Goal: Task Accomplishment & Management: Use online tool/utility

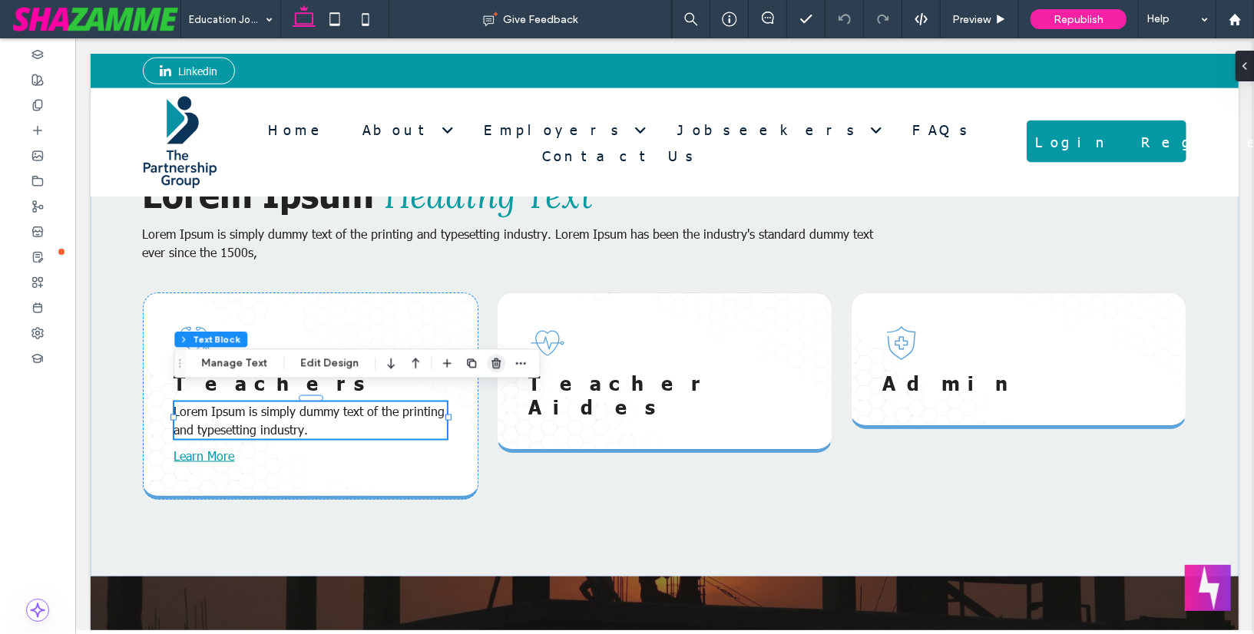
click at [494, 367] on use "button" at bounding box center [495, 364] width 9 height 10
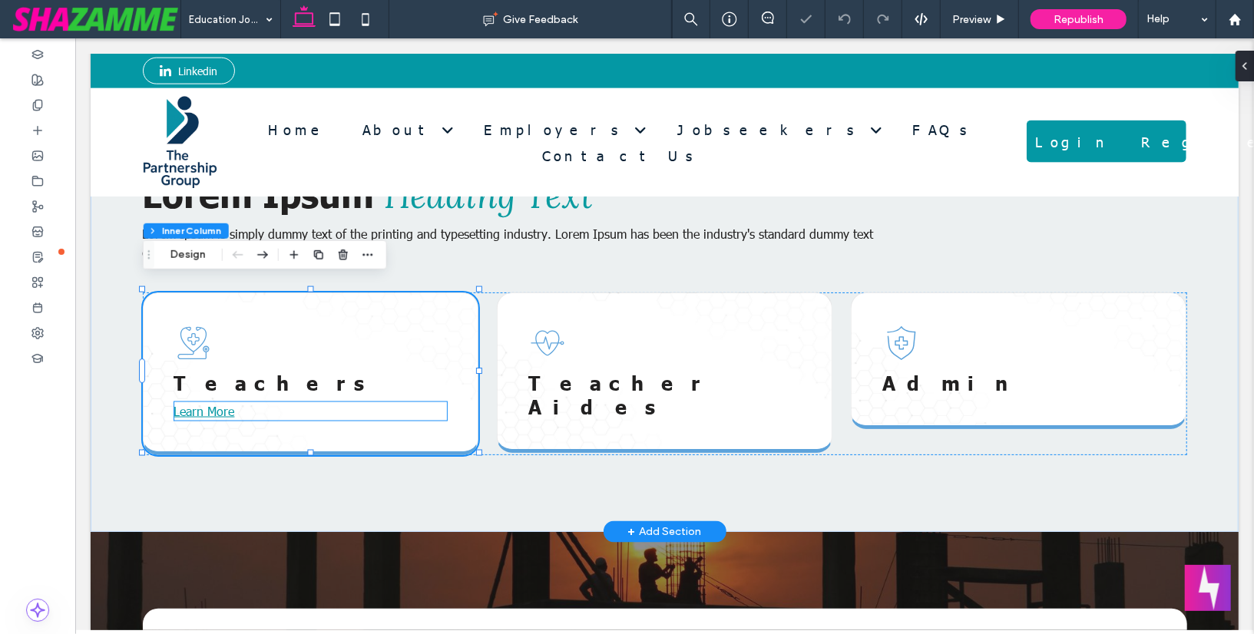
click at [282, 406] on p "Learn More" at bounding box center [310, 411] width 273 height 18
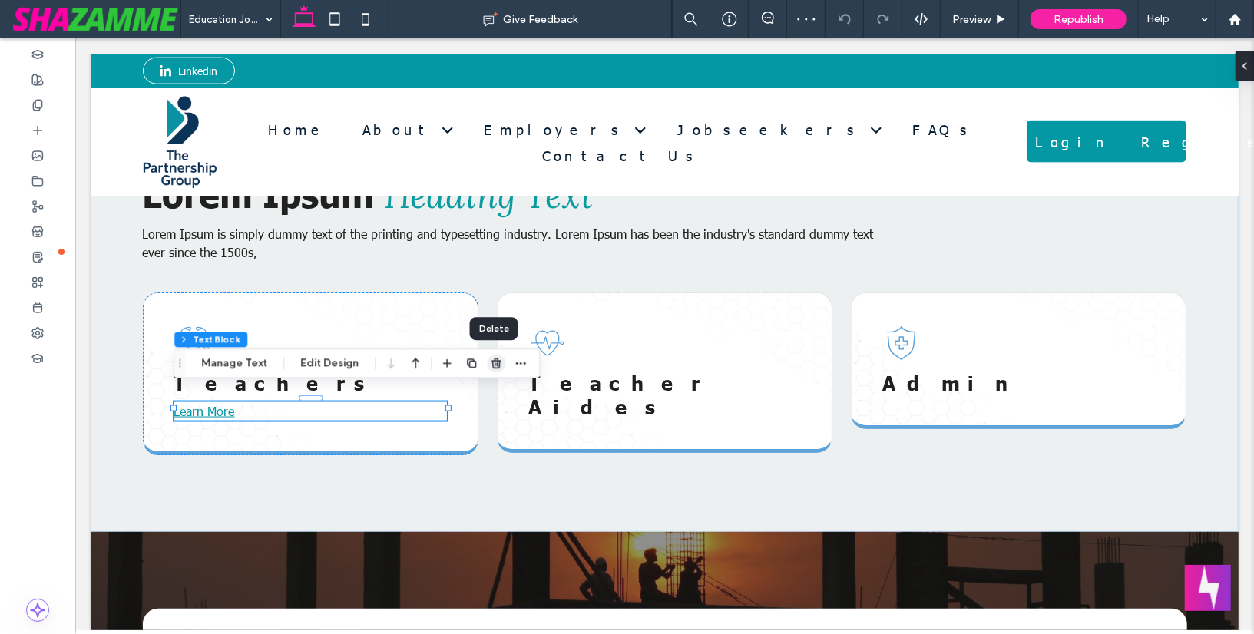
click at [494, 365] on icon "button" at bounding box center [496, 363] width 12 height 12
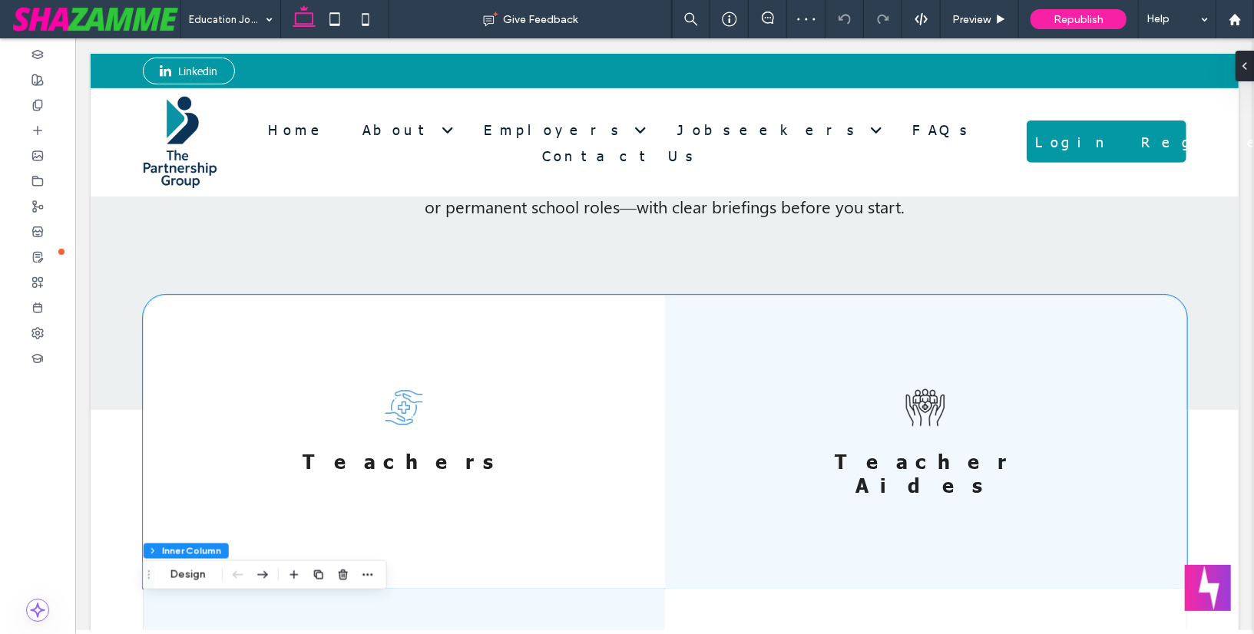
scroll to position [544, 0]
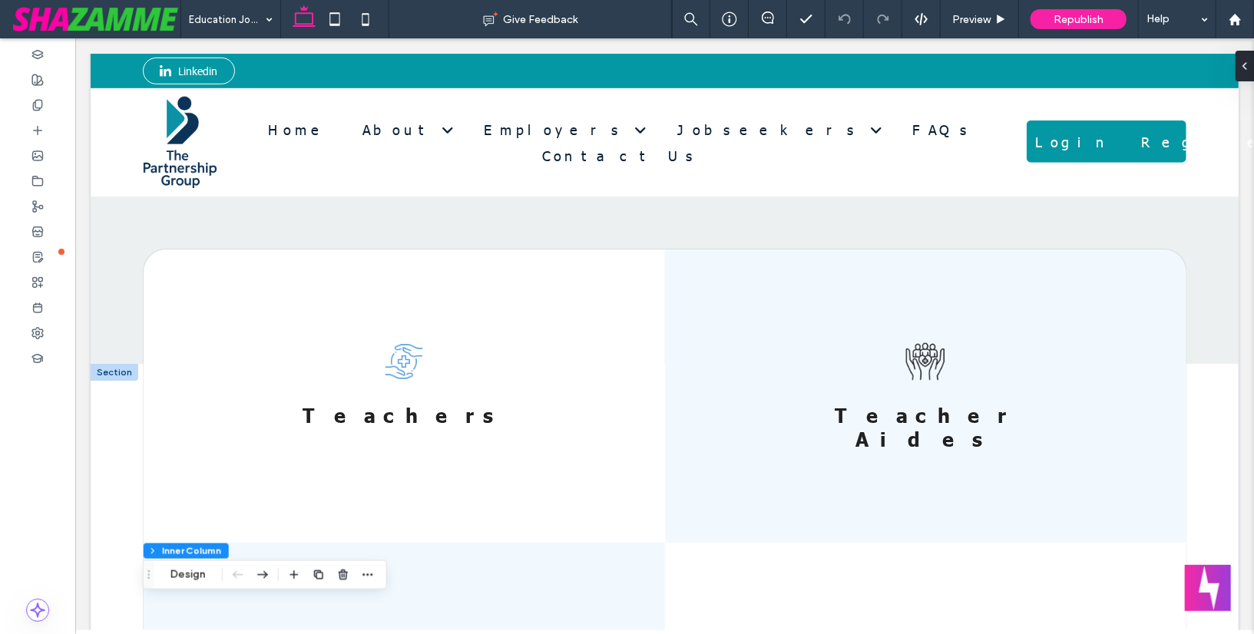
click at [120, 369] on div at bounding box center [114, 371] width 48 height 17
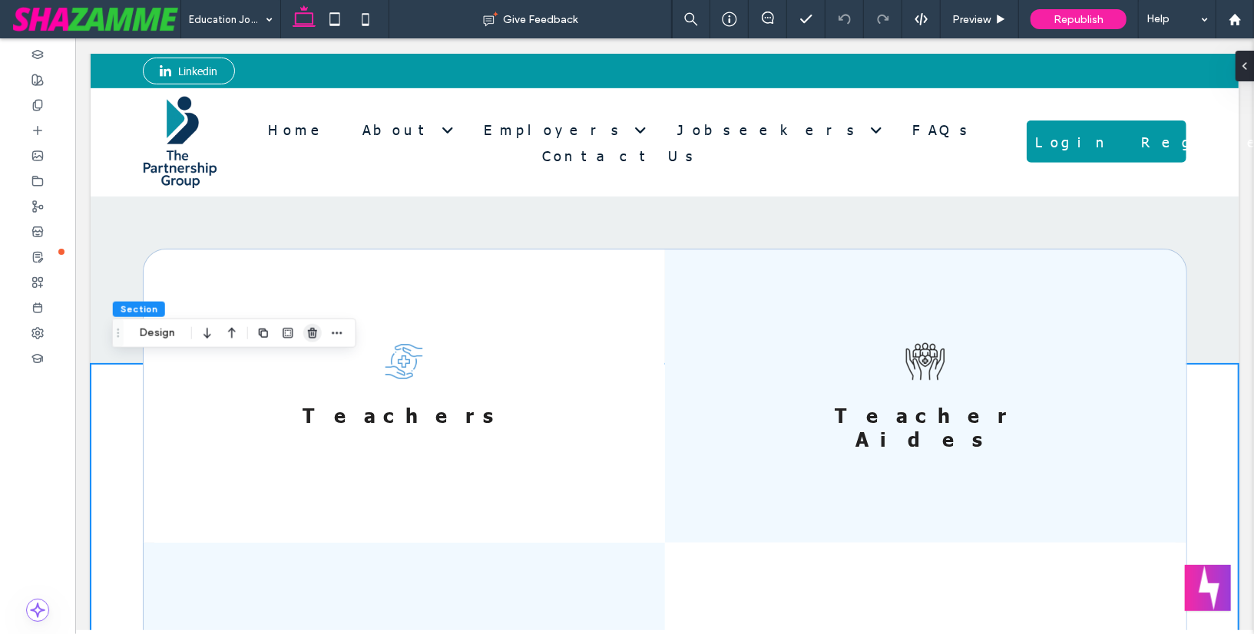
click at [306, 334] on icon "button" at bounding box center [312, 333] width 12 height 12
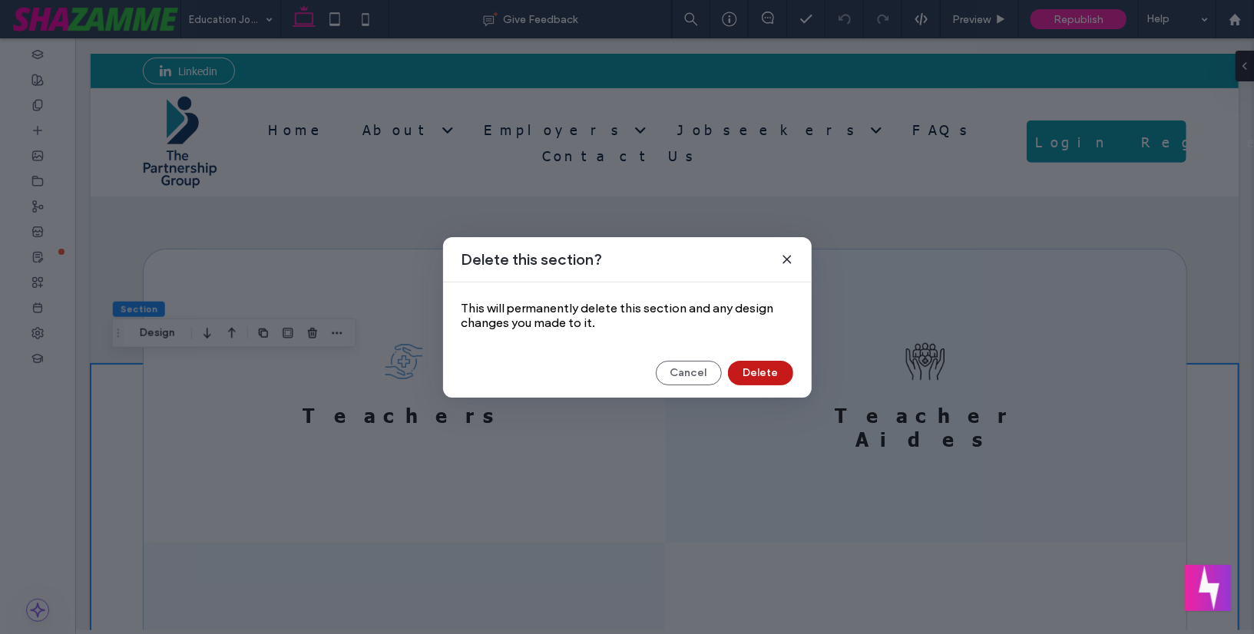
click at [745, 366] on button "Delete" at bounding box center [760, 373] width 65 height 25
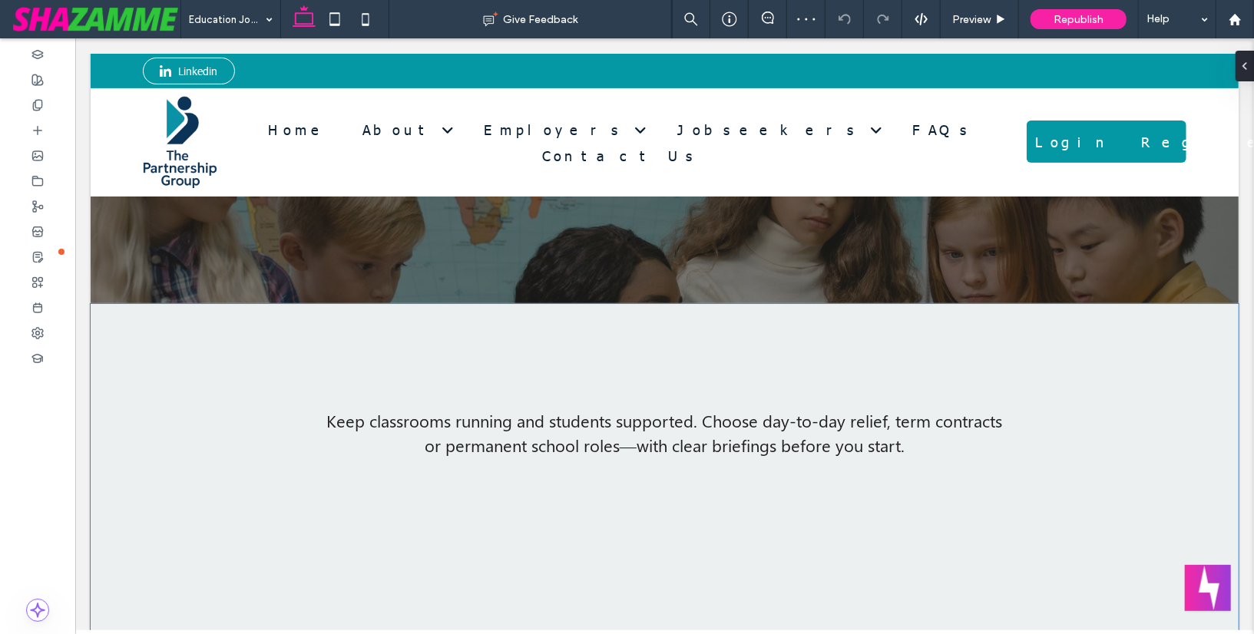
scroll to position [427, 0]
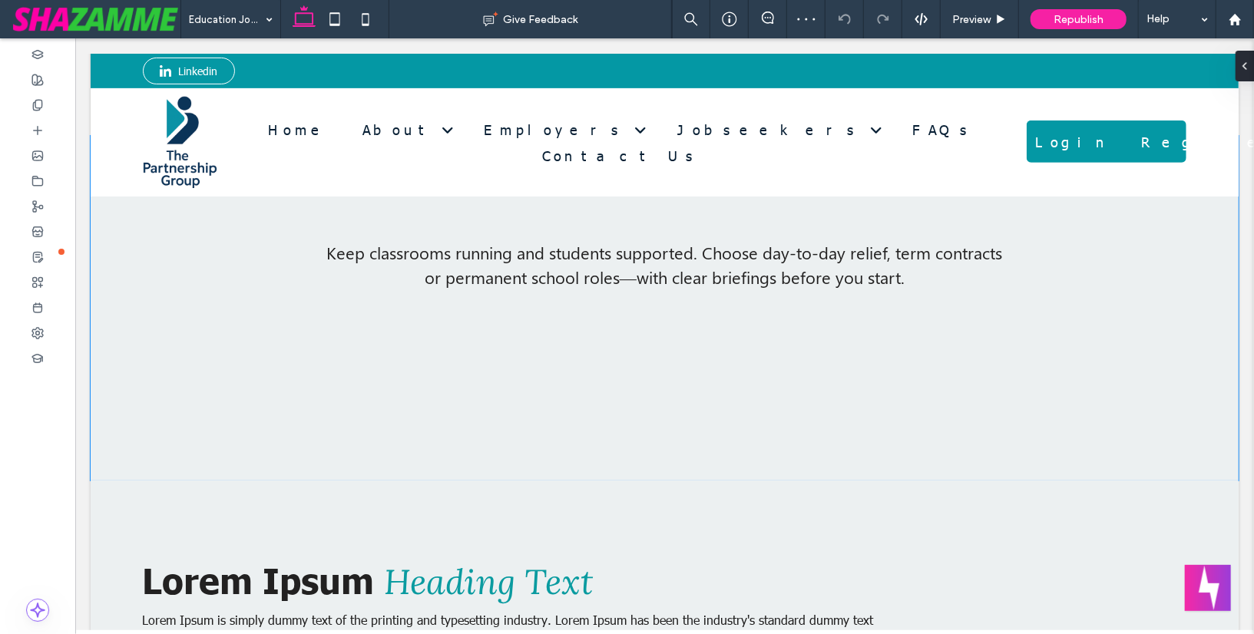
click at [744, 365] on div "Keep classrooms running and students supported. Choose day-to-day relief, term …" at bounding box center [663, 307] width 1105 height 345
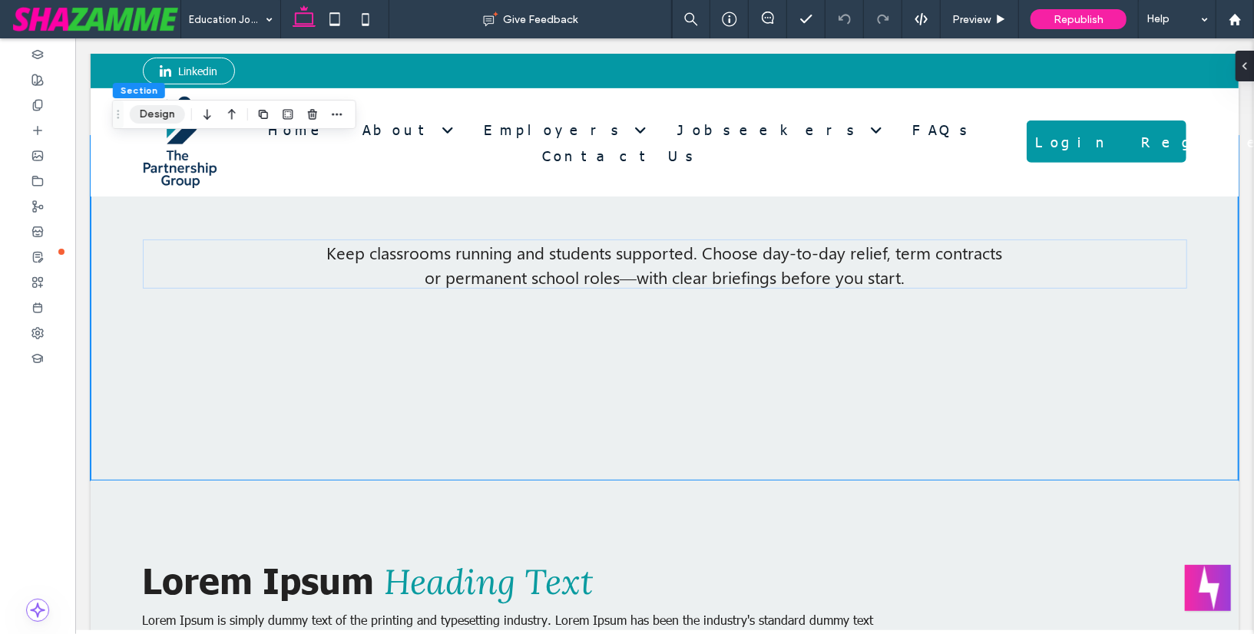
click at [159, 111] on button "Design" at bounding box center [157, 114] width 55 height 18
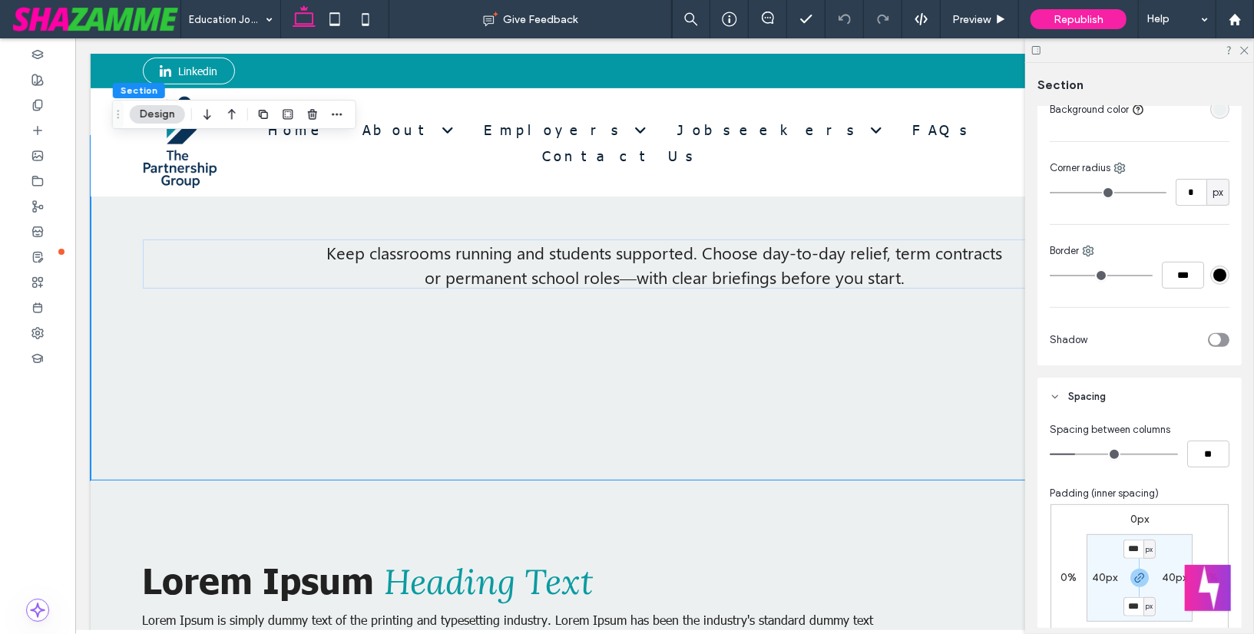
scroll to position [440, 0]
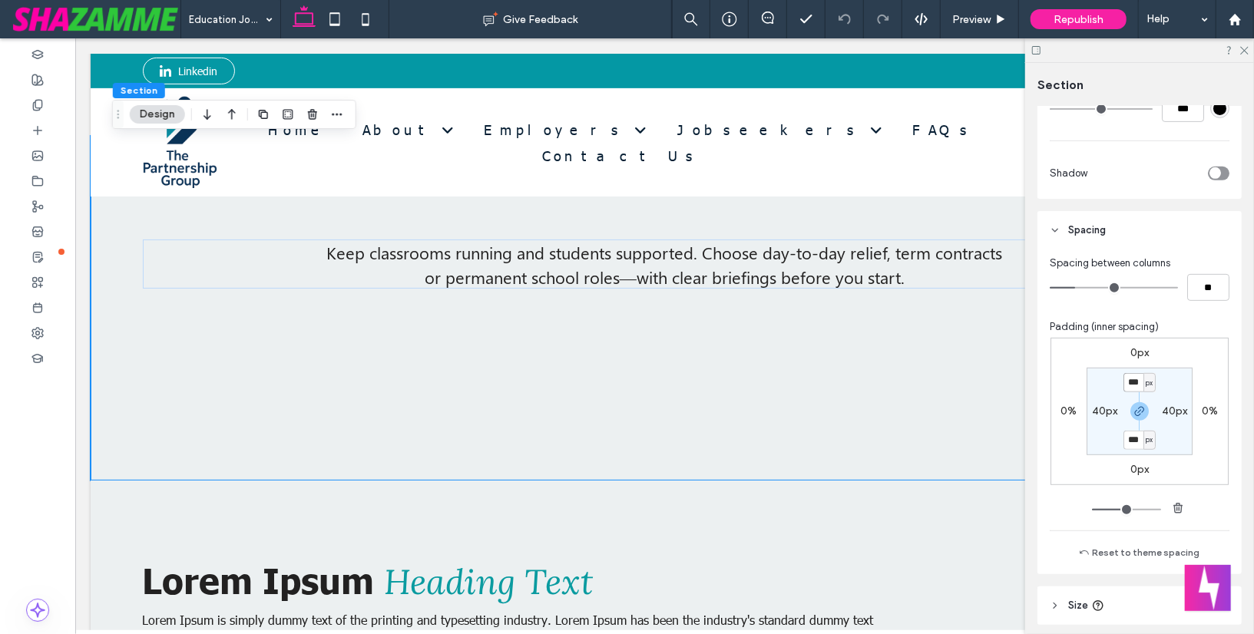
click at [1134, 384] on input "***" at bounding box center [1133, 382] width 20 height 19
click at [1138, 412] on icon "button" at bounding box center [1139, 411] width 12 height 12
click at [1137, 440] on label "250px" at bounding box center [1139, 439] width 31 height 13
type input "***"
type input "*"
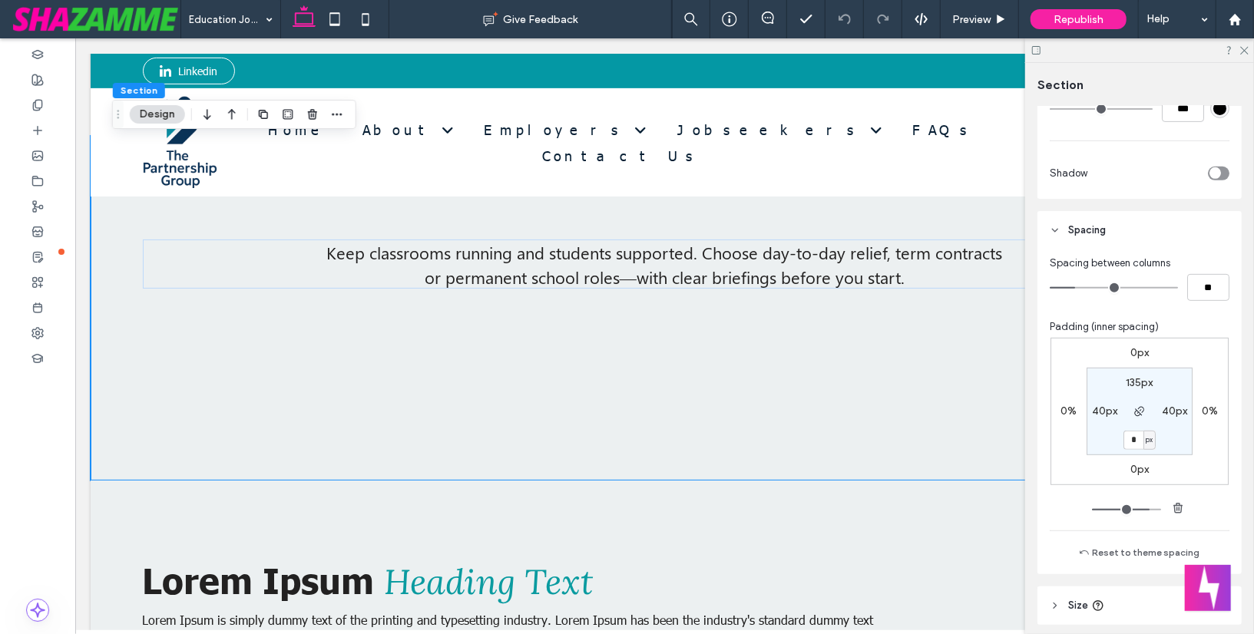
type input "*"
click at [1111, 437] on section "135px 40px * px 40px" at bounding box center [1139, 412] width 106 height 88
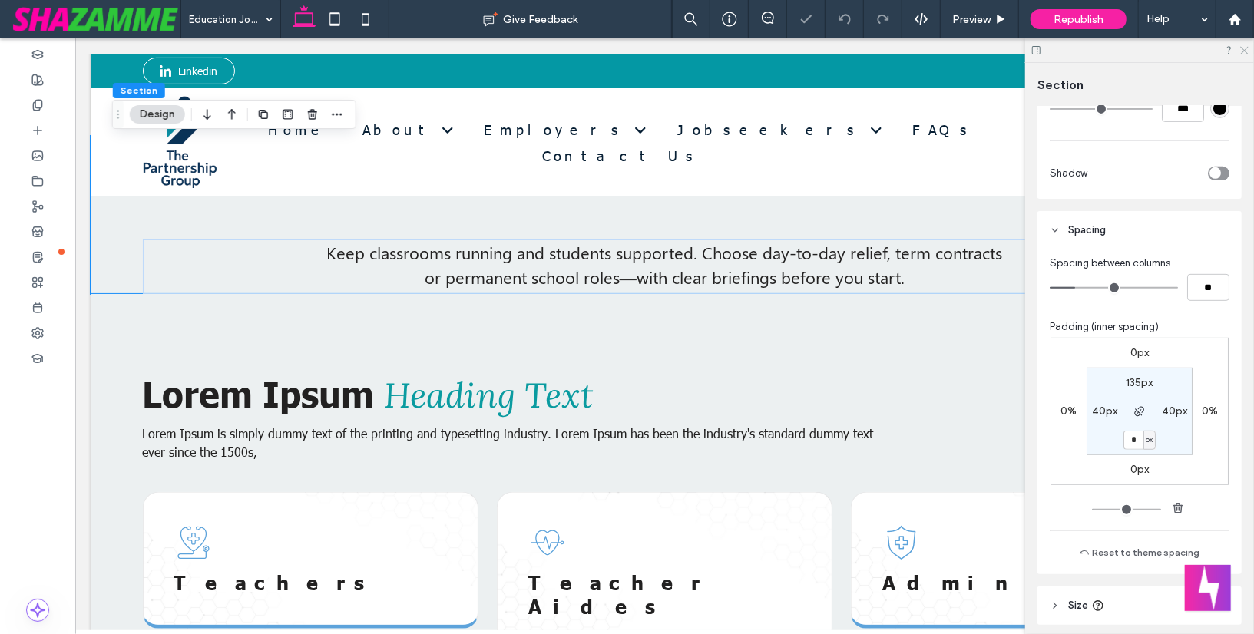
click at [1241, 48] on icon at bounding box center [1243, 50] width 10 height 10
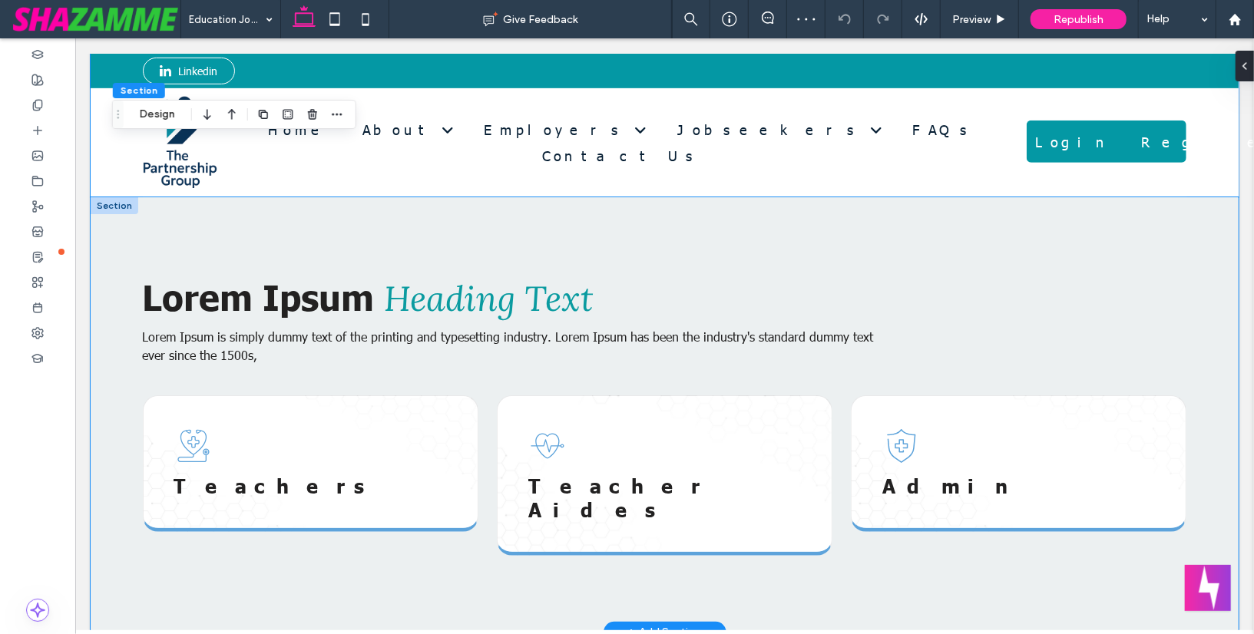
scroll to position [526, 0]
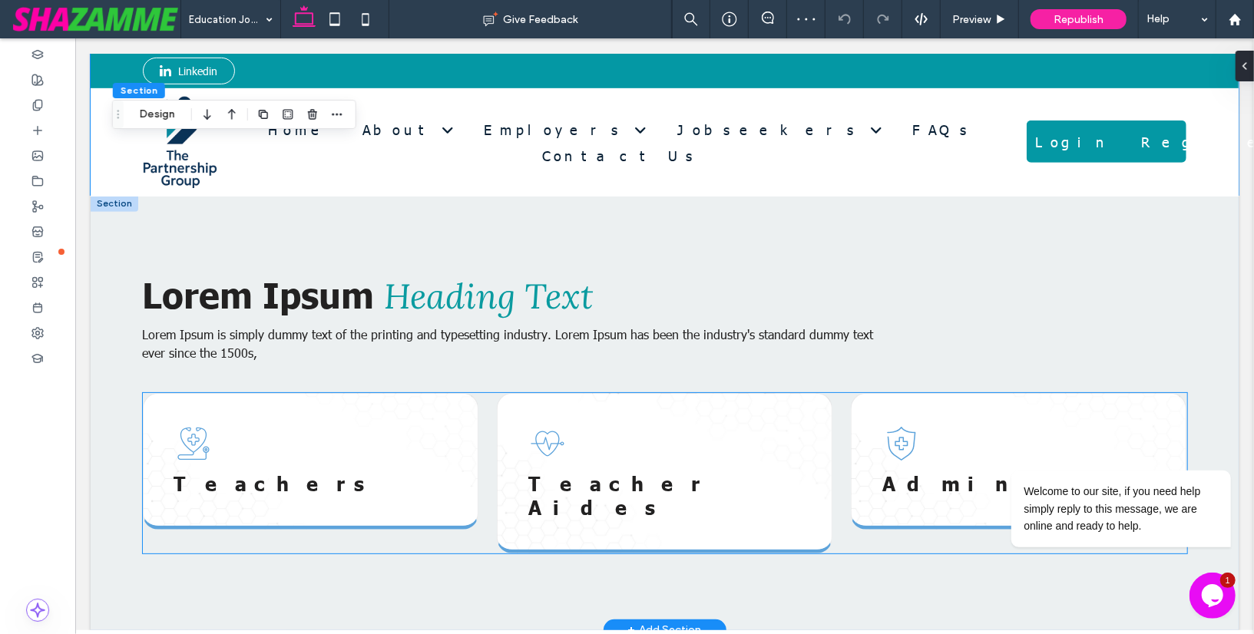
click at [833, 434] on div "Teachers Teacher Aides Admin" at bounding box center [664, 472] width 1044 height 160
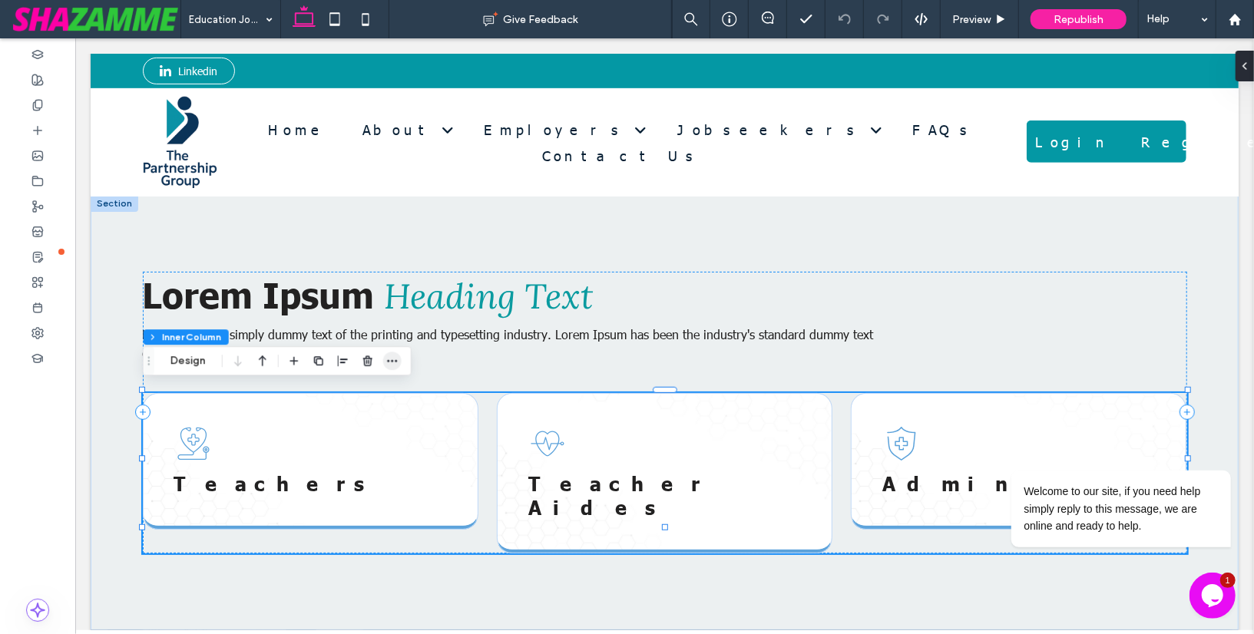
click at [392, 363] on icon "button" at bounding box center [392, 361] width 12 height 12
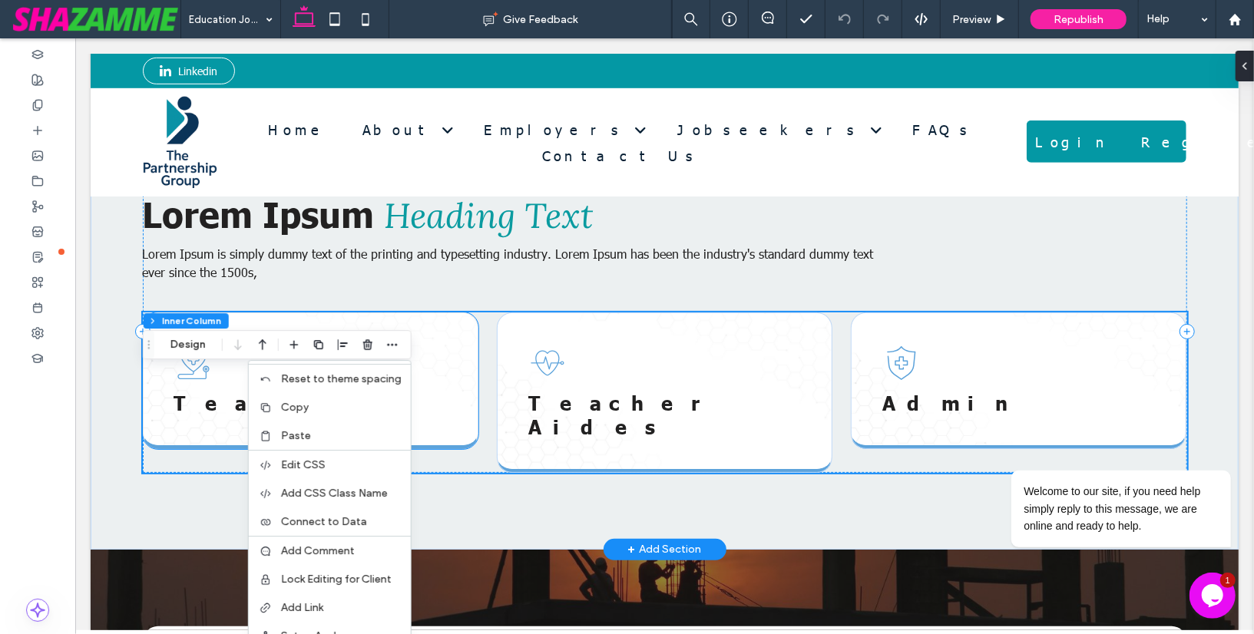
scroll to position [626, 0]
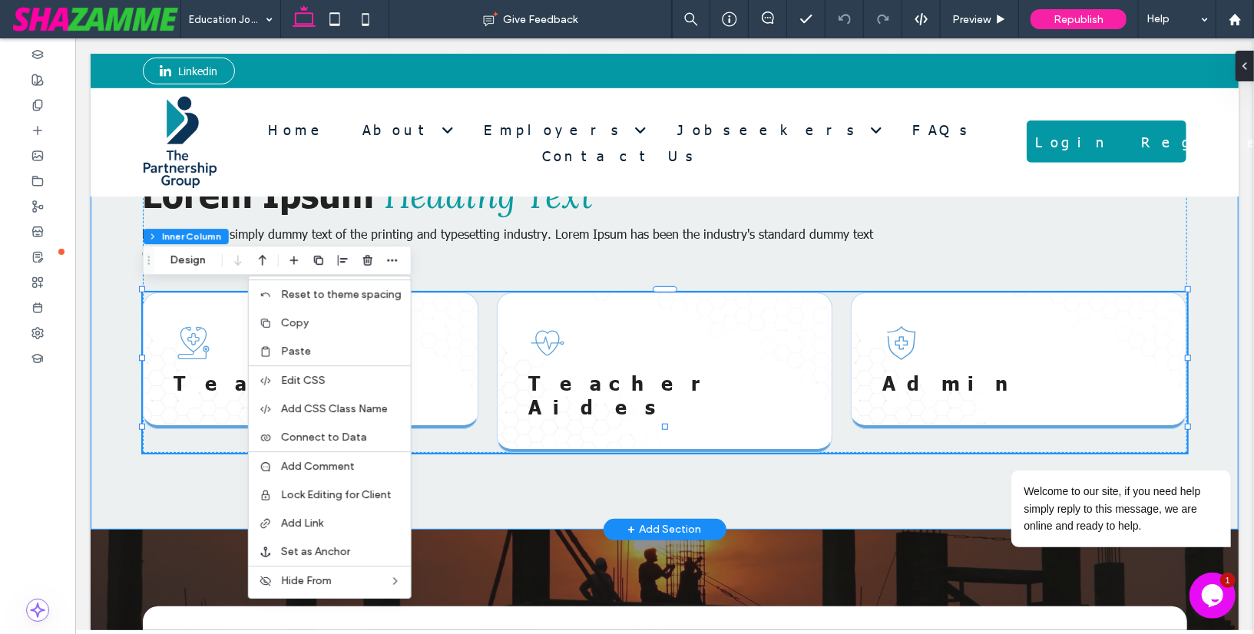
click at [480, 422] on div "Lorem Ipsum Heading Text Lorem Ipsum is simply dummy text of the printing and t…" at bounding box center [663, 311] width 1105 height 435
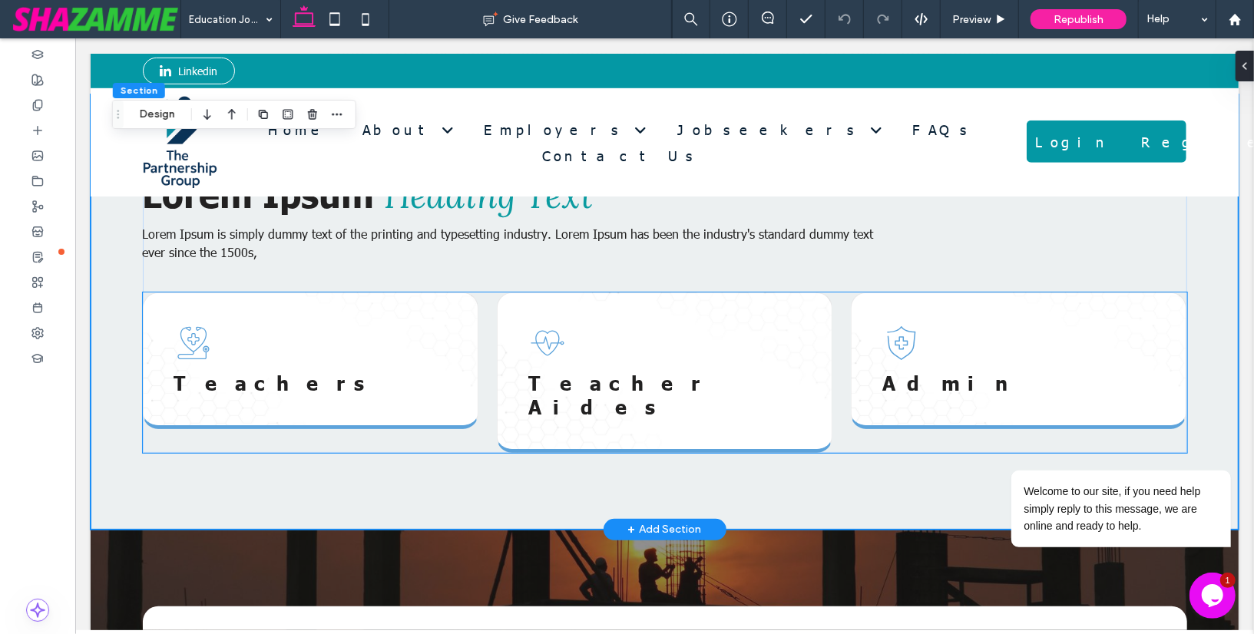
click at [443, 398] on div "Teachers" at bounding box center [309, 360] width 335 height 137
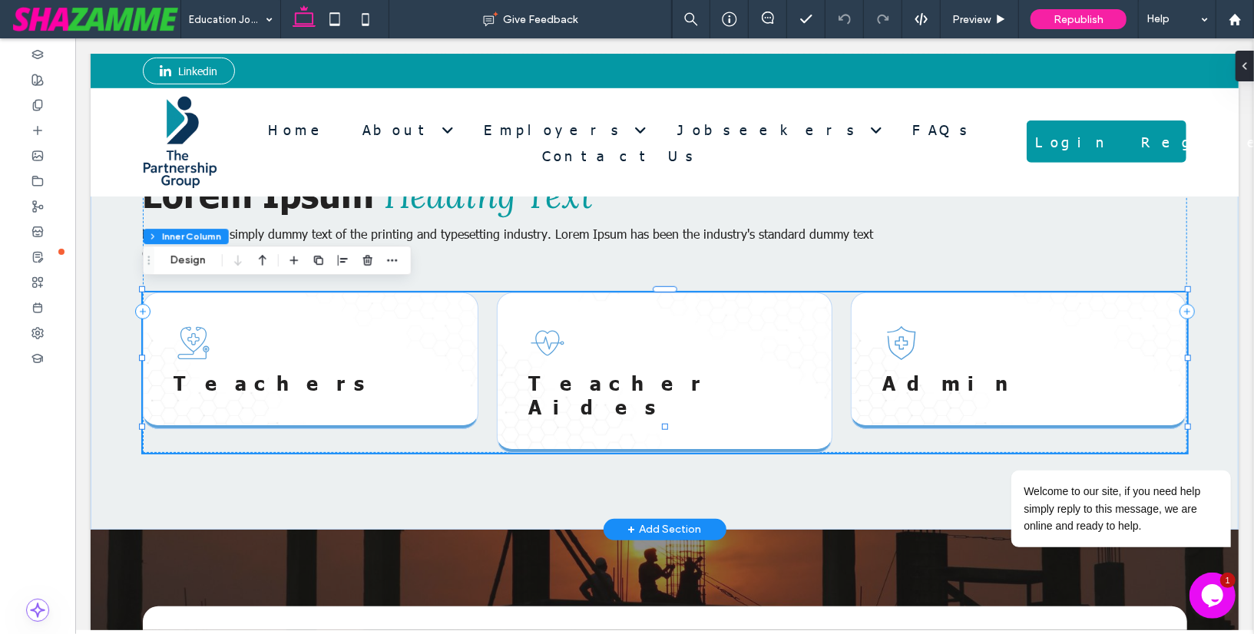
click at [443, 398] on div "Teachers" at bounding box center [309, 360] width 335 height 137
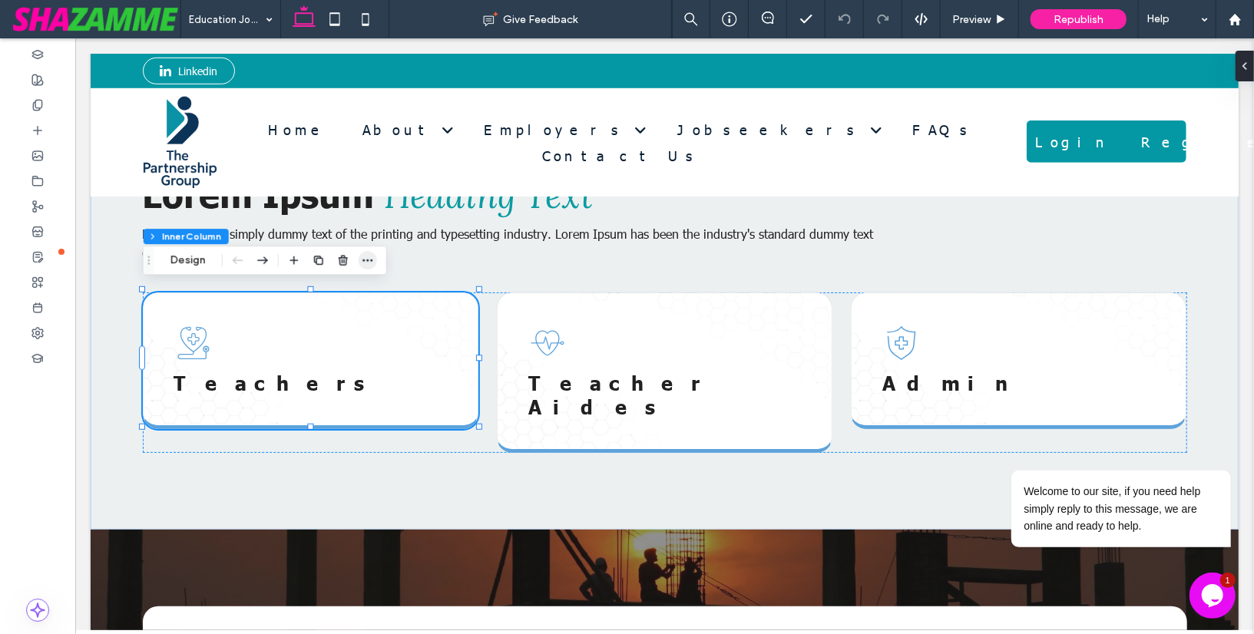
click at [371, 259] on use "button" at bounding box center [367, 260] width 10 height 2
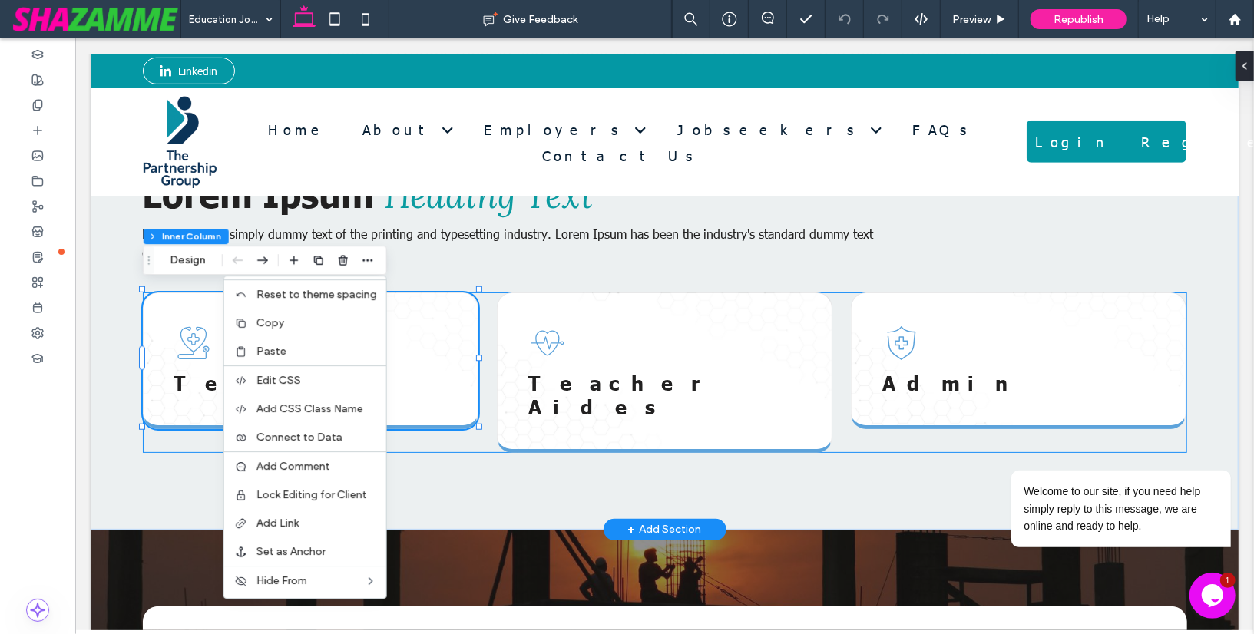
click at [491, 330] on div "Teachers Teacher Aides Admin" at bounding box center [664, 372] width 1044 height 160
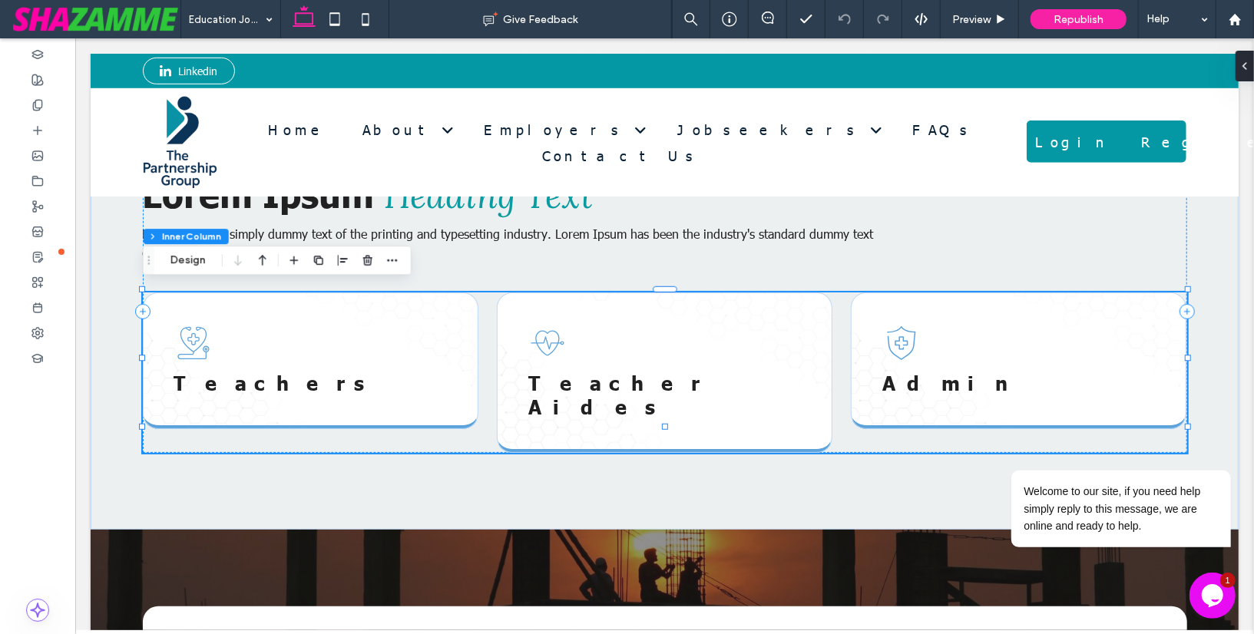
click at [182, 272] on div "Section Column Inner Column Design" at bounding box center [277, 260] width 269 height 29
click at [184, 266] on button "Design" at bounding box center [187, 260] width 55 height 18
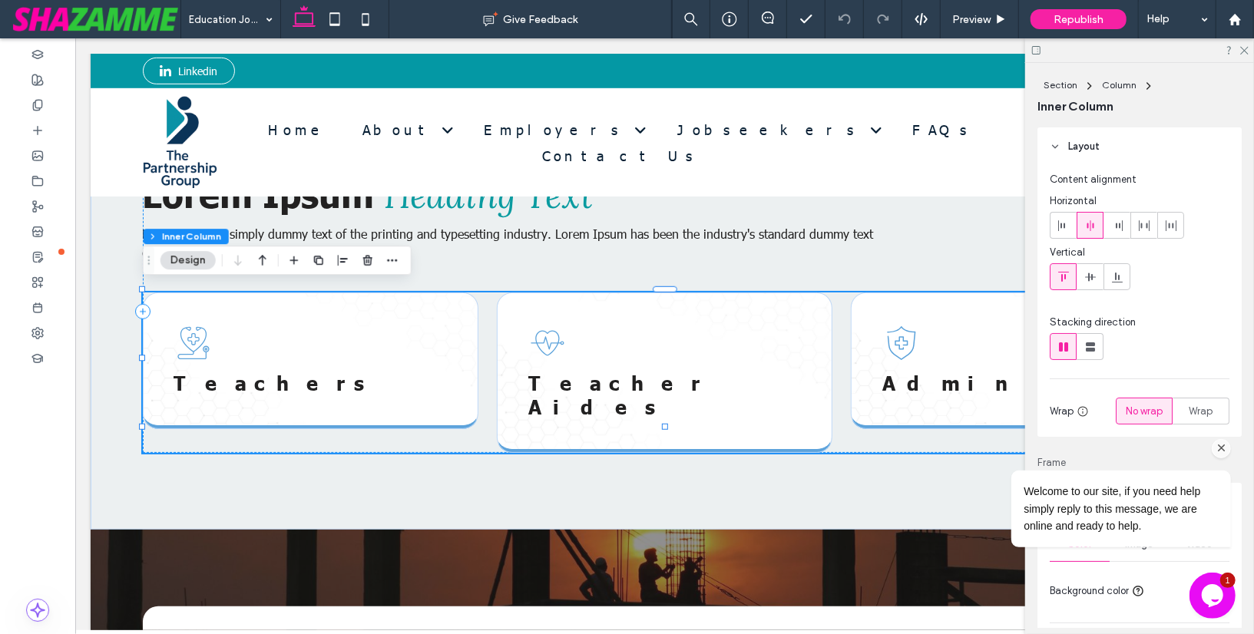
click at [1218, 446] on icon "Chat attention grabber" at bounding box center [1221, 448] width 14 height 14
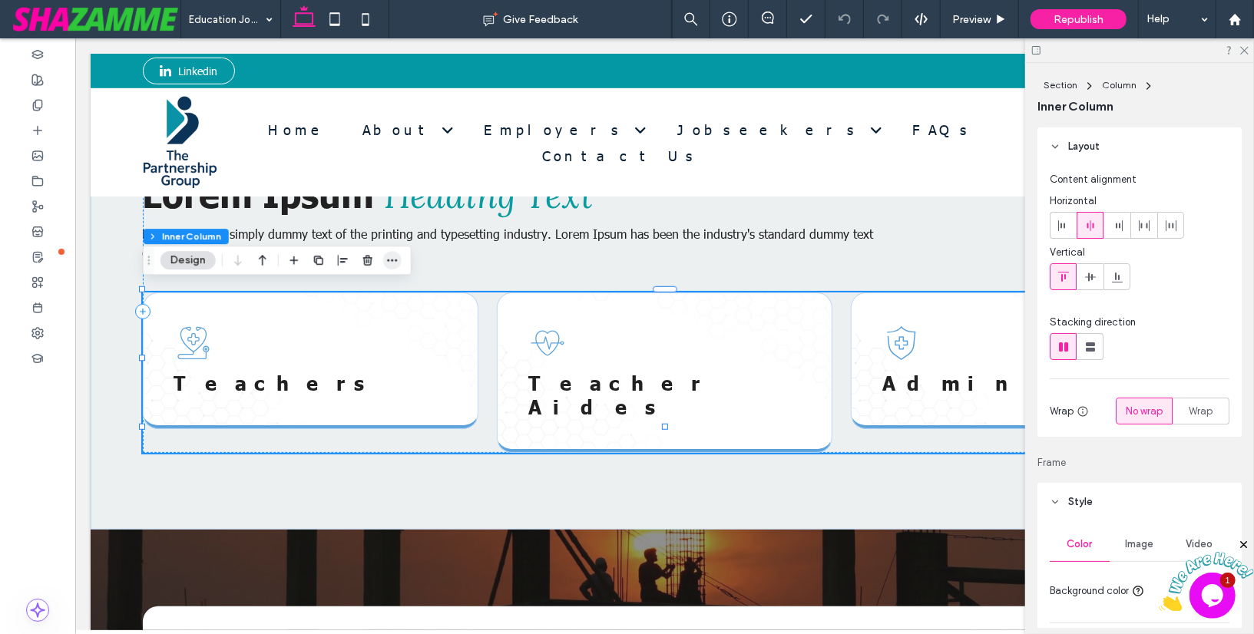
click at [394, 262] on icon "button" at bounding box center [392, 260] width 12 height 12
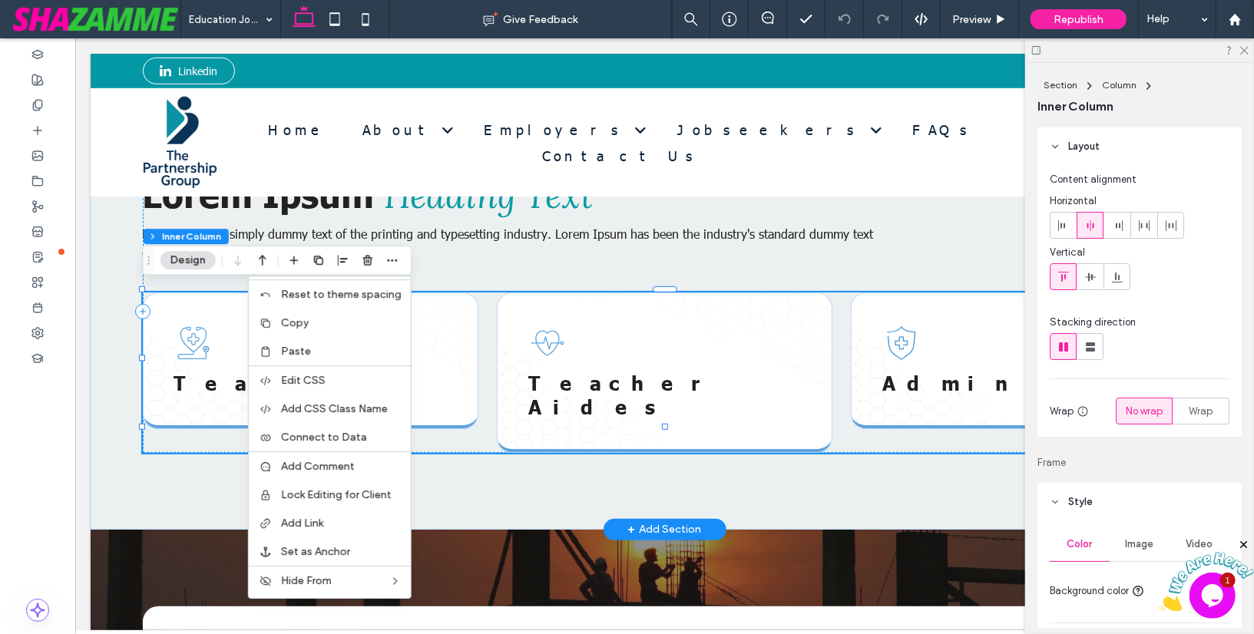
click at [486, 318] on div "Teachers Teacher Aides Admin" at bounding box center [664, 372] width 1044 height 160
click at [480, 273] on div "Lorem Ipsum Heading Text Lorem Ipsum is simply dummy text of the printing and t…" at bounding box center [664, 311] width 1044 height 282
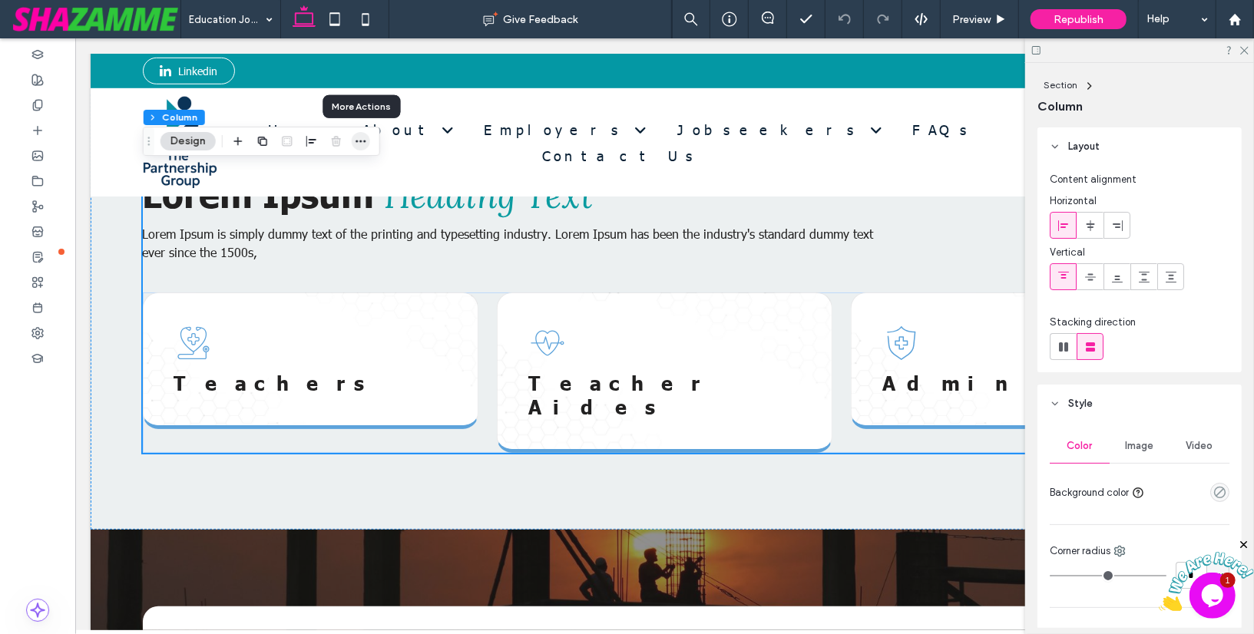
click at [359, 142] on icon "button" at bounding box center [361, 141] width 12 height 12
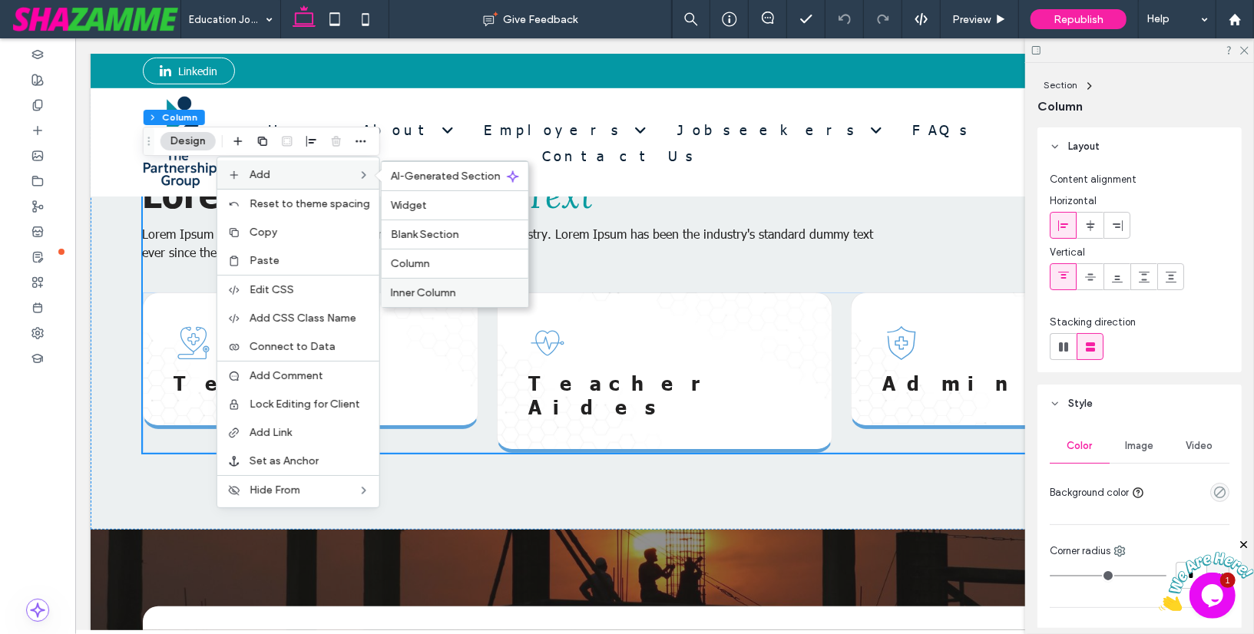
click at [437, 279] on div "Inner Column" at bounding box center [455, 292] width 147 height 29
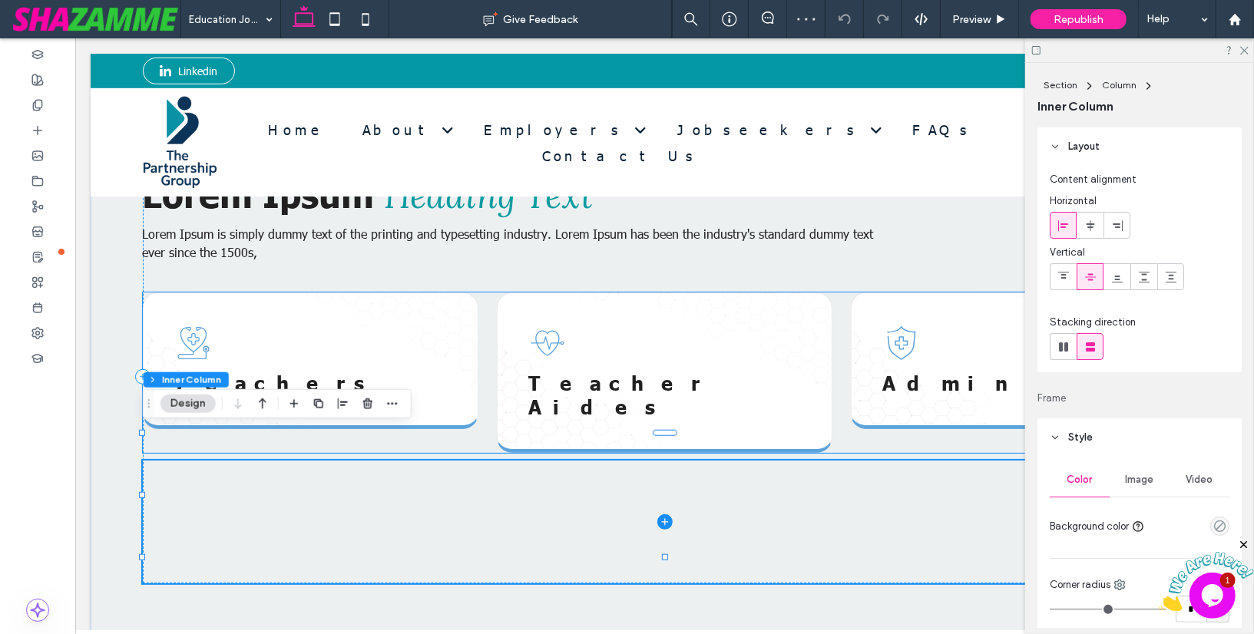
click at [434, 313] on div "Teachers" at bounding box center [309, 360] width 335 height 137
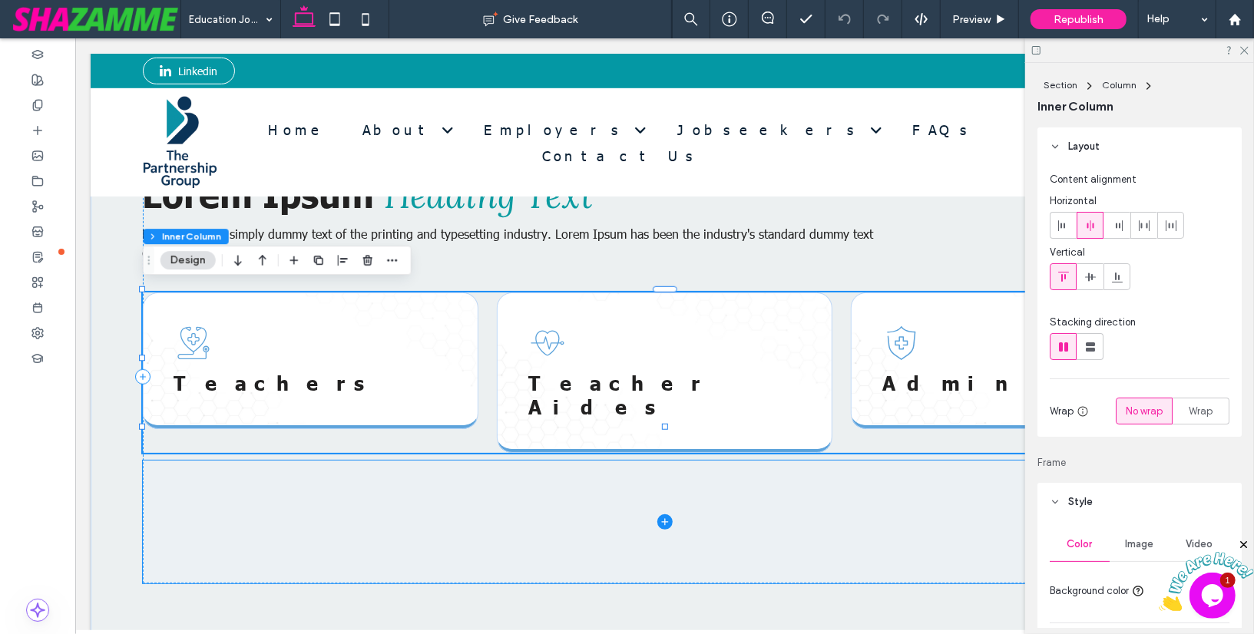
click at [499, 476] on span at bounding box center [664, 521] width 1044 height 123
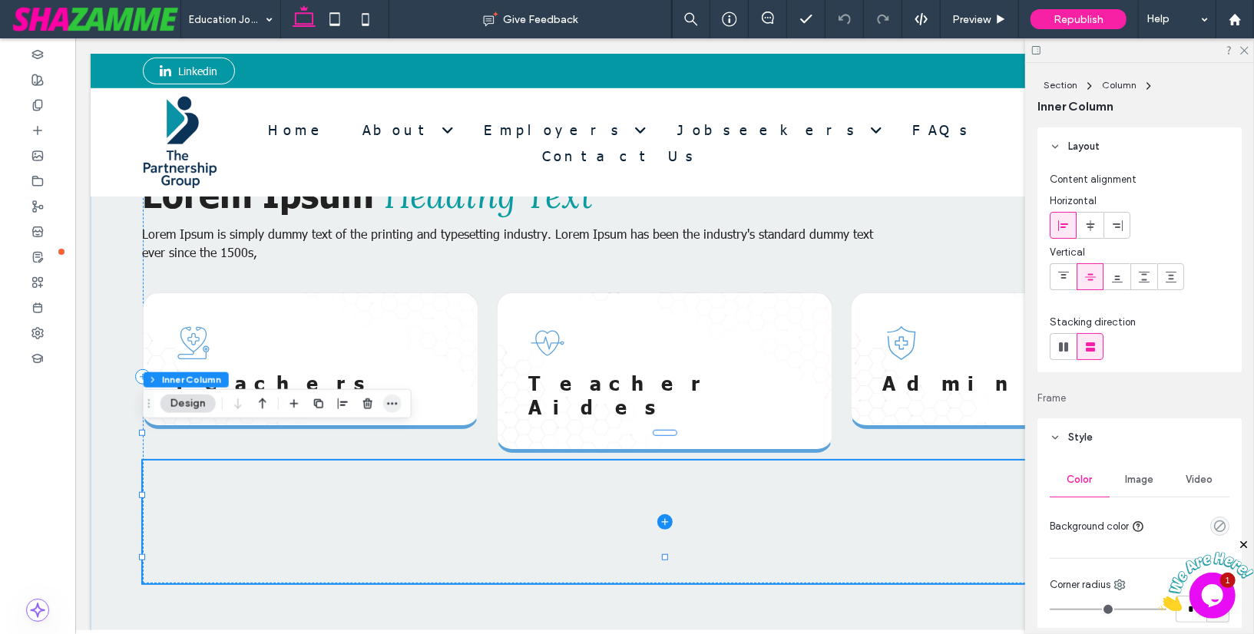
click at [392, 406] on icon "button" at bounding box center [392, 404] width 12 height 12
click at [365, 408] on use "button" at bounding box center [367, 403] width 9 height 10
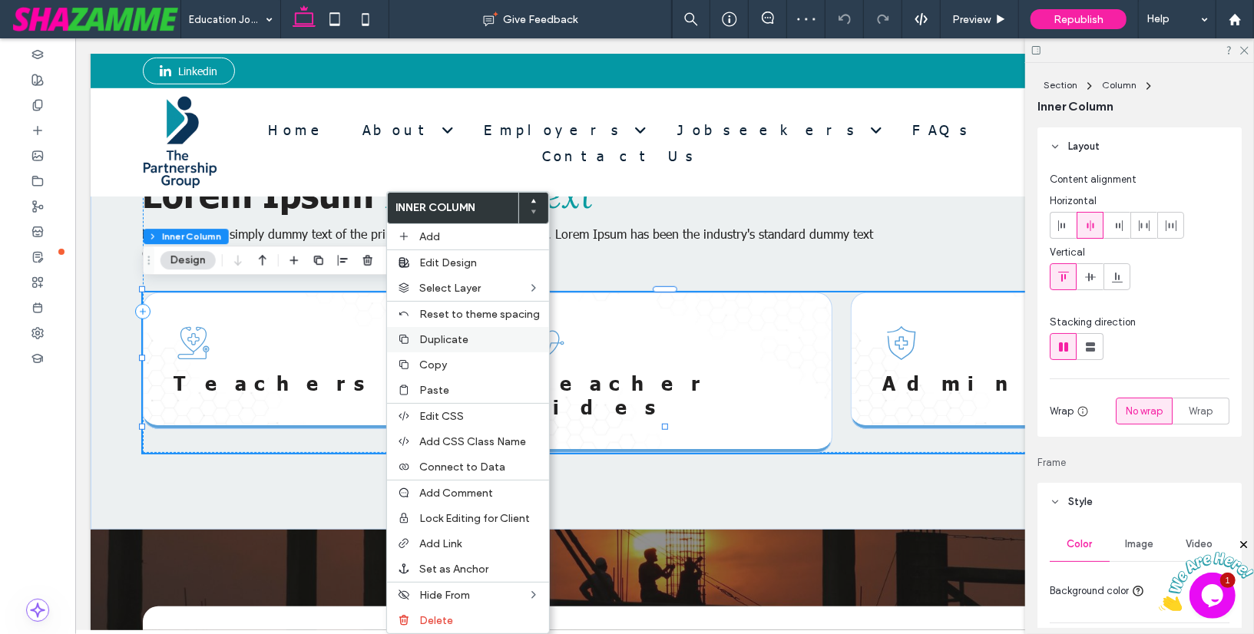
click at [435, 344] on div "Duplicate" at bounding box center [468, 339] width 162 height 25
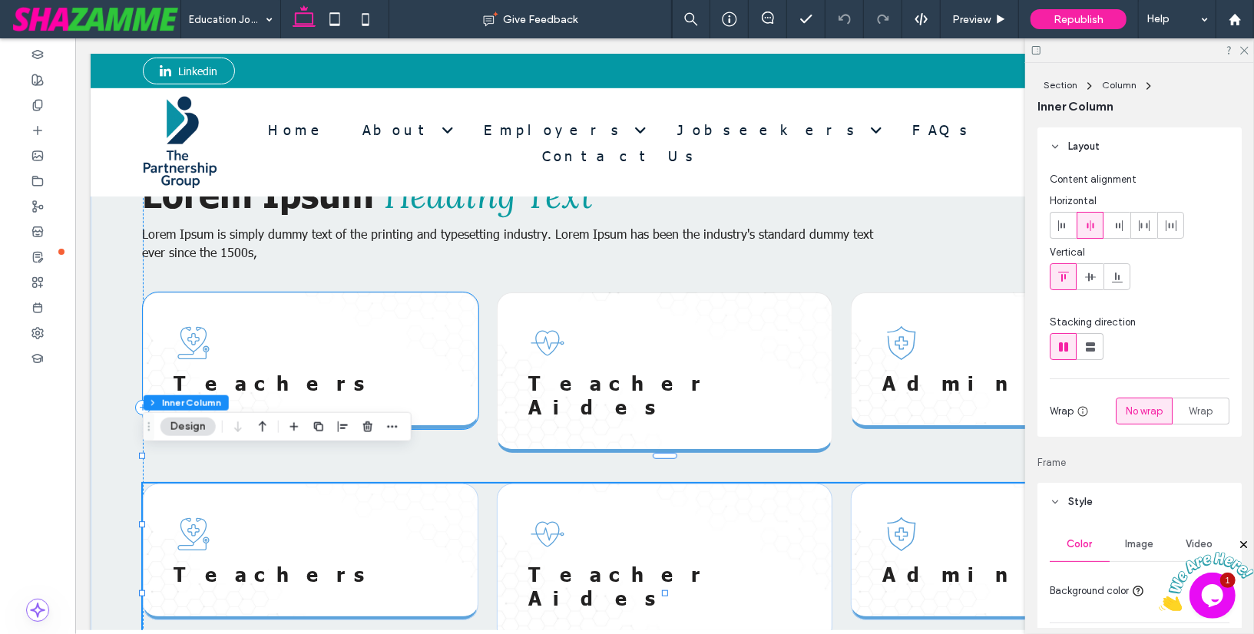
click at [435, 343] on div "Teachers" at bounding box center [309, 360] width 335 height 137
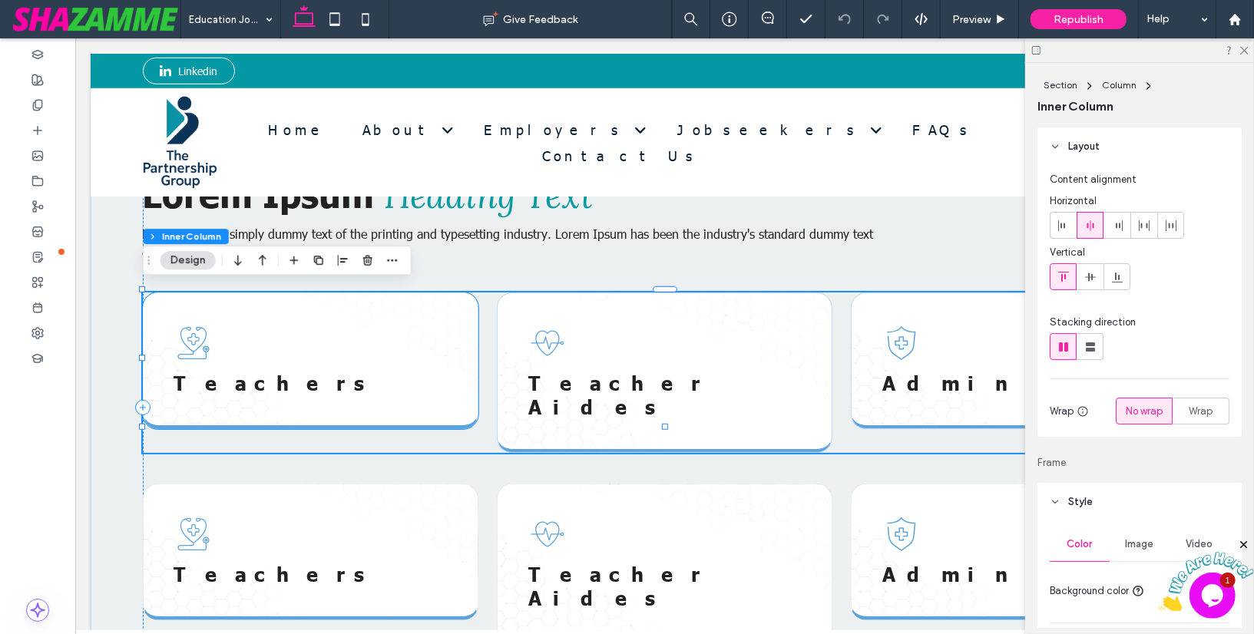
click at [435, 343] on div "Teachers" at bounding box center [309, 360] width 335 height 137
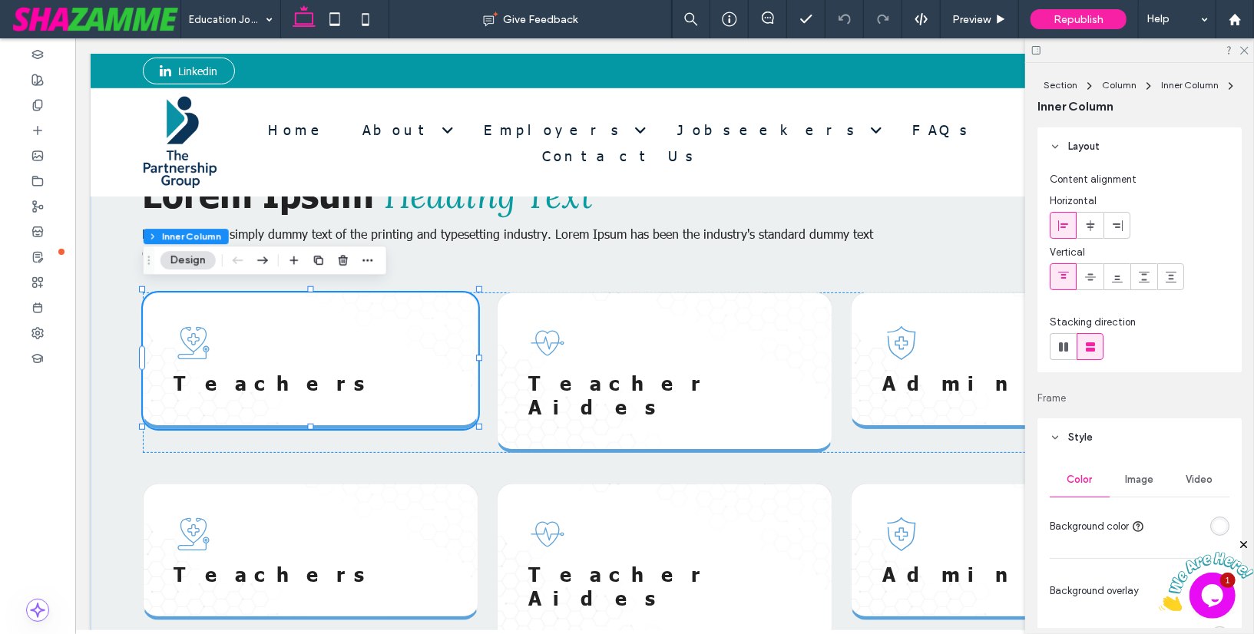
click at [435, 343] on div "Teachers" at bounding box center [309, 360] width 335 height 137
click at [368, 256] on icon "button" at bounding box center [368, 260] width 12 height 12
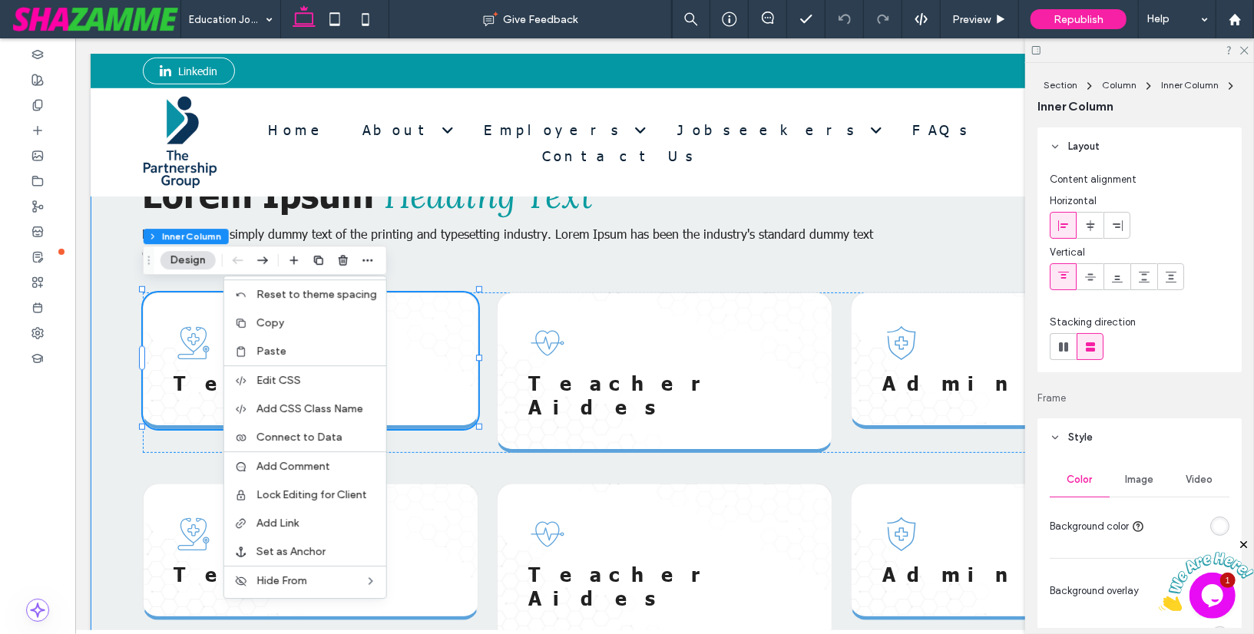
click at [121, 326] on div "Lorem Ipsum Heading Text Lorem Ipsum is simply dummy text of the printing and t…" at bounding box center [663, 407] width 1105 height 626
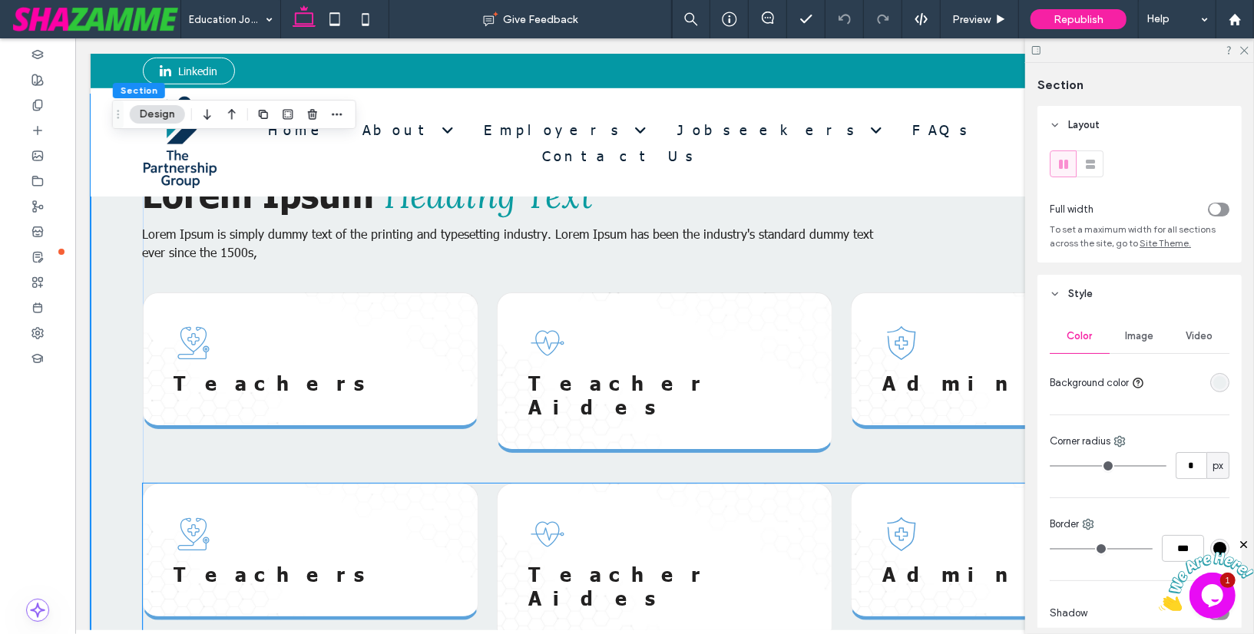
click at [570, 489] on div "Teacher Aides" at bounding box center [663, 563] width 335 height 160
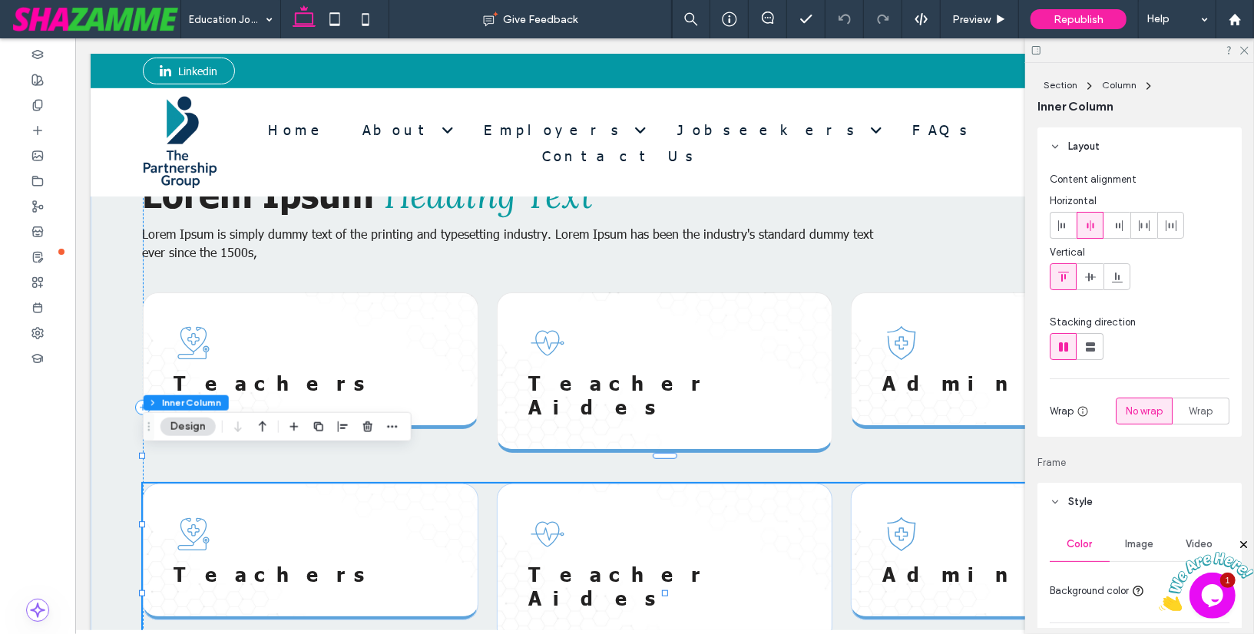
click at [570, 489] on div "Teacher Aides" at bounding box center [663, 563] width 335 height 160
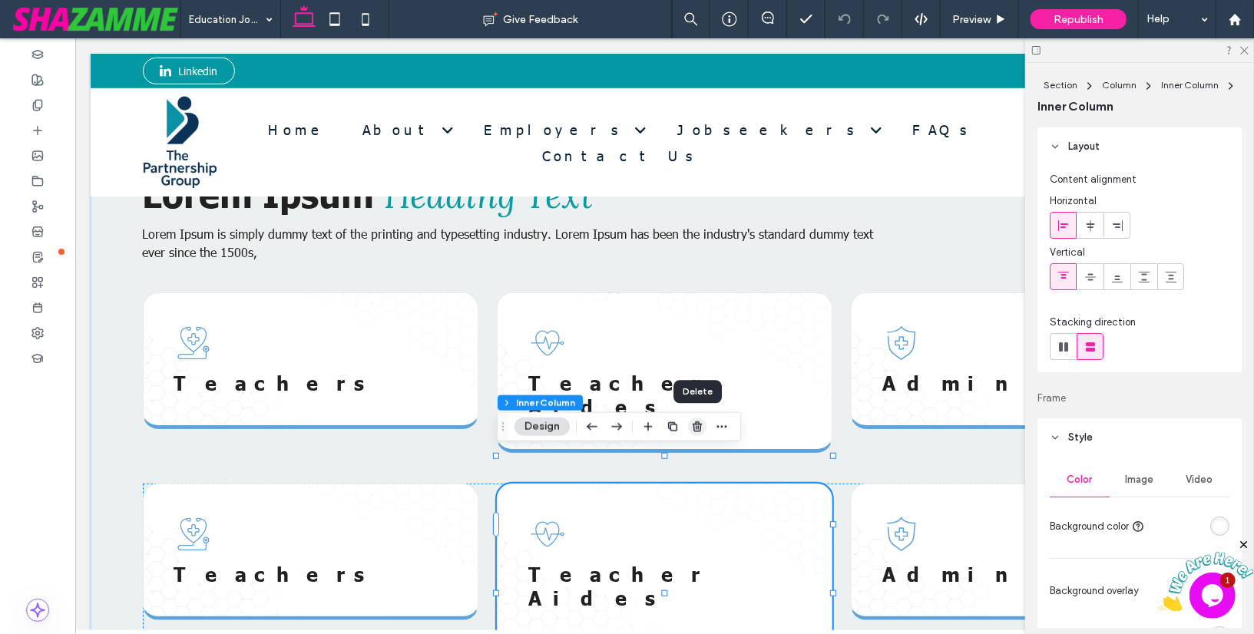
click at [696, 428] on use "button" at bounding box center [696, 426] width 9 height 10
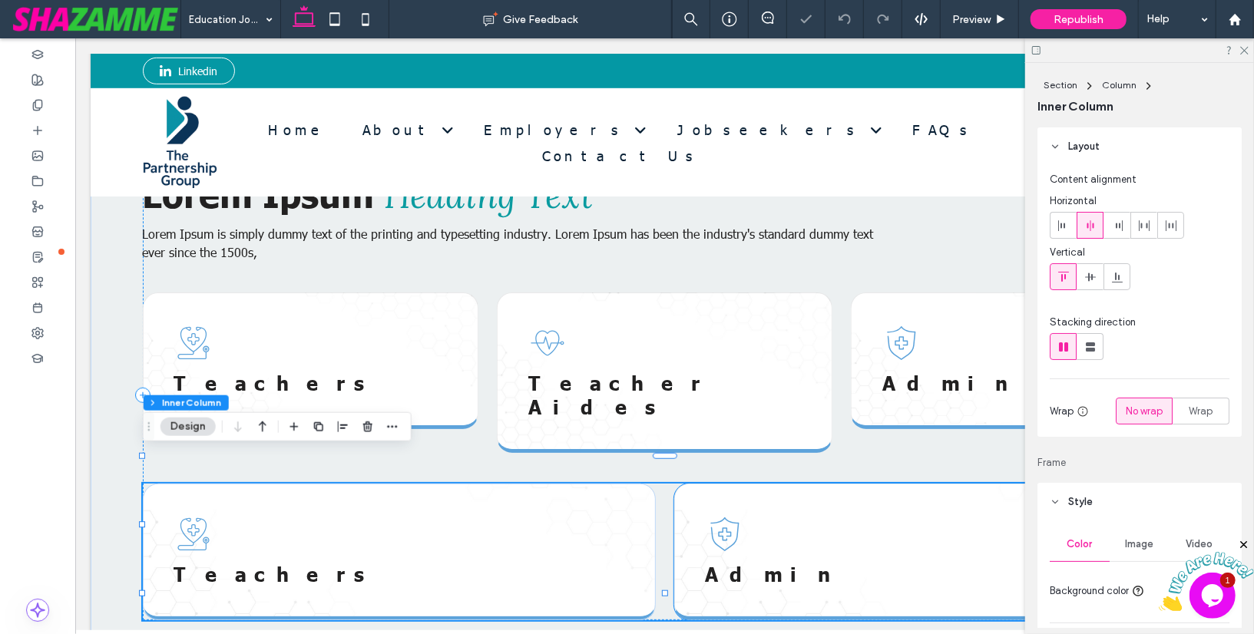
click at [825, 483] on div "Admin" at bounding box center [929, 551] width 513 height 137
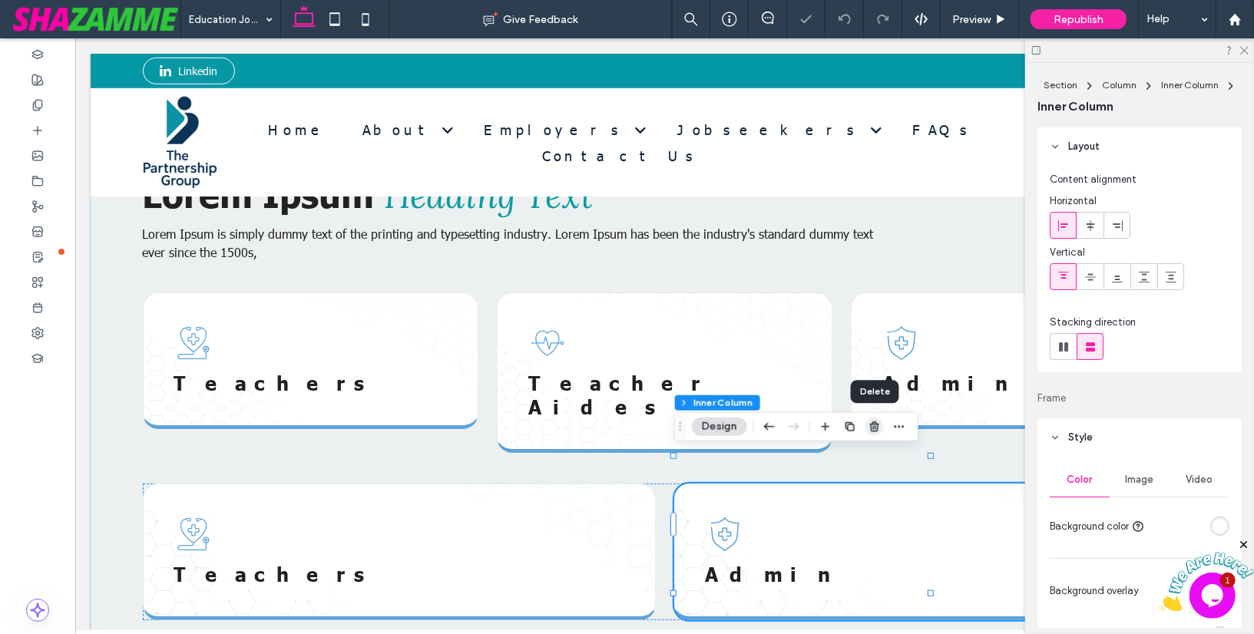
click at [879, 426] on icon "button" at bounding box center [874, 427] width 12 height 12
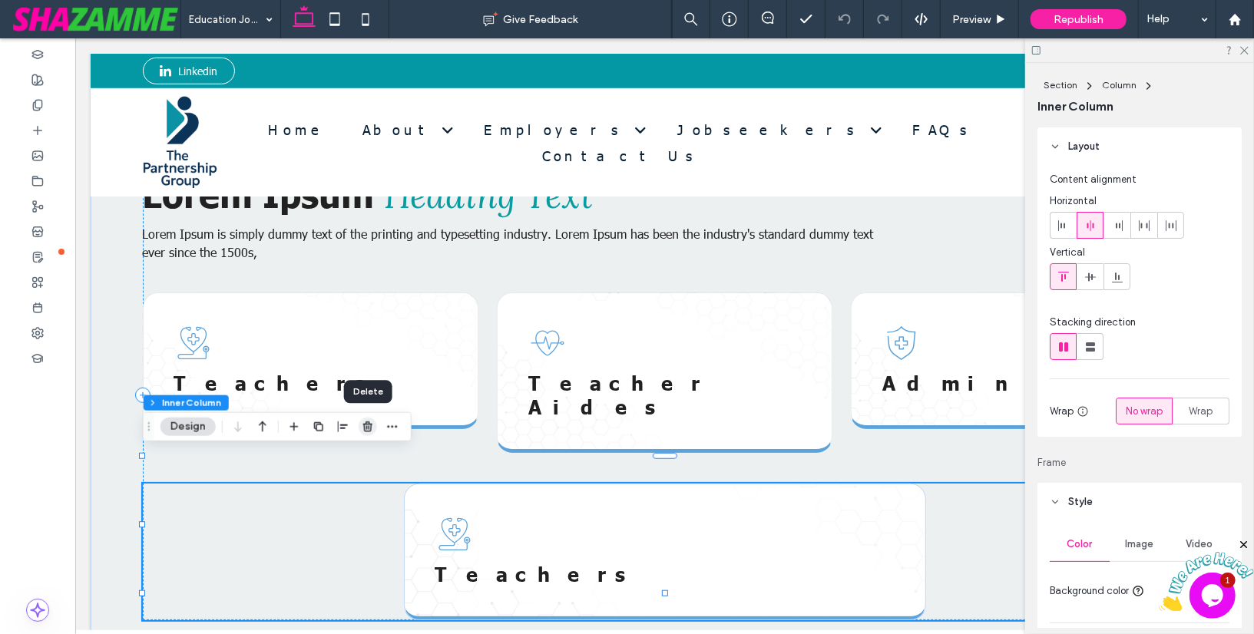
drag, startPoint x: 365, startPoint y: 428, endPoint x: 290, endPoint y: 390, distance: 84.5
click at [365, 428] on use "button" at bounding box center [367, 426] width 9 height 10
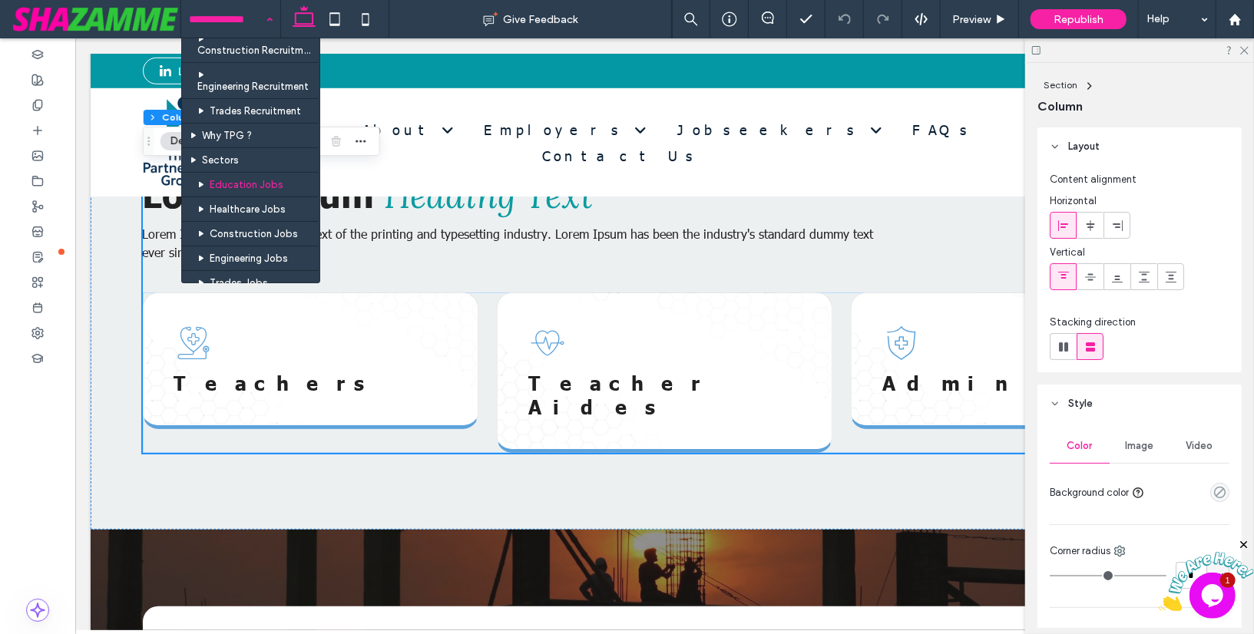
scroll to position [270, 0]
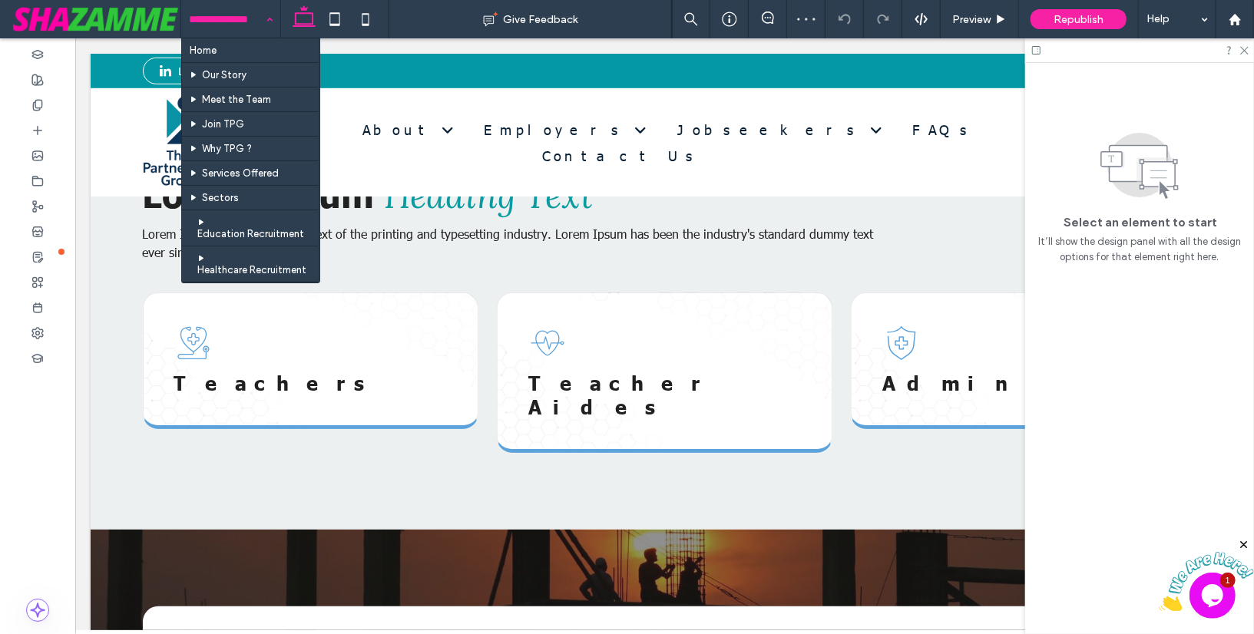
click at [232, 17] on input at bounding box center [227, 19] width 76 height 38
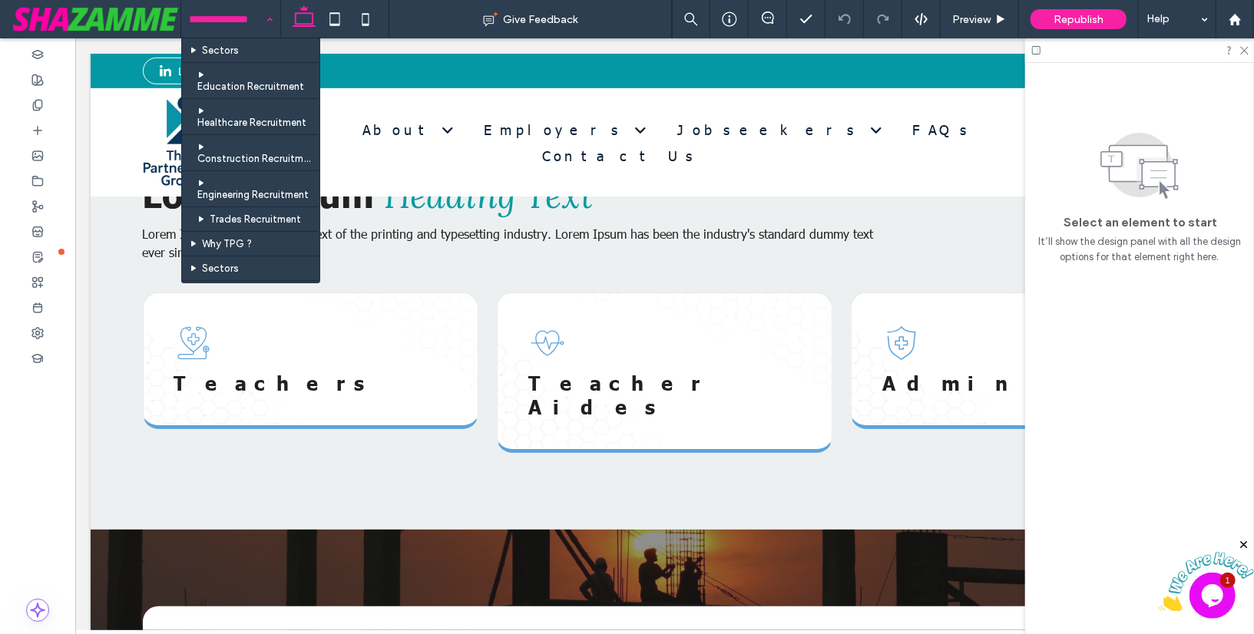
scroll to position [257, 0]
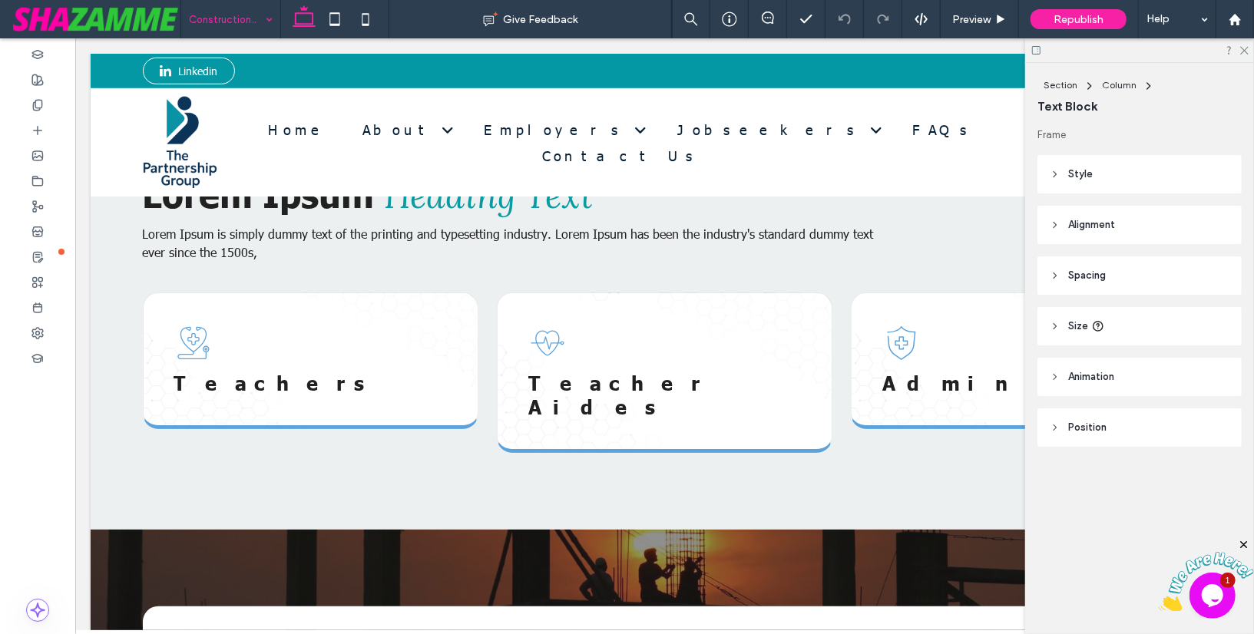
type input "******"
type input "**"
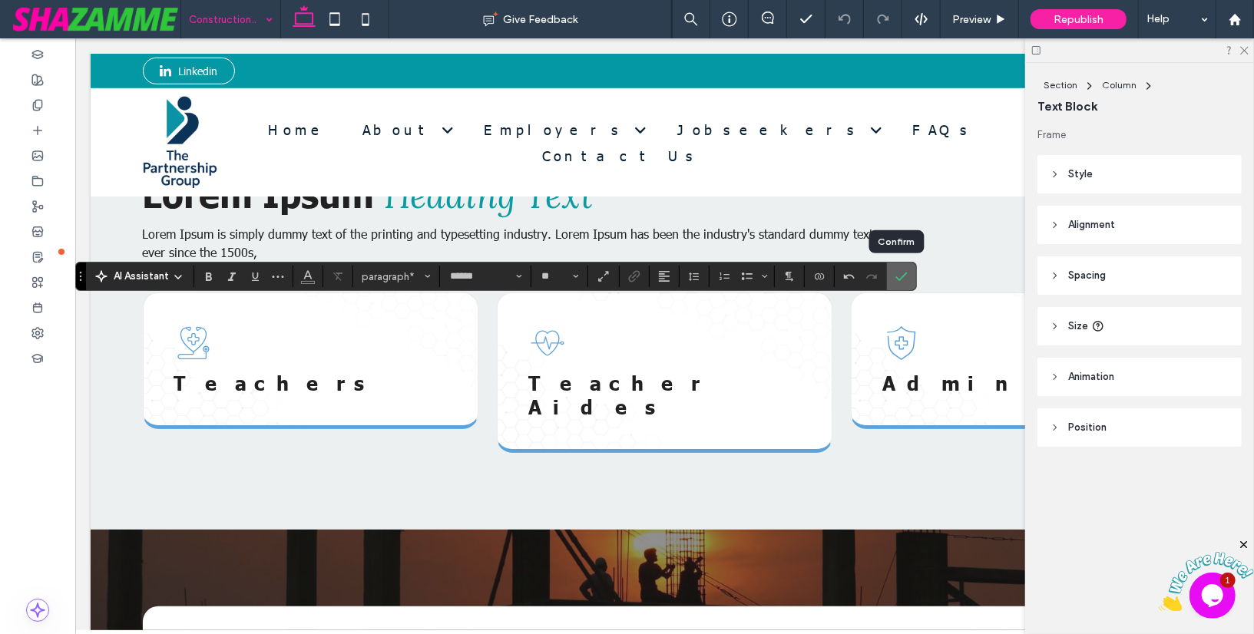
click at [897, 279] on icon "Confirm" at bounding box center [901, 276] width 12 height 12
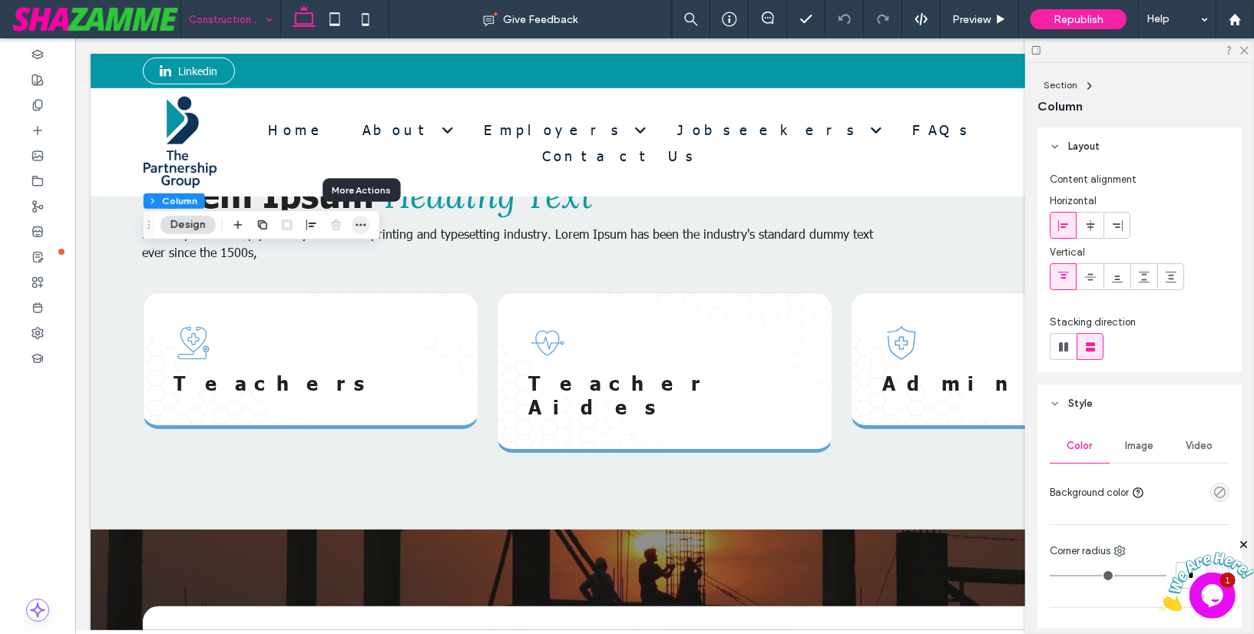
click at [359, 223] on icon "button" at bounding box center [361, 225] width 12 height 12
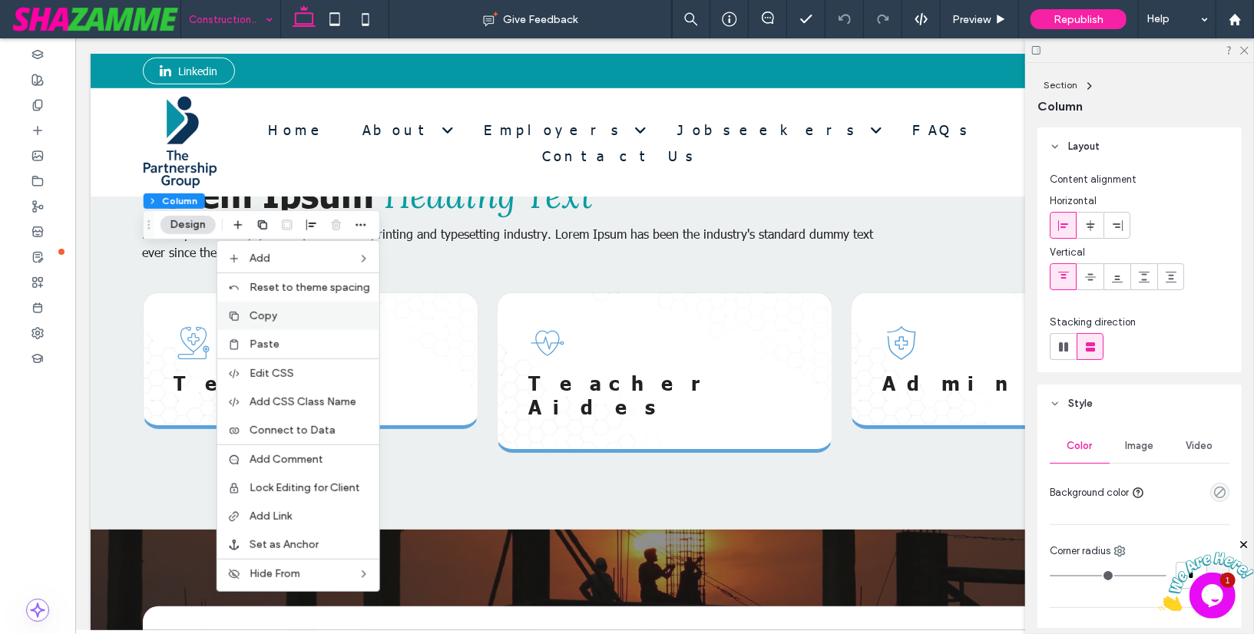
click at [310, 313] on label "Copy" at bounding box center [310, 315] width 121 height 13
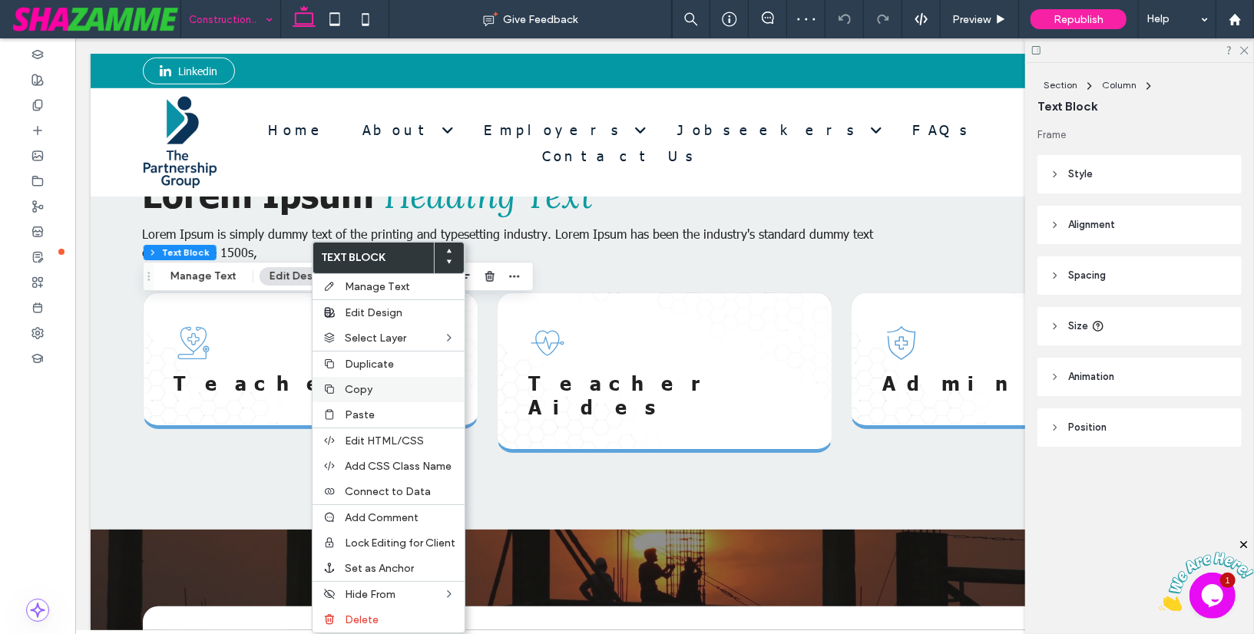
click at [352, 383] on span "Copy" at bounding box center [359, 389] width 28 height 13
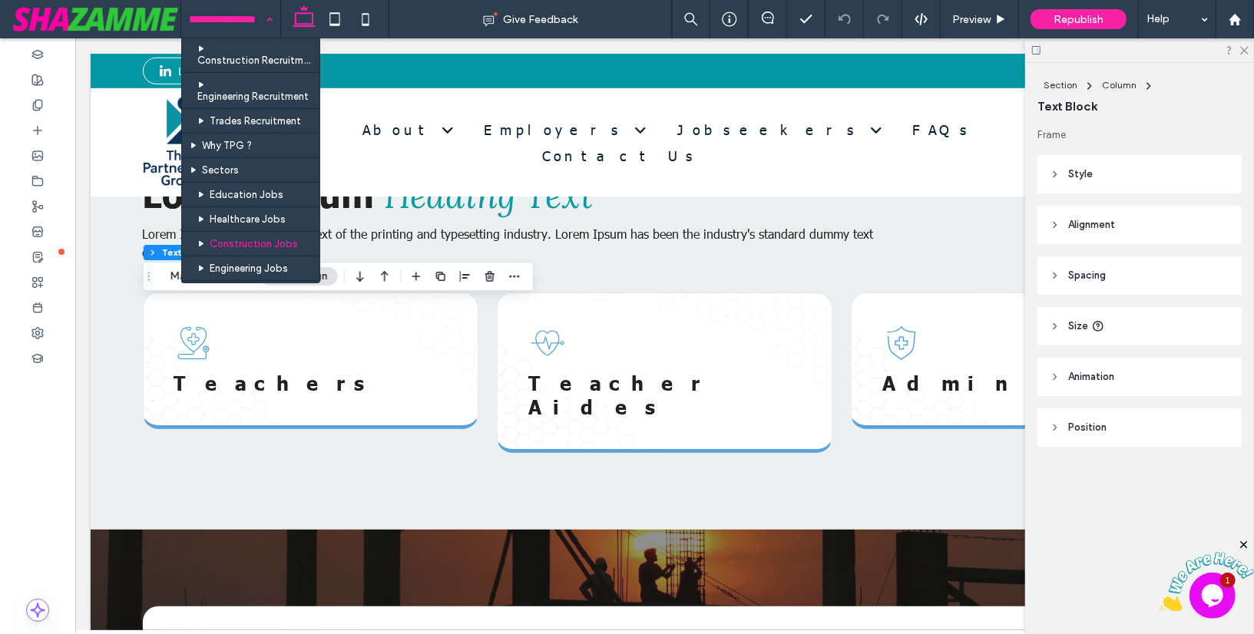
scroll to position [253, 0]
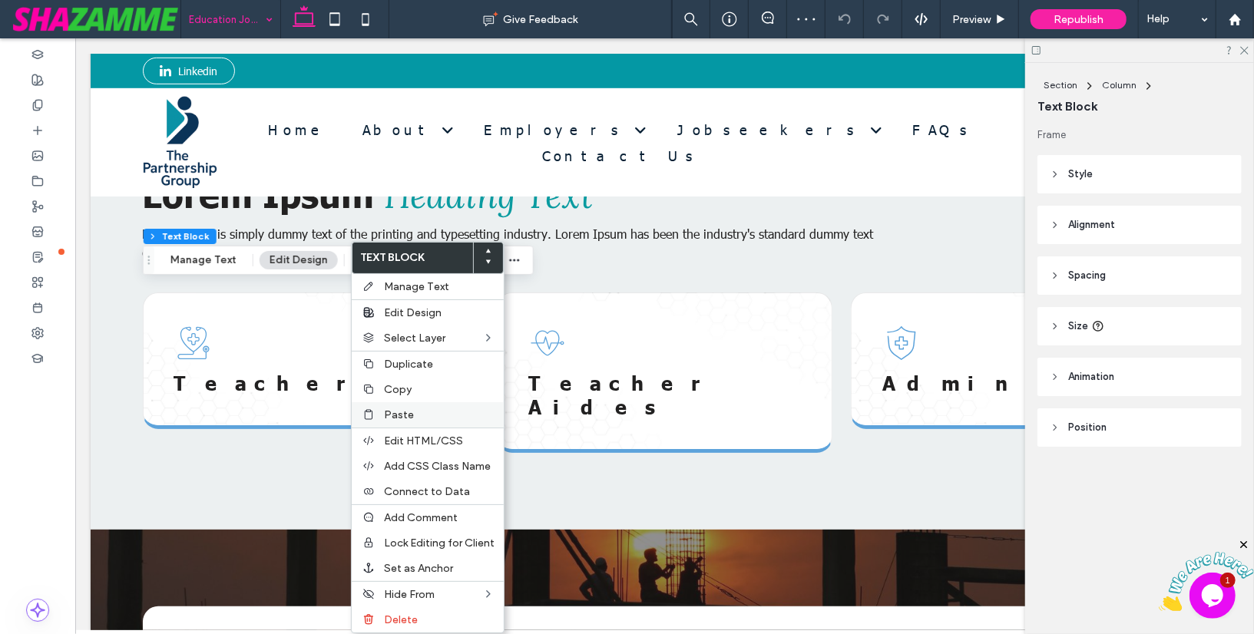
click at [400, 408] on span "Paste" at bounding box center [399, 414] width 30 height 13
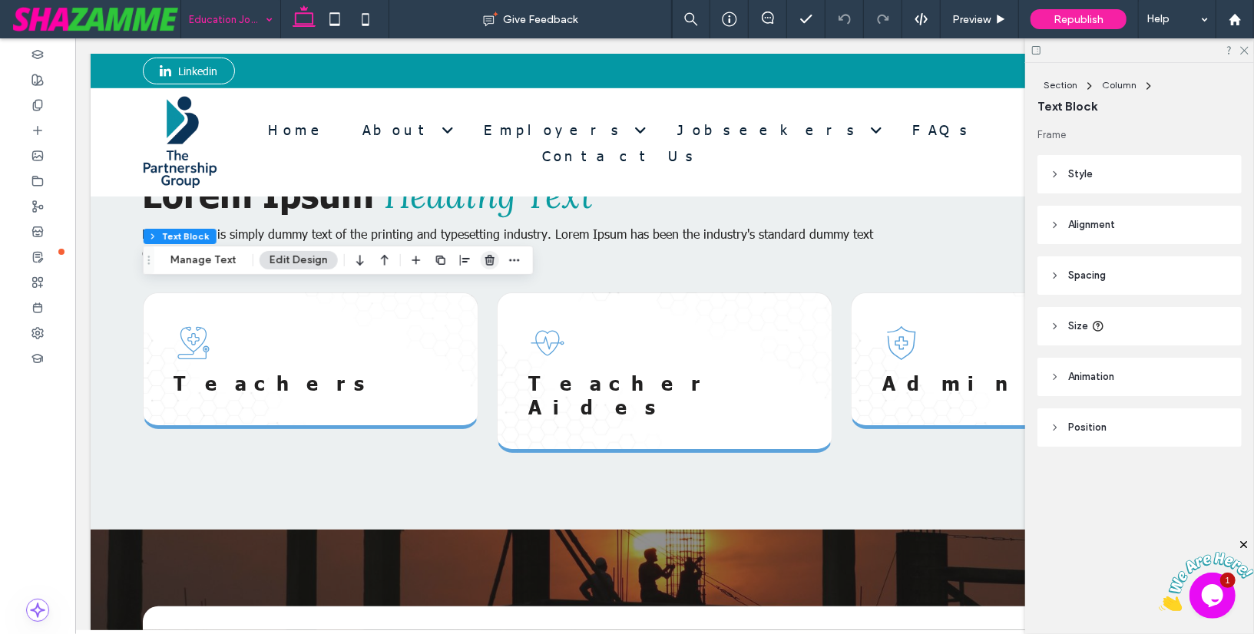
click at [485, 258] on use "button" at bounding box center [489, 260] width 9 height 10
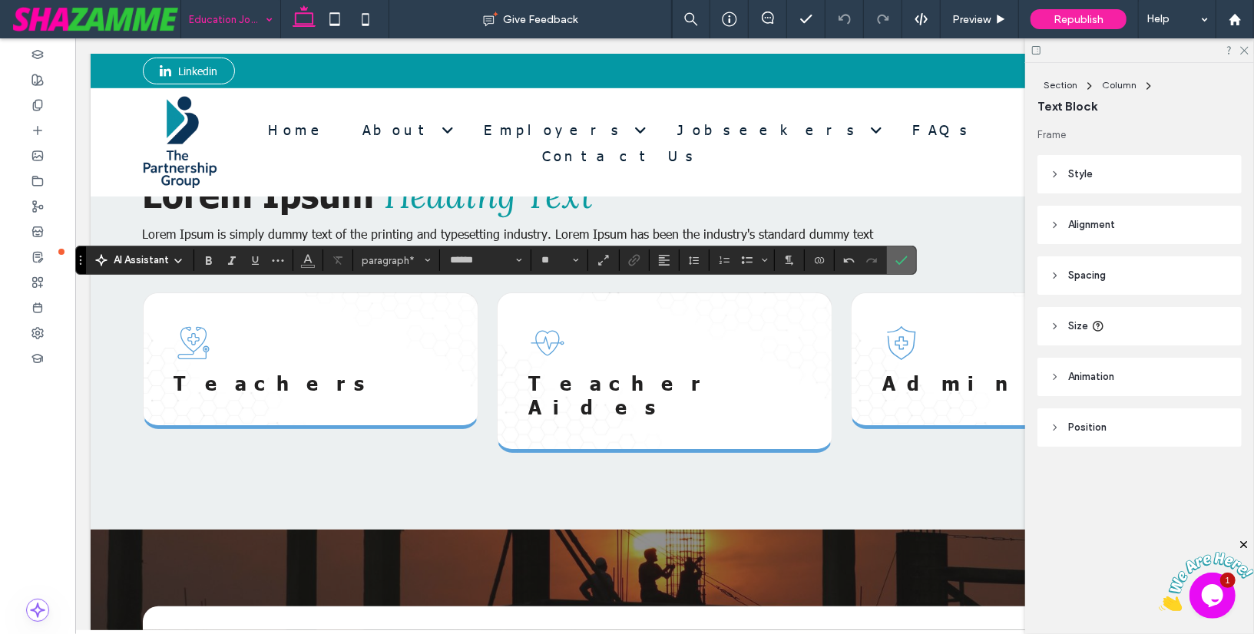
click at [897, 262] on icon "Confirm" at bounding box center [901, 260] width 12 height 12
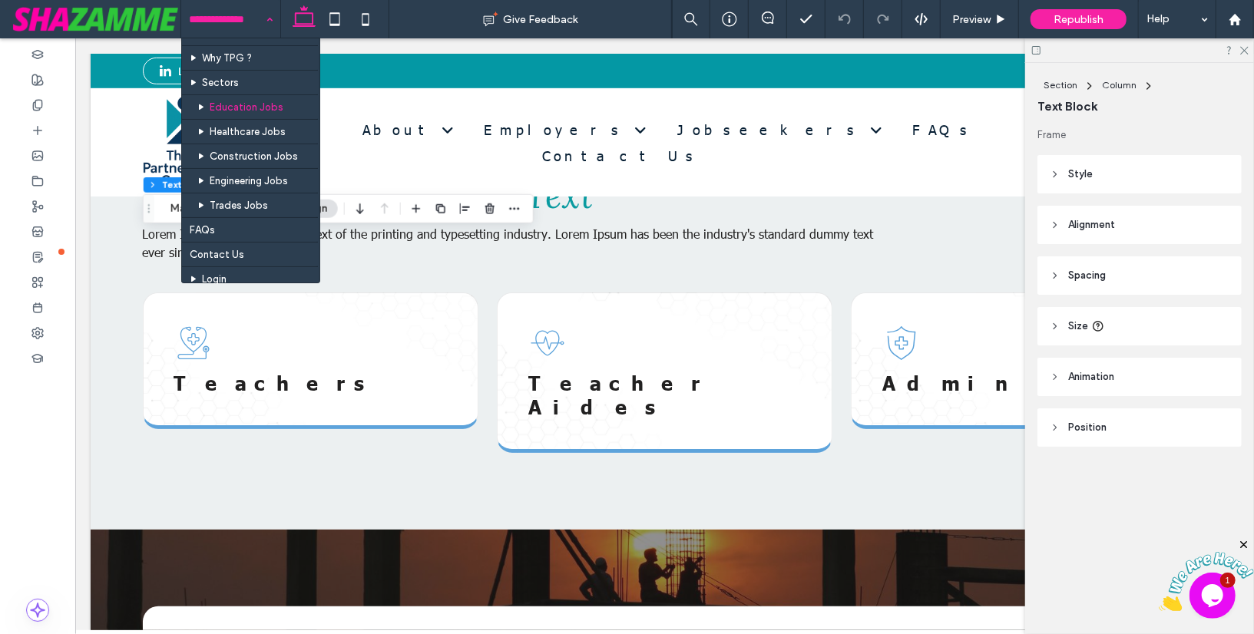
scroll to position [334, 0]
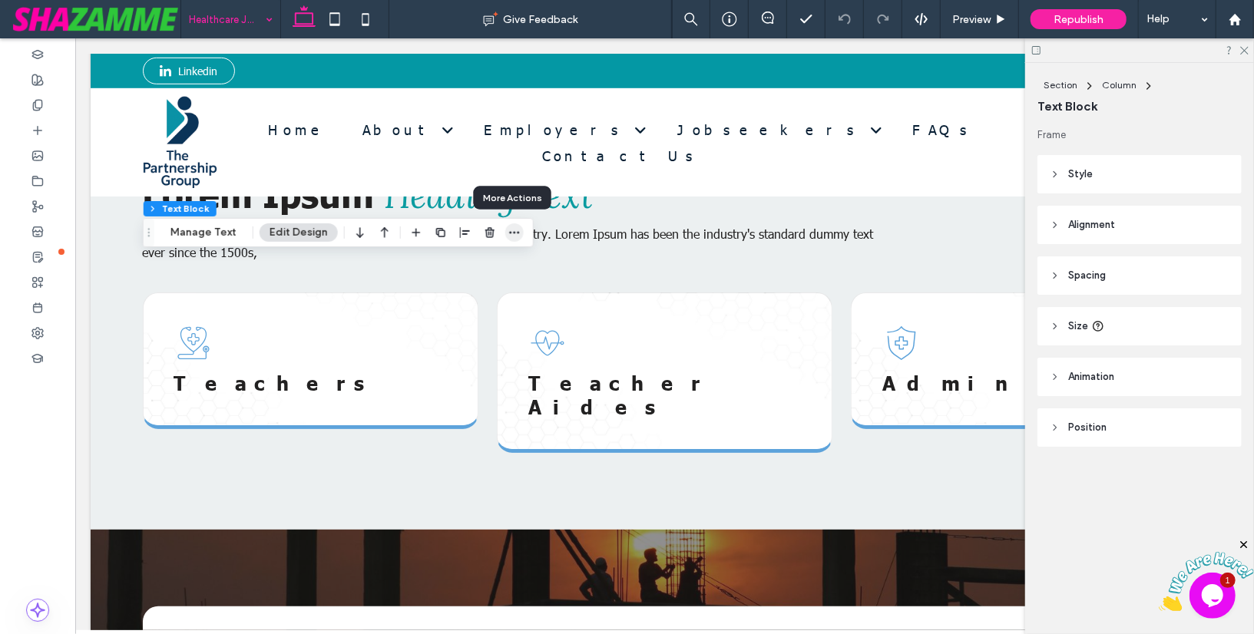
click at [515, 234] on icon "button" at bounding box center [514, 232] width 12 height 12
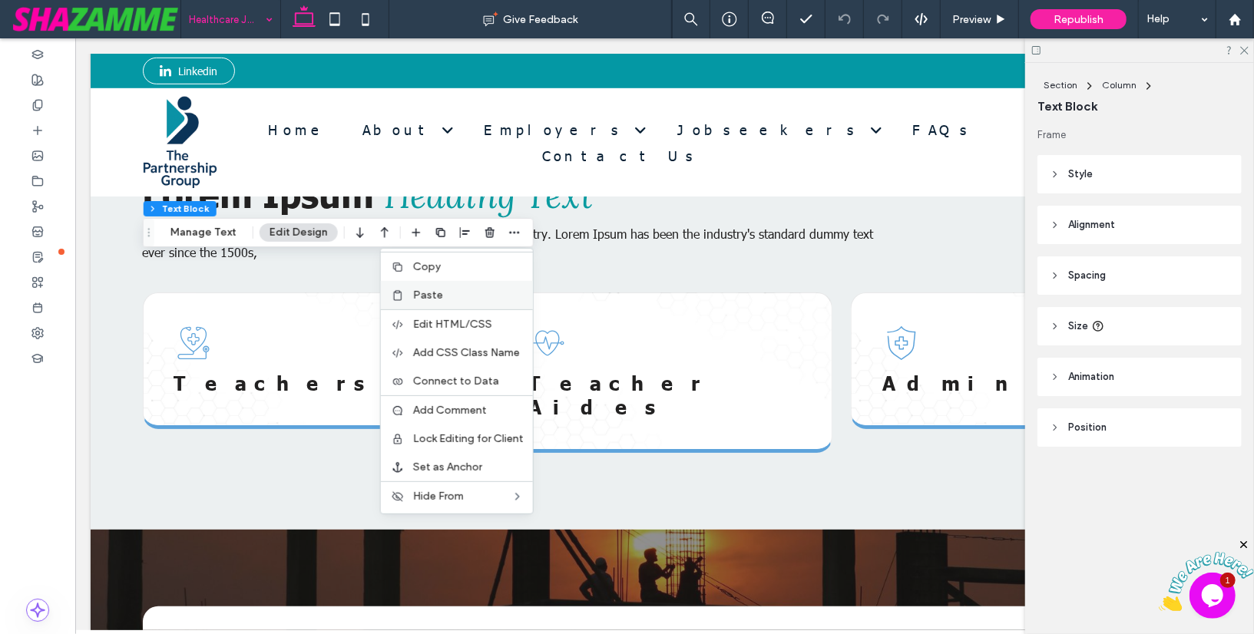
click at [471, 296] on label "Paste" at bounding box center [468, 295] width 111 height 13
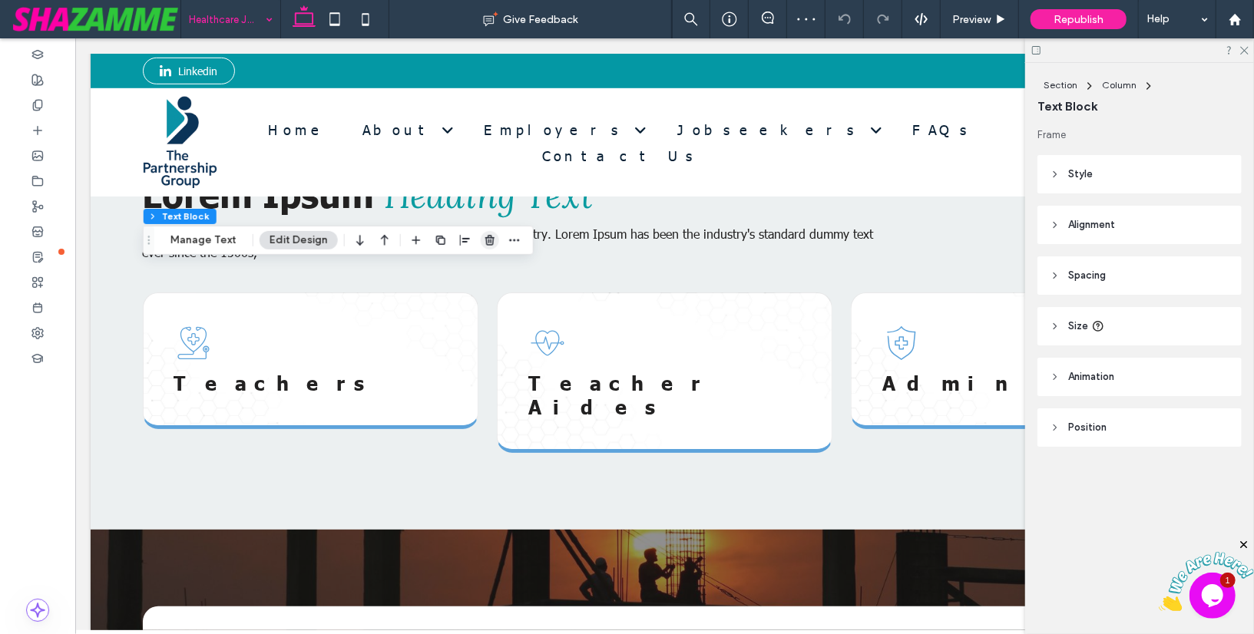
click at [486, 238] on use "button" at bounding box center [489, 240] width 9 height 10
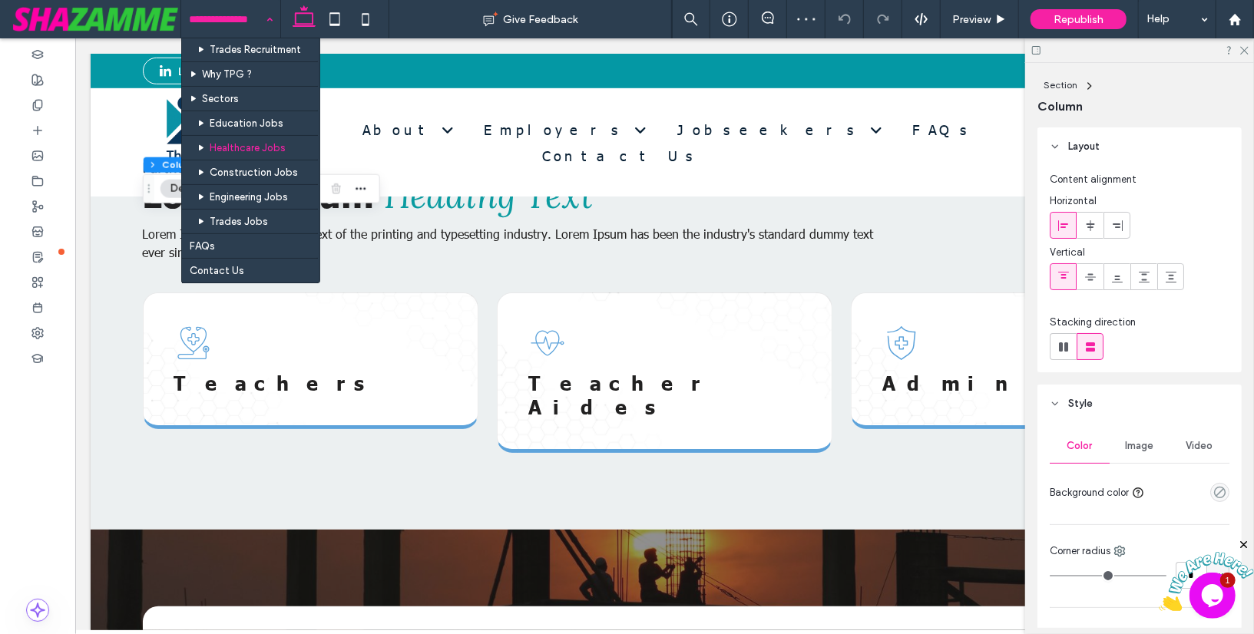
scroll to position [320, 0]
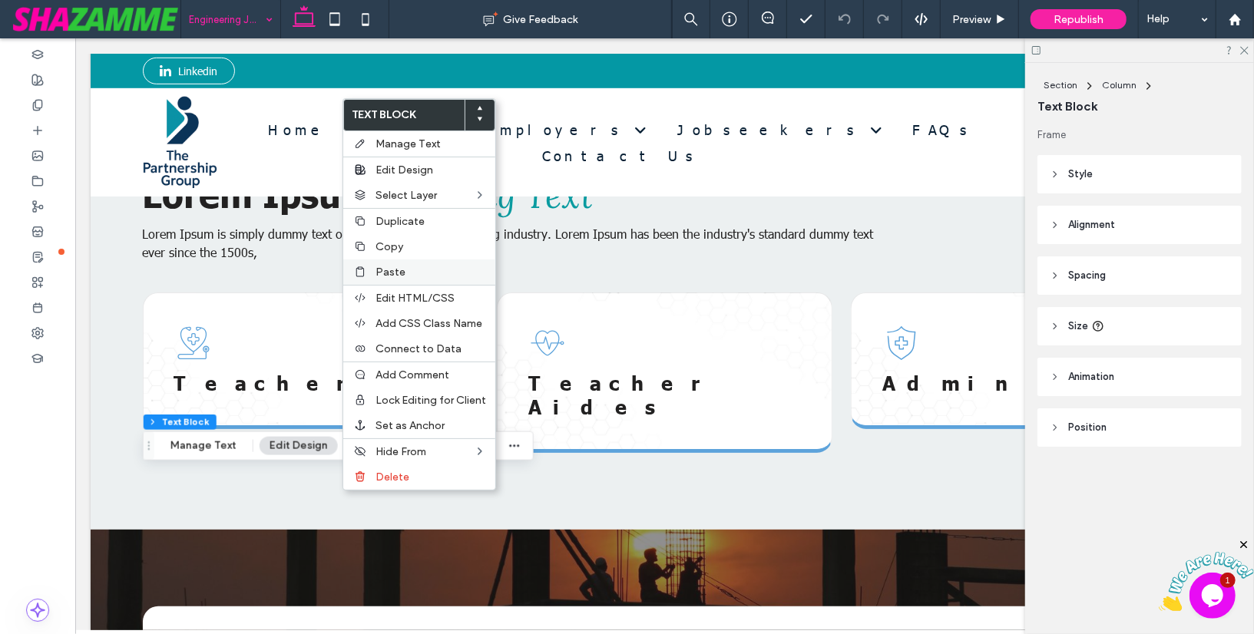
click at [382, 266] on span "Paste" at bounding box center [390, 272] width 30 height 13
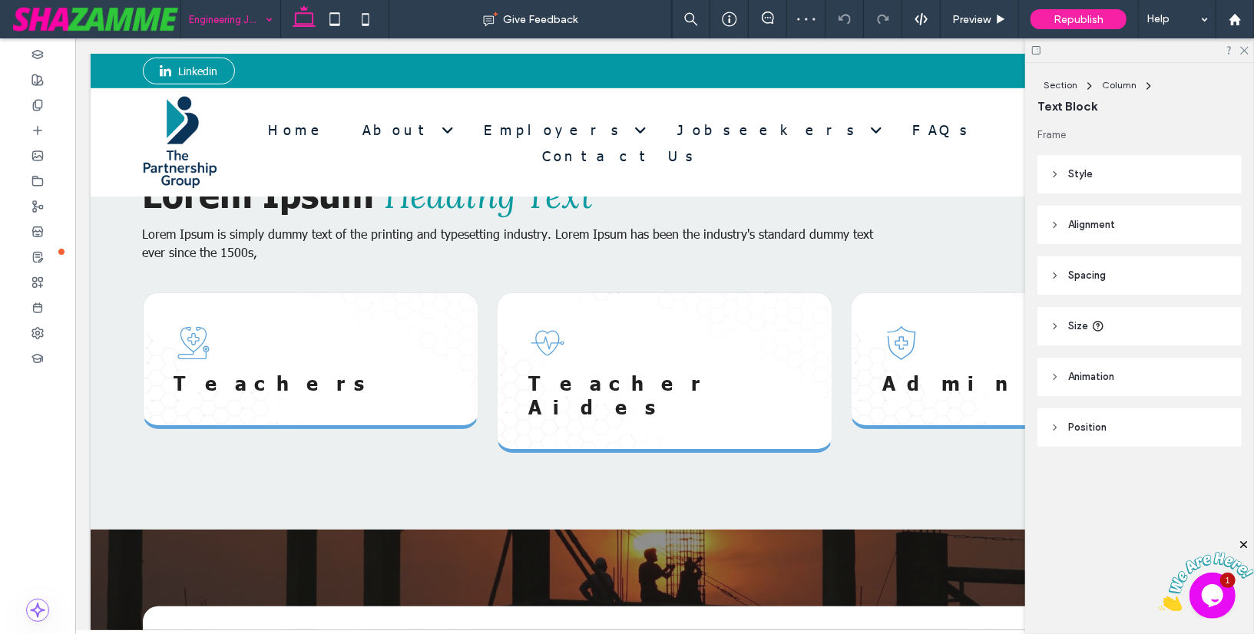
type input "******"
type input "**"
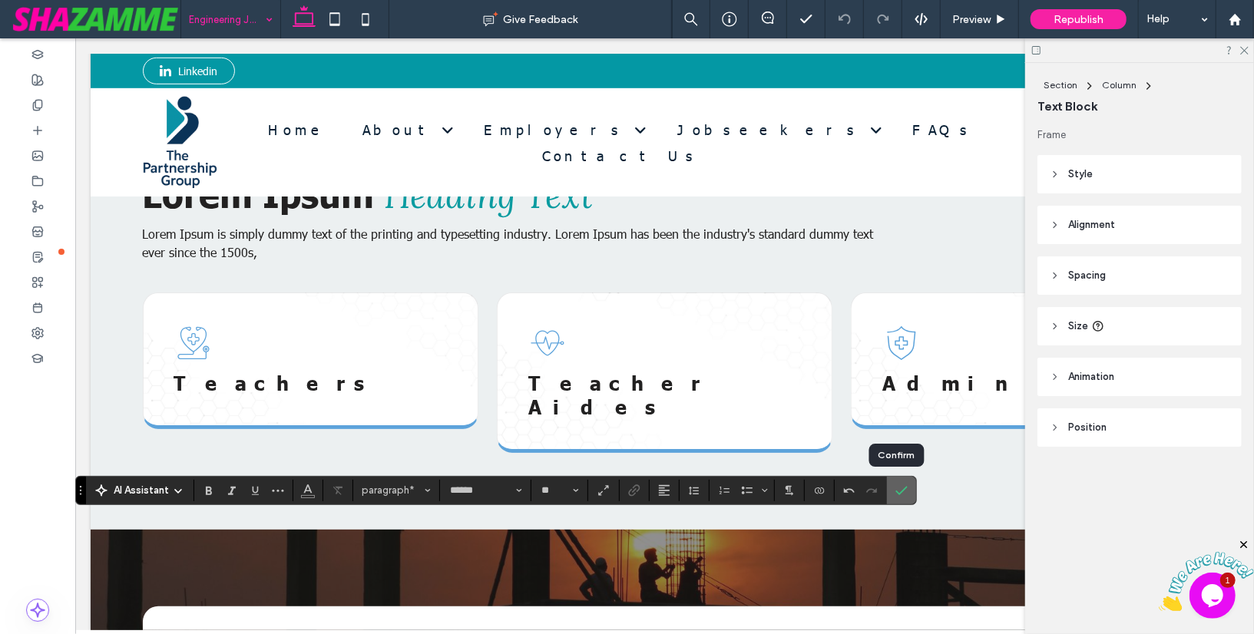
click at [897, 488] on icon "Confirm" at bounding box center [901, 490] width 12 height 12
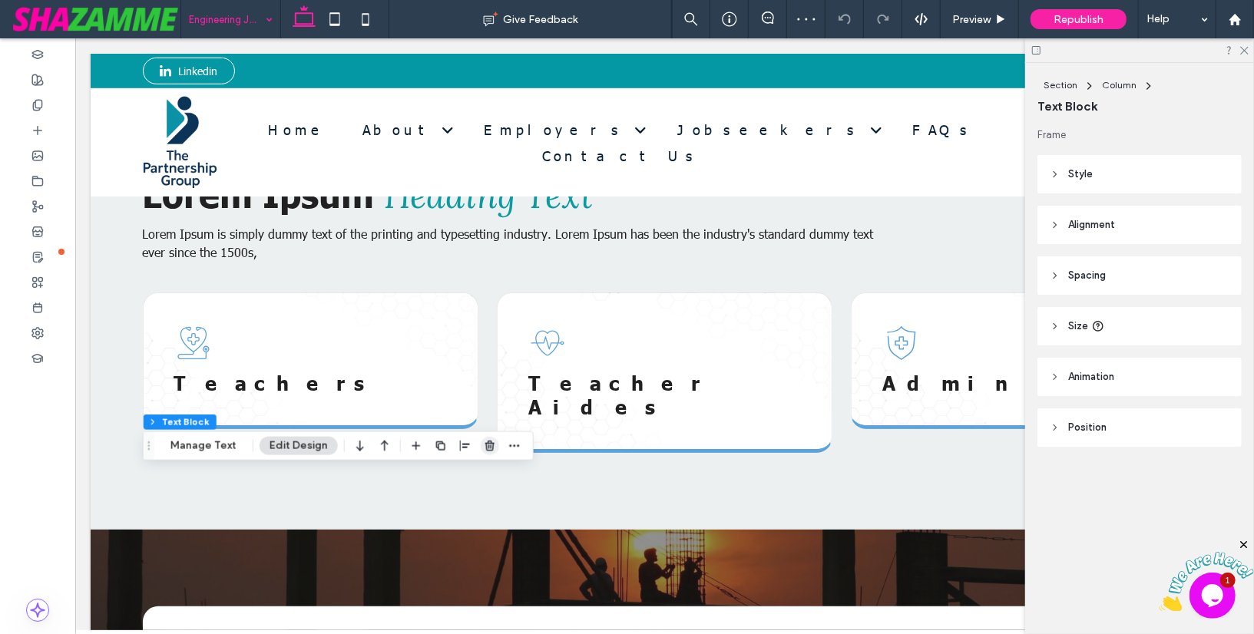
click at [484, 448] on icon "button" at bounding box center [490, 446] width 12 height 12
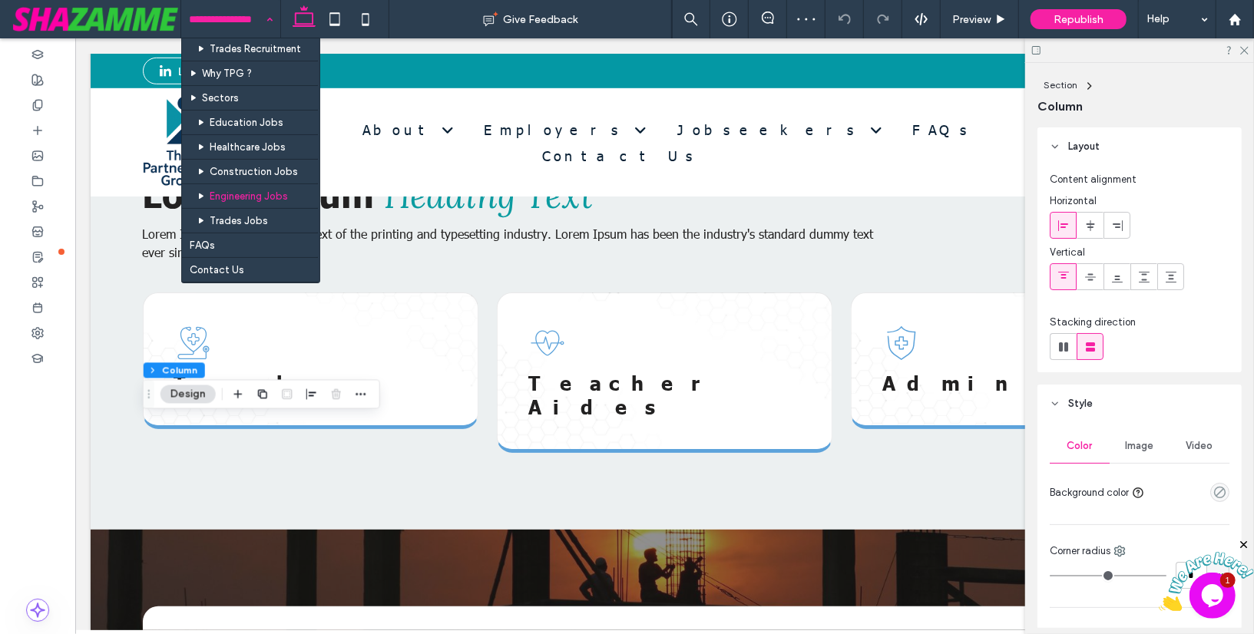
scroll to position [332, 0]
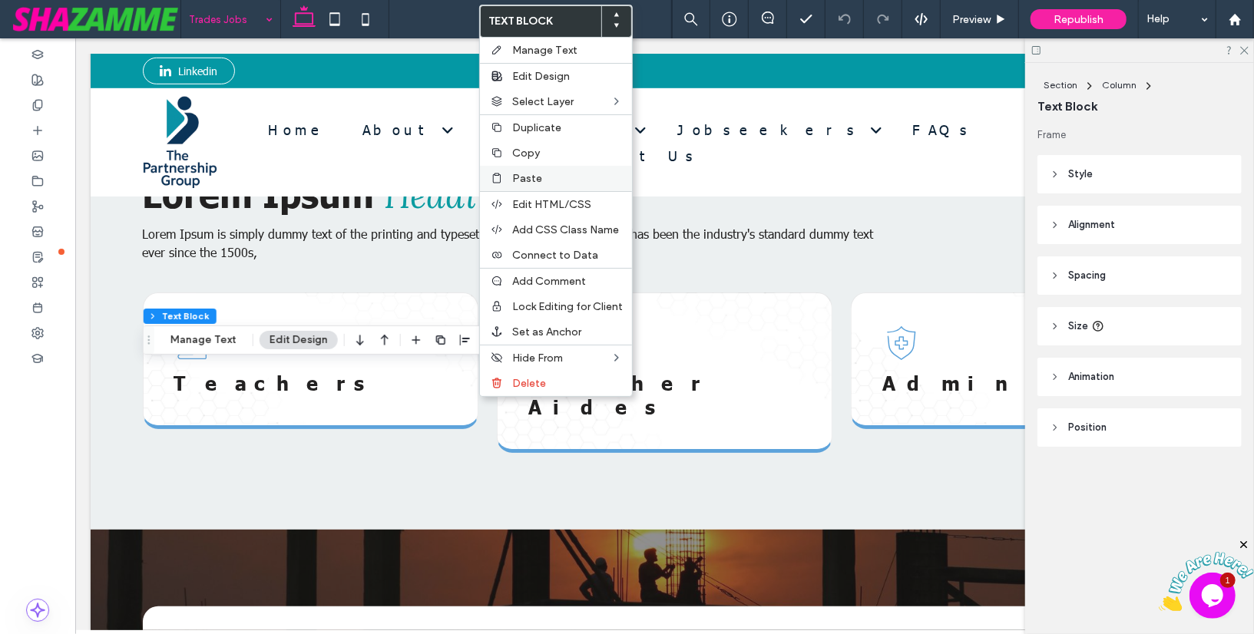
click at [530, 180] on span "Paste" at bounding box center [527, 178] width 30 height 13
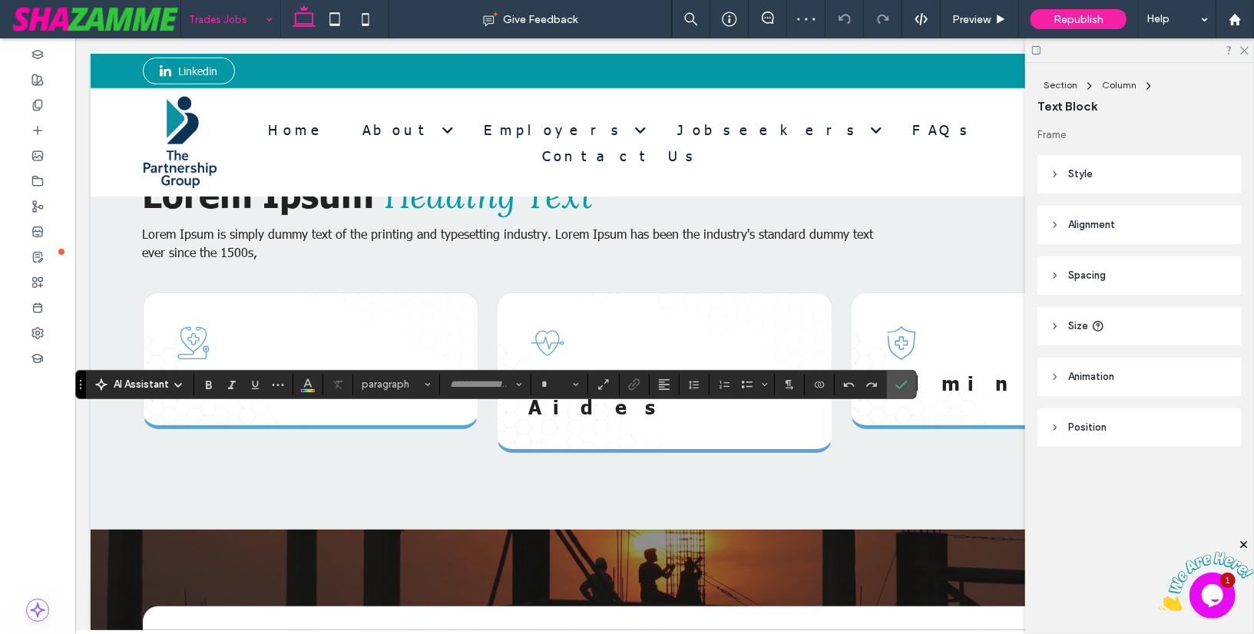
type input "******"
type input "**"
click at [895, 391] on span "Confirm" at bounding box center [898, 385] width 7 height 28
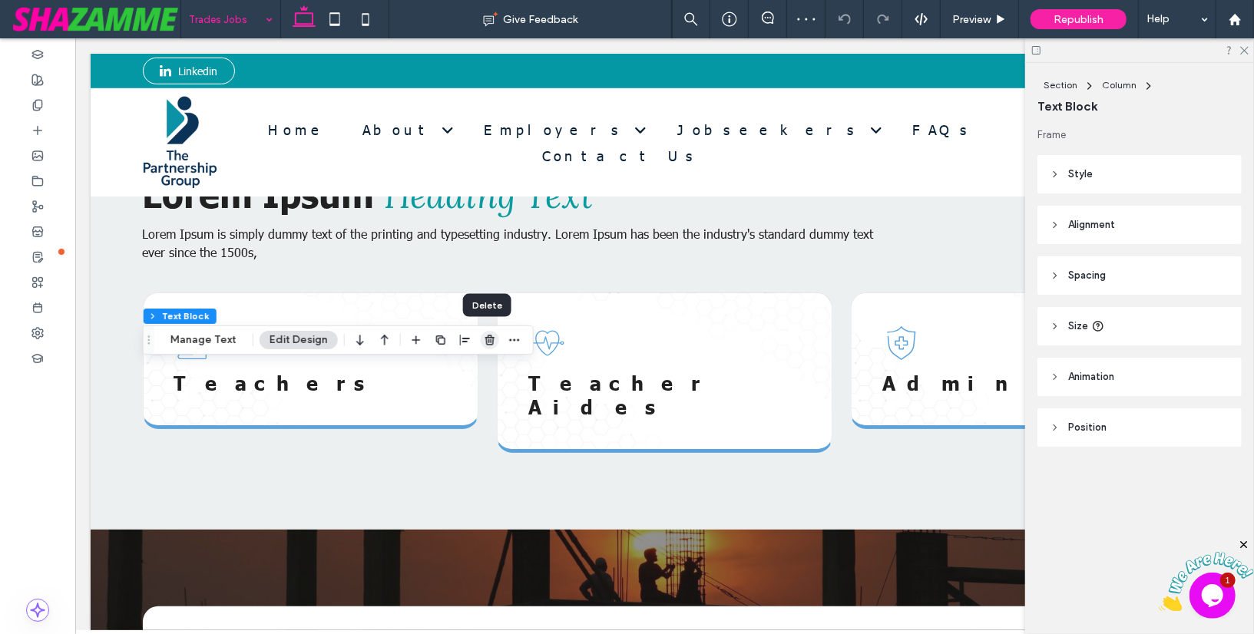
click at [485, 343] on icon "button" at bounding box center [490, 340] width 12 height 12
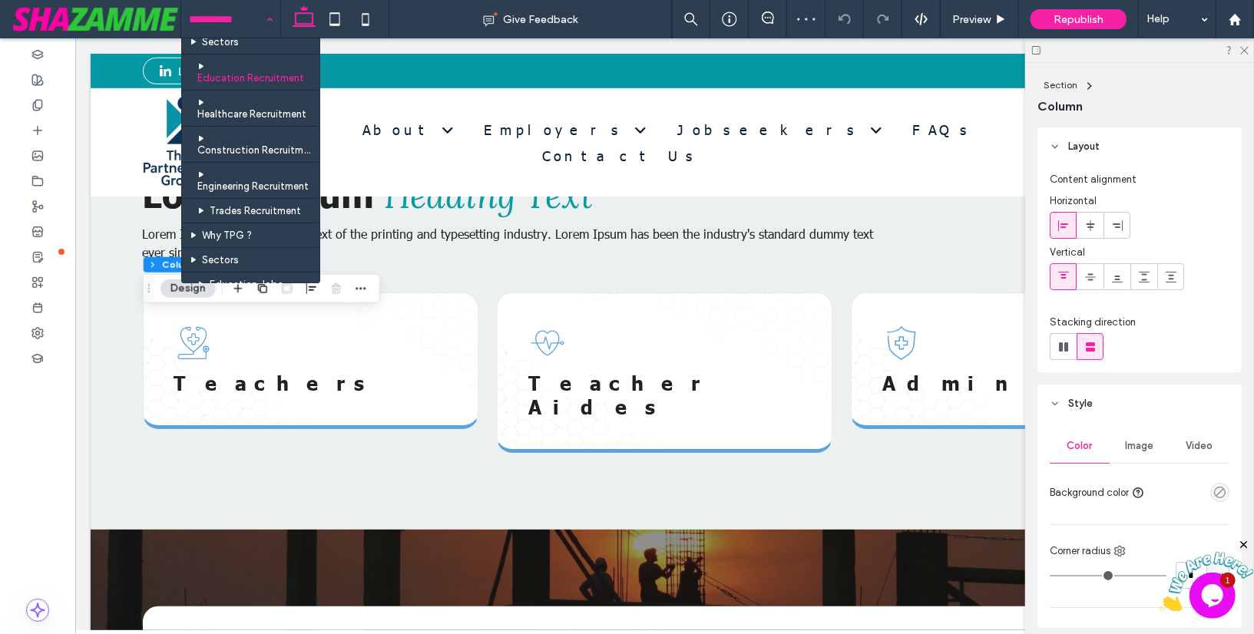
scroll to position [231, 0]
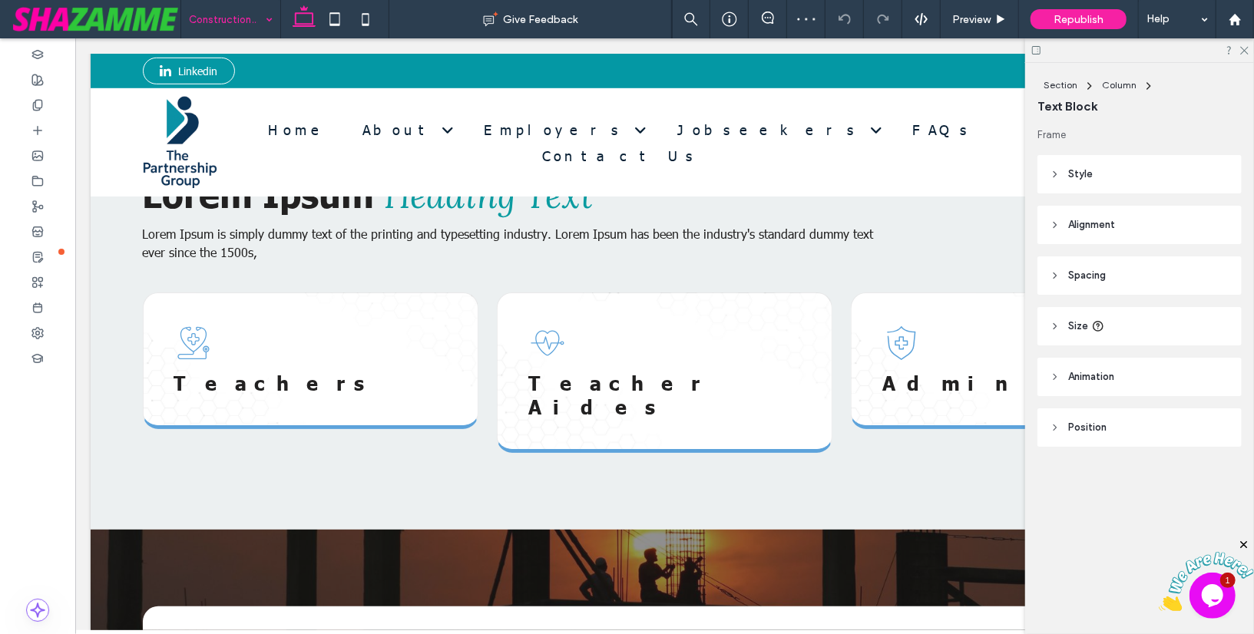
type input "**"
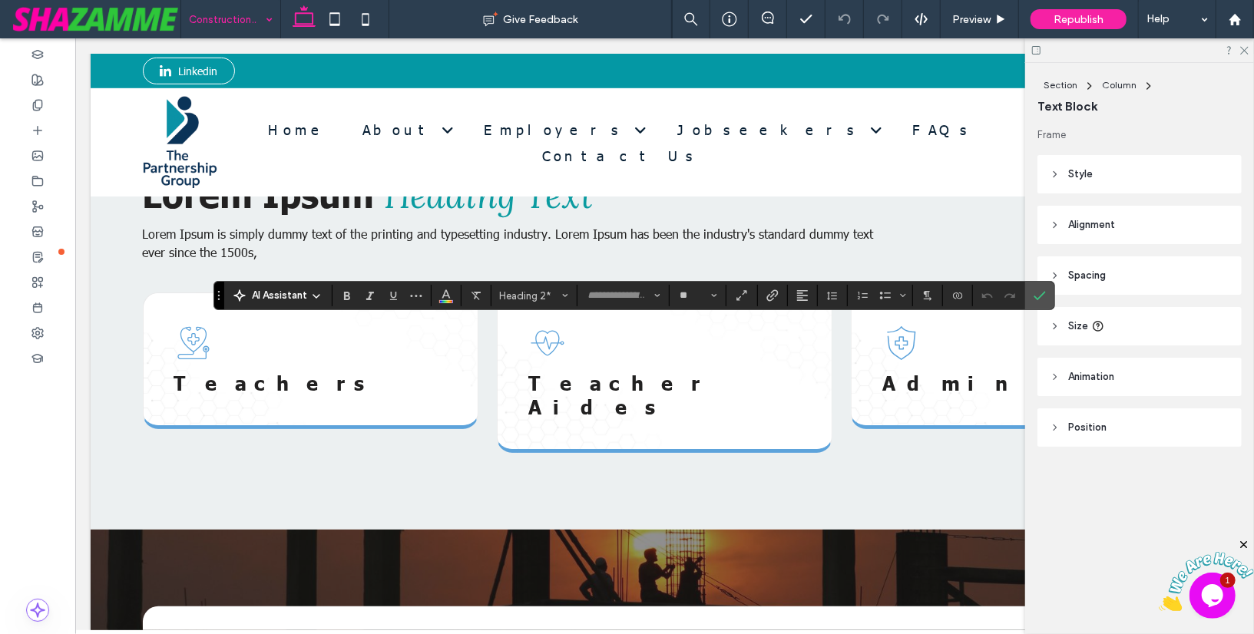
type input "******"
click at [1034, 297] on icon "Confirm" at bounding box center [1039, 295] width 12 height 12
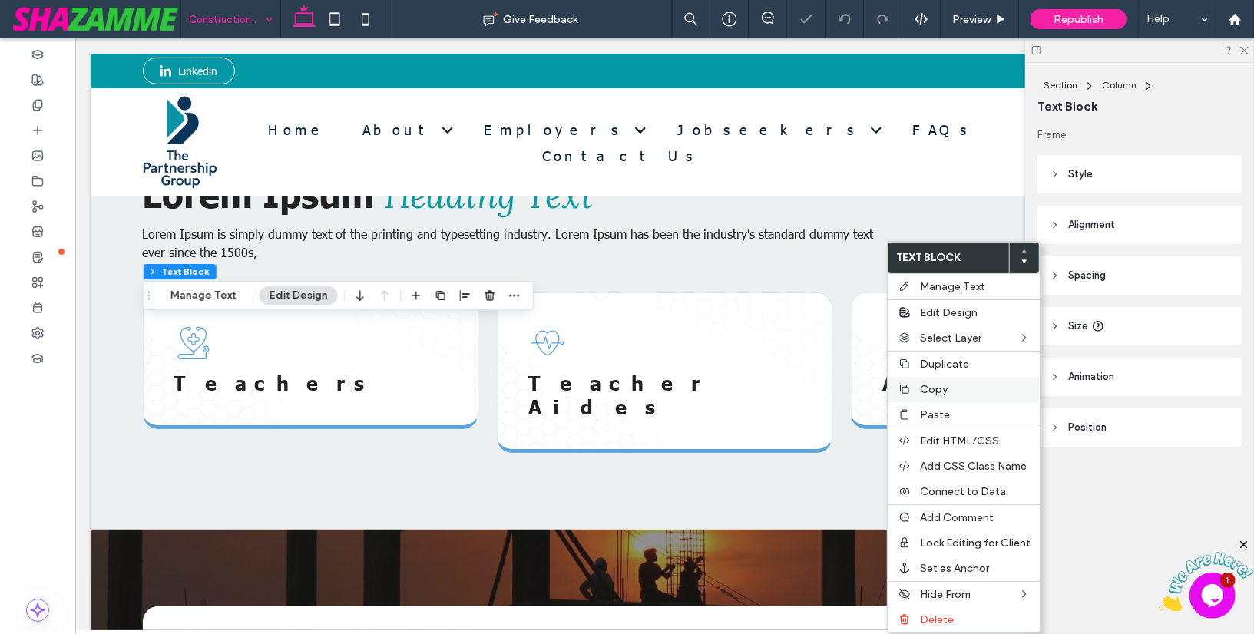
click at [920, 383] on span "Copy" at bounding box center [934, 389] width 28 height 13
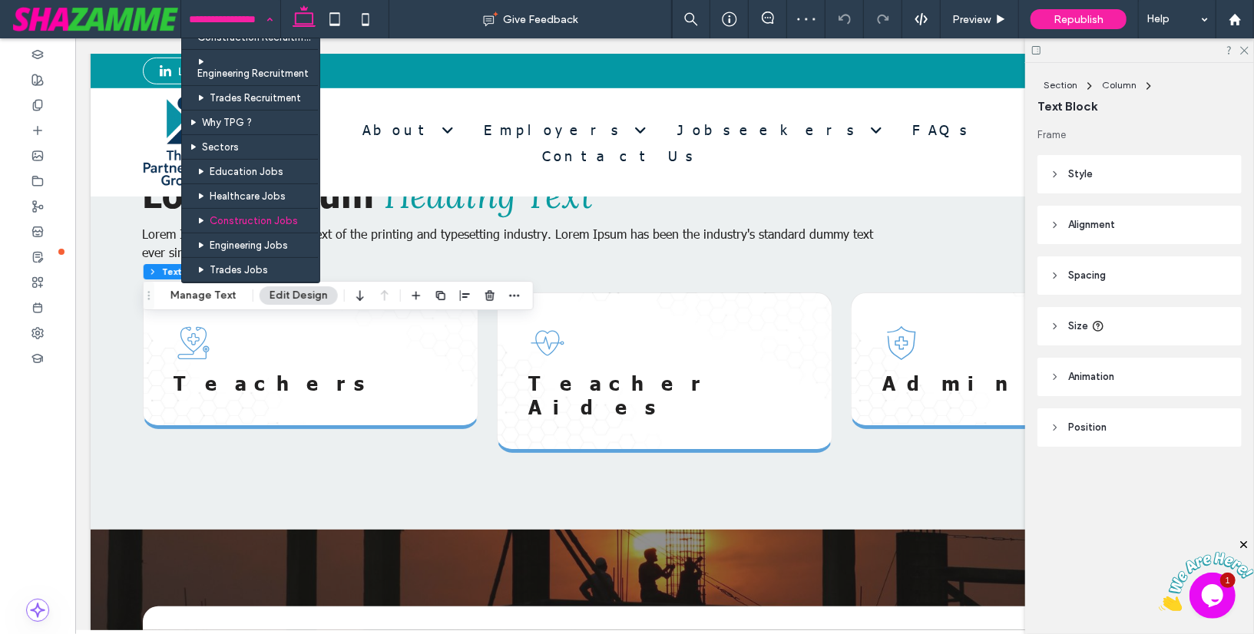
scroll to position [275, 0]
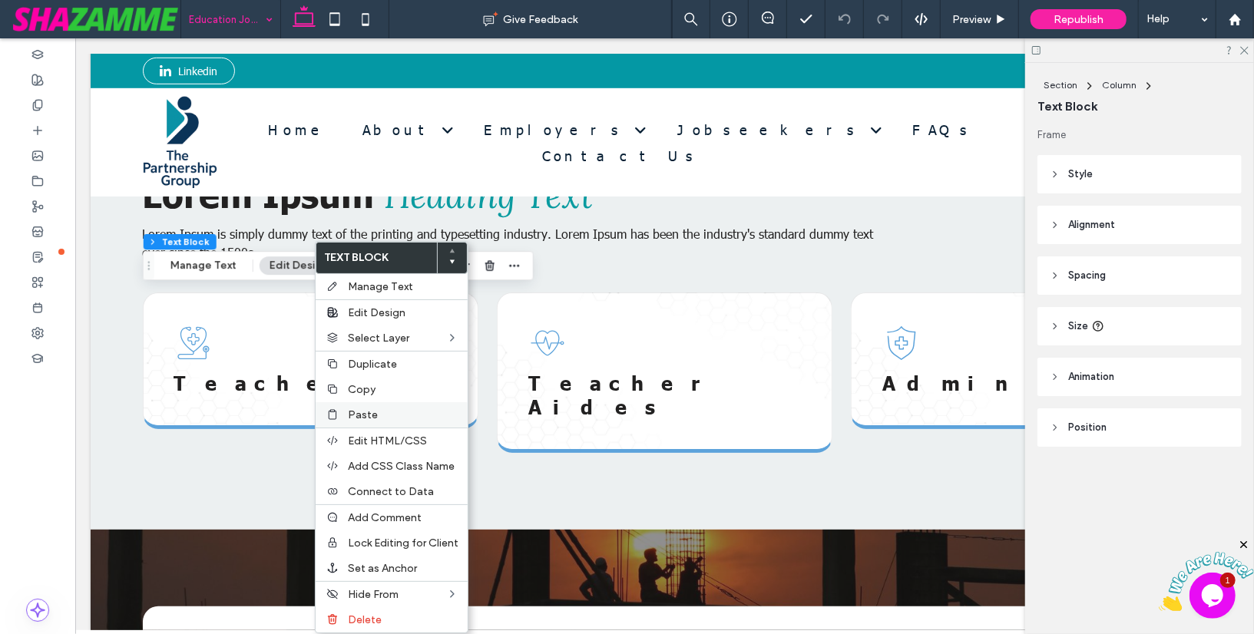
click at [365, 405] on div "Paste" at bounding box center [392, 414] width 152 height 25
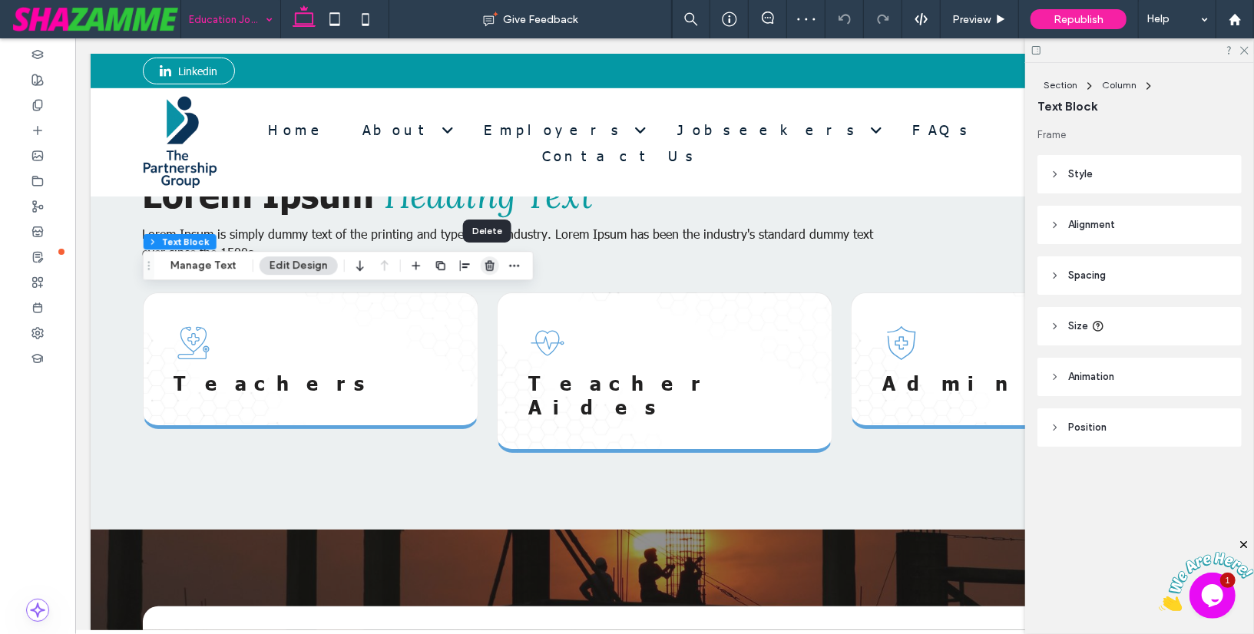
click at [485, 263] on use "button" at bounding box center [489, 265] width 9 height 10
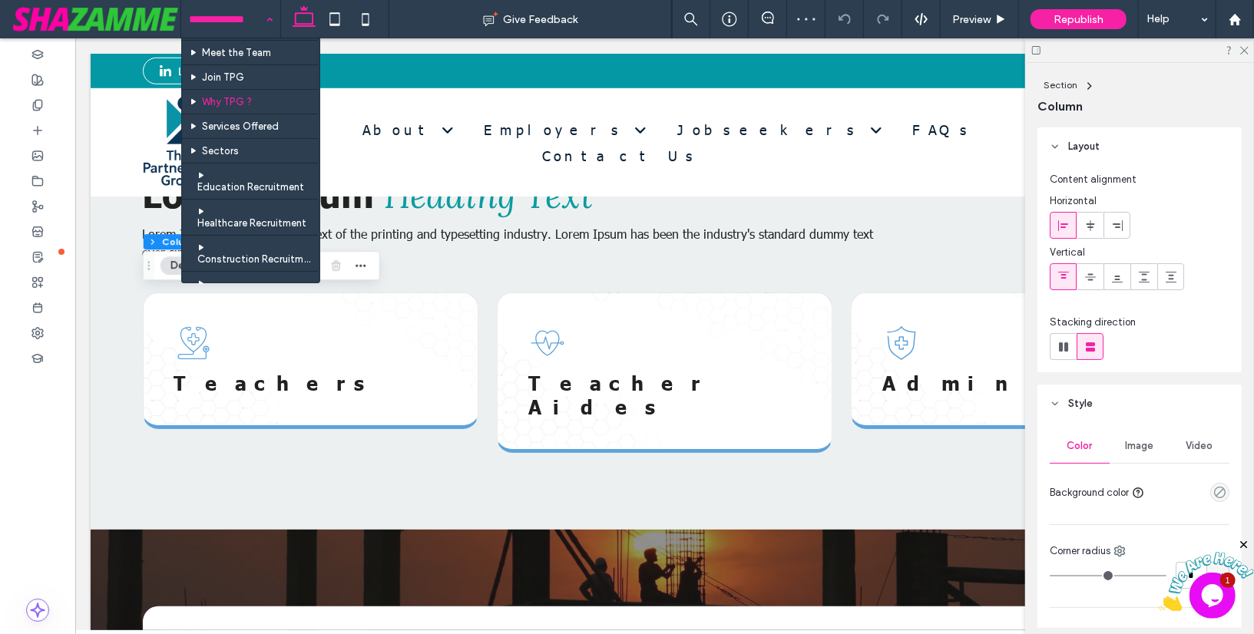
scroll to position [67, 0]
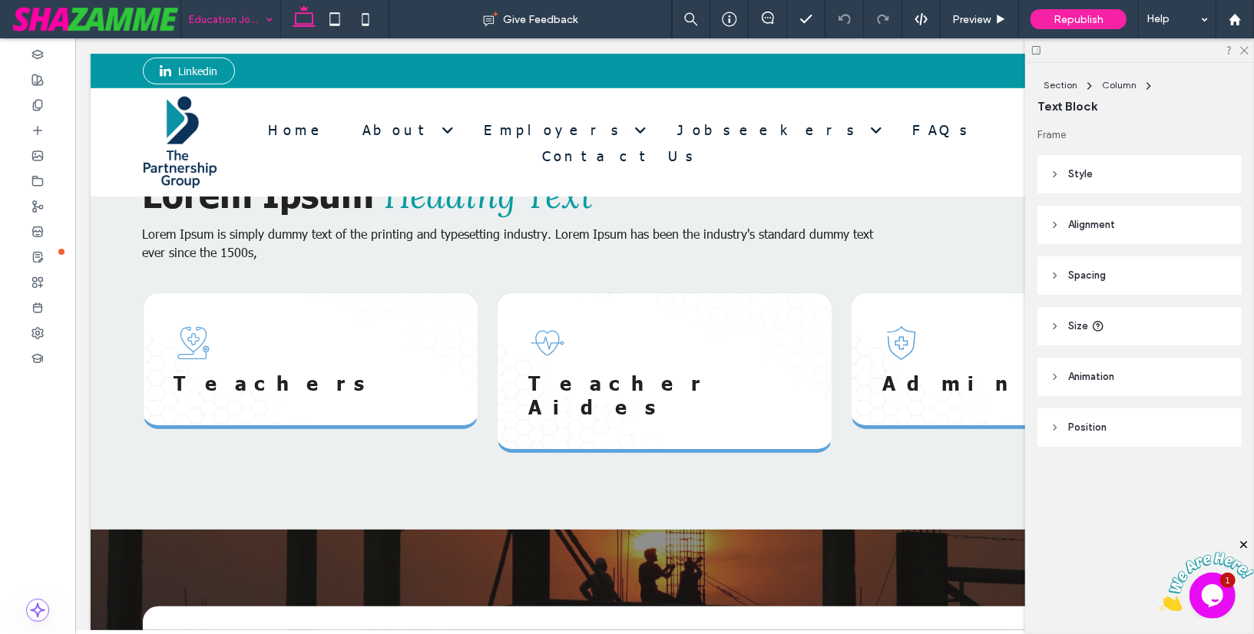
type input "**"
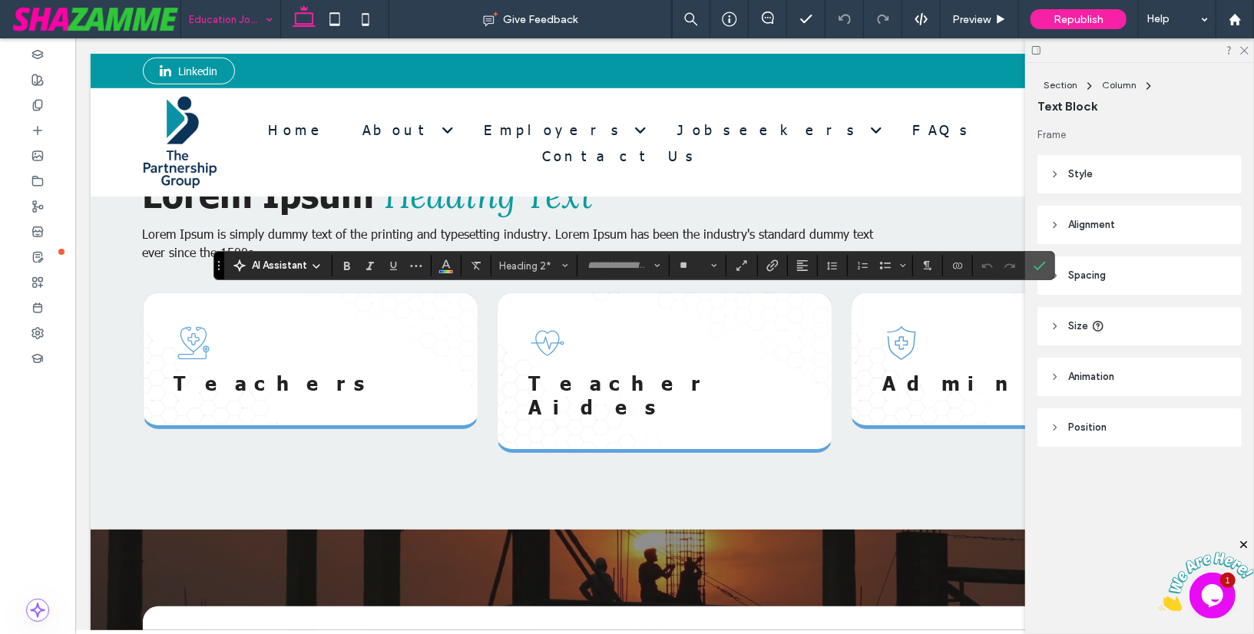
type input "******"
click at [1033, 263] on icon "Confirm" at bounding box center [1039, 265] width 12 height 12
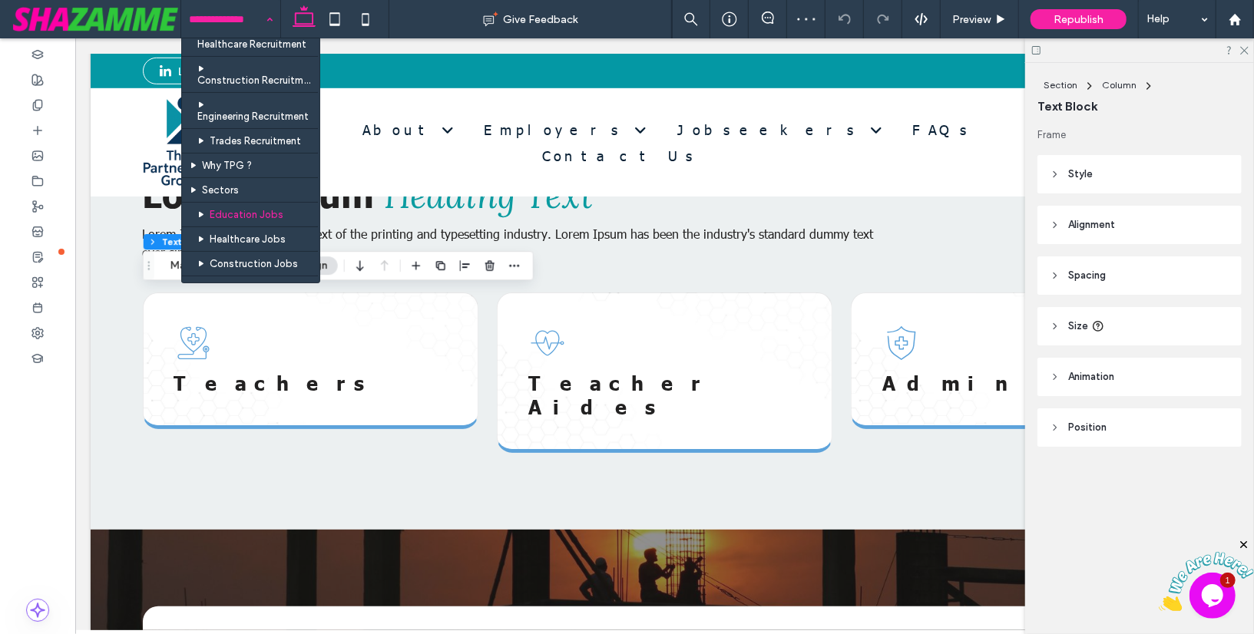
scroll to position [233, 0]
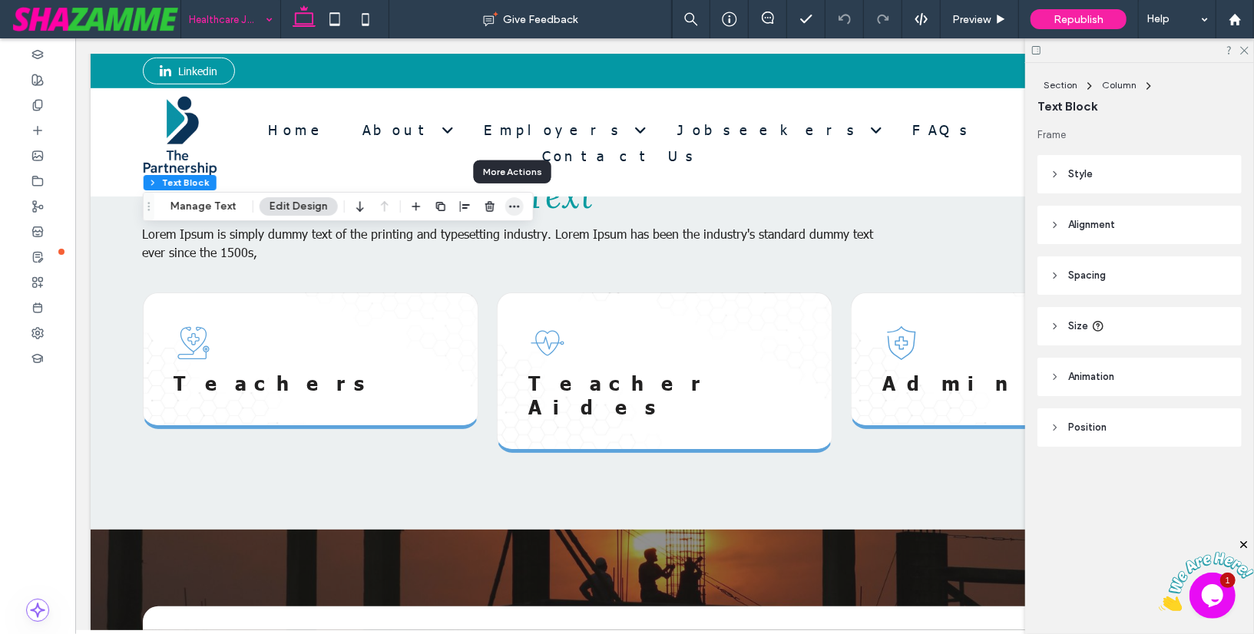
click at [509, 205] on icon "button" at bounding box center [514, 206] width 12 height 12
click at [484, 205] on icon "button" at bounding box center [490, 206] width 12 height 12
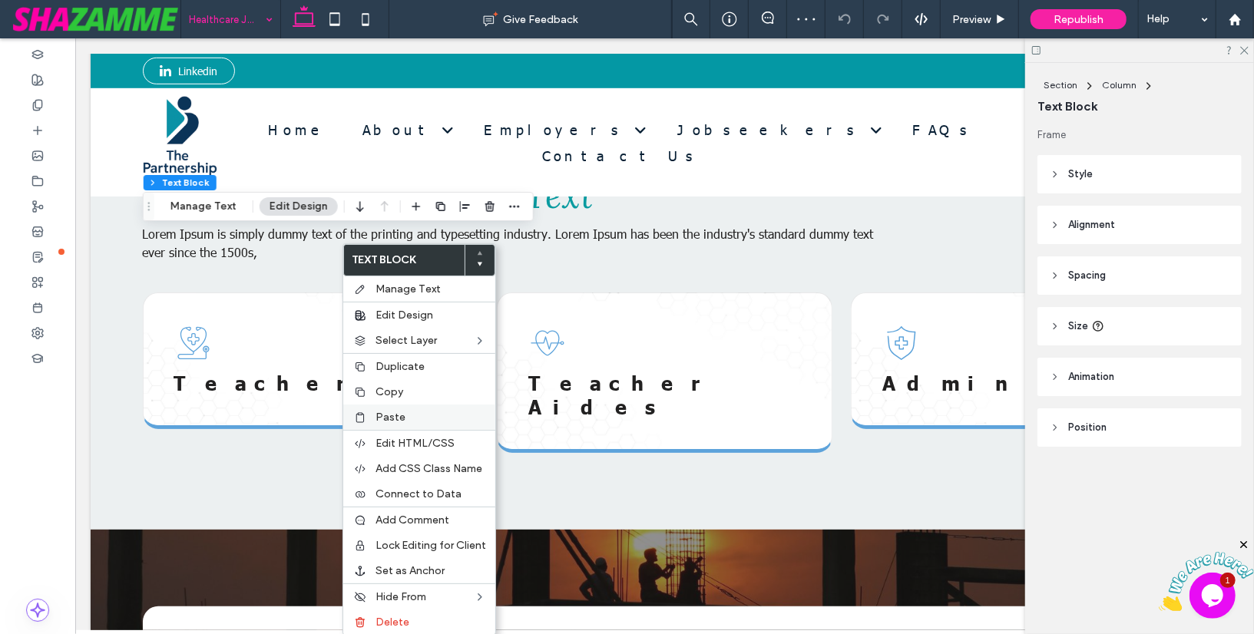
click at [400, 411] on span "Paste" at bounding box center [390, 417] width 30 height 13
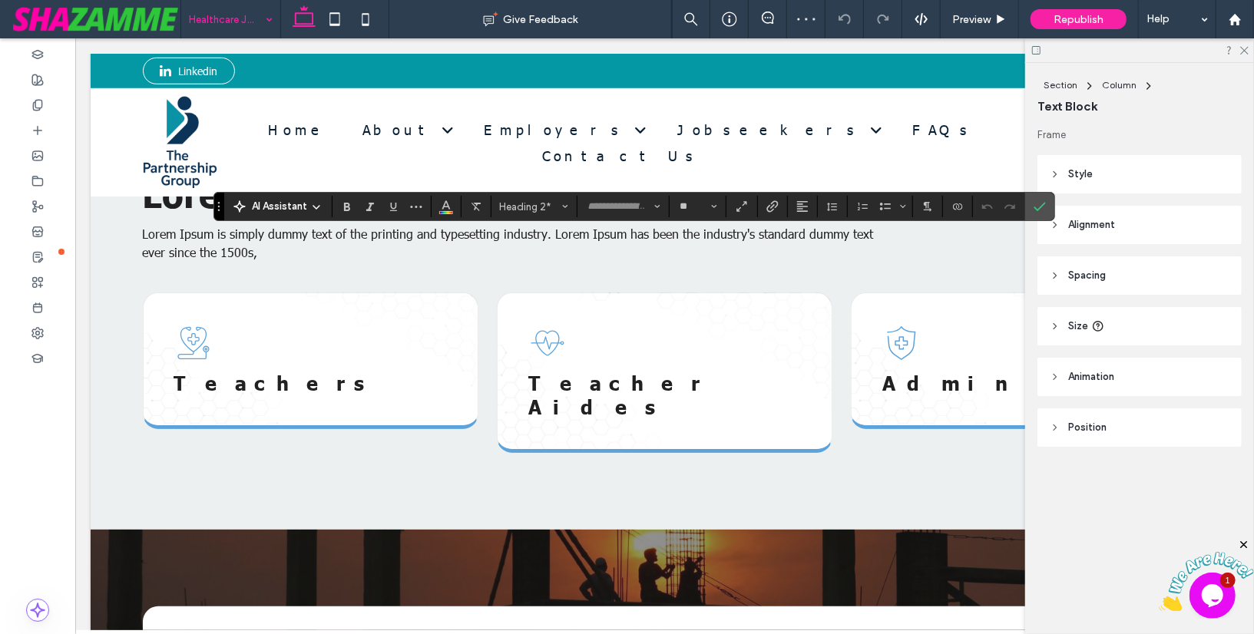
type input "******"
click at [1033, 203] on icon "Confirm" at bounding box center [1039, 206] width 12 height 12
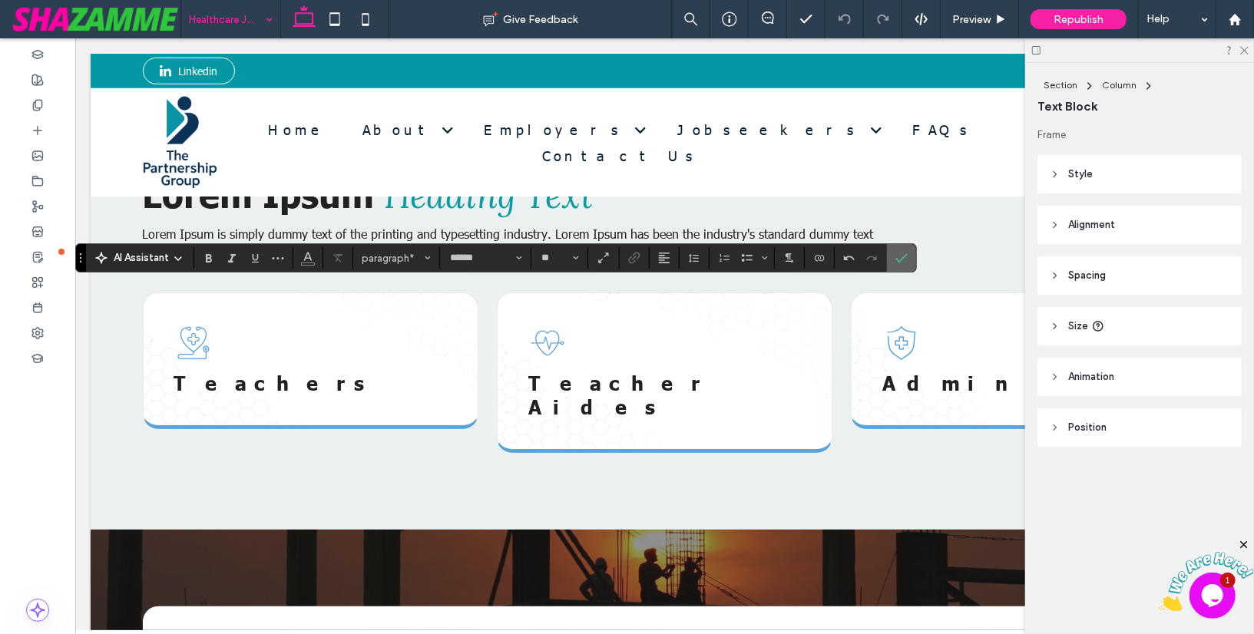
click at [902, 260] on label "Confirm" at bounding box center [901, 258] width 23 height 28
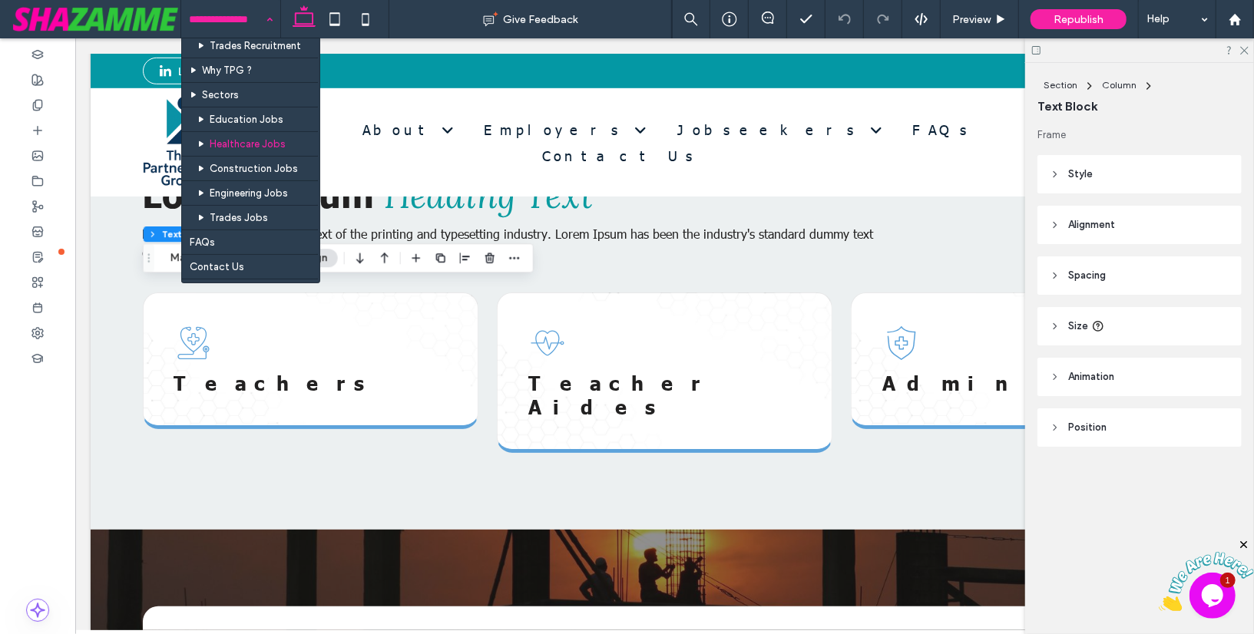
scroll to position [323, 0]
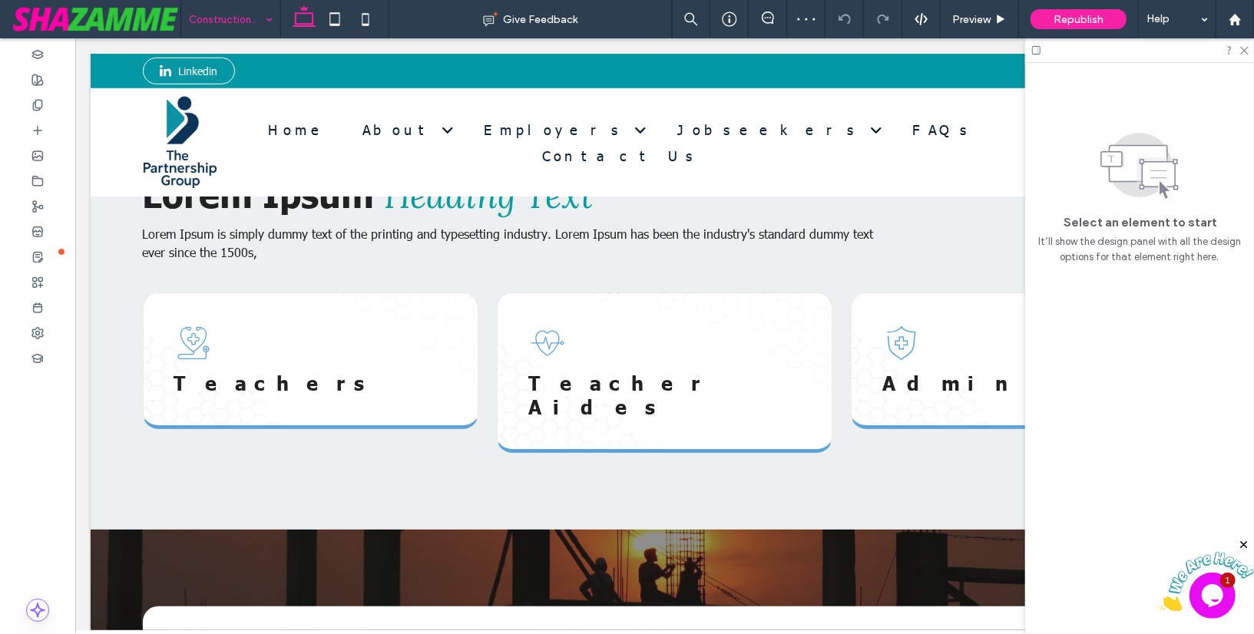
click at [209, 6] on input at bounding box center [227, 19] width 76 height 38
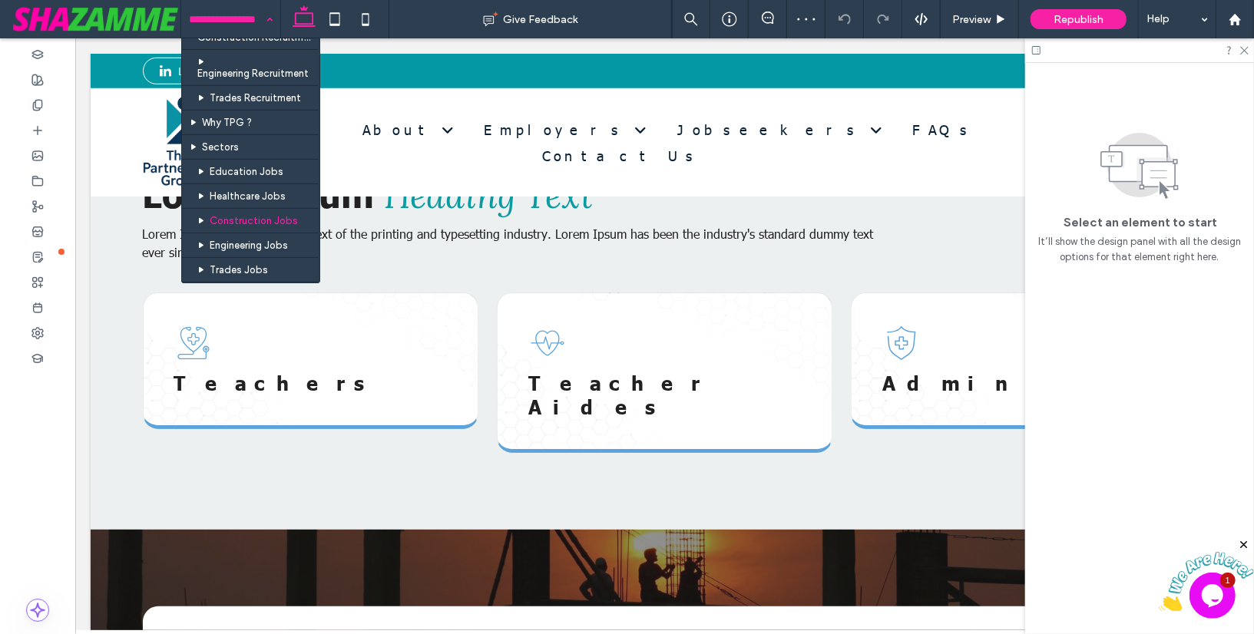
scroll to position [284, 0]
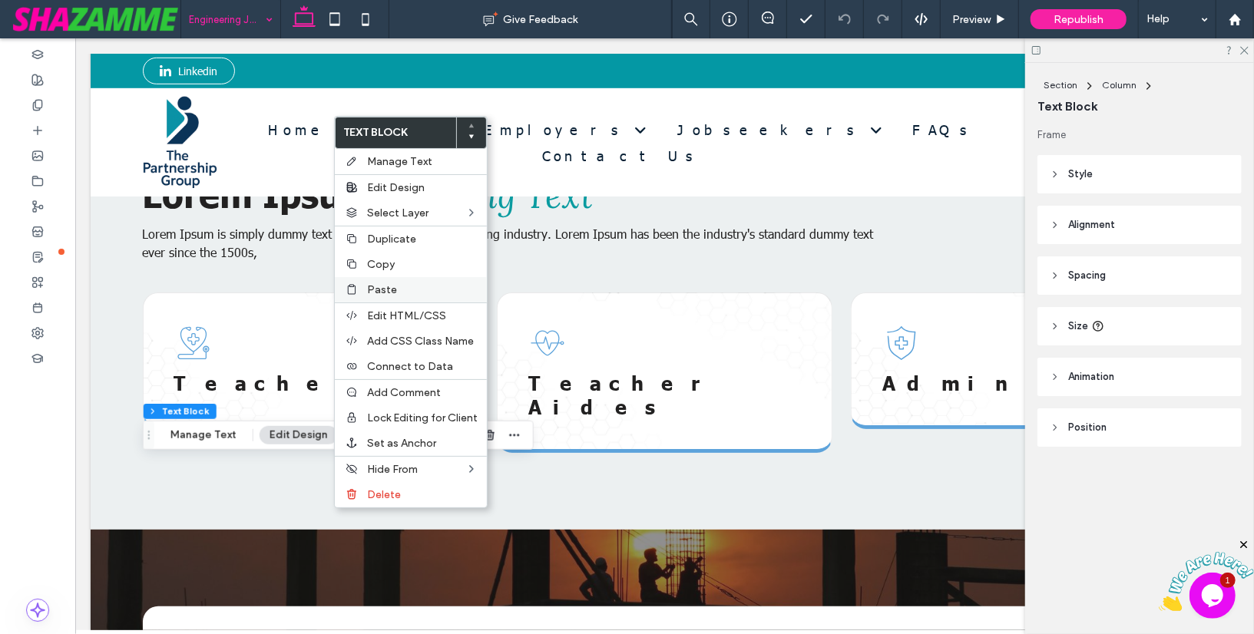
click at [400, 285] on label "Paste" at bounding box center [422, 289] width 111 height 13
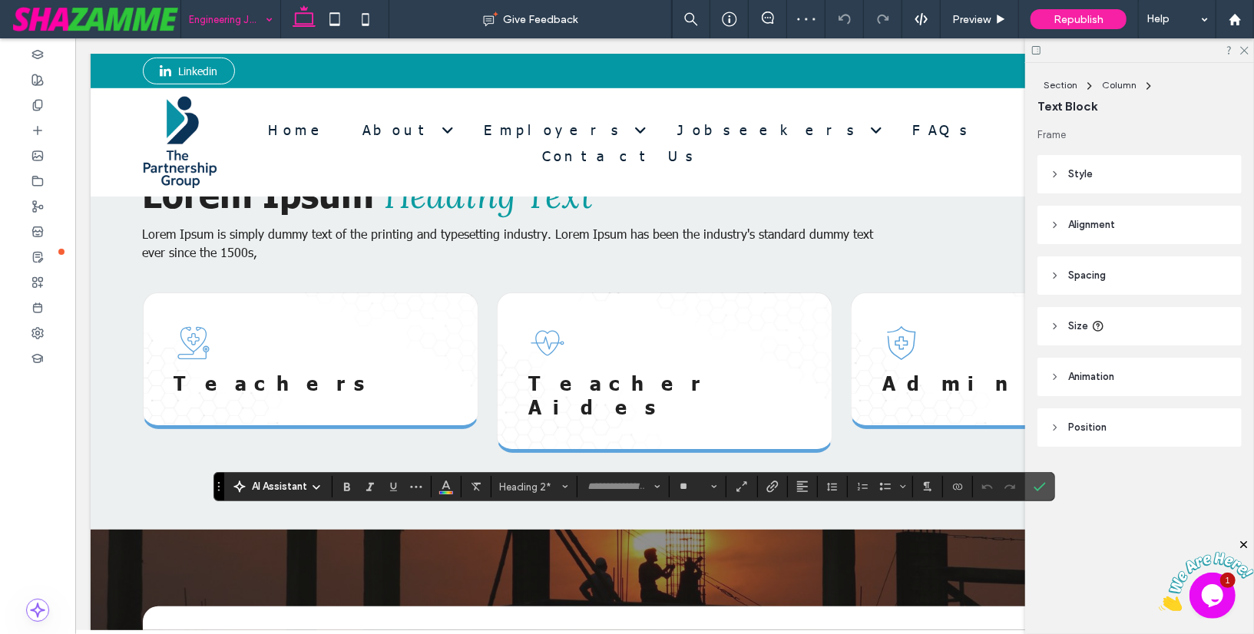
type input "******"
click at [1033, 484] on icon "Confirm" at bounding box center [1039, 487] width 12 height 12
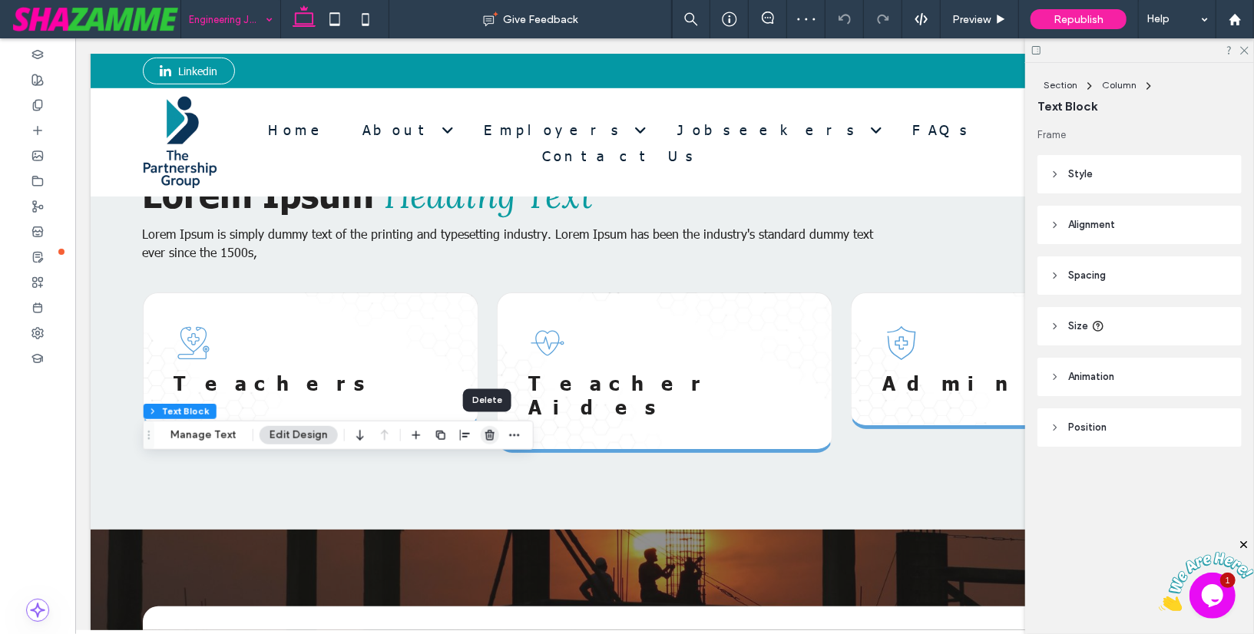
click at [484, 433] on icon "button" at bounding box center [490, 435] width 12 height 12
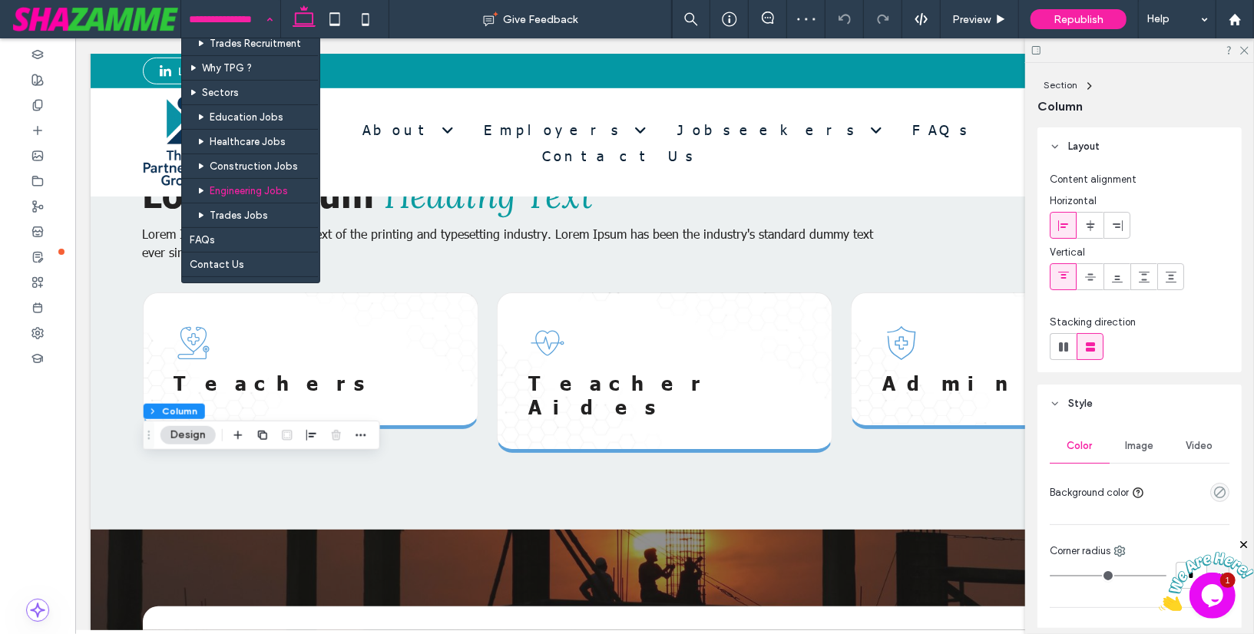
scroll to position [325, 0]
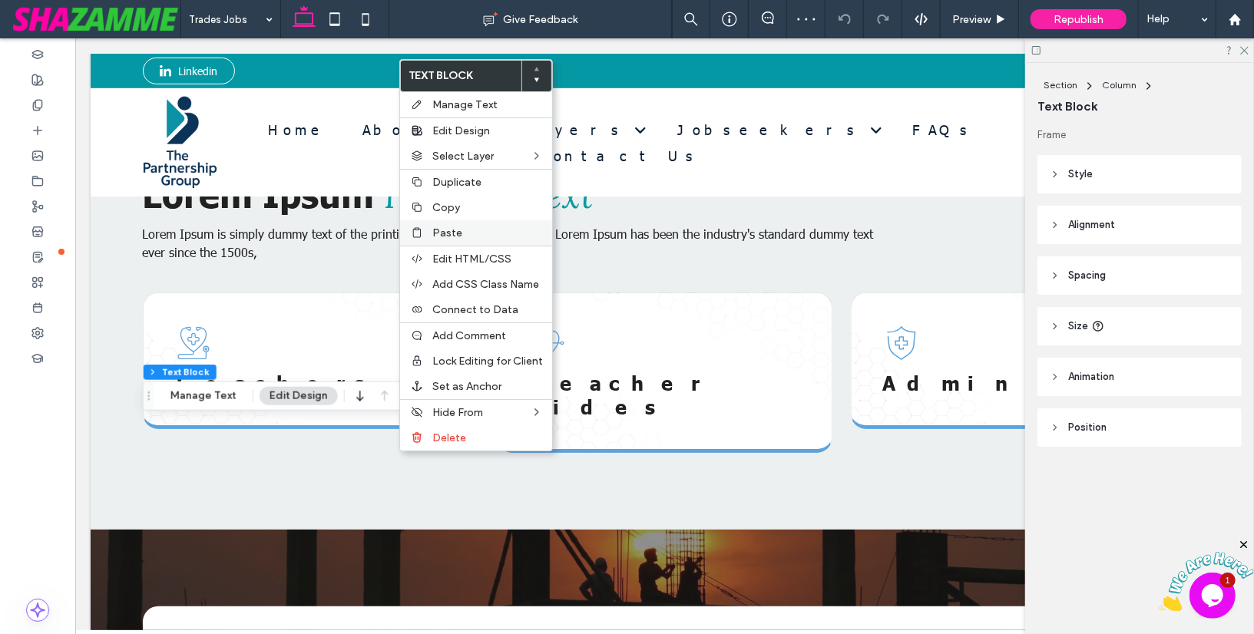
click at [454, 234] on span "Paste" at bounding box center [447, 232] width 30 height 13
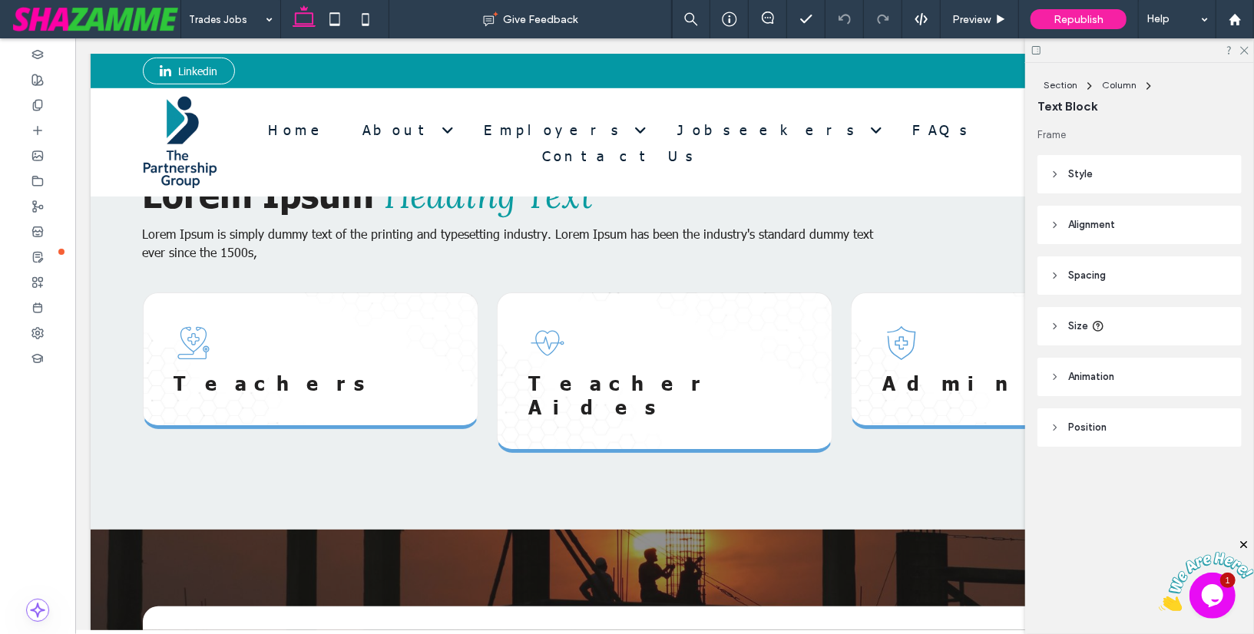
type input "**"
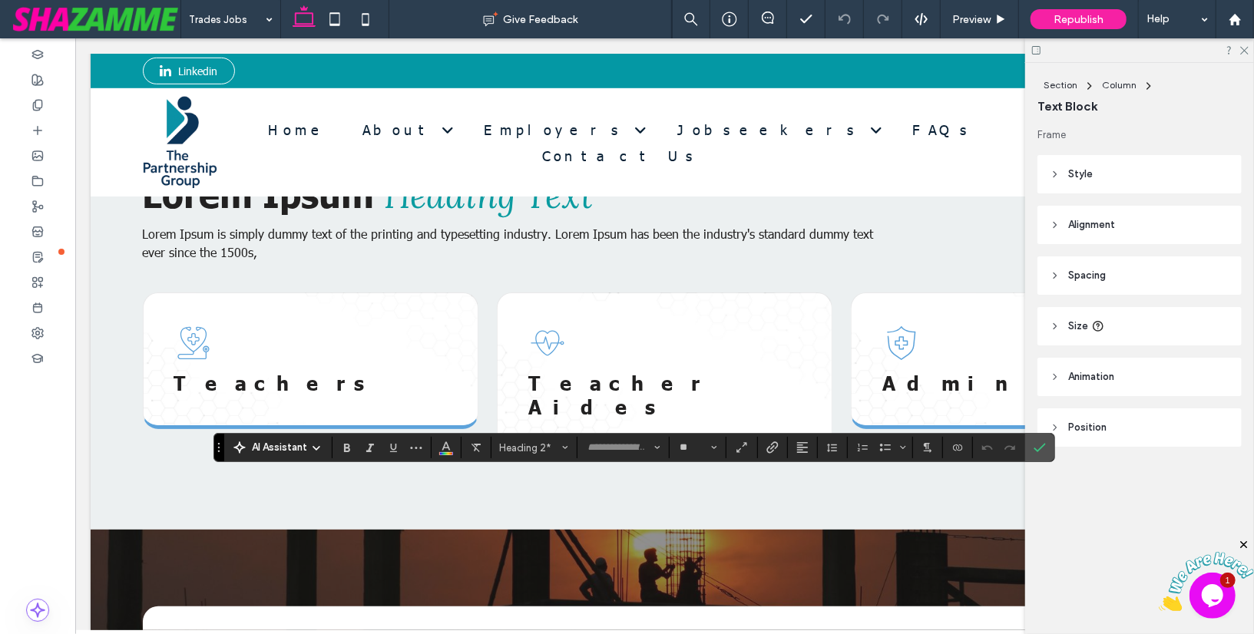
type input "******"
click at [1025, 445] on section at bounding box center [1039, 448] width 29 height 28
click at [1033, 443] on icon "Confirm" at bounding box center [1039, 447] width 12 height 12
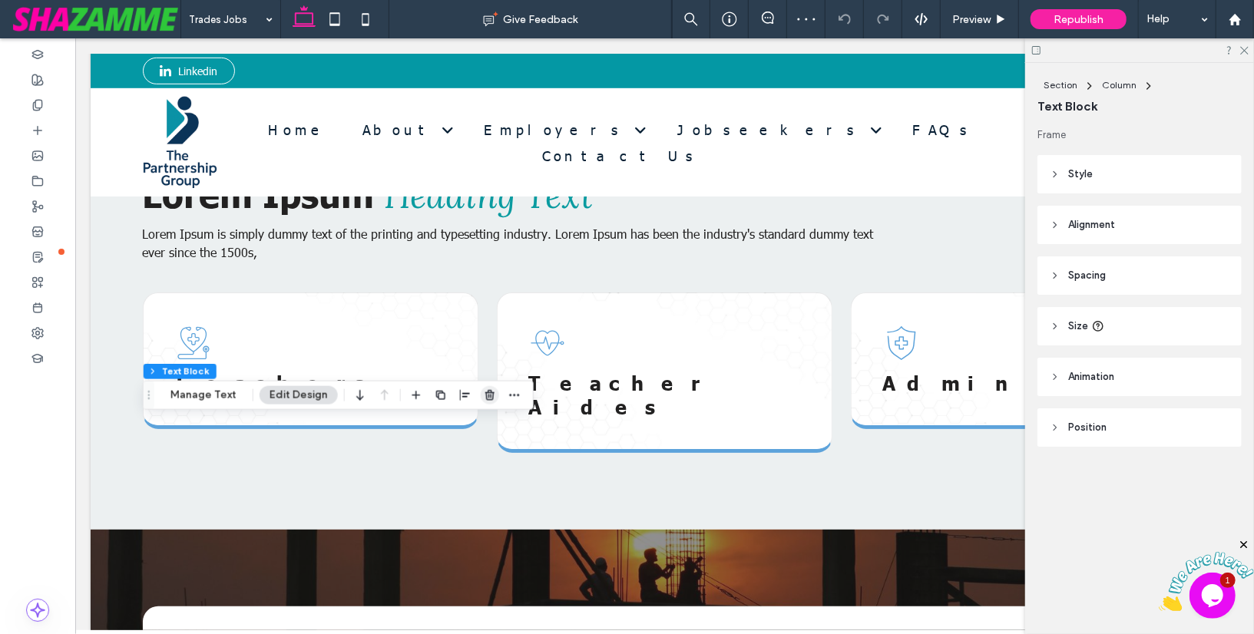
click at [486, 395] on icon "button" at bounding box center [490, 395] width 12 height 12
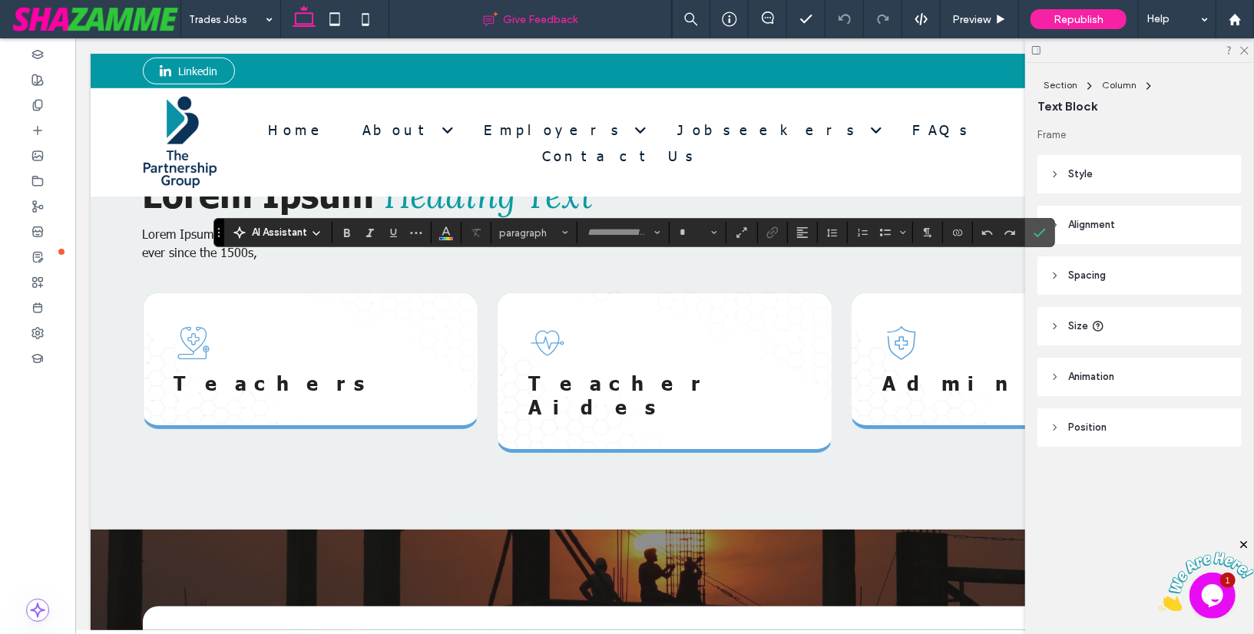
type input "********"
type input "**"
type input "******"
type input "**"
type input "********"
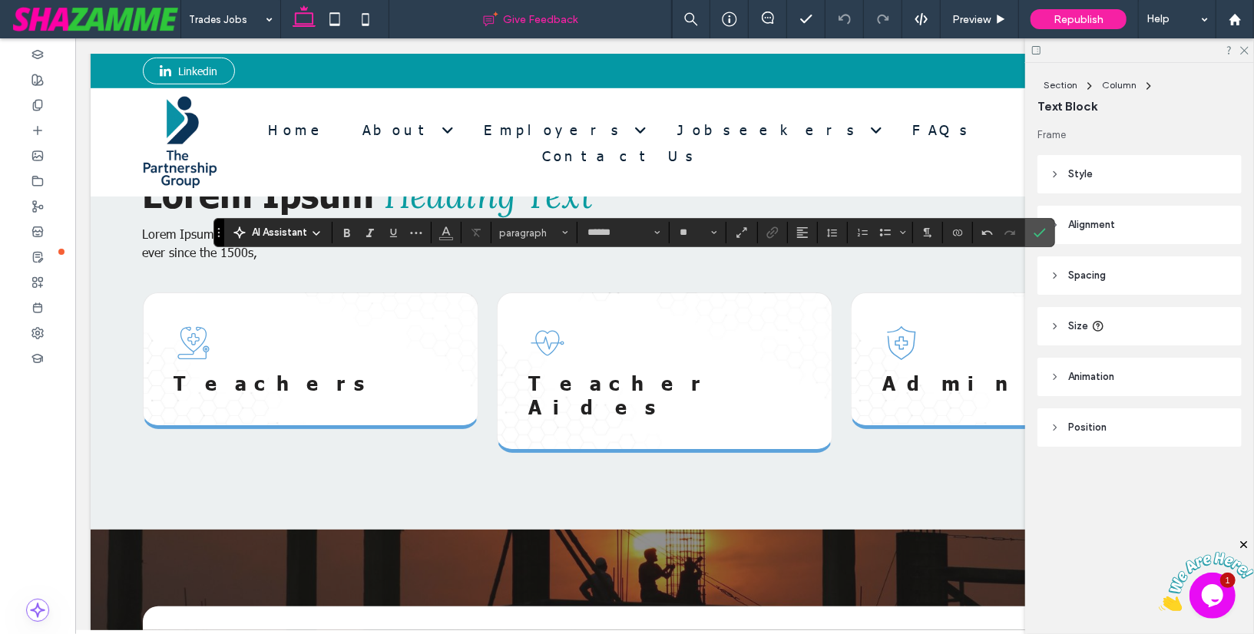
type input "**"
click at [796, 231] on icon "Alignment" at bounding box center [802, 232] width 12 height 12
click at [812, 278] on icon "ui.textEditor.alignment.center" at bounding box center [814, 280] width 12 height 12
click at [1043, 226] on label "Confirm" at bounding box center [1039, 233] width 23 height 28
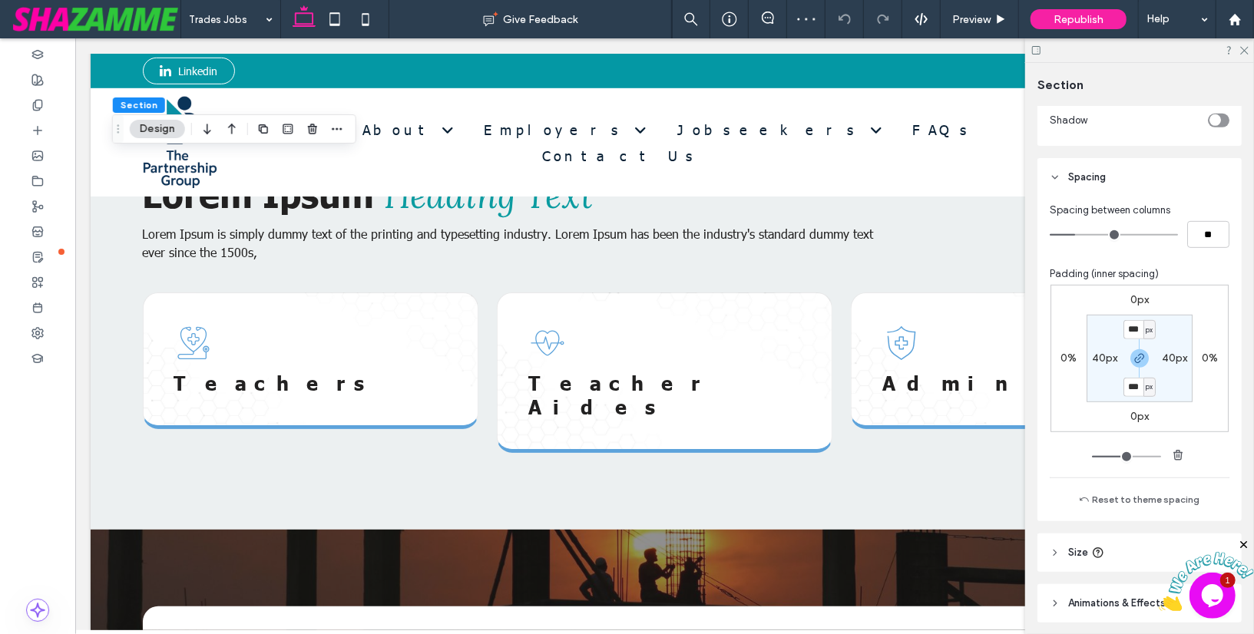
scroll to position [494, 0]
click at [1139, 353] on use "button" at bounding box center [1139, 357] width 9 height 9
click at [1137, 382] on label "250px" at bounding box center [1139, 385] width 31 height 13
type input "***"
type input "*"
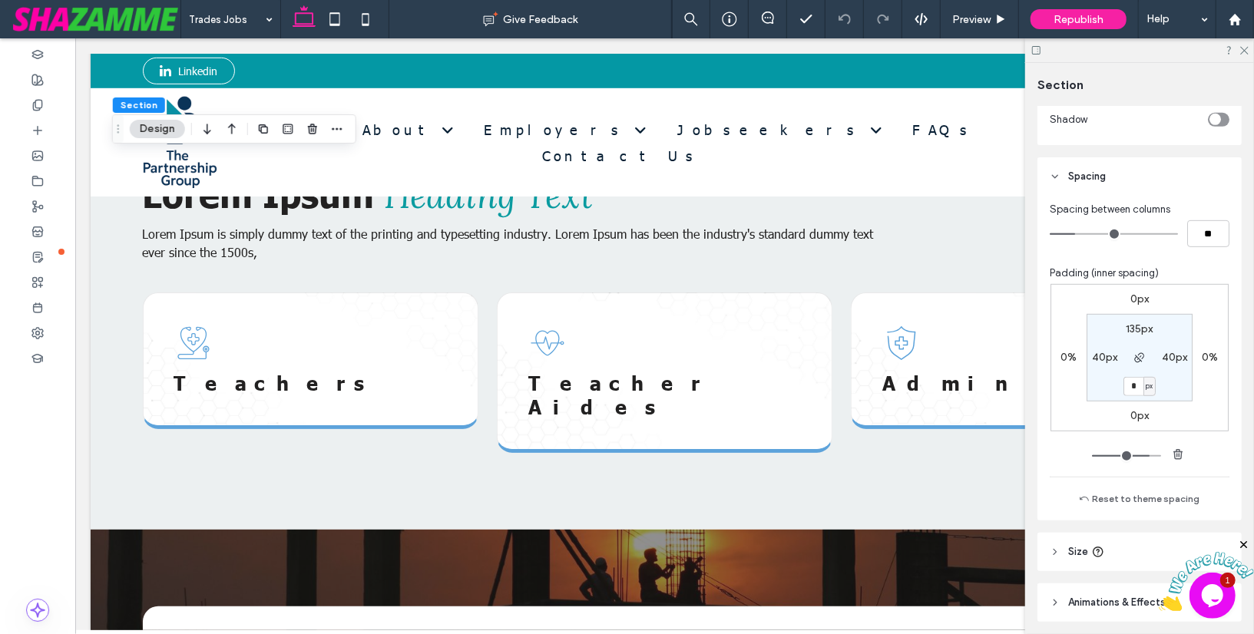
type input "*"
click at [1111, 385] on section "135px 40px * px 40px" at bounding box center [1139, 358] width 106 height 88
drag, startPoint x: 1244, startPoint y: 51, endPoint x: 1229, endPoint y: 51, distance: 14.6
click at [1242, 51] on icon at bounding box center [1243, 50] width 10 height 10
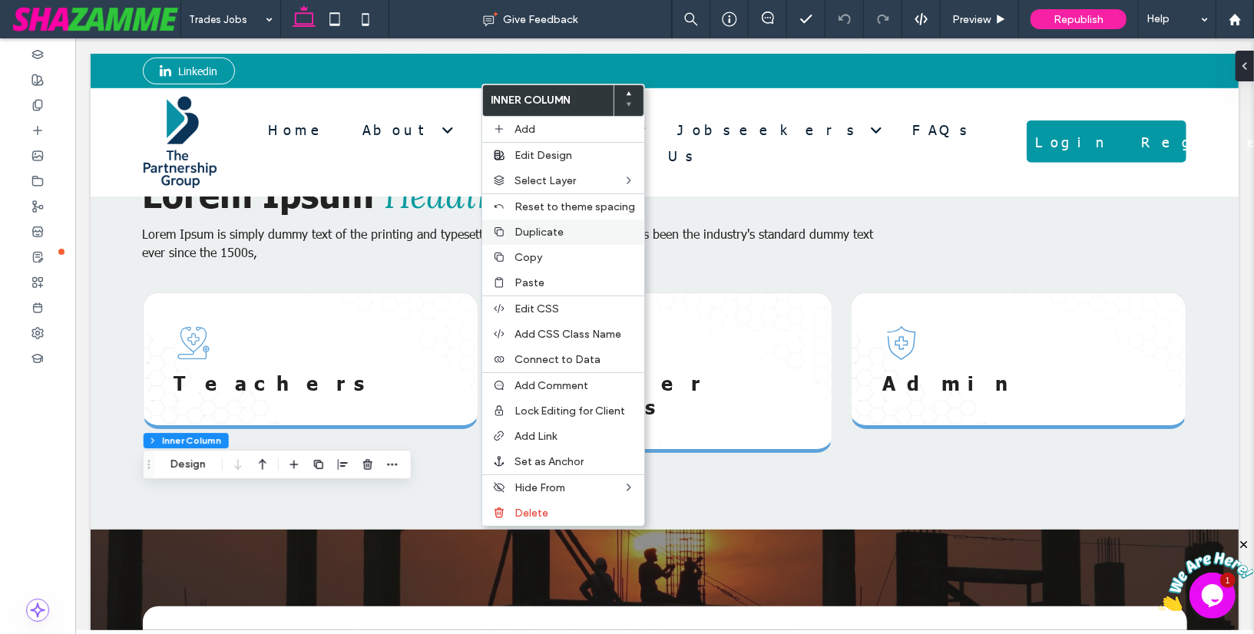
click at [522, 236] on div "Duplicate" at bounding box center [563, 232] width 162 height 25
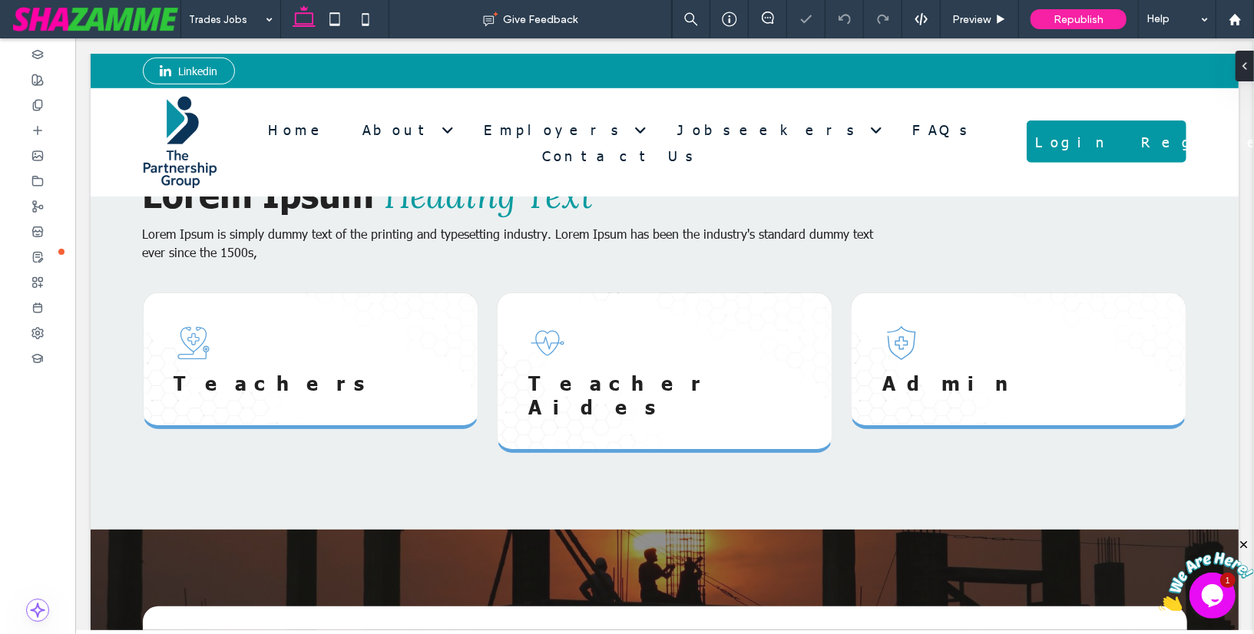
type input "******"
type input "**"
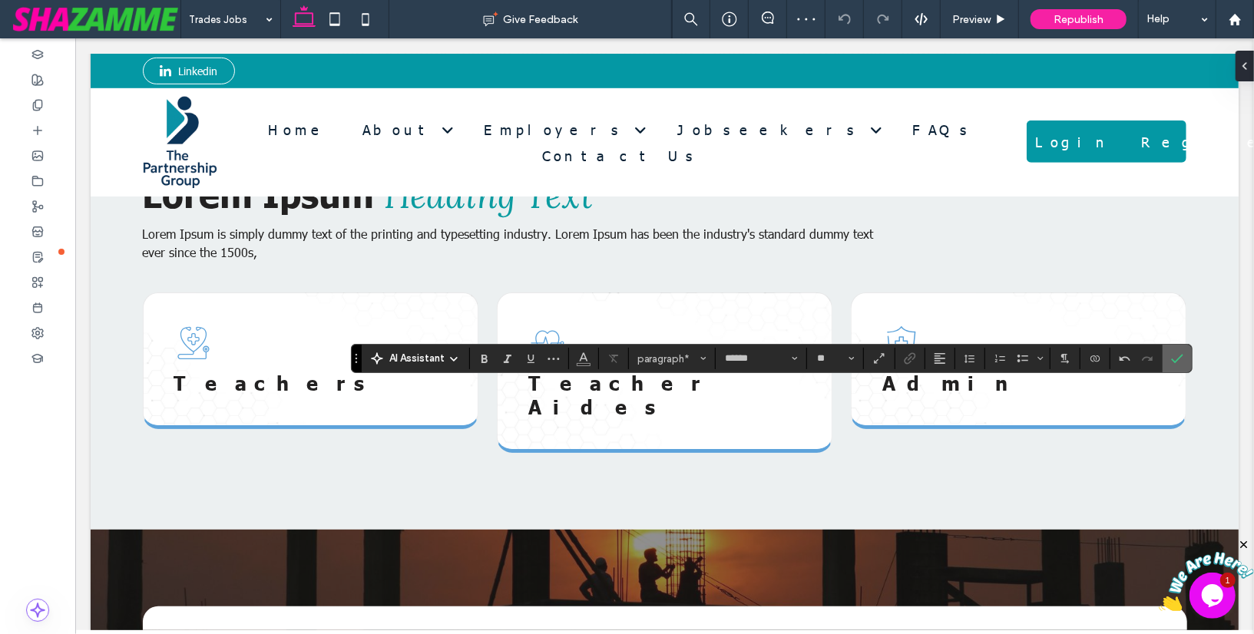
click at [1176, 362] on icon "Confirm" at bounding box center [1177, 358] width 12 height 12
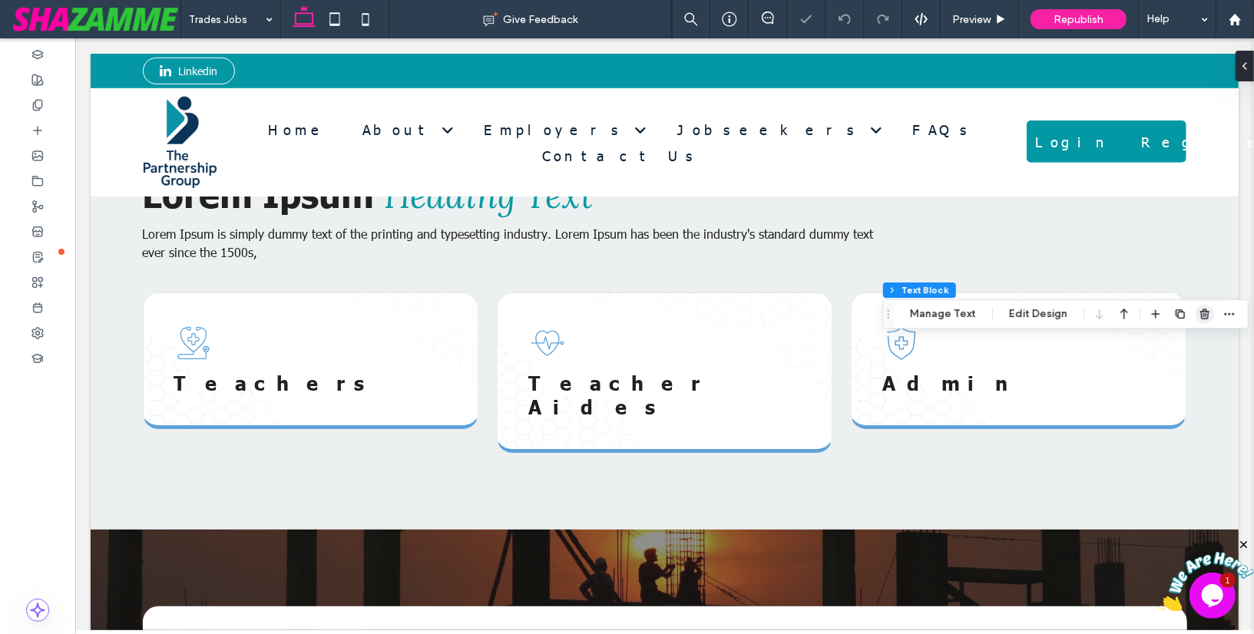
click at [1198, 313] on icon "button" at bounding box center [1204, 314] width 12 height 12
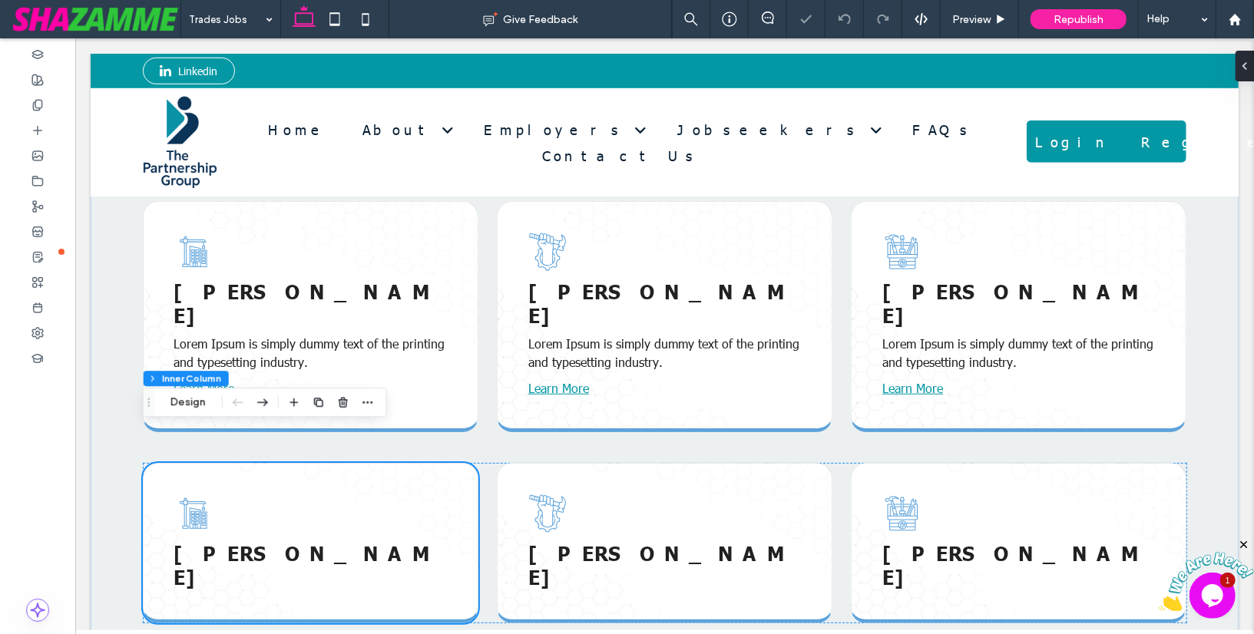
scroll to position [685, 0]
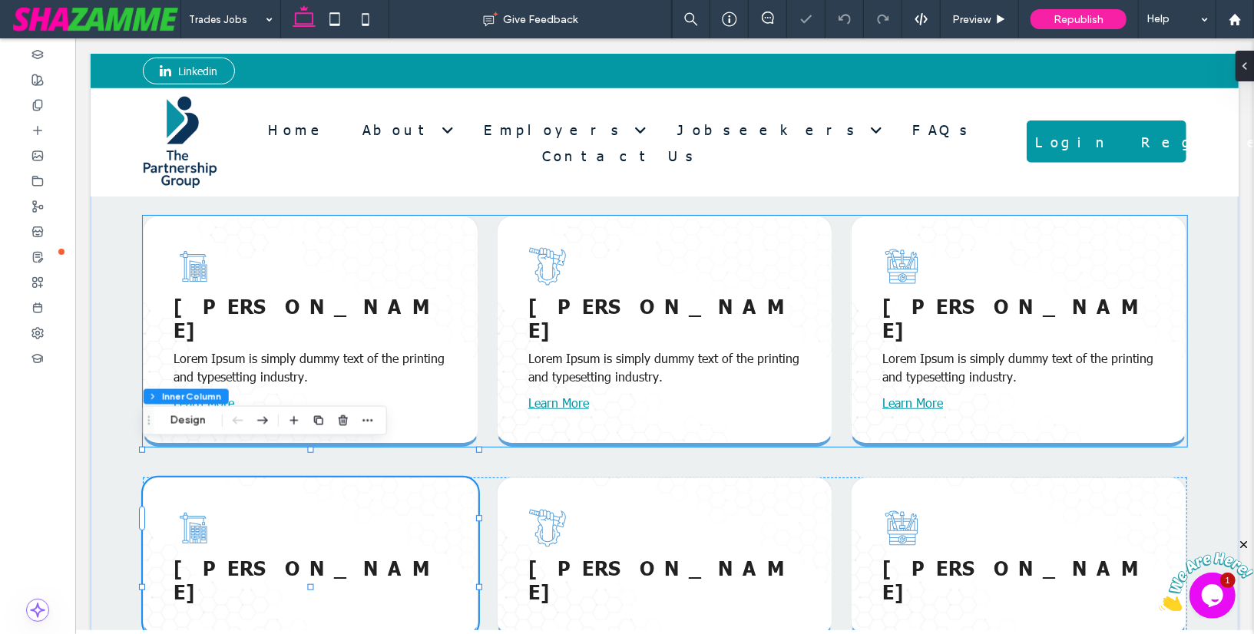
click at [257, 350] on span "Lorem Ipsum is simply dummy text of the printing and typesetting industry." at bounding box center [309, 366] width 271 height 35
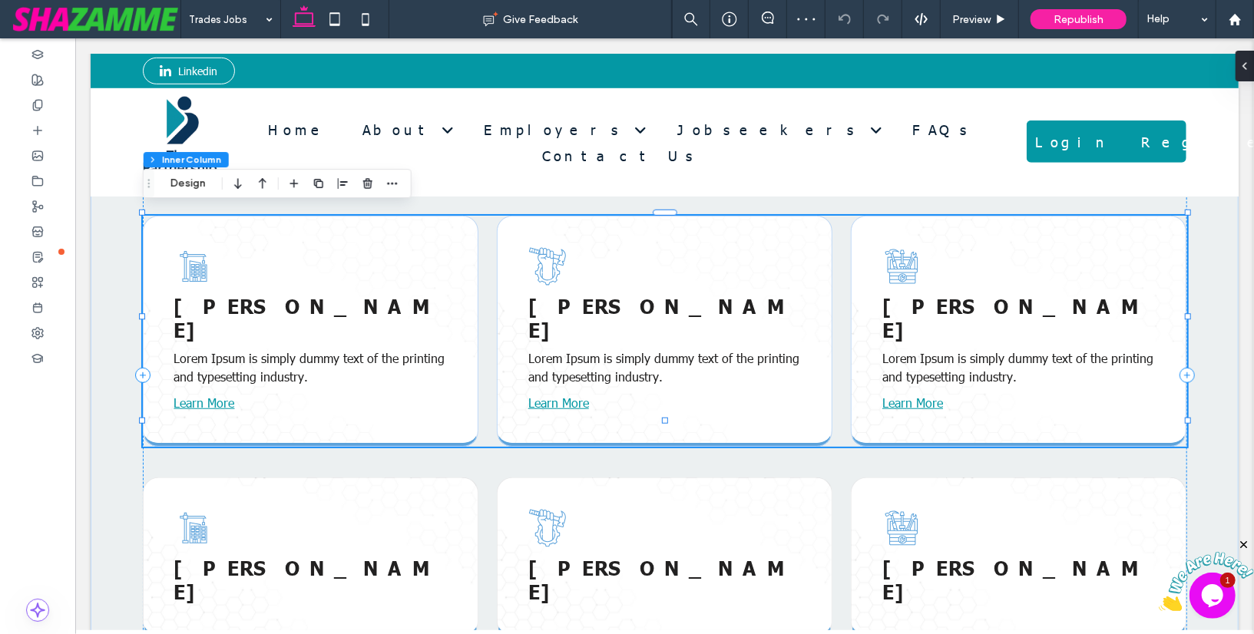
click at [259, 349] on span "Lorem Ipsum is simply dummy text of the printing and typesetting industry." at bounding box center [309, 366] width 271 height 35
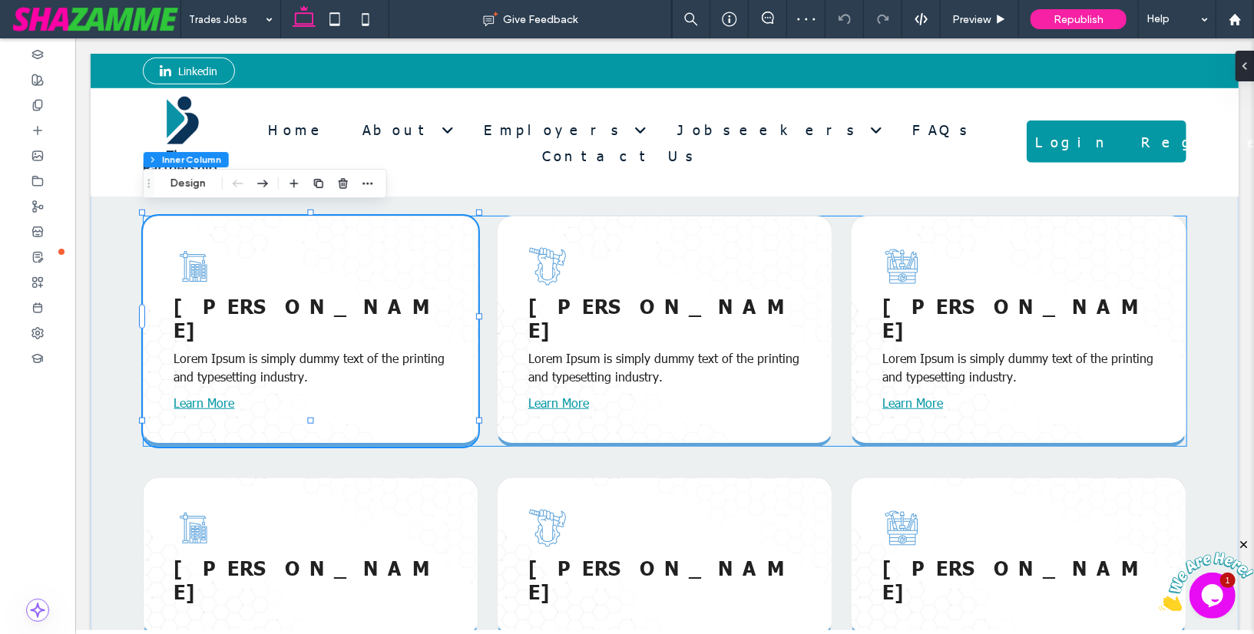
click at [259, 349] on span "Lorem Ipsum is simply dummy text of the printing and typesetting industry." at bounding box center [309, 366] width 271 height 35
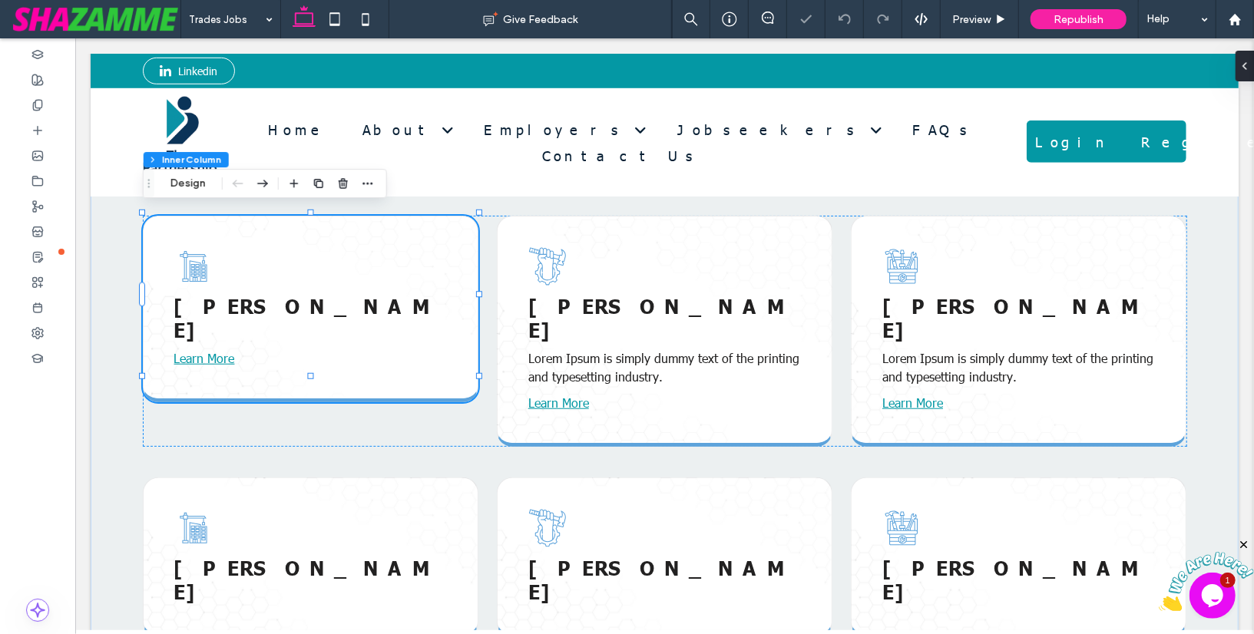
click at [246, 336] on div "Lorem Ispum Learn More" at bounding box center [309, 308] width 335 height 187
click at [247, 349] on p "Learn More" at bounding box center [310, 358] width 273 height 18
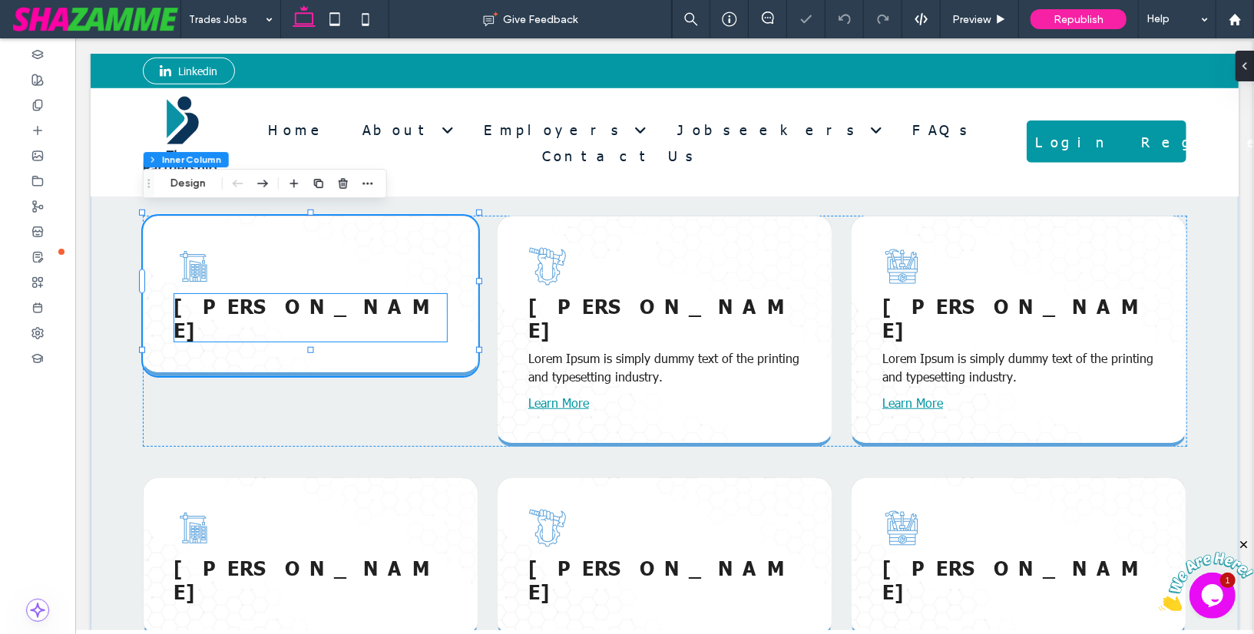
click at [249, 304] on span "Lorem Ispum" at bounding box center [305, 317] width 263 height 48
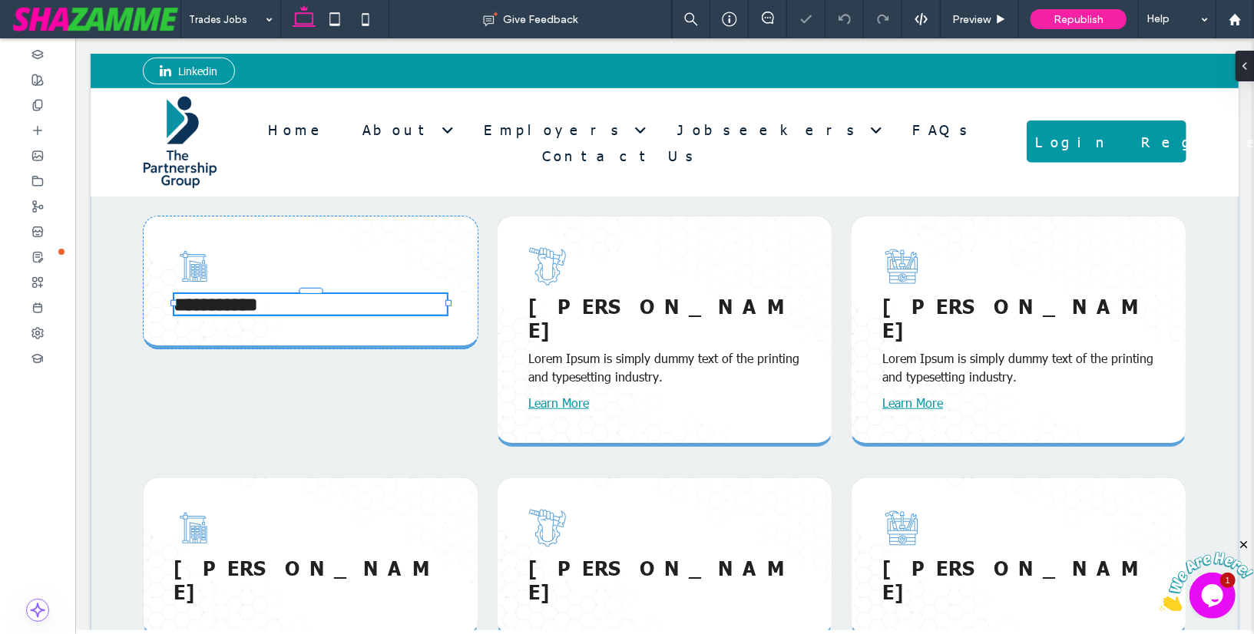
type input "******"
type input "**"
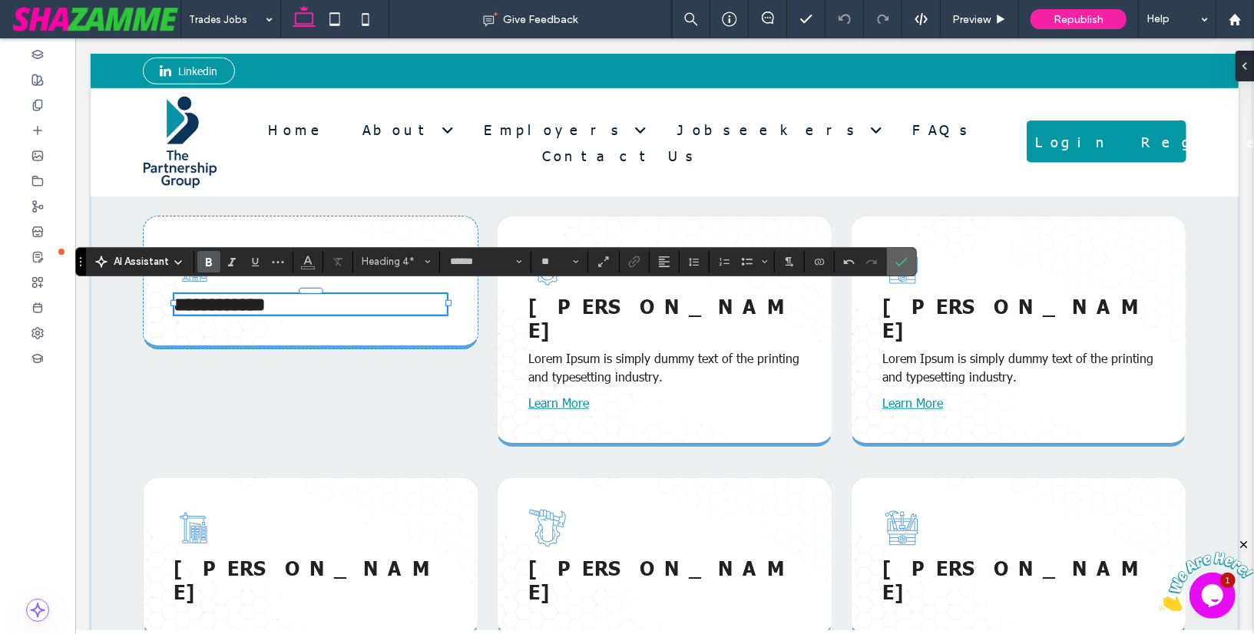
click at [890, 267] on label "Confirm" at bounding box center [901, 262] width 23 height 28
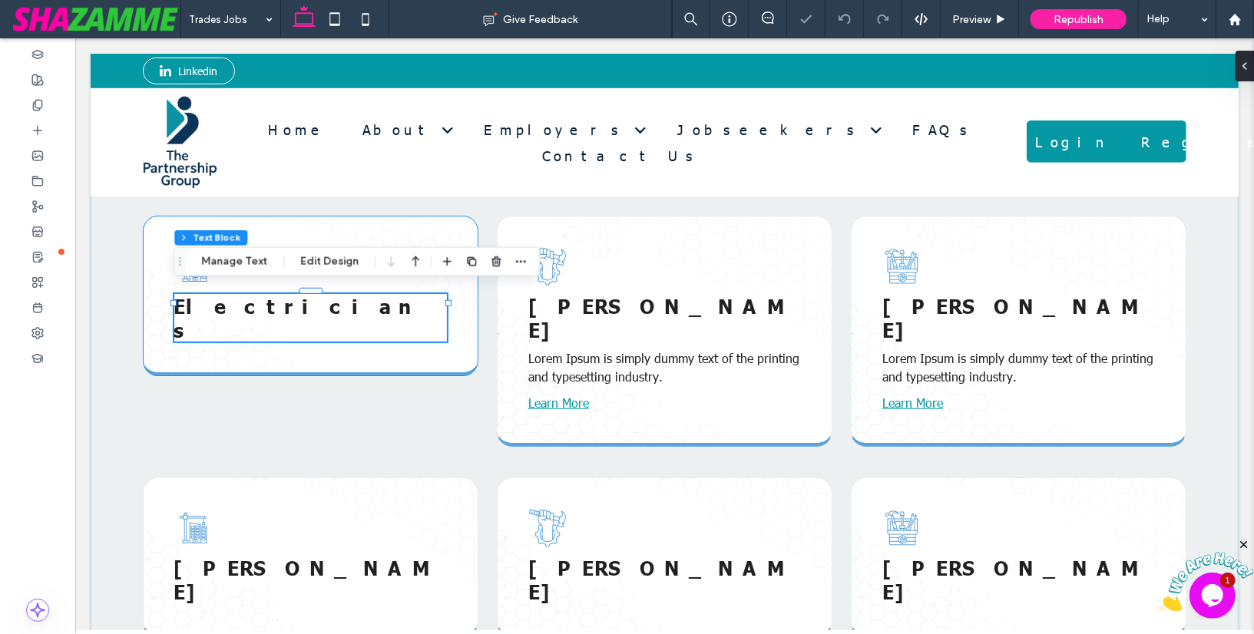
click at [147, 261] on div "Electricians" at bounding box center [309, 295] width 335 height 160
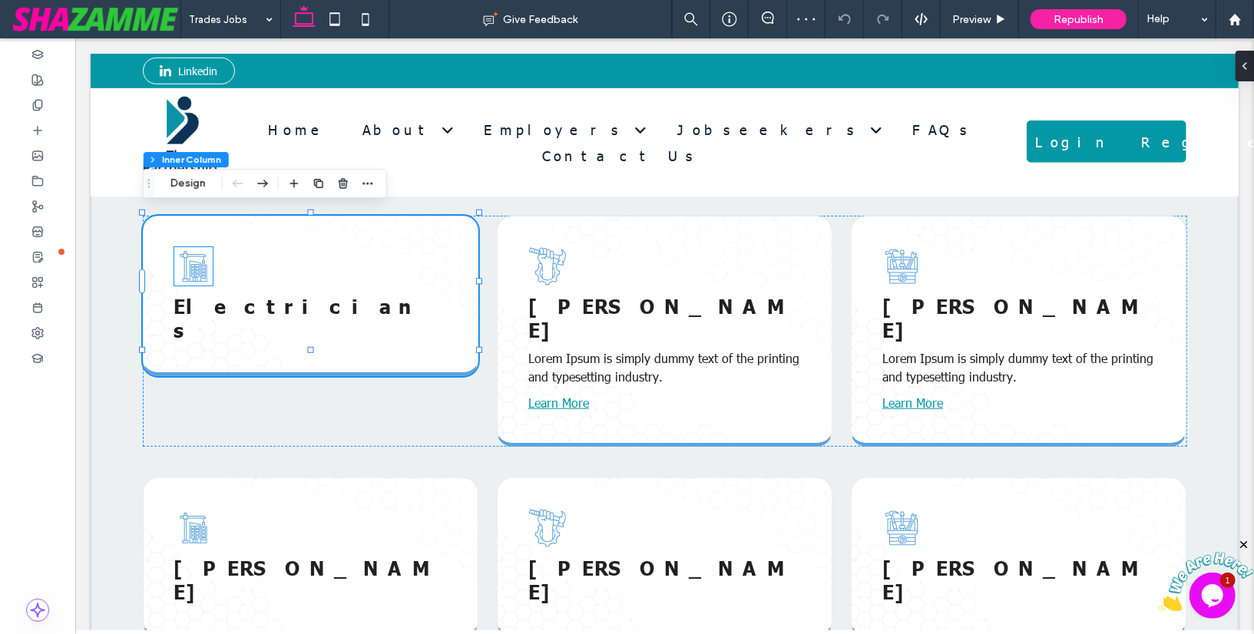
click at [192, 264] on icon at bounding box center [193, 265] width 38 height 38
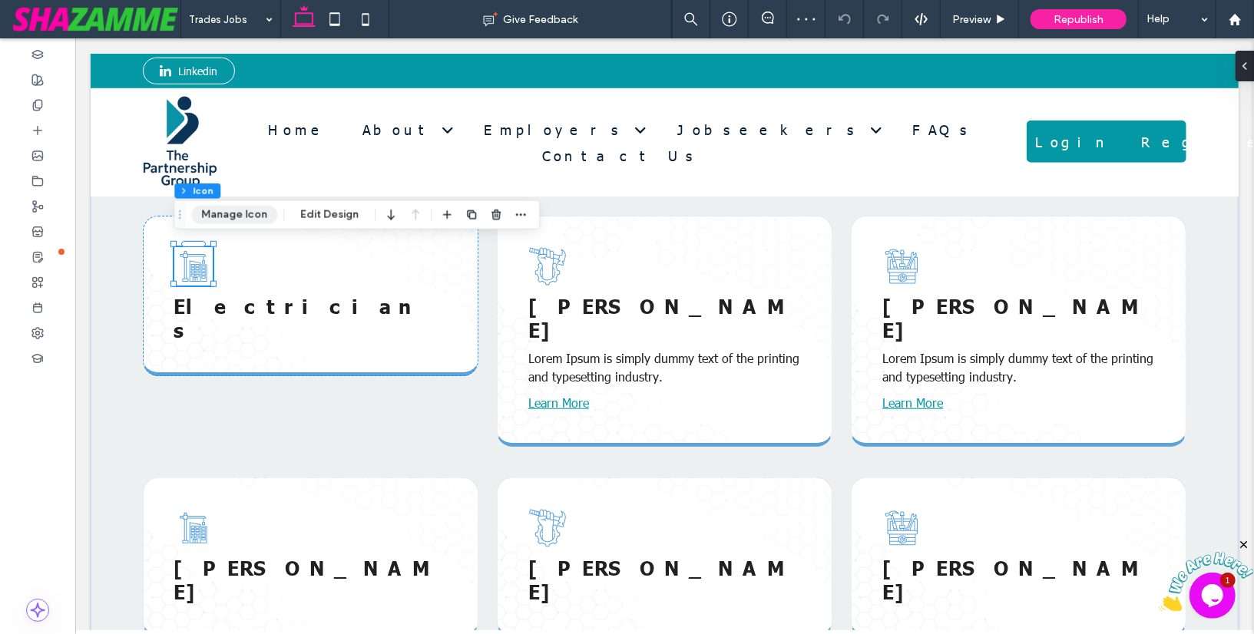
click at [230, 222] on button "Manage Icon" at bounding box center [234, 215] width 86 height 18
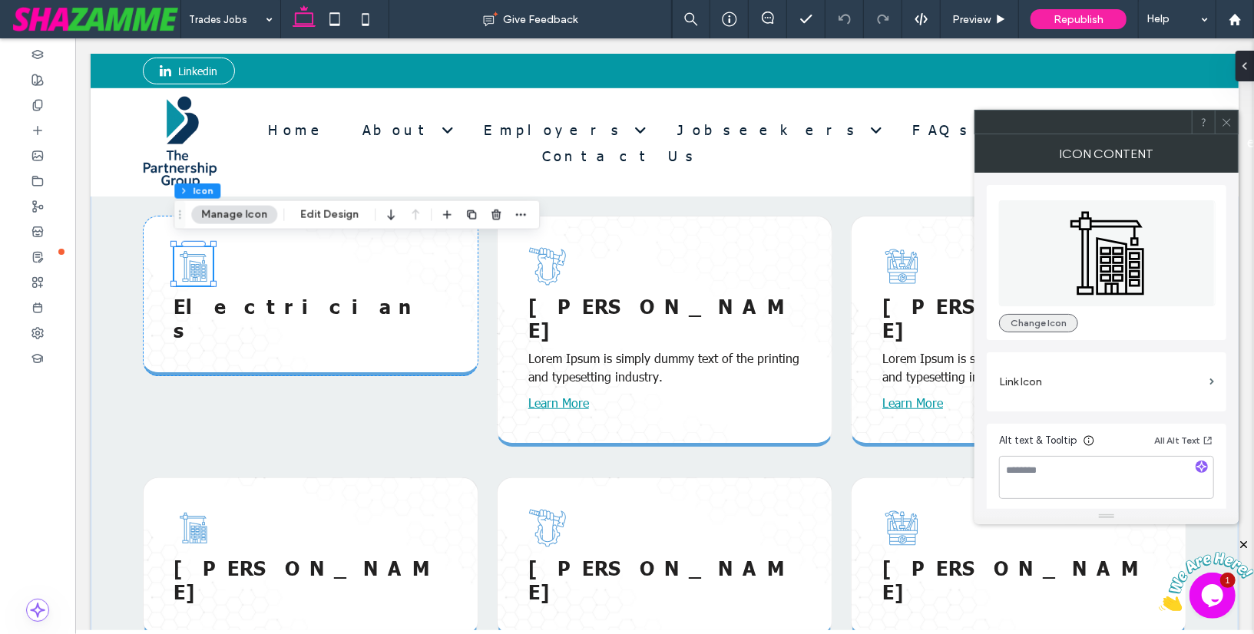
click at [1036, 317] on button "Change Icon" at bounding box center [1038, 323] width 79 height 18
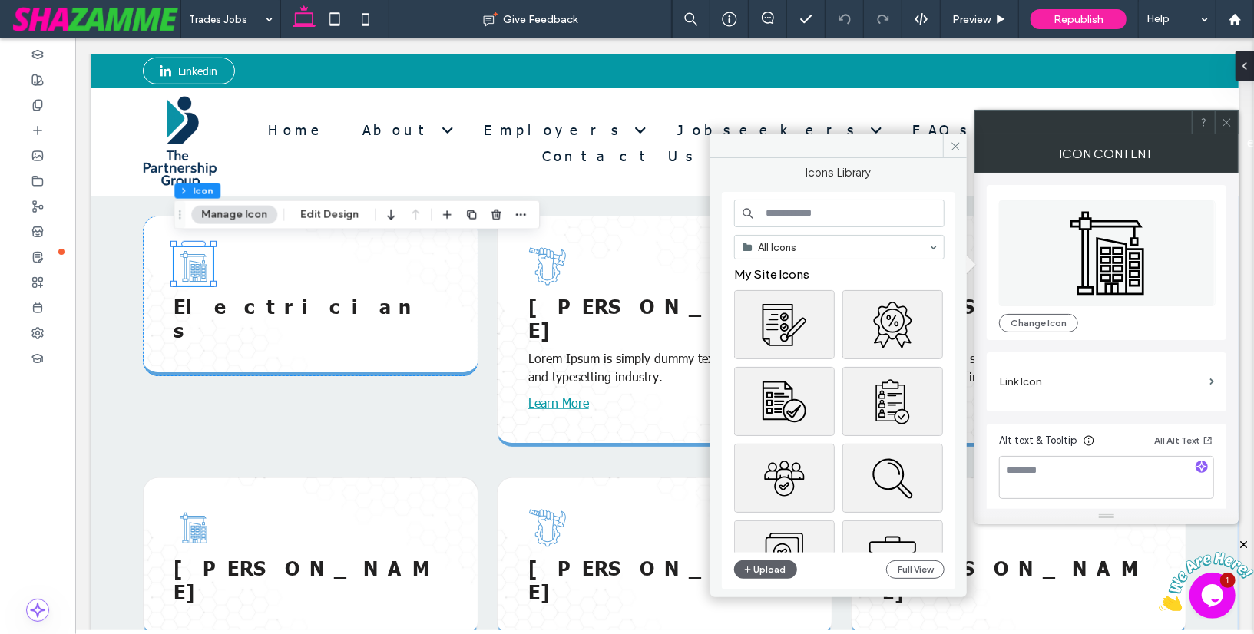
click at [910, 215] on input at bounding box center [839, 214] width 210 height 28
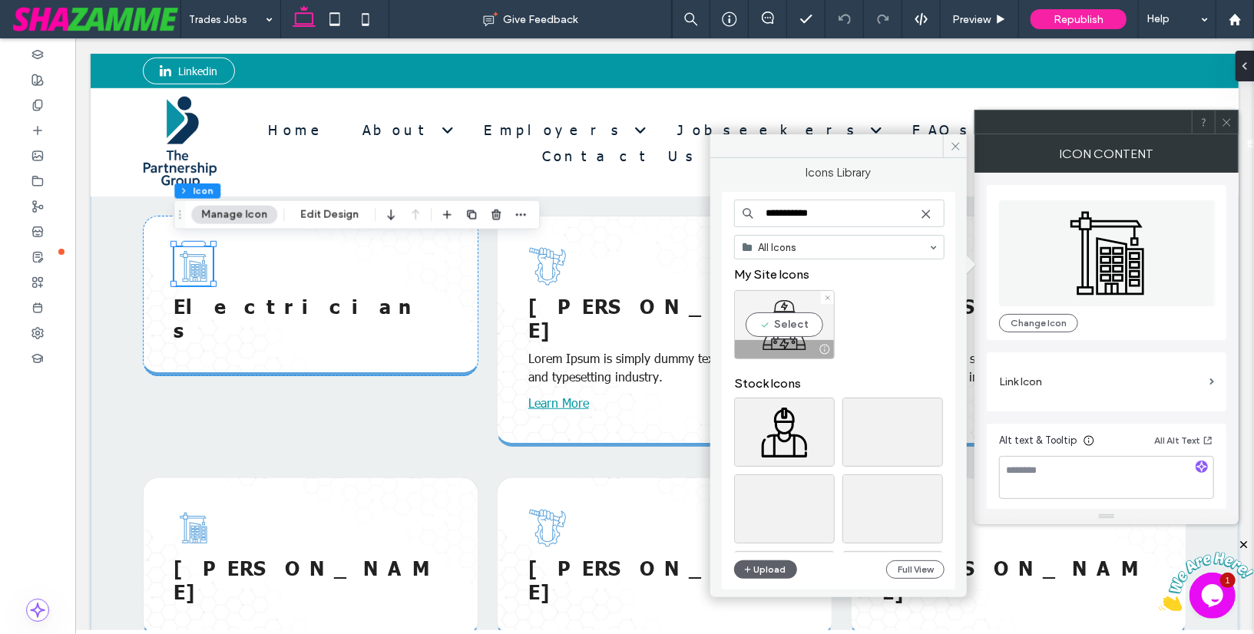
type input "**********"
click at [779, 323] on div "Select" at bounding box center [784, 324] width 101 height 69
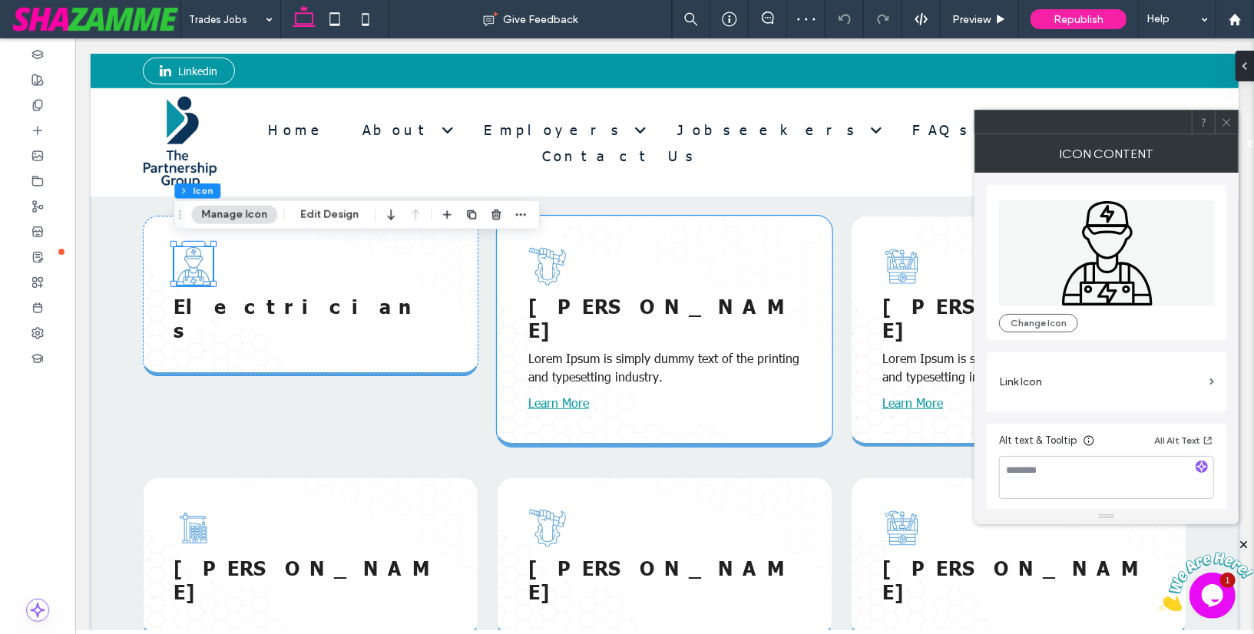
click at [624, 299] on span "Lorem Ispum" at bounding box center [658, 317] width 263 height 48
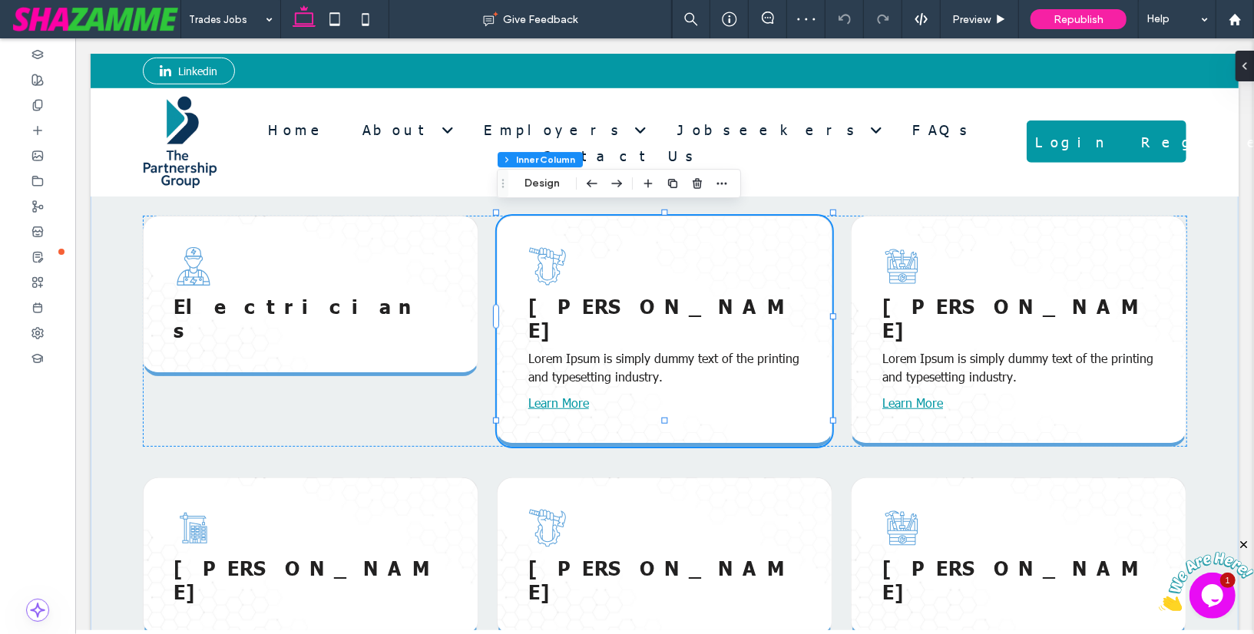
click at [624, 299] on span "Lorem Ispum" at bounding box center [658, 317] width 263 height 48
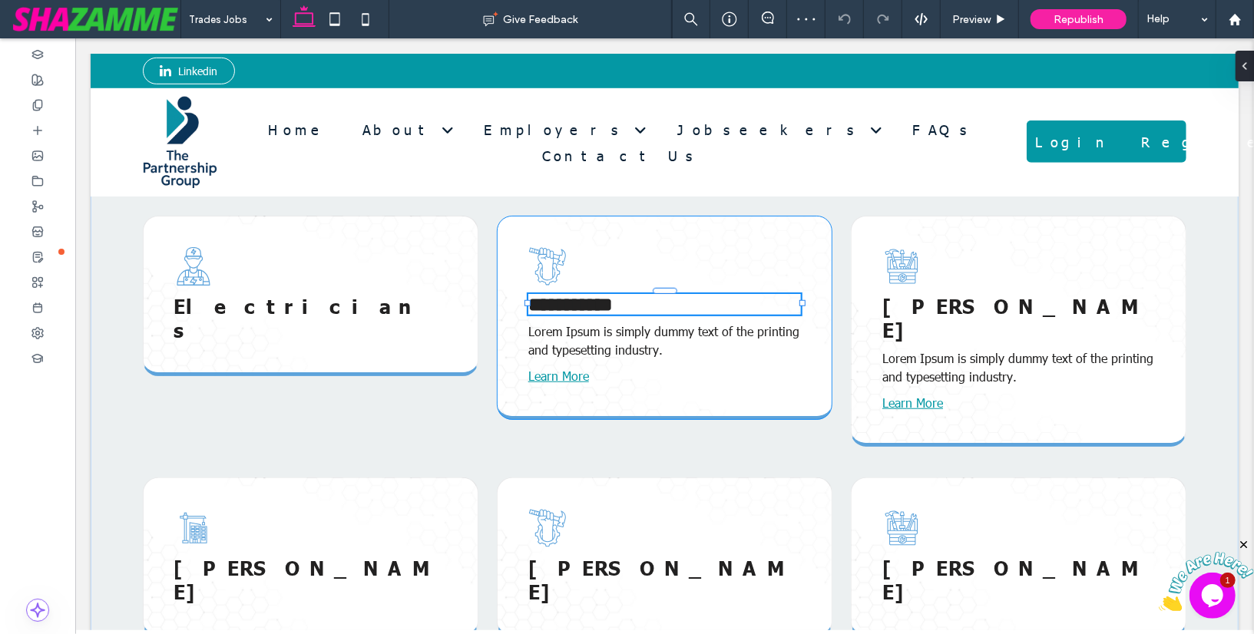
type input "******"
type input "**"
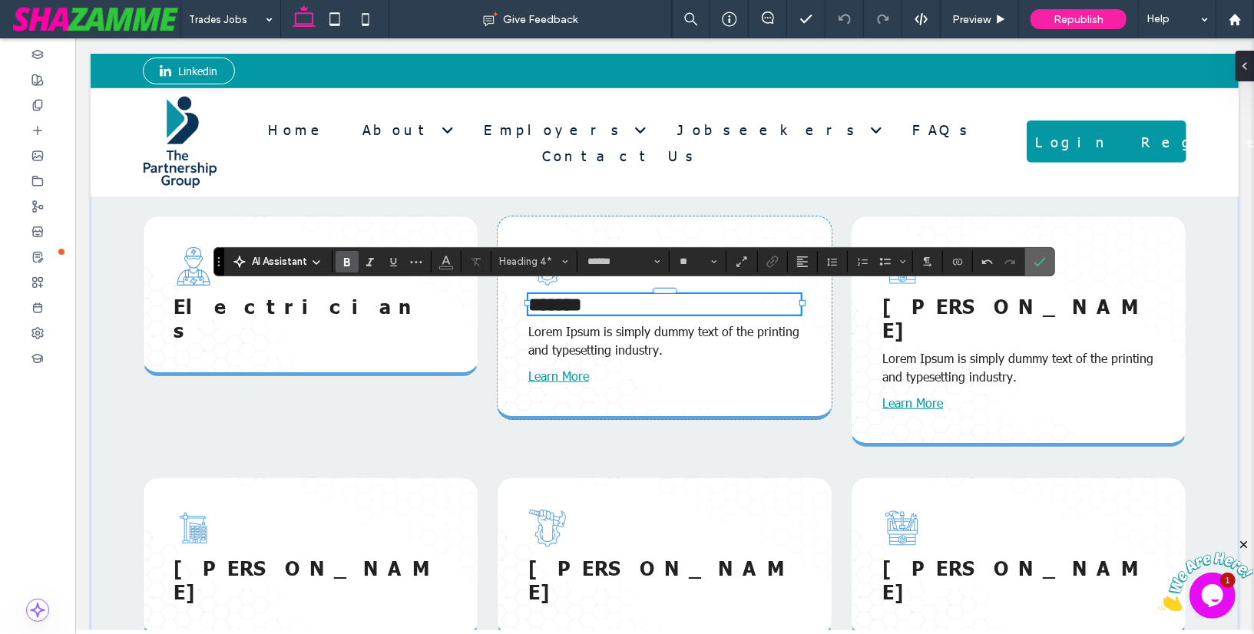
click at [1033, 261] on icon "Confirm" at bounding box center [1039, 262] width 12 height 12
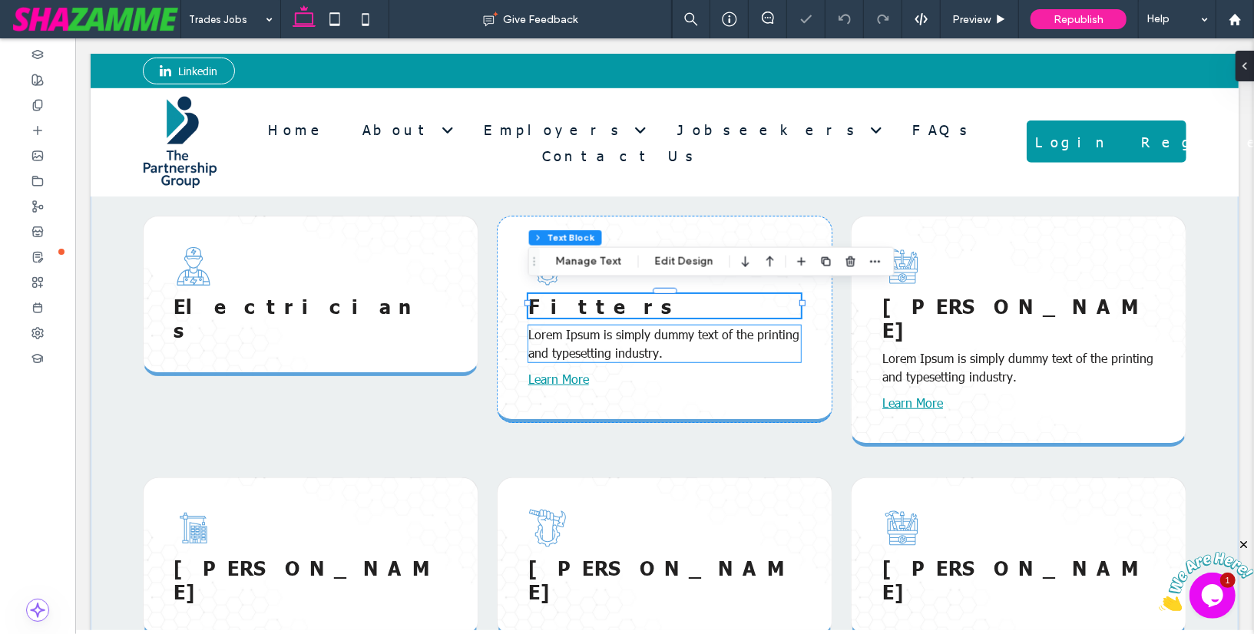
click at [743, 337] on p "Lorem Ipsum is simply dummy text of the printing and typesetting industry." at bounding box center [663, 343] width 273 height 37
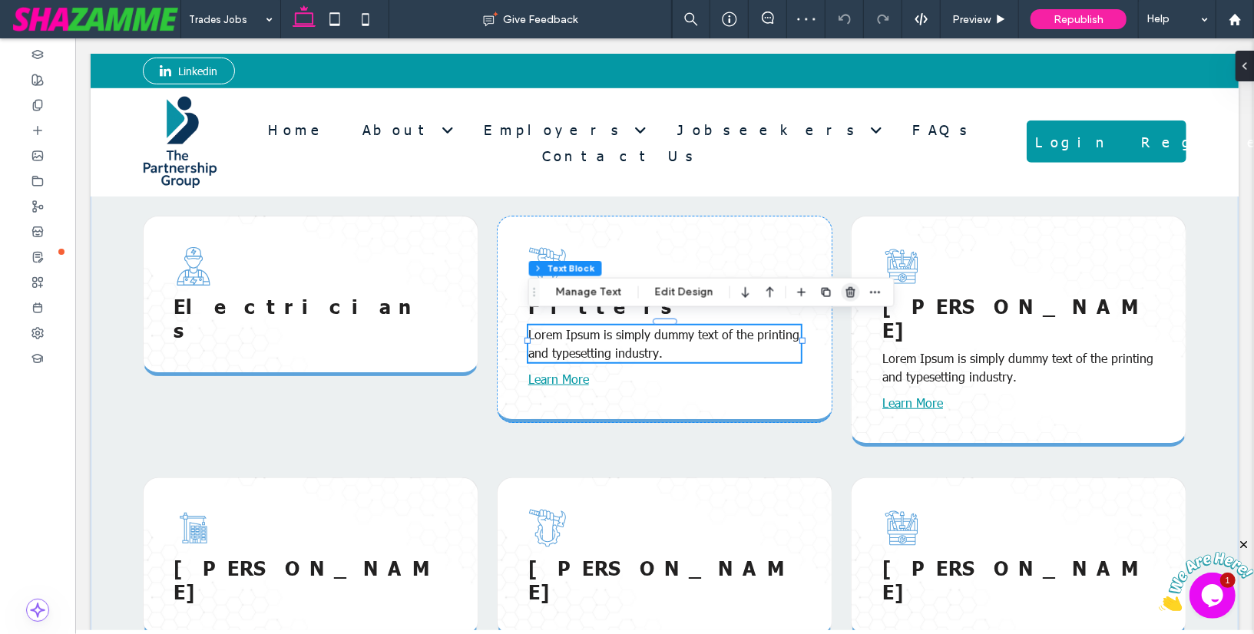
drag, startPoint x: 847, startPoint y: 296, endPoint x: 640, endPoint y: 289, distance: 206.7
click at [847, 296] on use "button" at bounding box center [850, 292] width 9 height 10
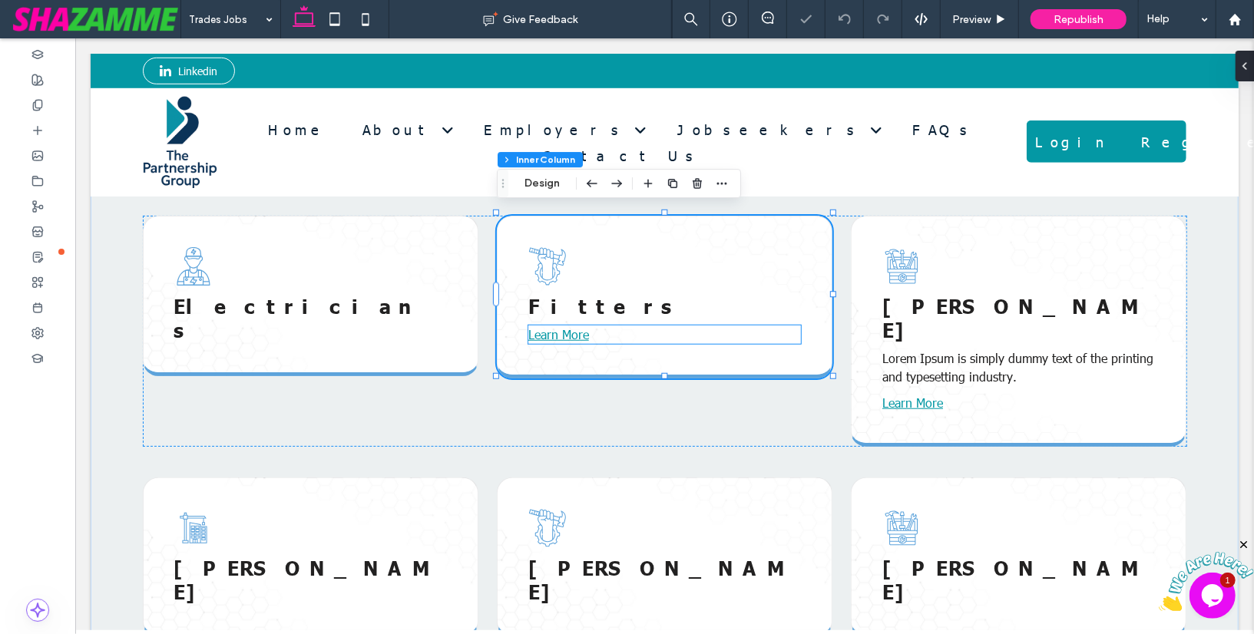
click at [653, 327] on p "Learn More" at bounding box center [663, 334] width 273 height 18
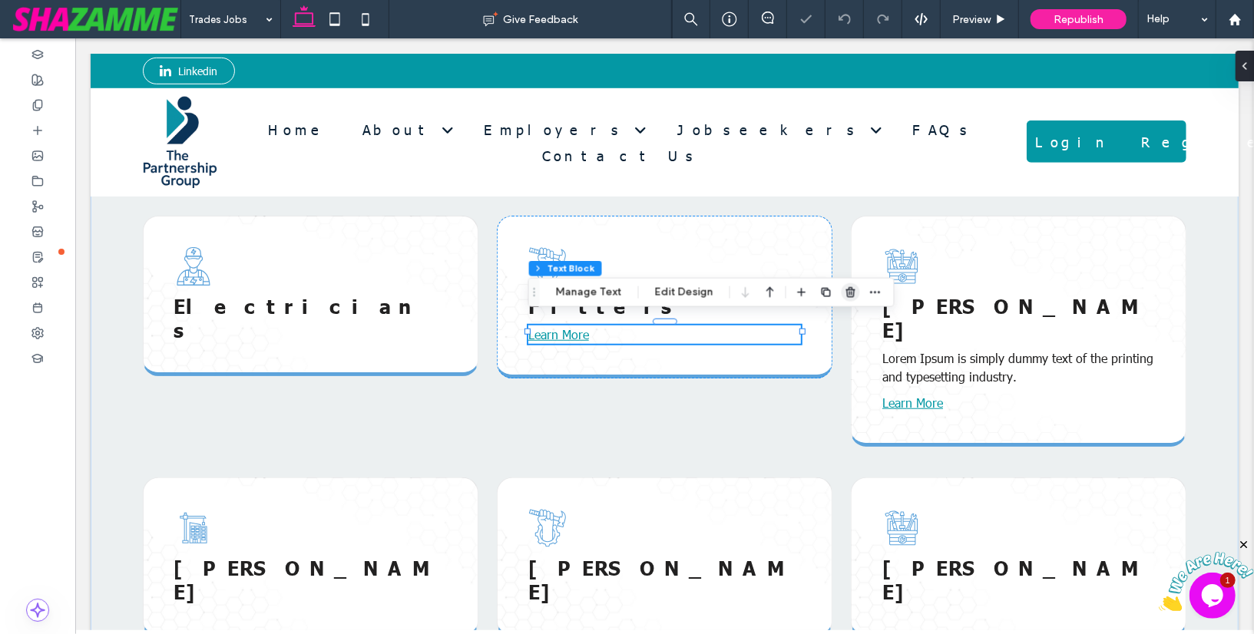
click at [847, 294] on icon "button" at bounding box center [850, 292] width 12 height 12
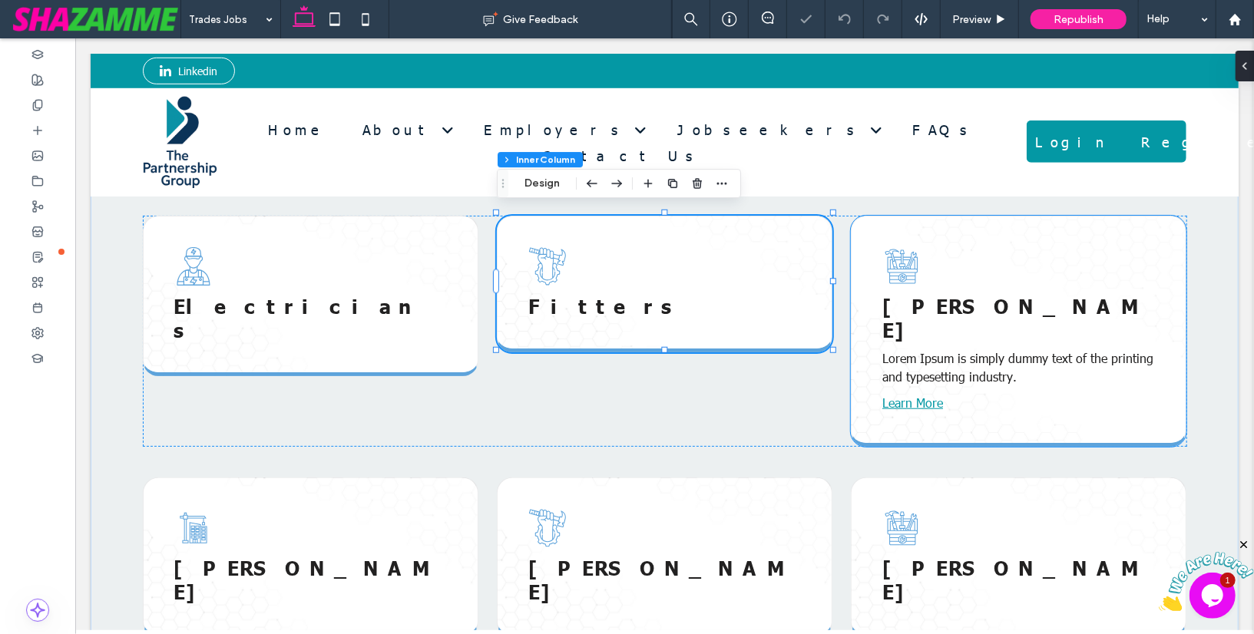
click at [972, 302] on span "Lorem Ispum" at bounding box center [1012, 317] width 263 height 48
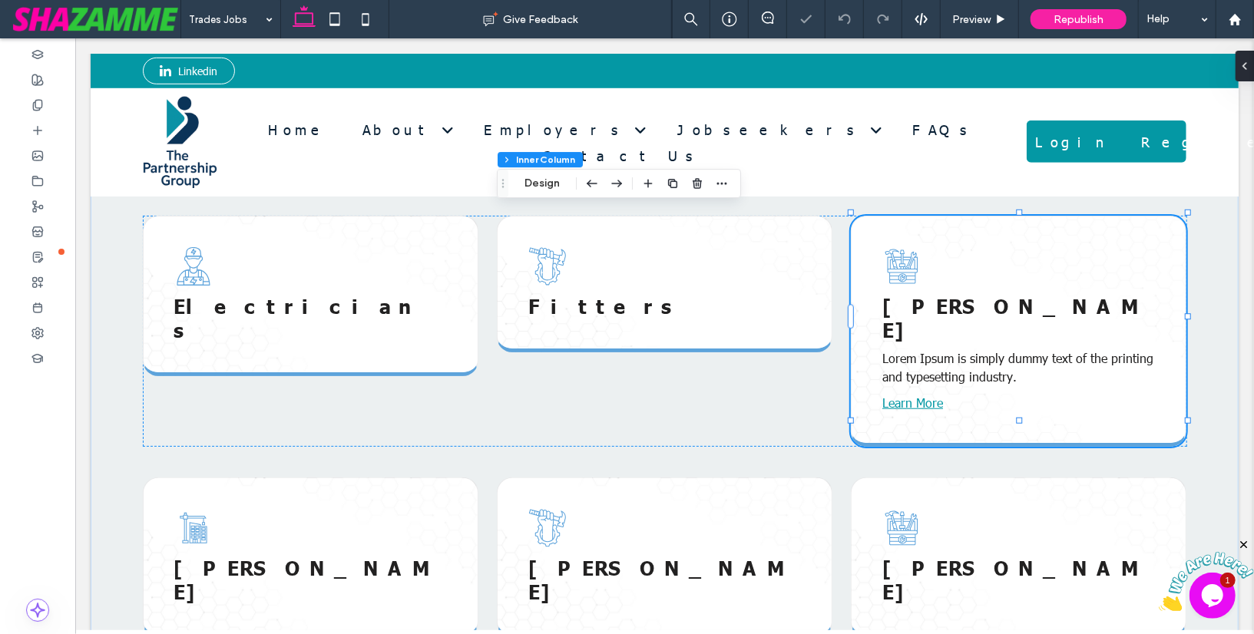
click at [972, 302] on span "Lorem Ispum" at bounding box center [1012, 317] width 263 height 48
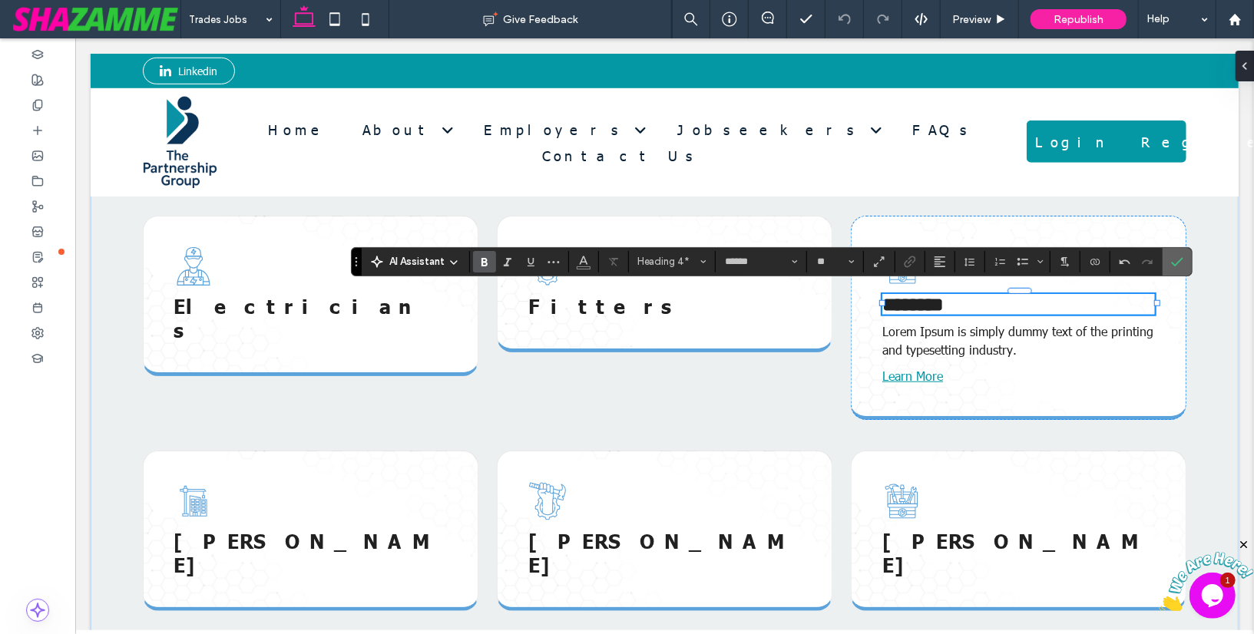
click at [1175, 266] on icon "Confirm" at bounding box center [1177, 262] width 12 height 12
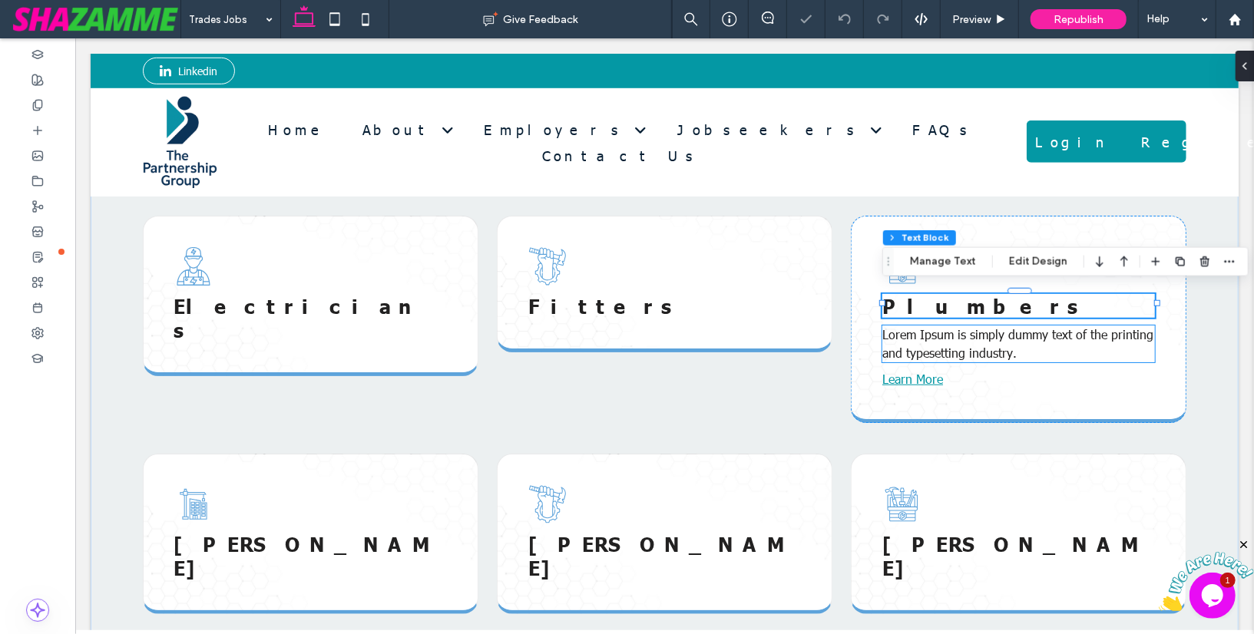
click at [1037, 334] on span "Lorem Ipsum is simply dummy text of the printing and typesetting industry." at bounding box center [1016, 343] width 271 height 35
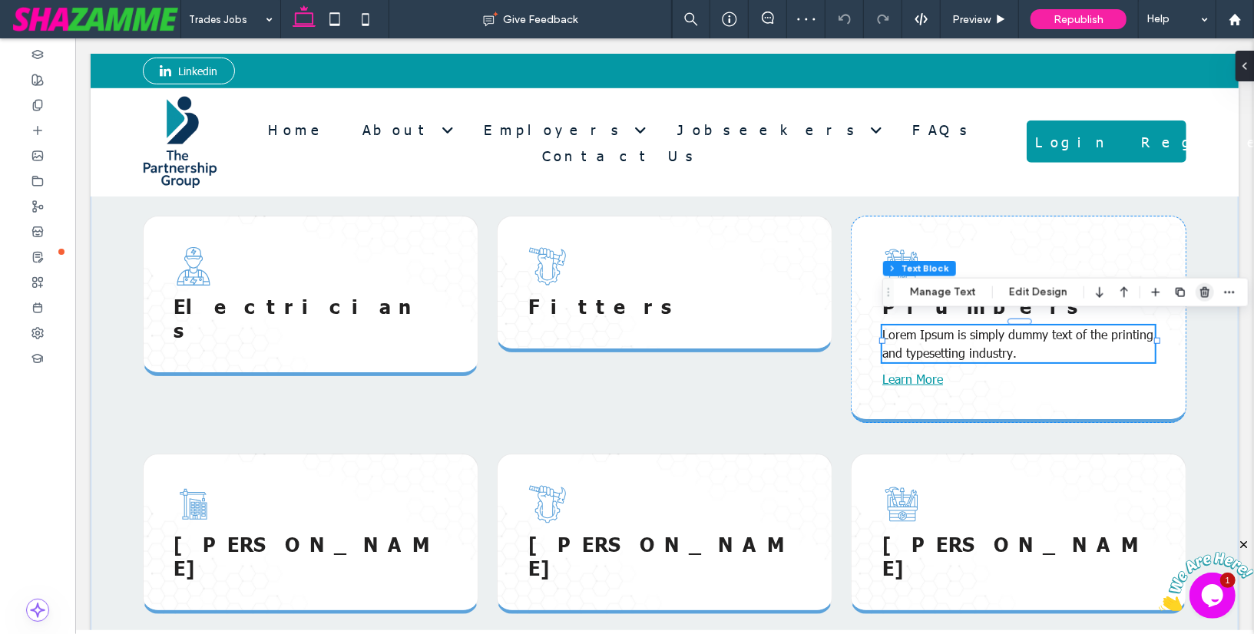
click at [1204, 292] on use "button" at bounding box center [1204, 292] width 9 height 10
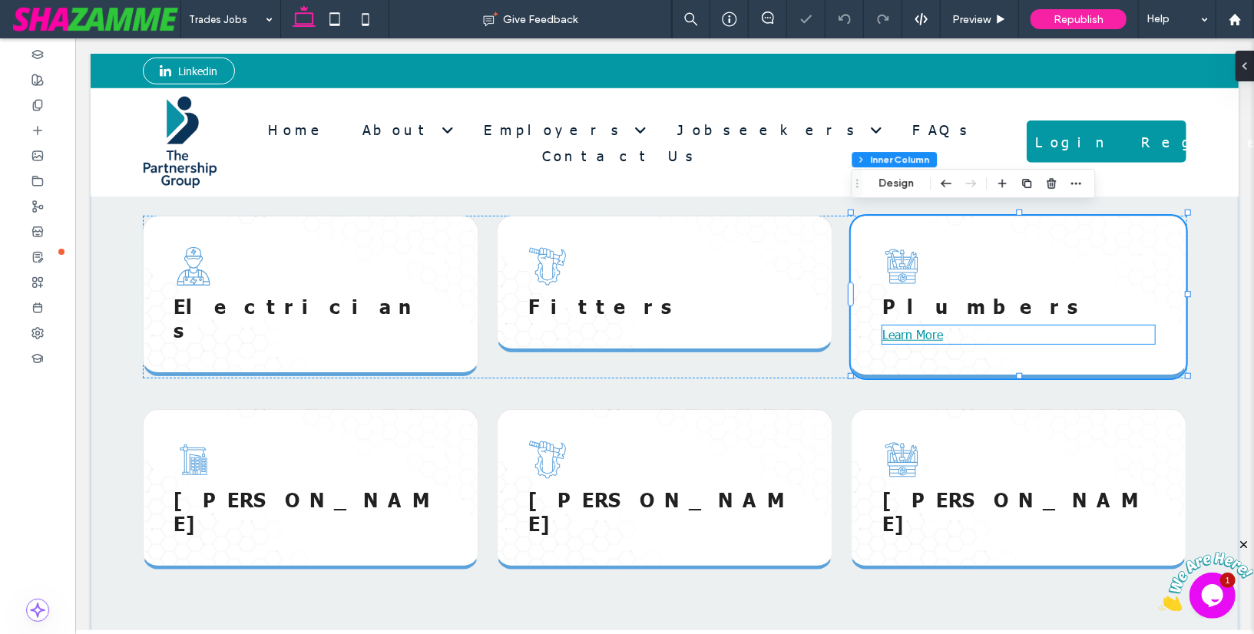
click at [953, 327] on p "Learn More" at bounding box center [1017, 334] width 273 height 18
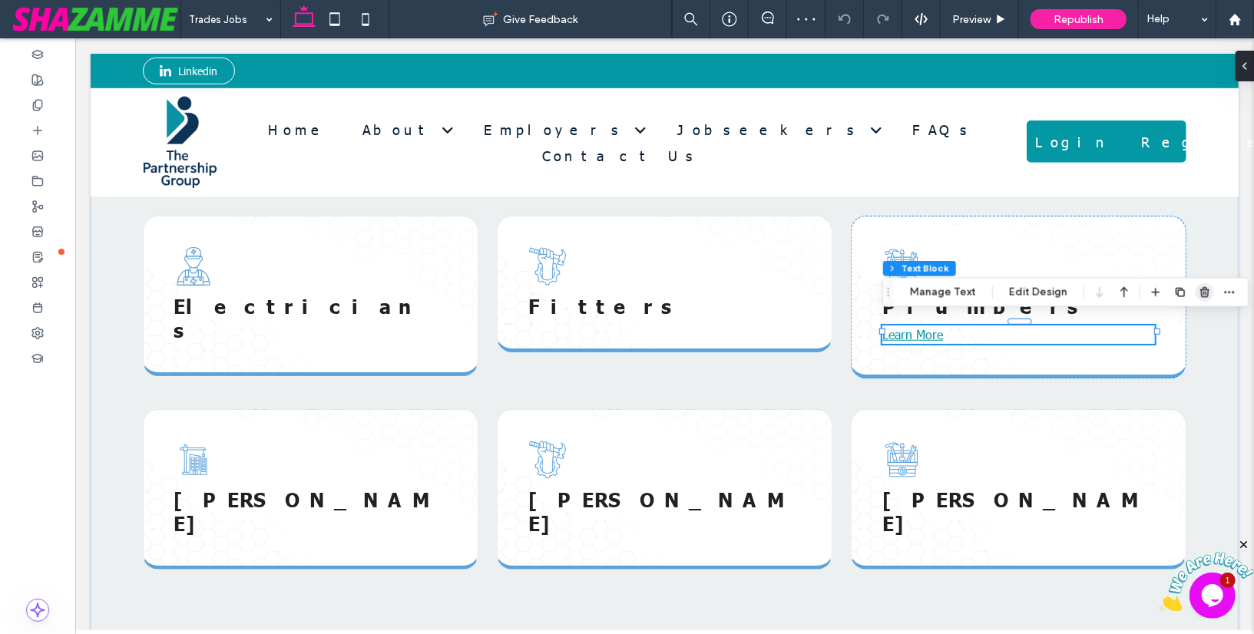
click at [1202, 288] on use "button" at bounding box center [1204, 292] width 9 height 10
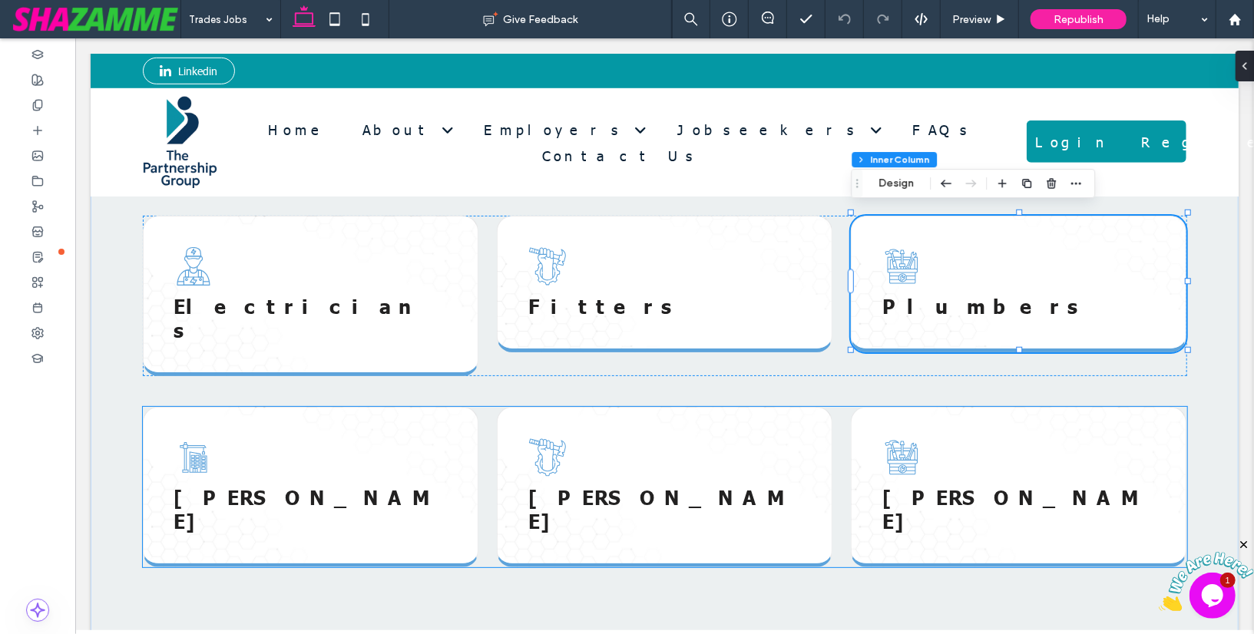
click at [994, 484] on span "Lorem Ispum" at bounding box center [1012, 508] width 263 height 48
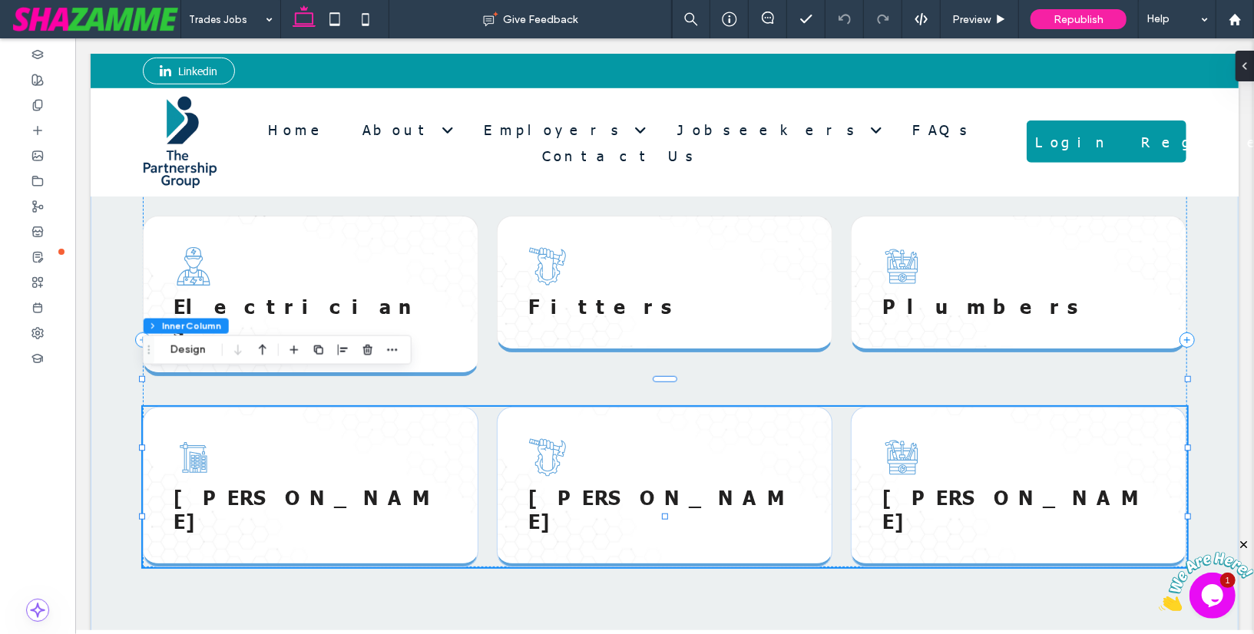
click at [994, 484] on span "Lorem Ispum" at bounding box center [1012, 508] width 263 height 48
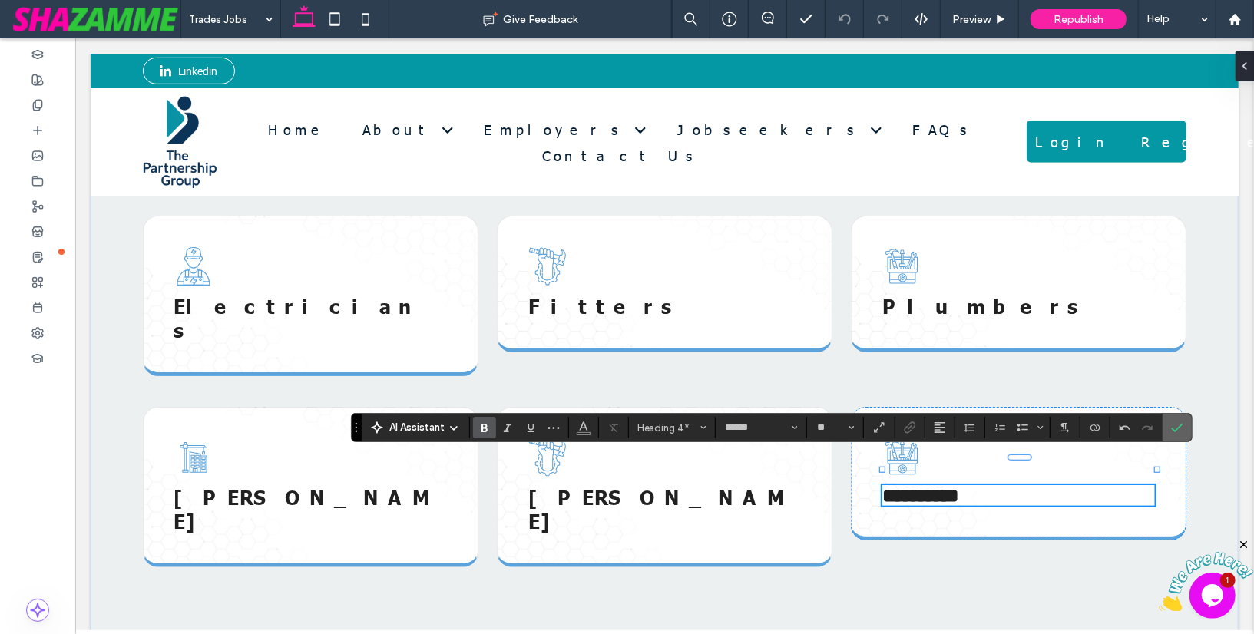
click at [1178, 424] on label "Confirm" at bounding box center [1176, 428] width 23 height 28
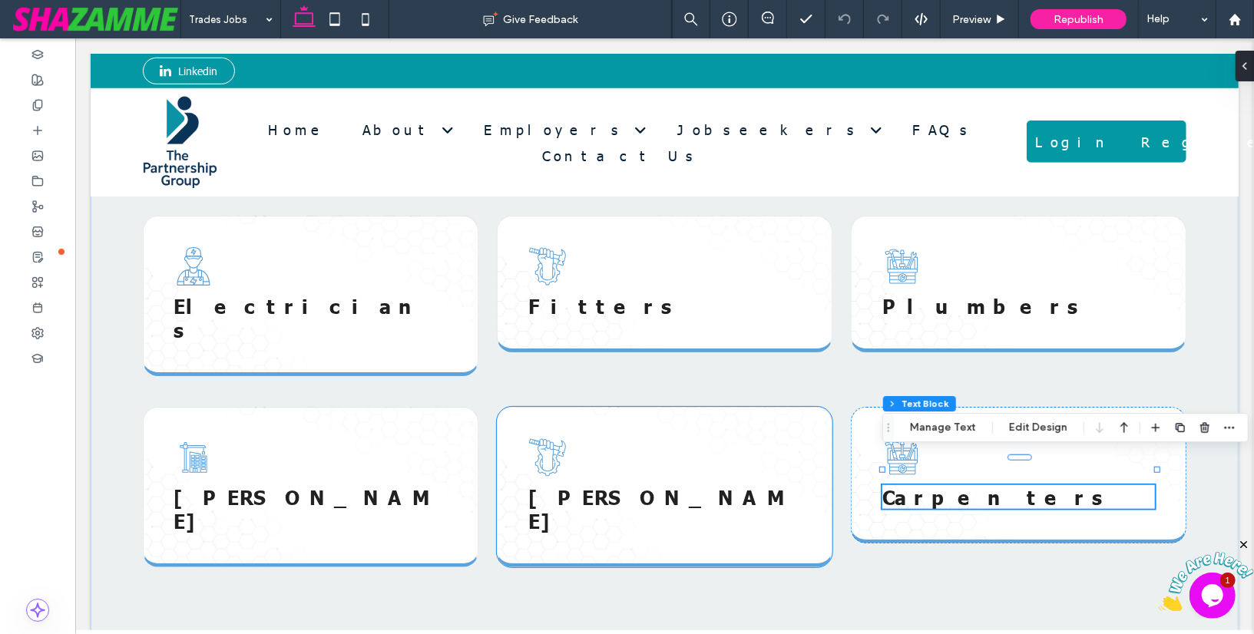
click at [567, 484] on span "Lorem Ispum" at bounding box center [658, 508] width 263 height 48
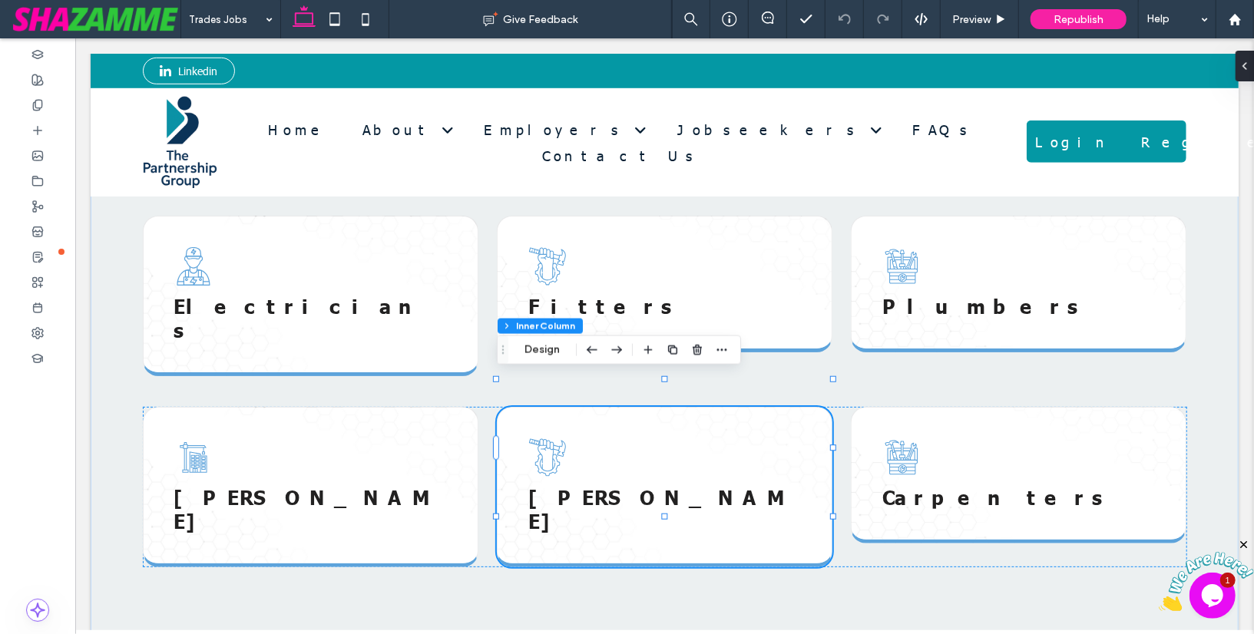
click at [567, 484] on span "Lorem Ispum" at bounding box center [658, 508] width 263 height 48
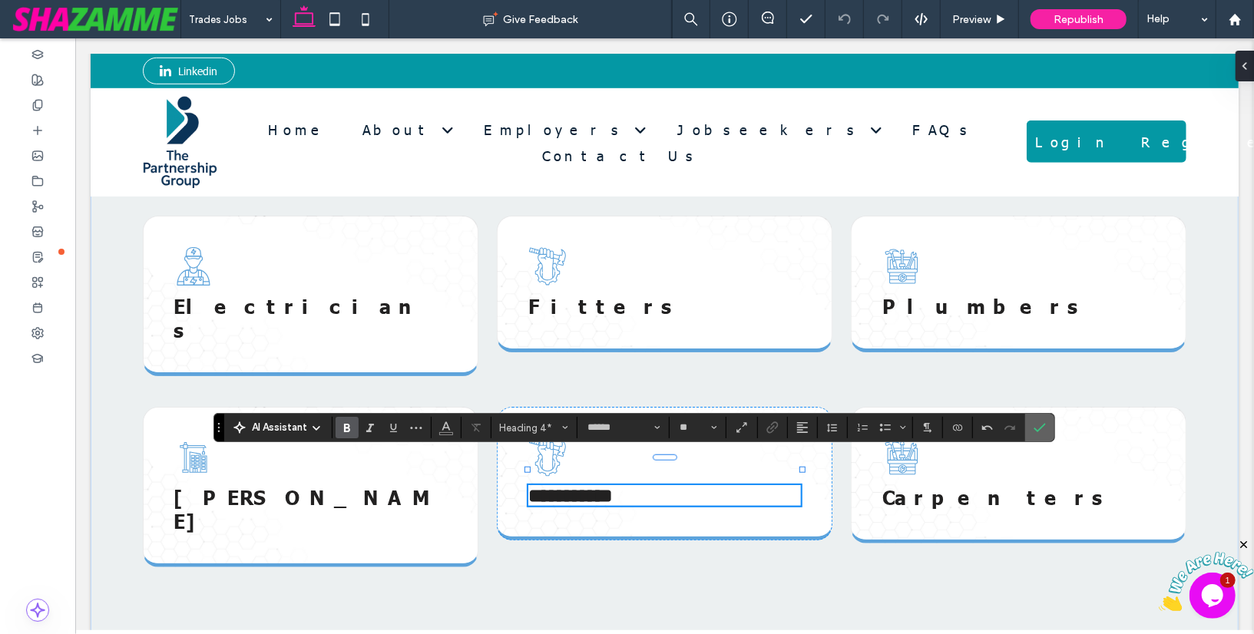
click at [1035, 431] on icon "Confirm" at bounding box center [1039, 427] width 12 height 12
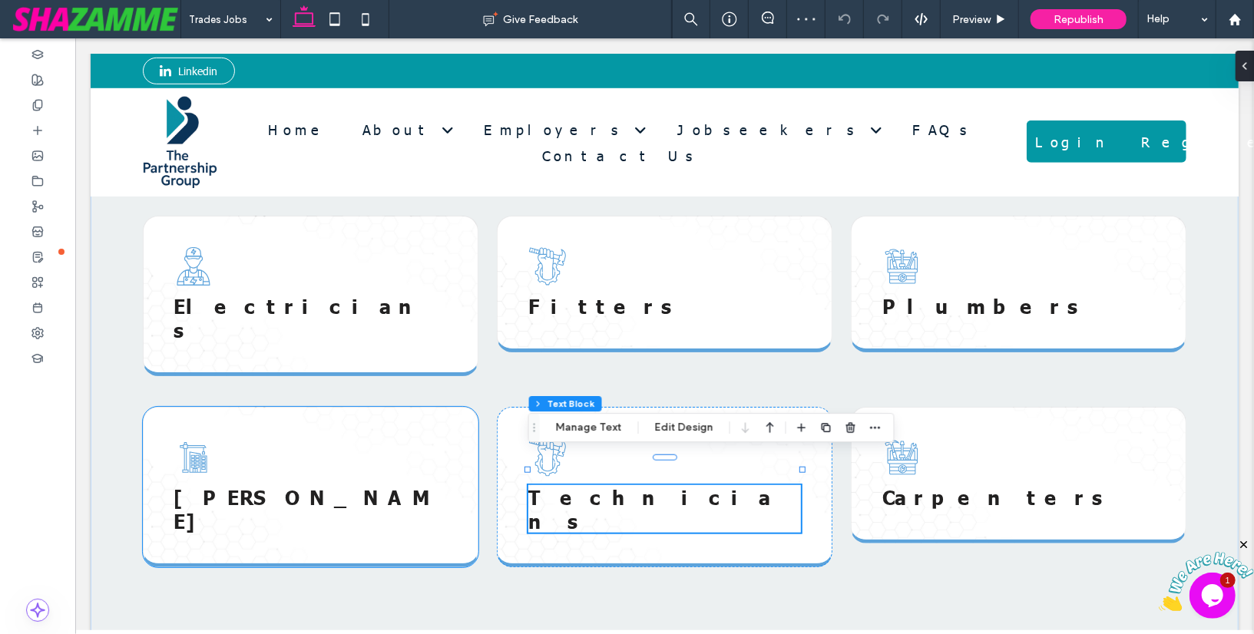
click at [459, 421] on div "Lorem Ispum" at bounding box center [309, 486] width 335 height 160
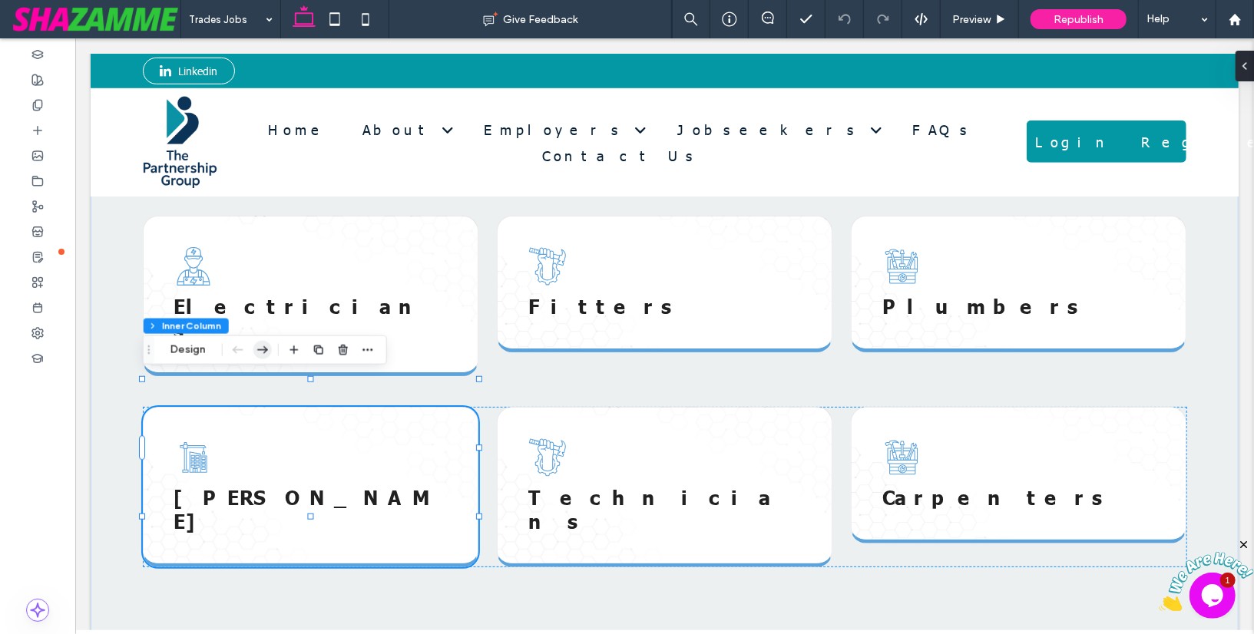
click at [266, 345] on icon "button" at bounding box center [262, 350] width 18 height 28
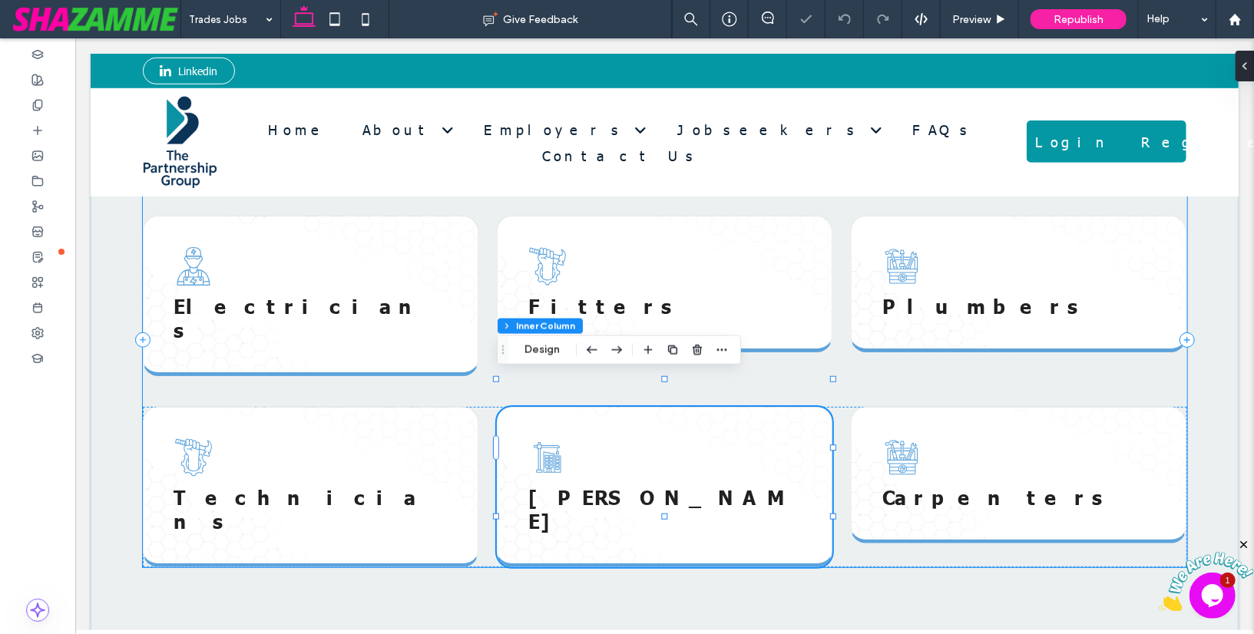
click at [264, 345] on div "Trades roles we recruit for Below are examples of trades jobs we find for our c…" at bounding box center [664, 339] width 1044 height 454
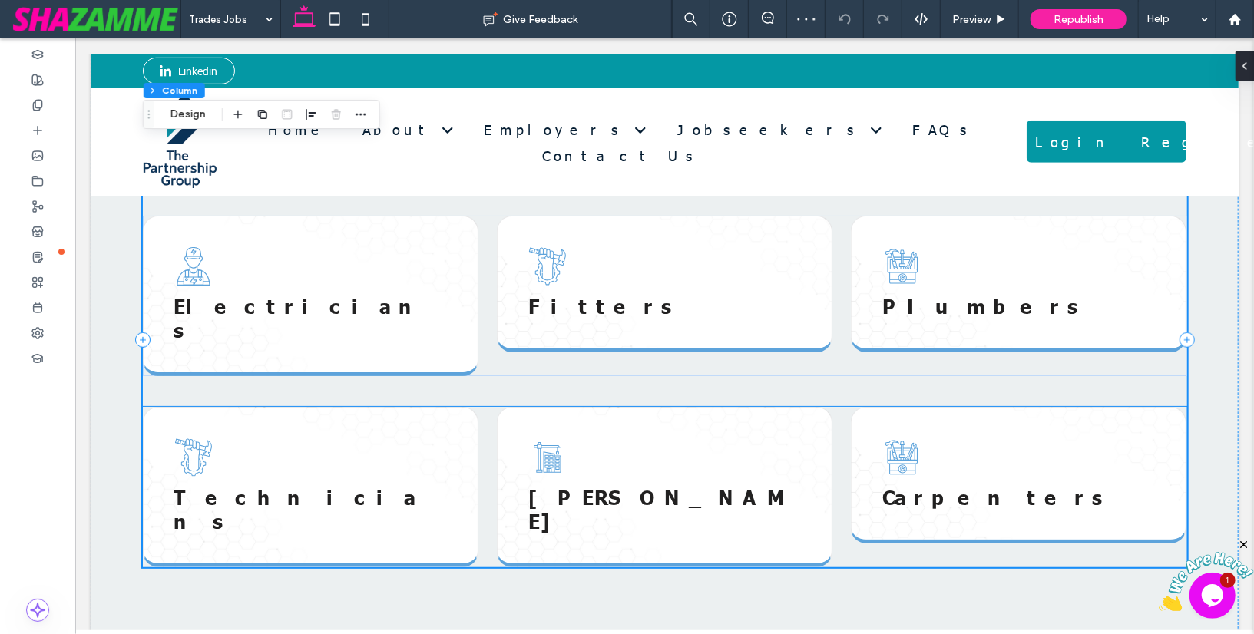
click at [699, 419] on div "Lorem Ispum" at bounding box center [663, 486] width 335 height 160
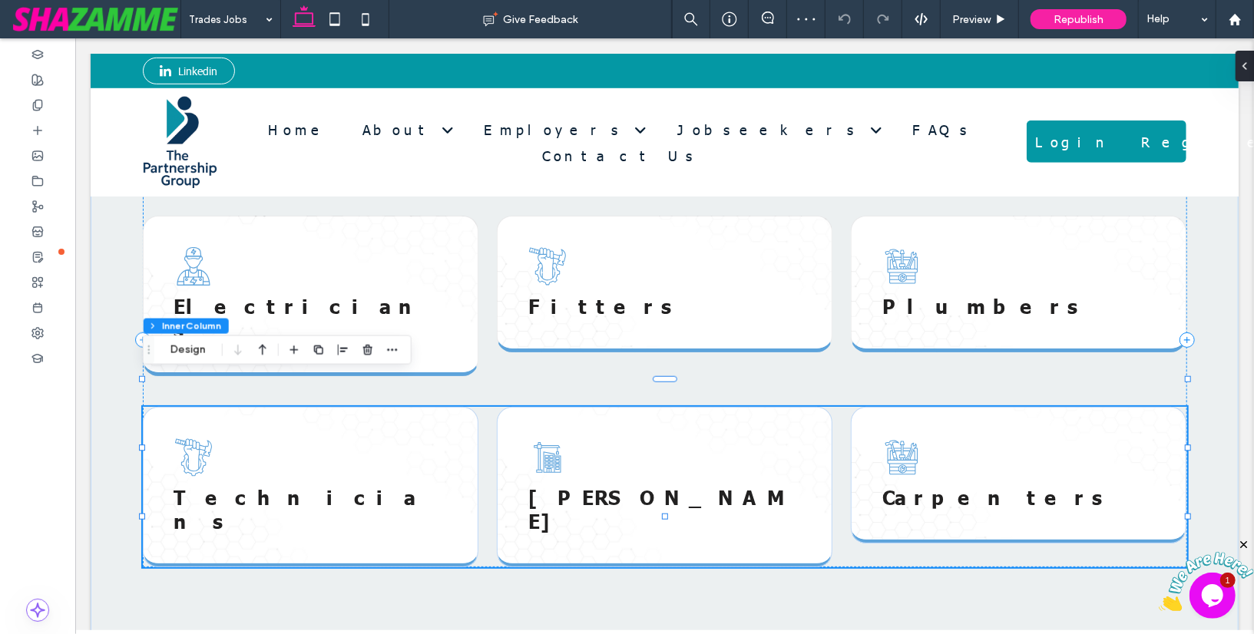
click at [699, 419] on div "Lorem Ispum" at bounding box center [663, 486] width 335 height 160
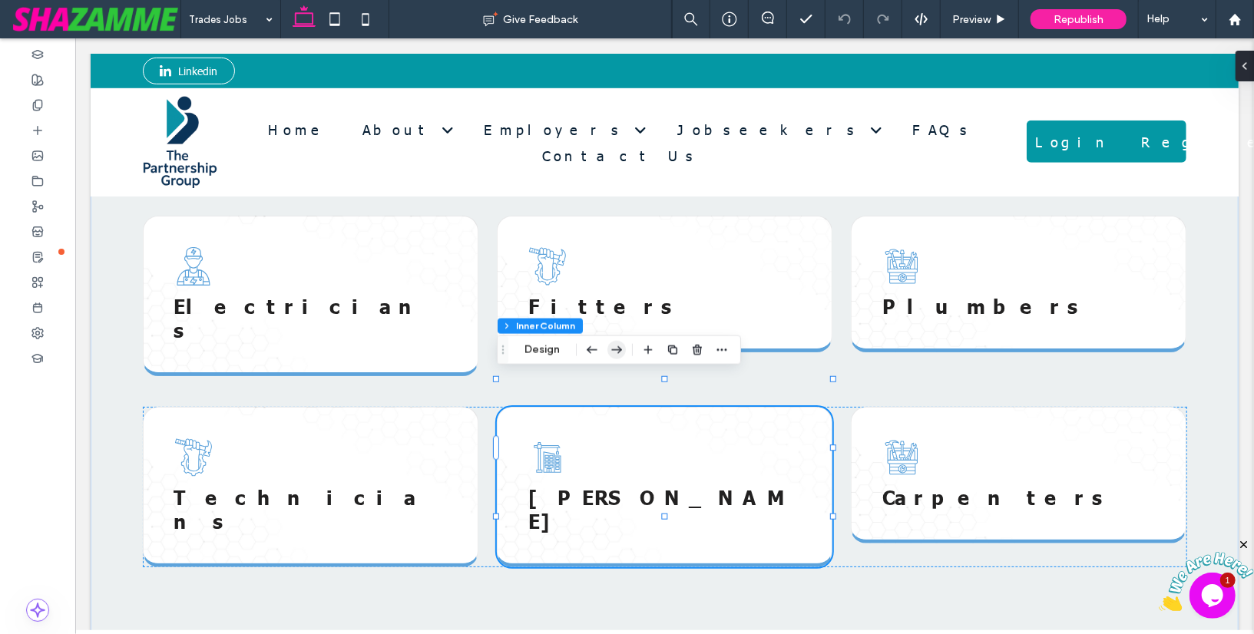
click at [615, 350] on use "button" at bounding box center [616, 350] width 11 height 8
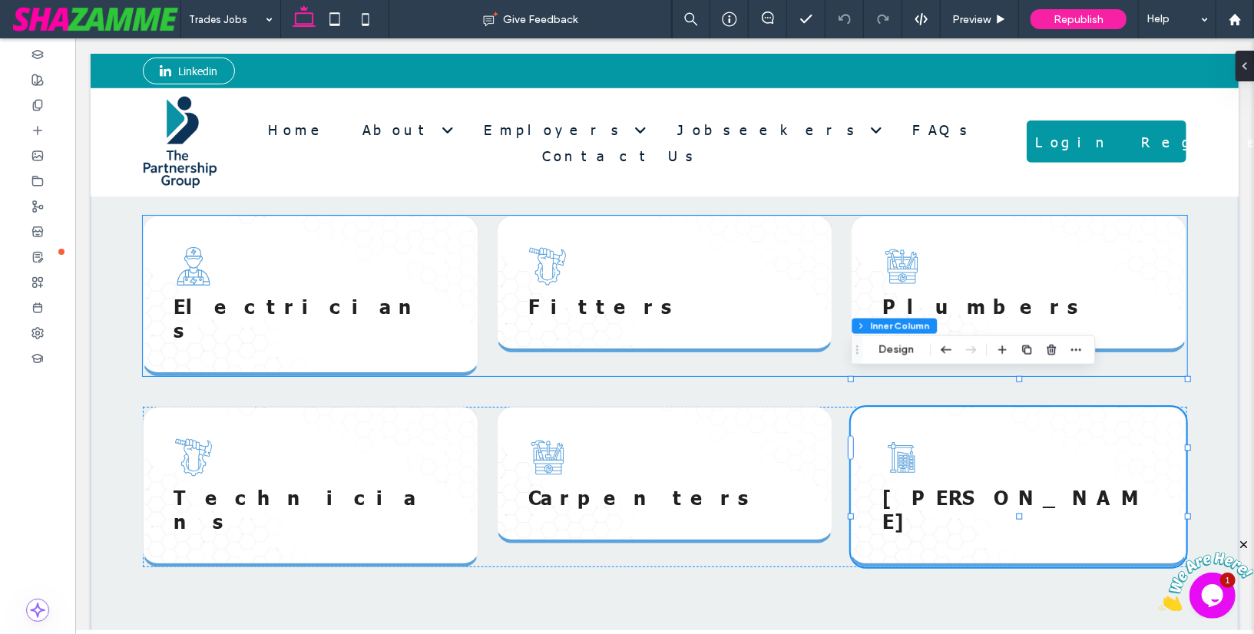
click at [544, 255] on icon at bounding box center [546, 265] width 38 height 38
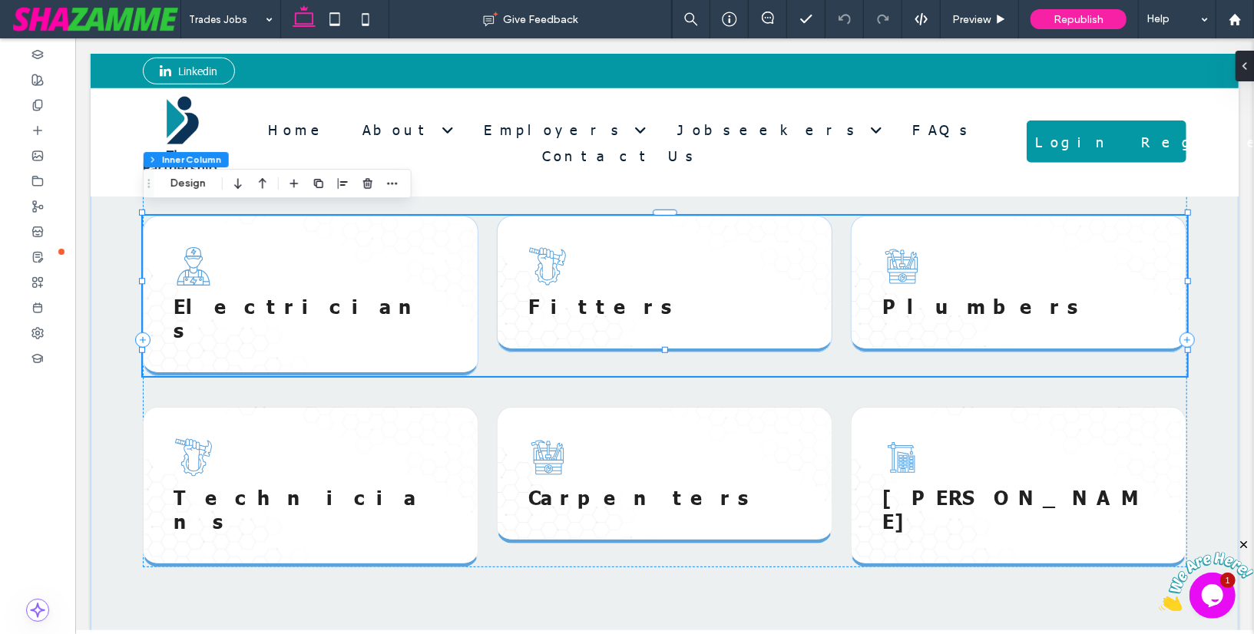
click at [544, 255] on icon at bounding box center [546, 265] width 38 height 38
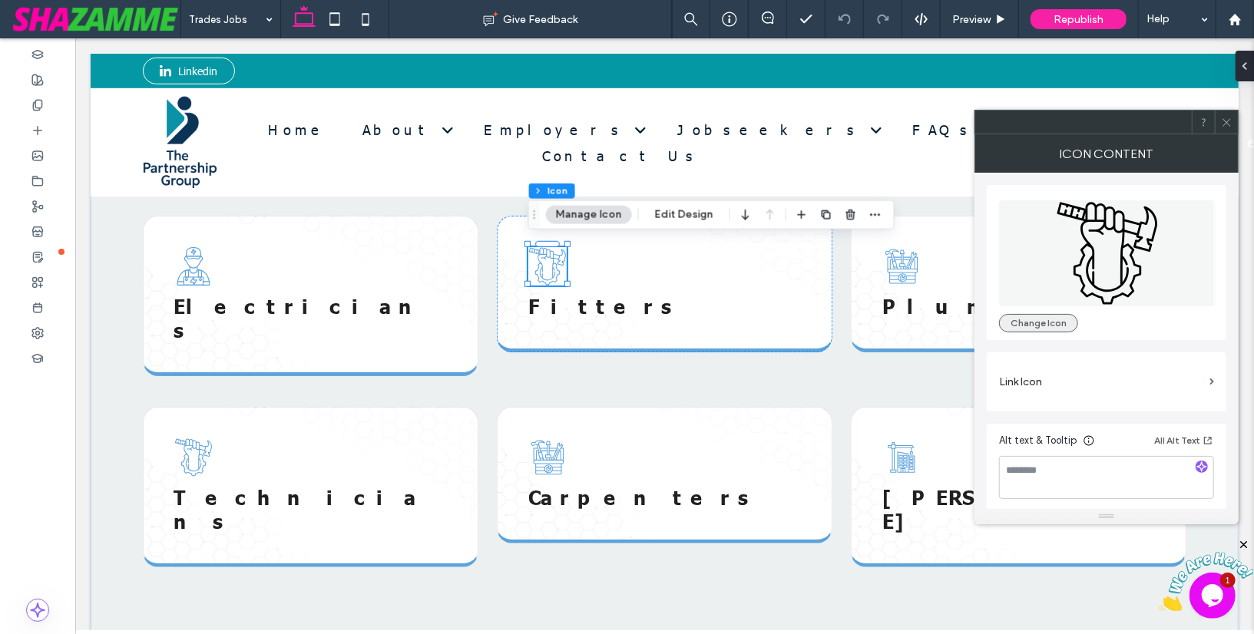
click at [1024, 322] on button "Change Icon" at bounding box center [1038, 323] width 79 height 18
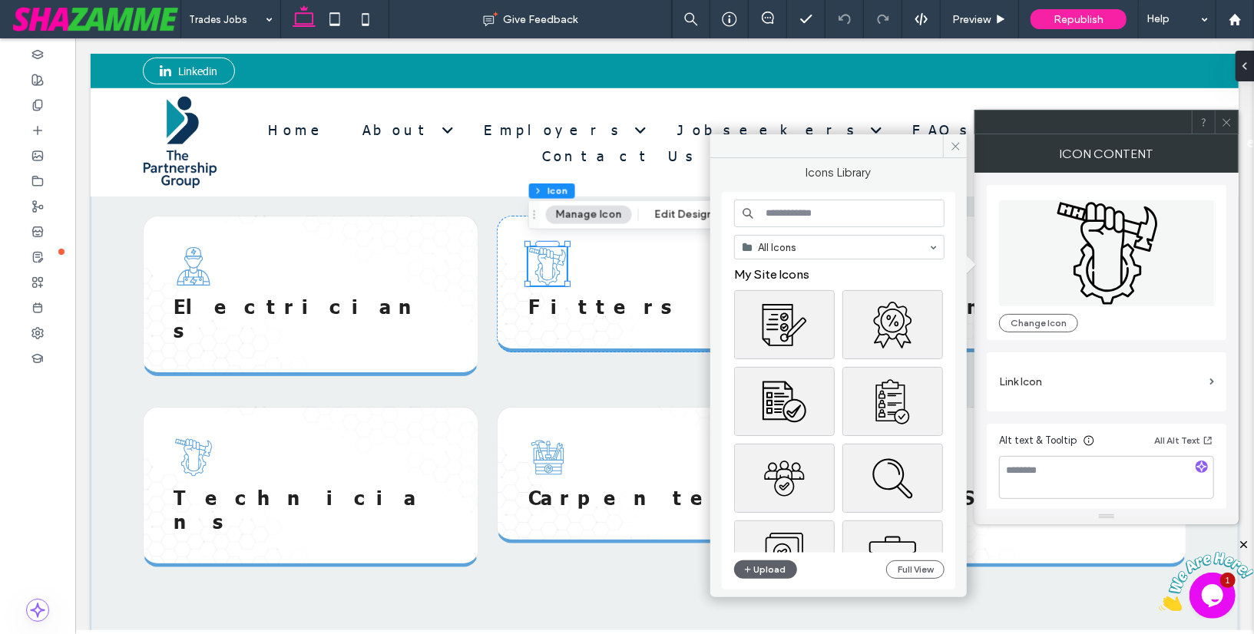
click at [912, 218] on input at bounding box center [839, 214] width 210 height 28
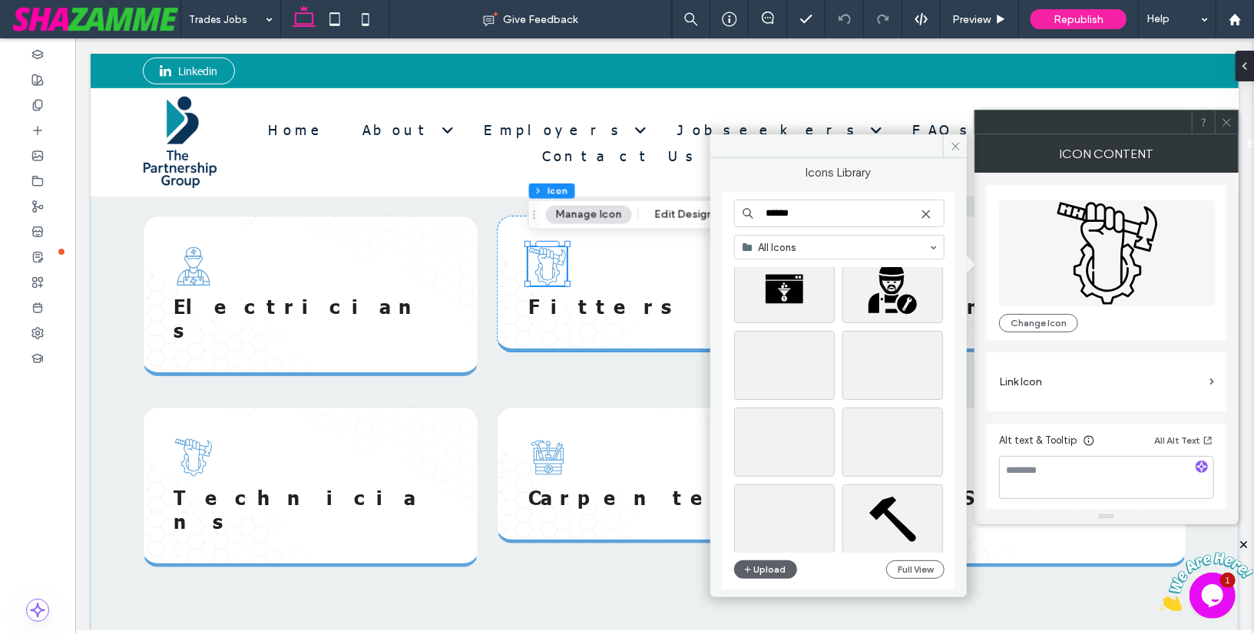
scroll to position [0, 0]
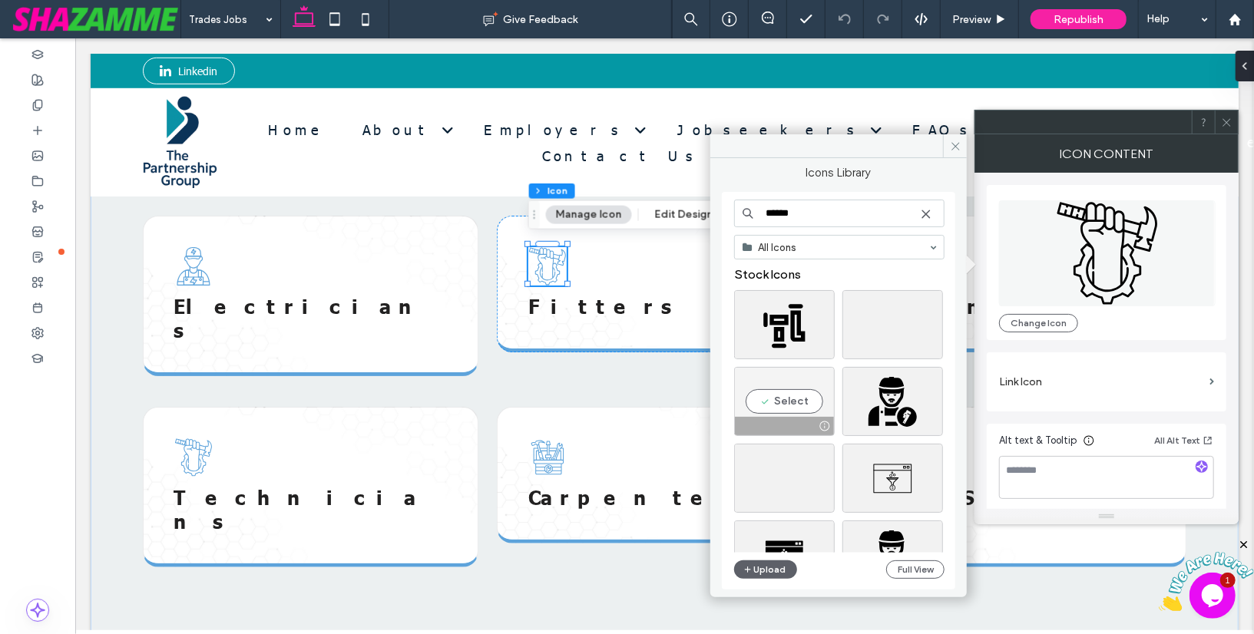
type input "******"
click at [791, 397] on div "Select" at bounding box center [784, 401] width 101 height 69
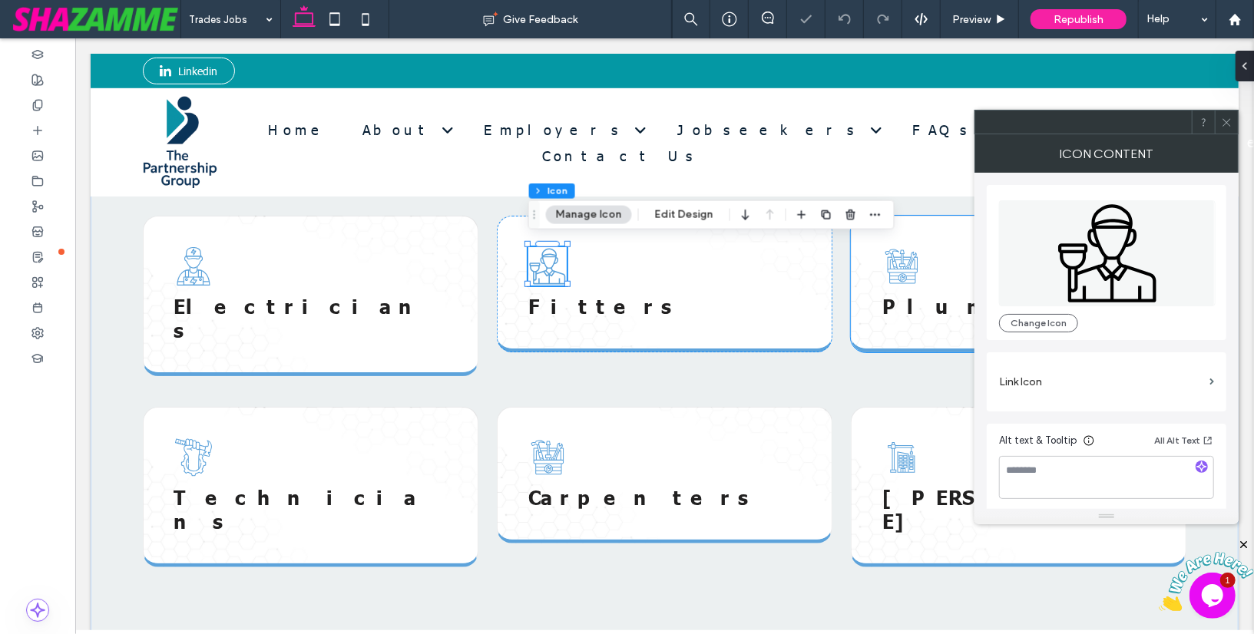
click at [907, 272] on icon at bounding box center [900, 265] width 38 height 38
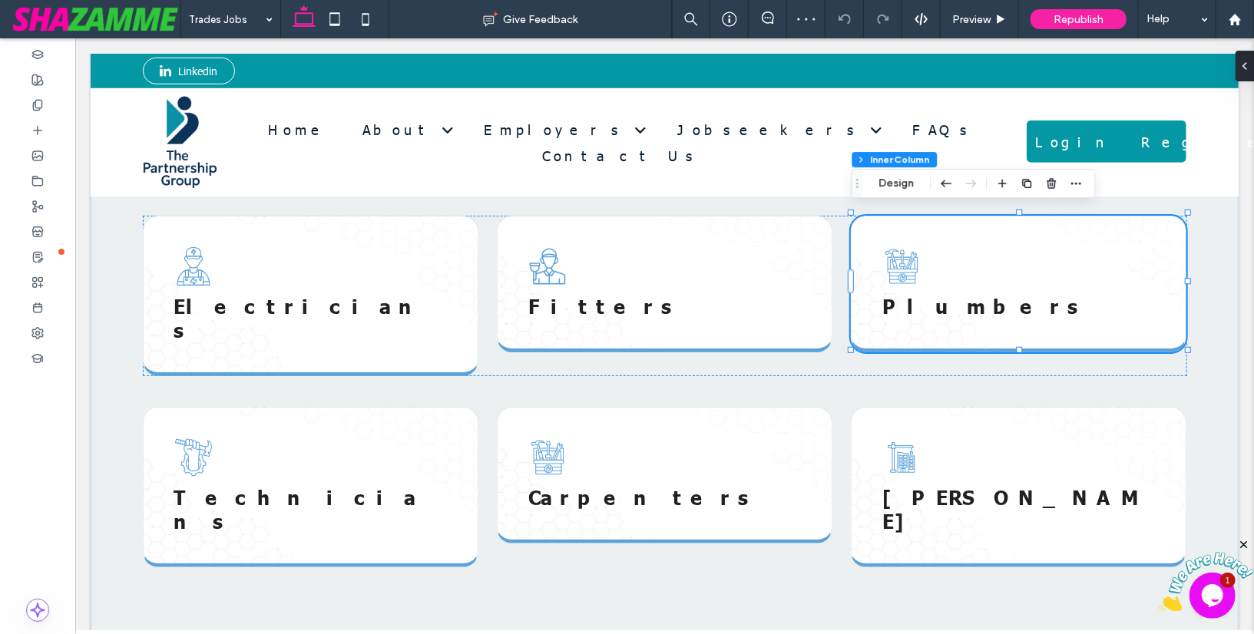
click at [907, 272] on icon at bounding box center [900, 265] width 38 height 38
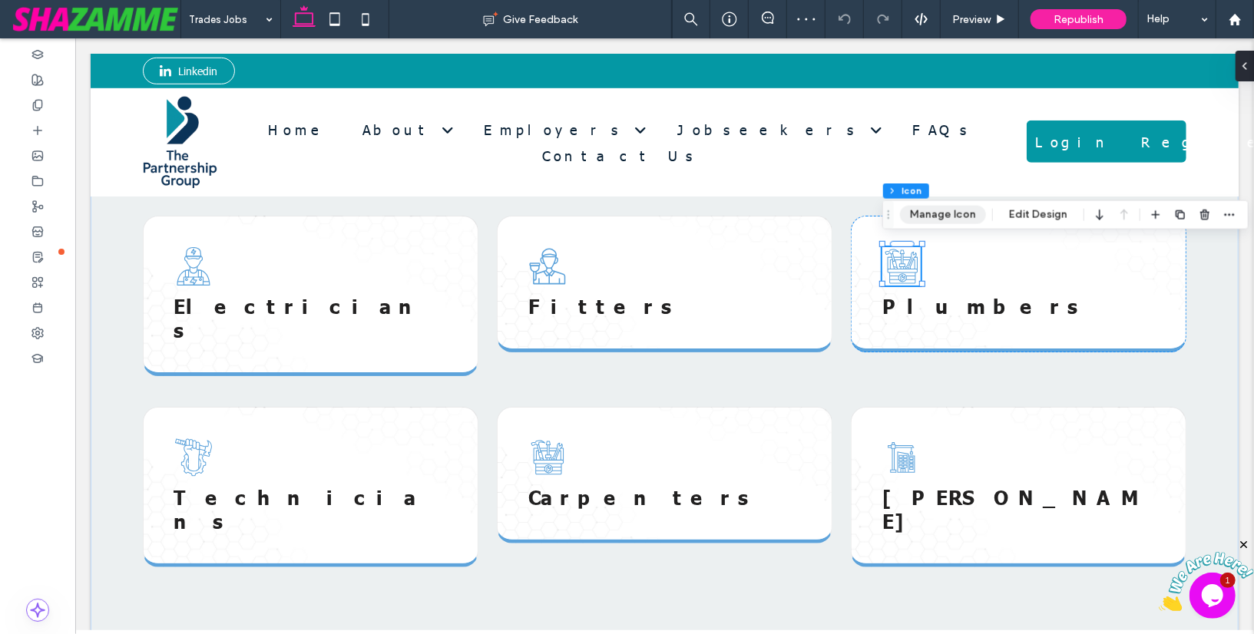
click at [933, 220] on button "Manage Icon" at bounding box center [943, 215] width 86 height 18
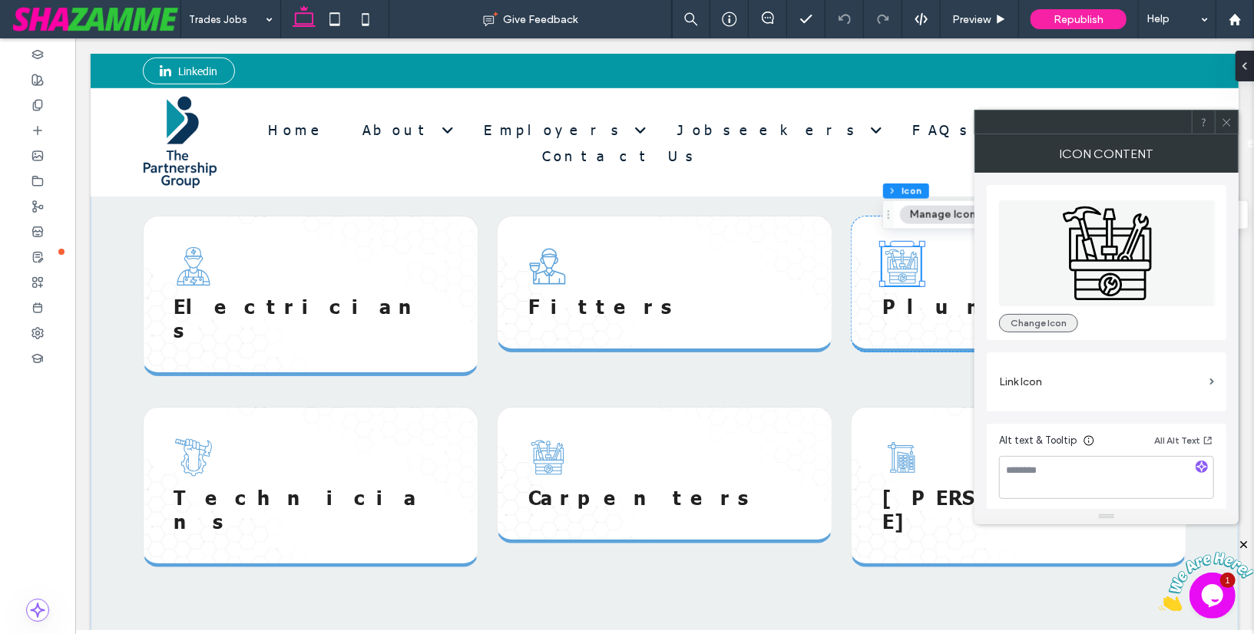
click at [1016, 323] on button "Change Icon" at bounding box center [1038, 323] width 79 height 18
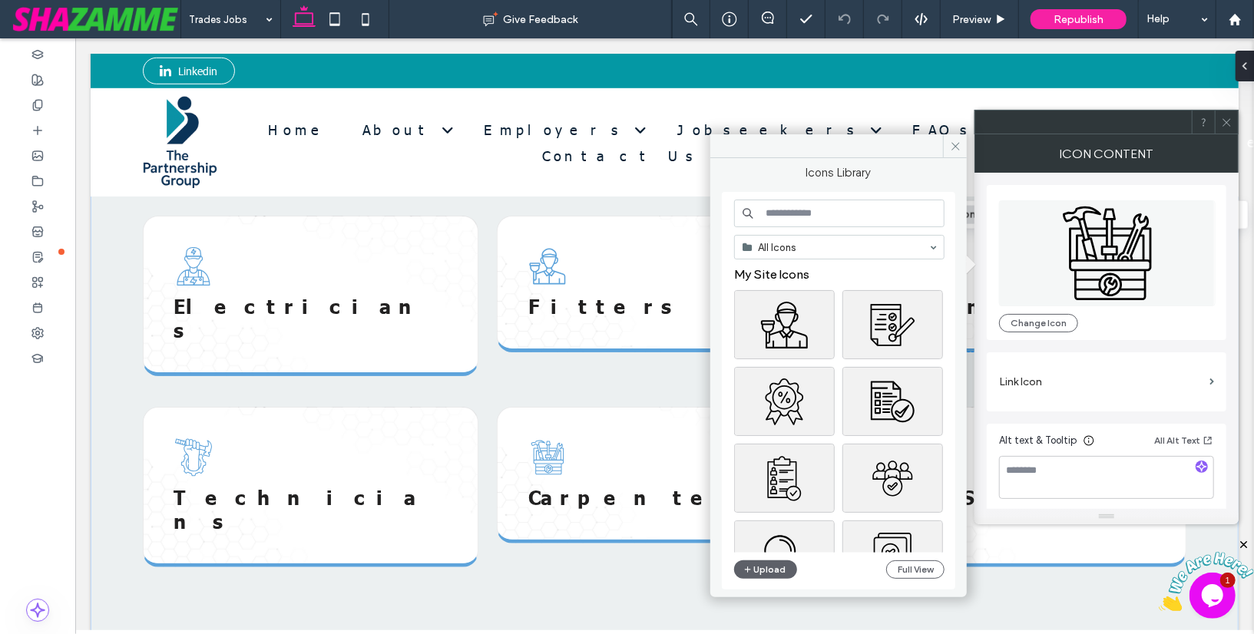
click at [854, 220] on input at bounding box center [839, 214] width 210 height 28
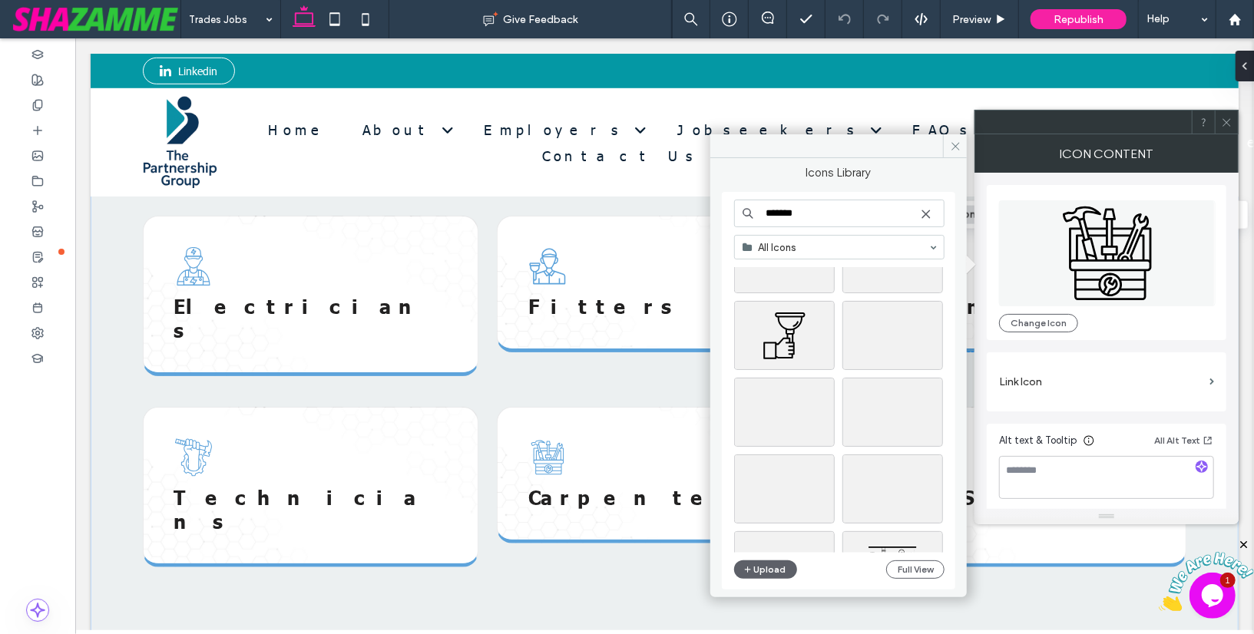
scroll to position [492, 0]
type input "*******"
click at [887, 402] on div "Select" at bounding box center [892, 400] width 101 height 69
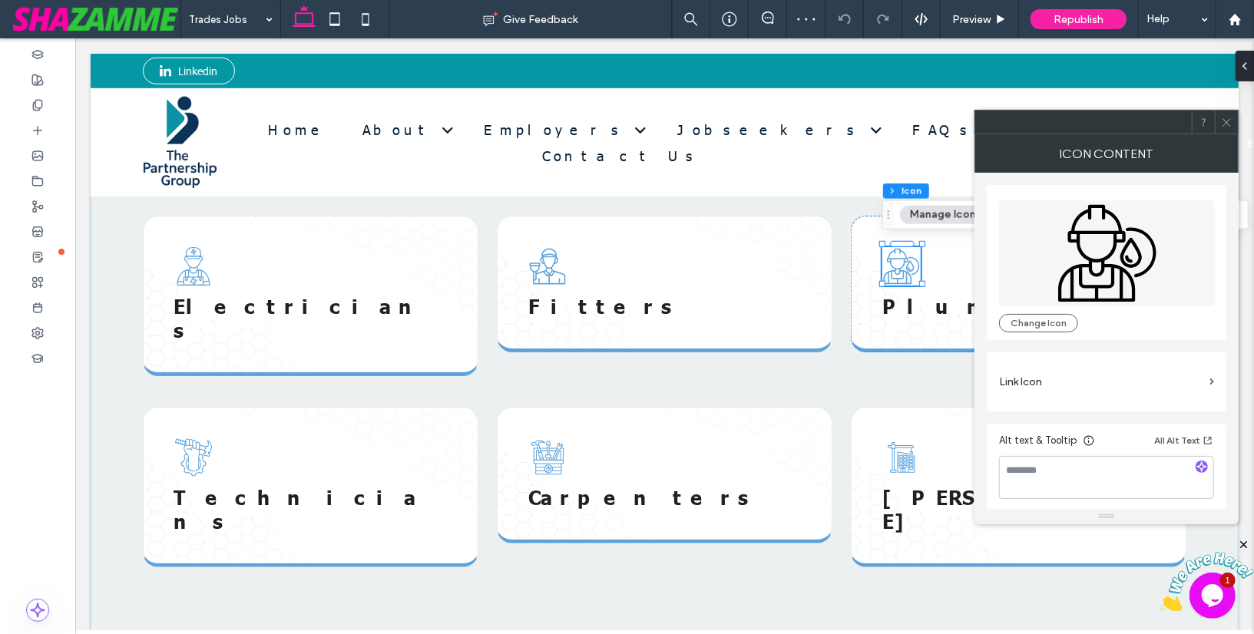
click at [1223, 117] on icon at bounding box center [1227, 123] width 12 height 12
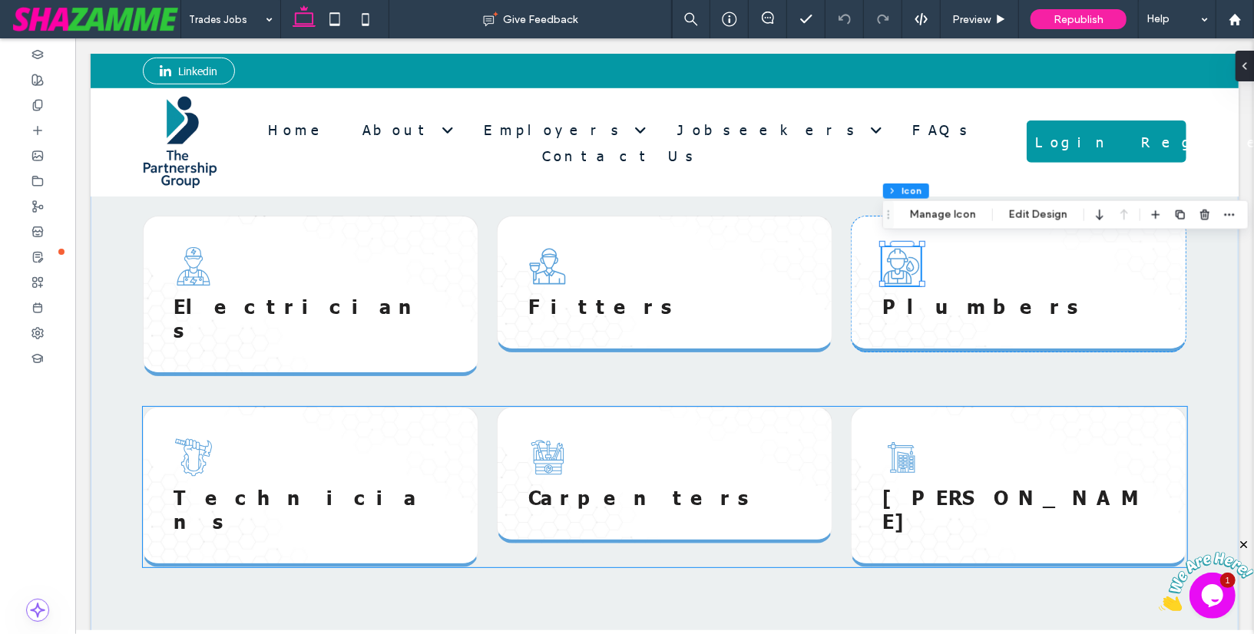
click at [190, 438] on icon at bounding box center [193, 457] width 38 height 38
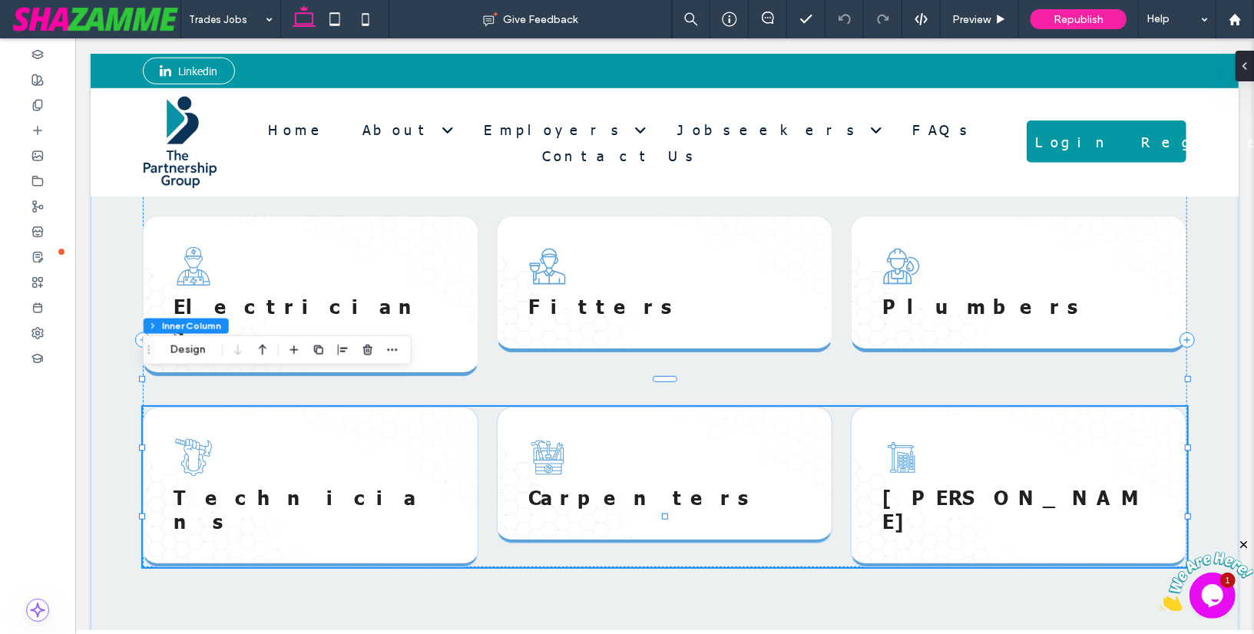
click at [190, 438] on icon at bounding box center [193, 457] width 38 height 38
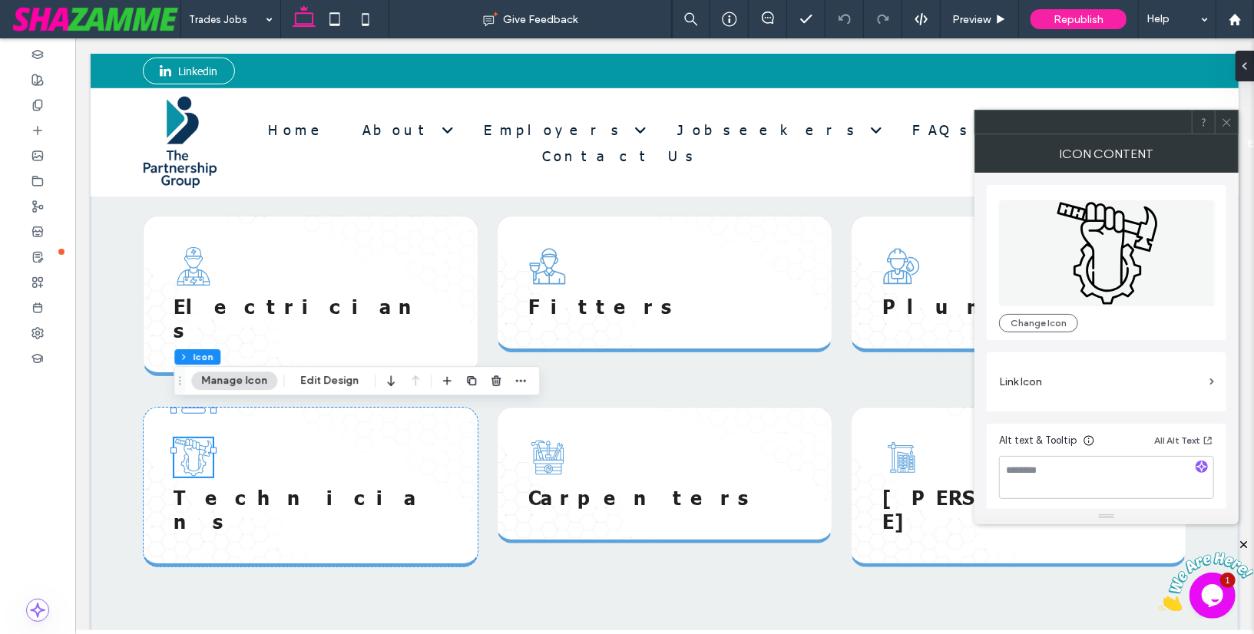
click at [209, 394] on div "Section Column Inner Column Inner Column Icon Manage Icon Edit Design" at bounding box center [357, 380] width 366 height 29
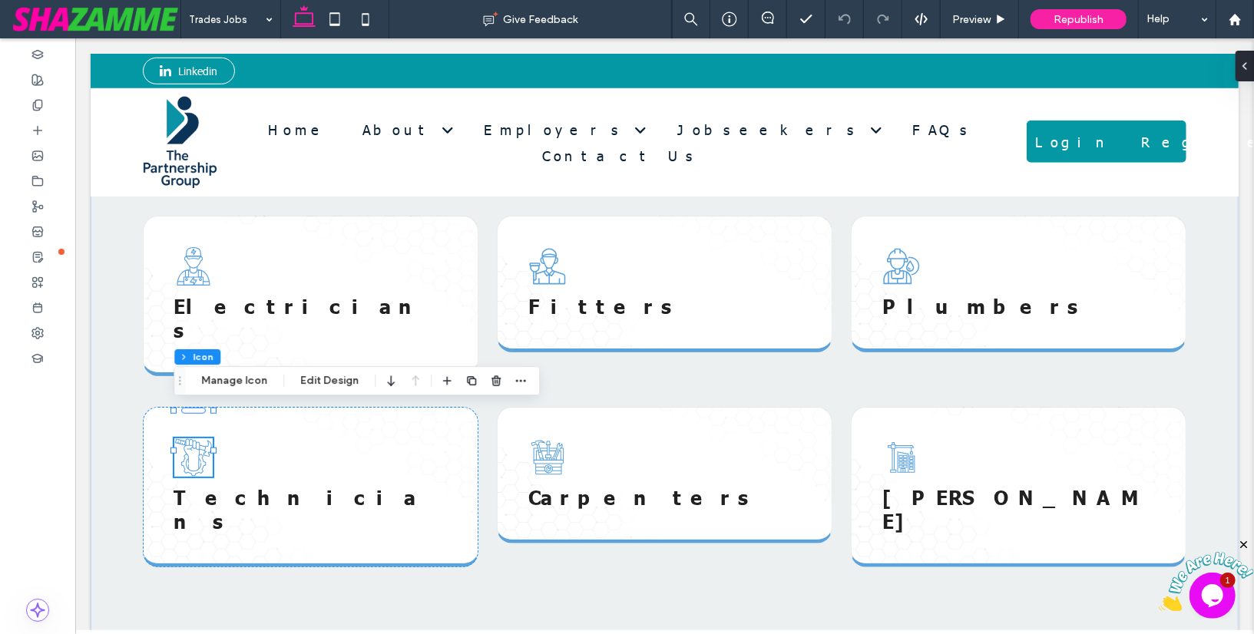
click at [193, 438] on icon at bounding box center [193, 457] width 38 height 38
click at [217, 380] on button "Manage Icon" at bounding box center [234, 381] width 86 height 18
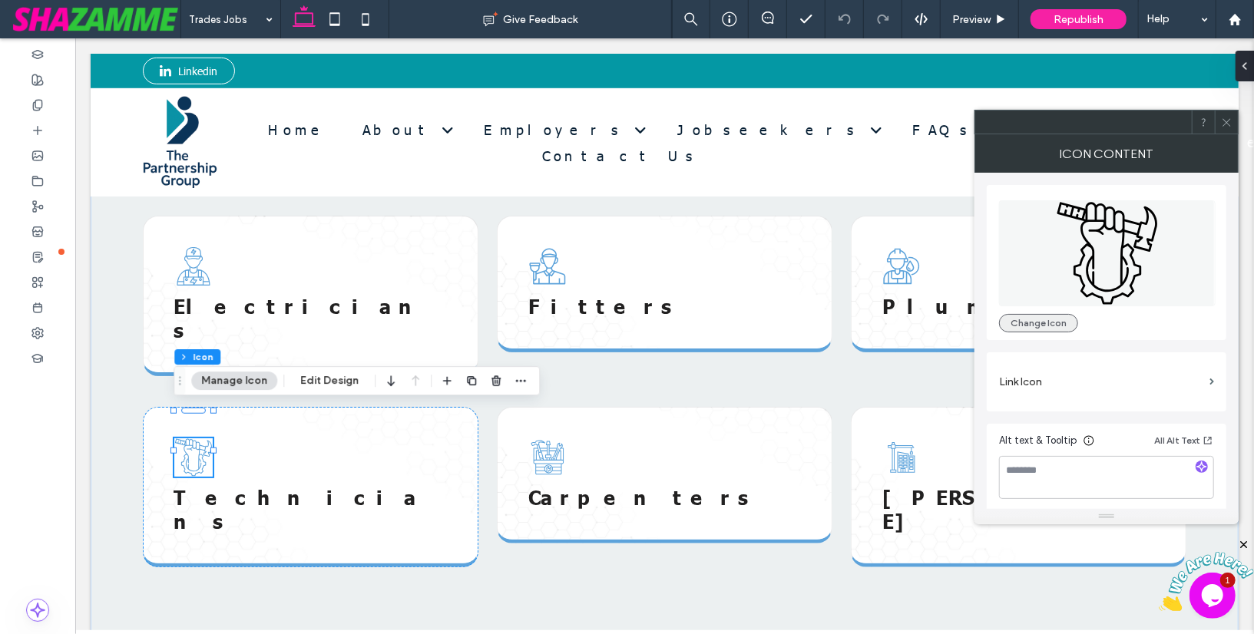
click at [1016, 321] on button "Change Icon" at bounding box center [1038, 323] width 79 height 18
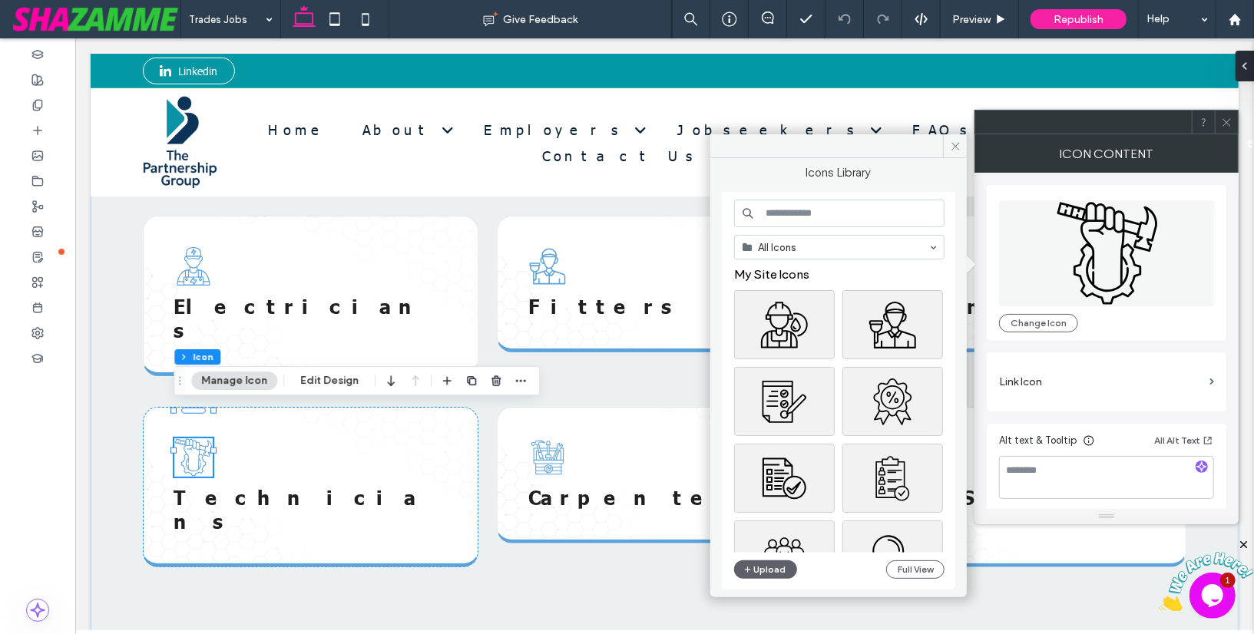
click at [851, 207] on input at bounding box center [839, 214] width 210 height 28
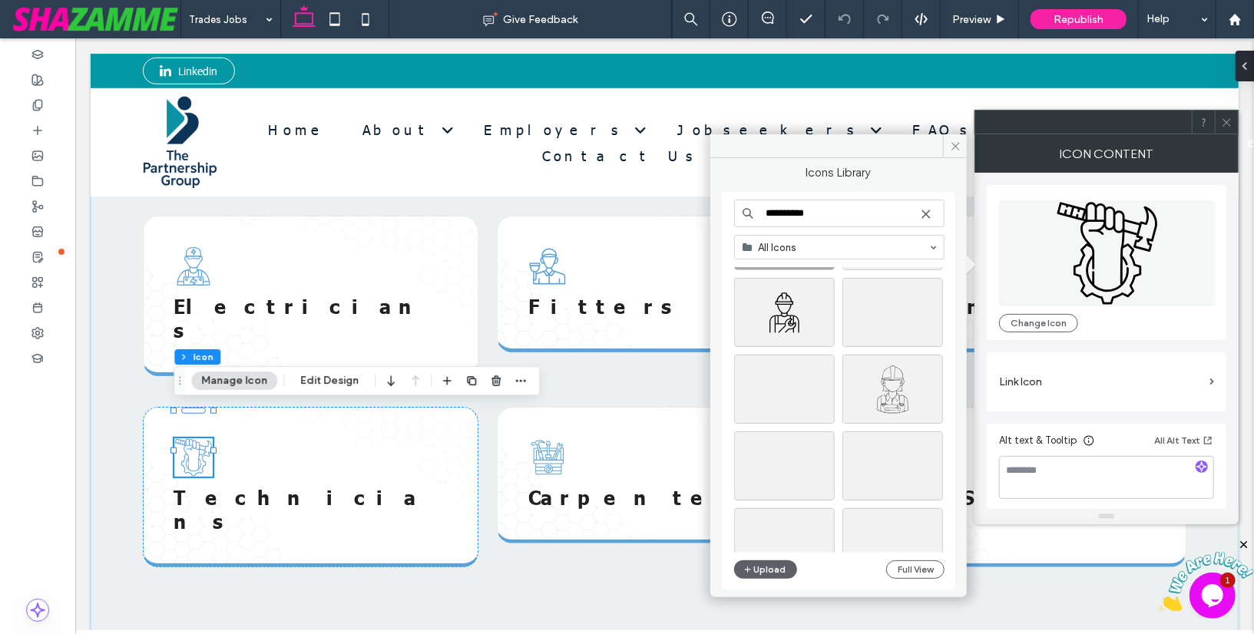
scroll to position [280, 0]
type input "**********"
click at [803, 503] on div "Select" at bounding box center [784, 505] width 101 height 69
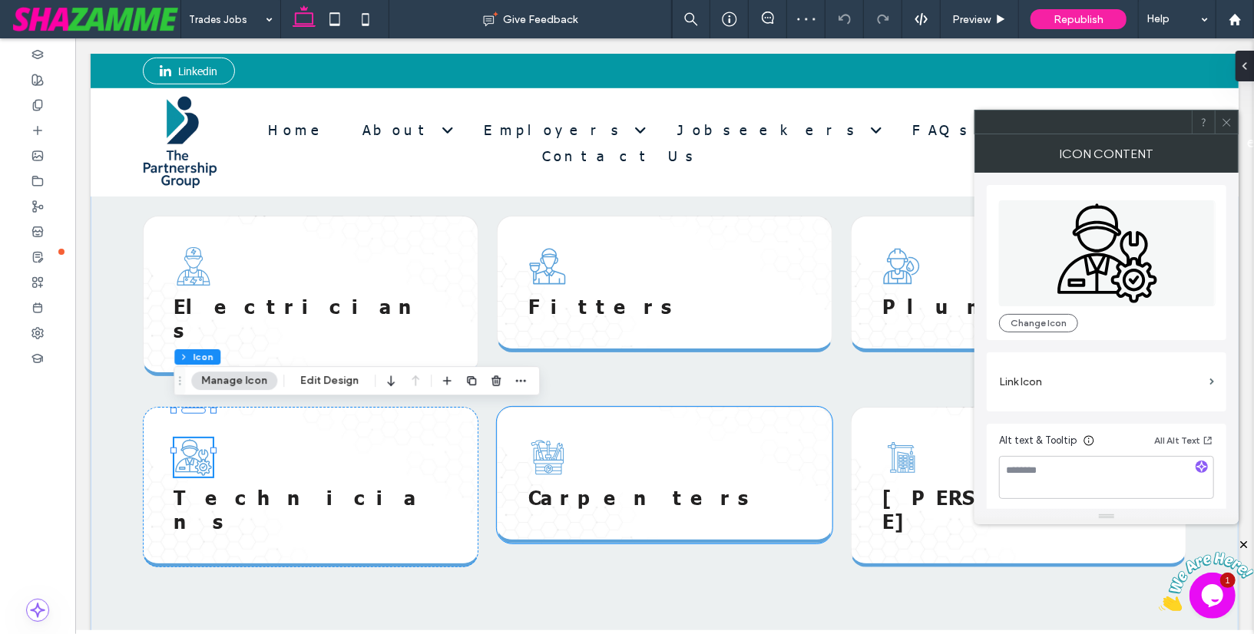
click at [554, 438] on icon at bounding box center [546, 457] width 38 height 38
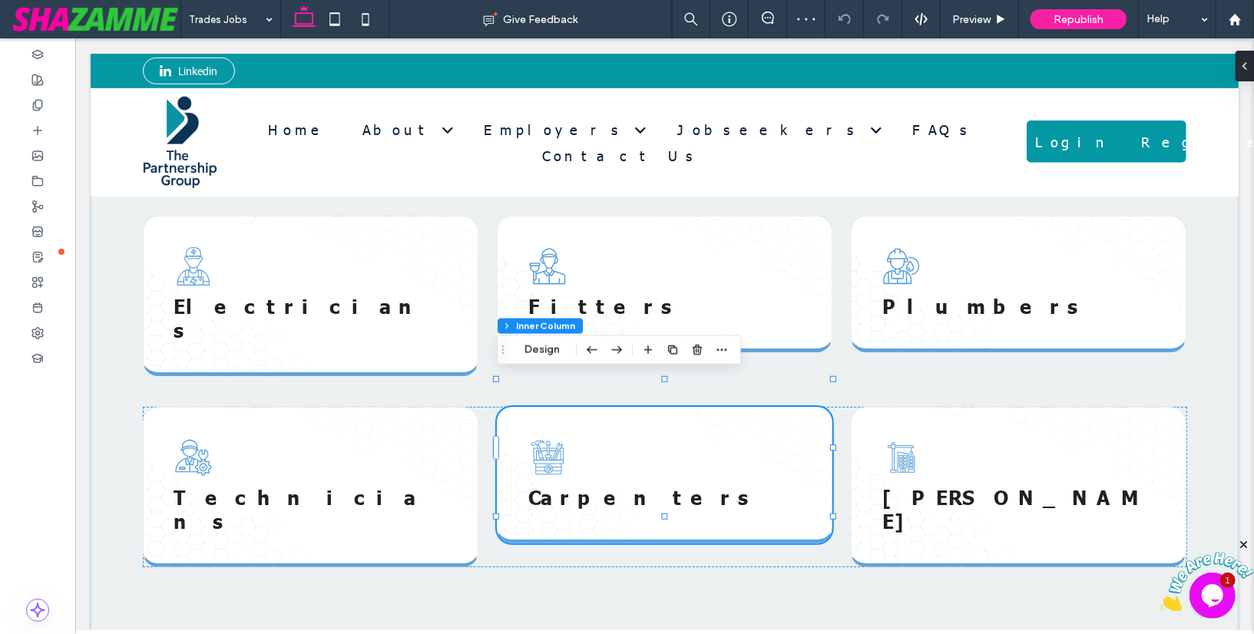
click at [554, 438] on icon at bounding box center [546, 457] width 38 height 38
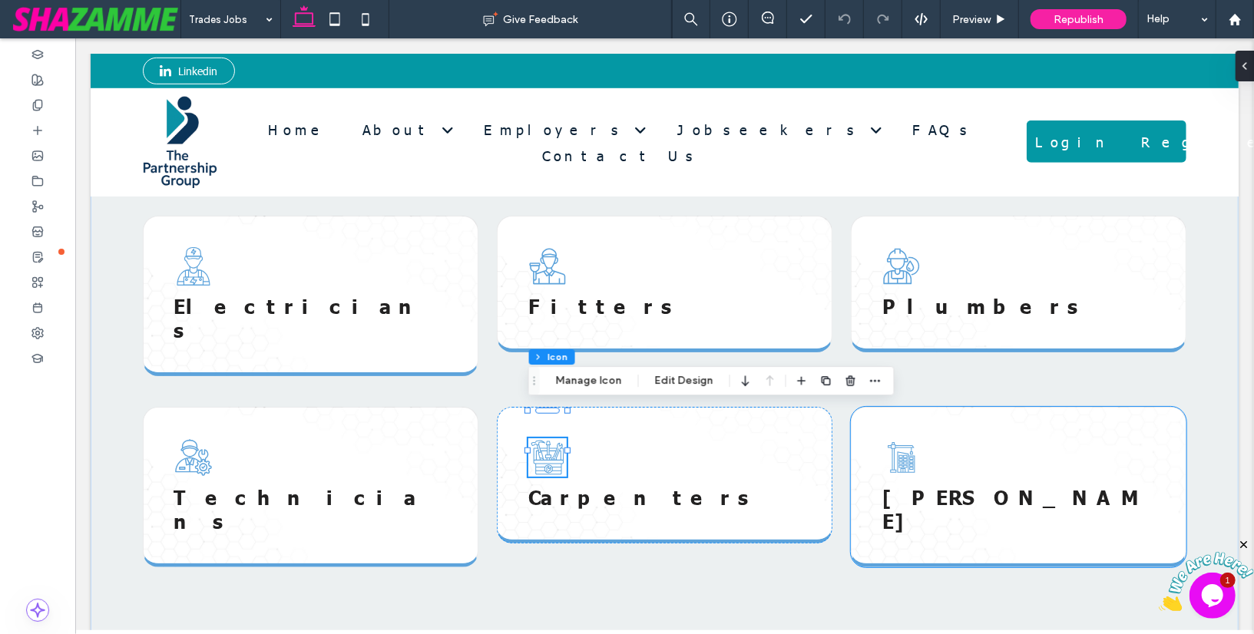
click at [1023, 431] on div "Lorem Ispum" at bounding box center [1017, 486] width 335 height 160
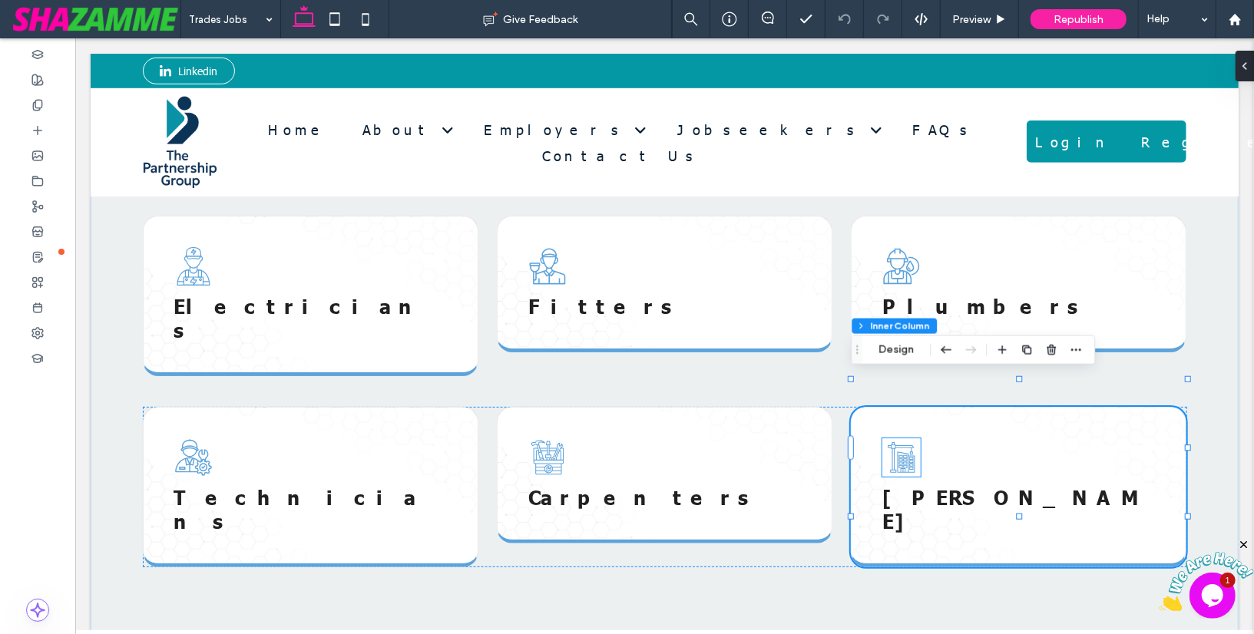
click at [895, 438] on icon at bounding box center [900, 457] width 38 height 38
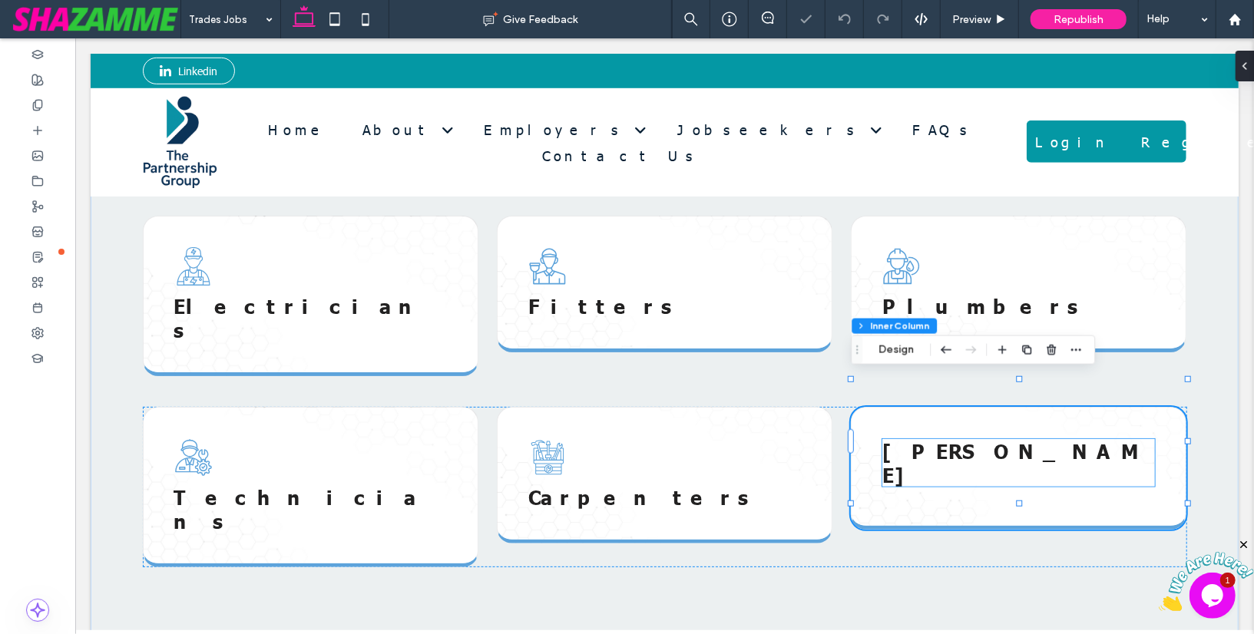
click at [916, 438] on span "Lorem Ispum" at bounding box center [1012, 462] width 263 height 48
click at [915, 435] on span at bounding box center [1018, 466] width 334 height 118
click at [911, 348] on button "Design" at bounding box center [895, 350] width 55 height 18
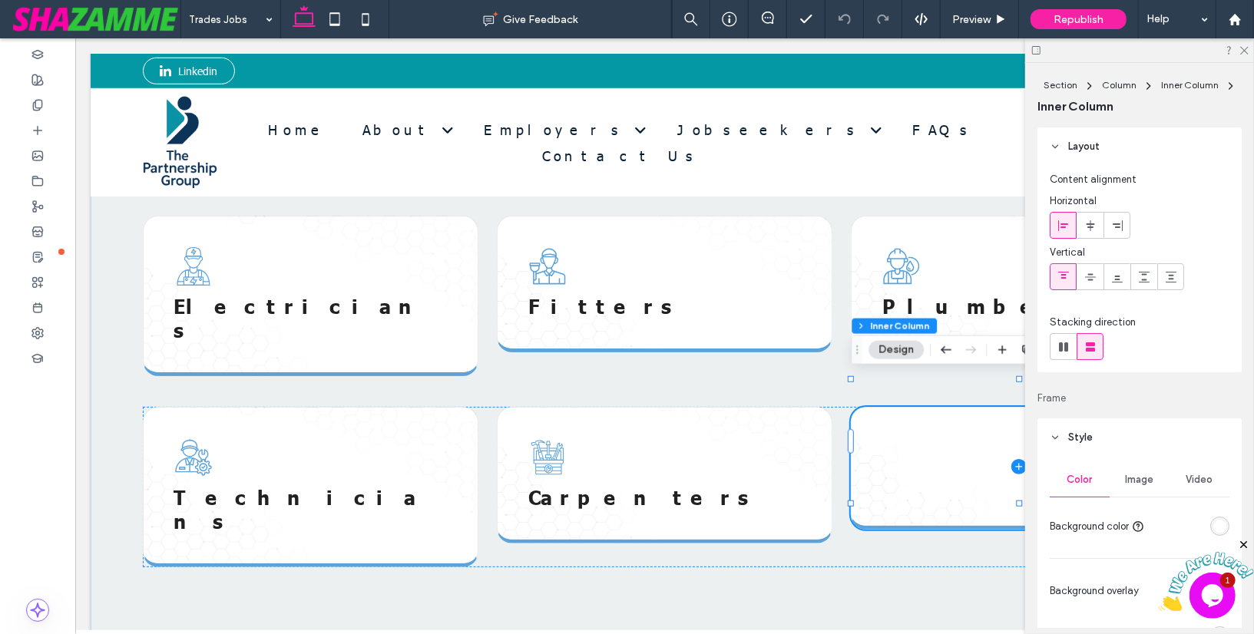
click at [1244, 537] on html at bounding box center [1205, 573] width 95 height 73
click at [1221, 520] on div "rgba(255, 255, 255, 1)" at bounding box center [1219, 526] width 13 height 13
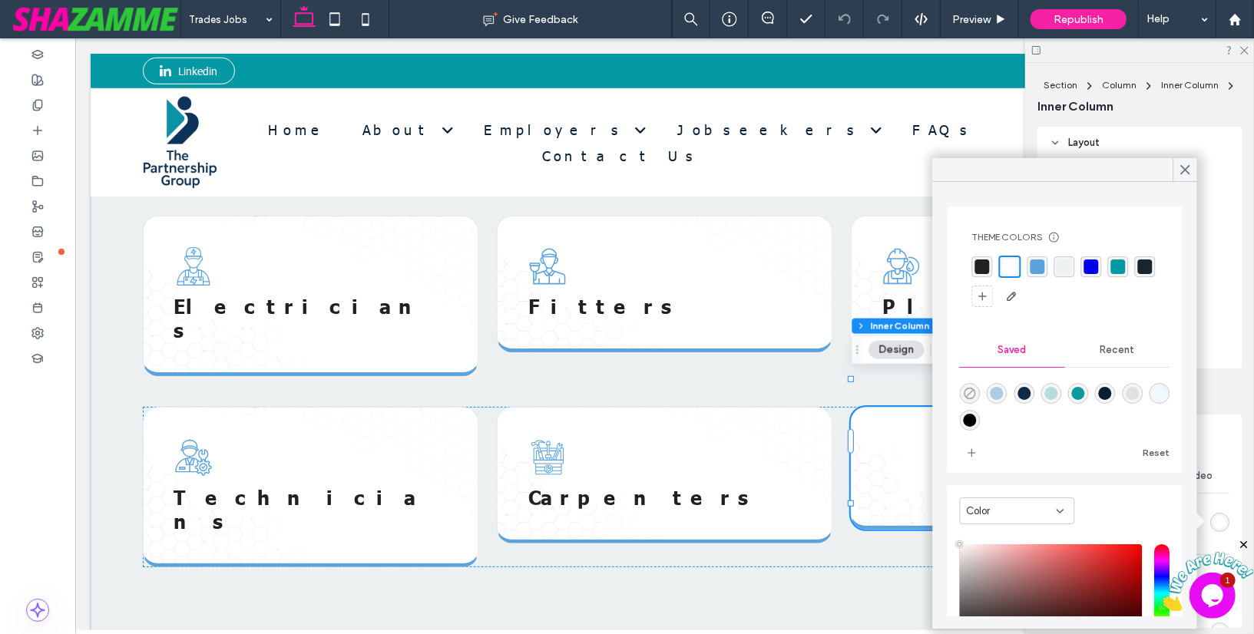
drag, startPoint x: 971, startPoint y: 391, endPoint x: 963, endPoint y: 387, distance: 9.3
click at [971, 391] on icon "rgba(0,0,0,0)" at bounding box center [969, 393] width 13 height 13
type input "*******"
type input "*"
type input "**"
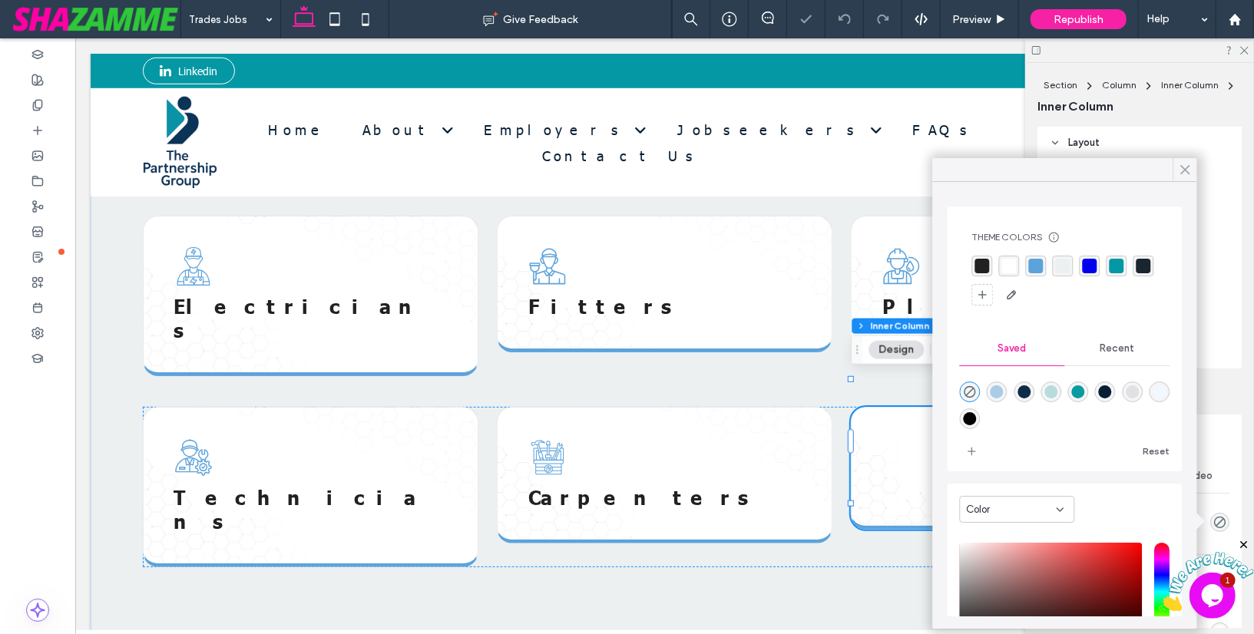
click at [1181, 177] on span at bounding box center [1185, 169] width 14 height 23
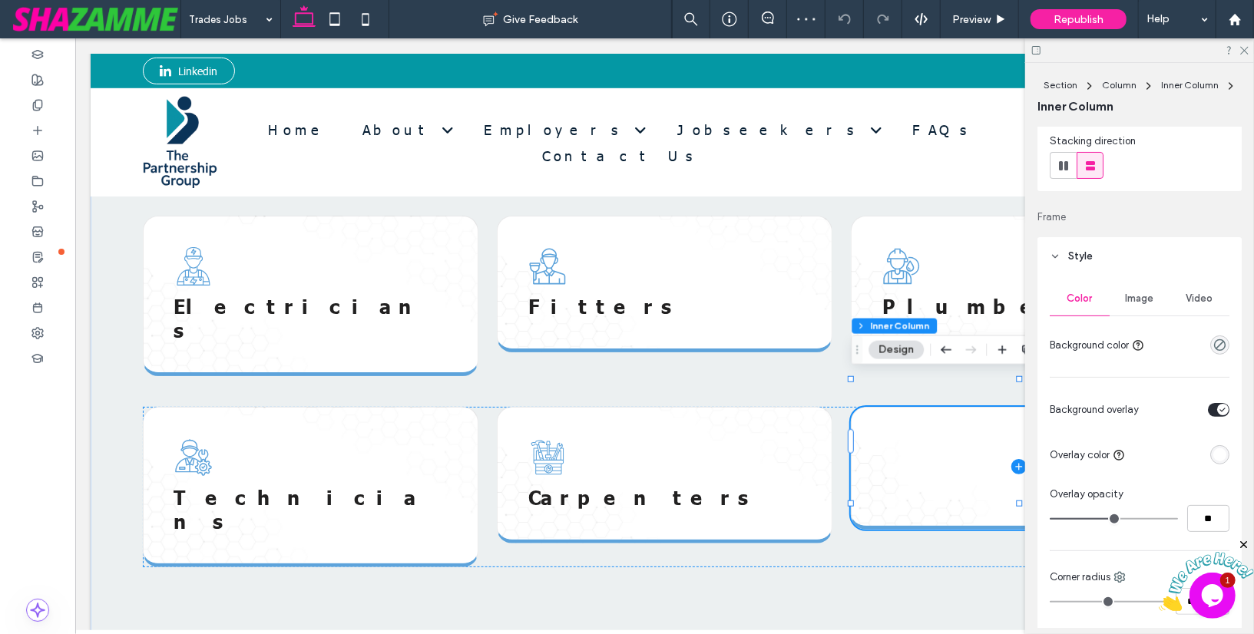
scroll to position [226, 0]
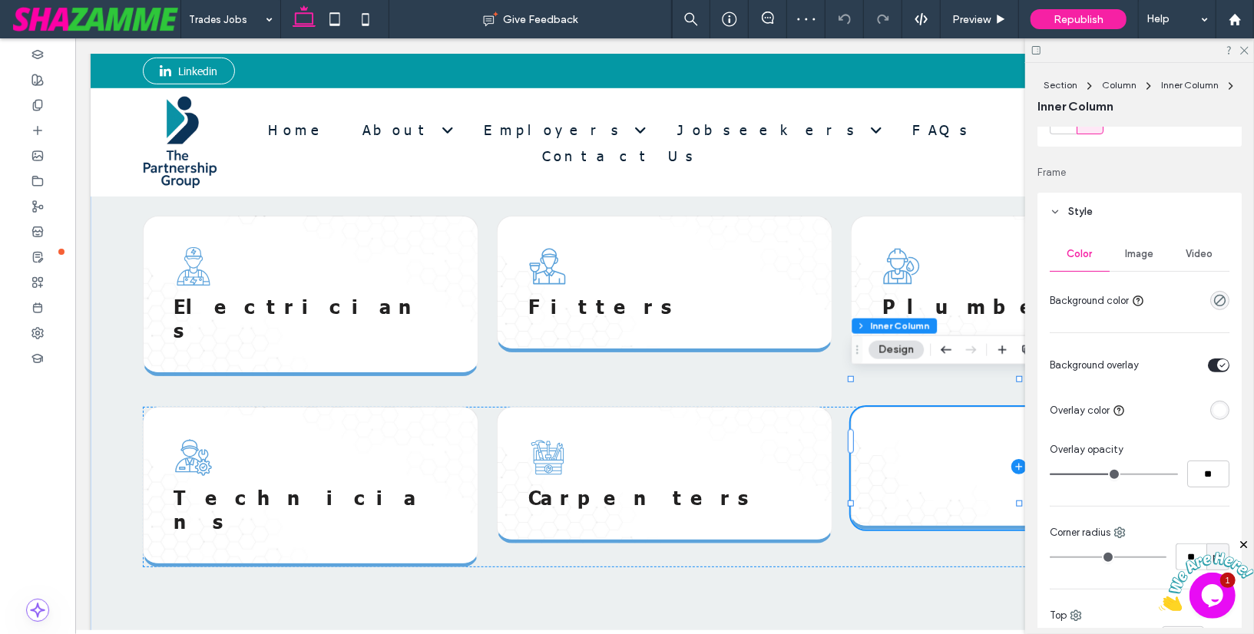
type input "**"
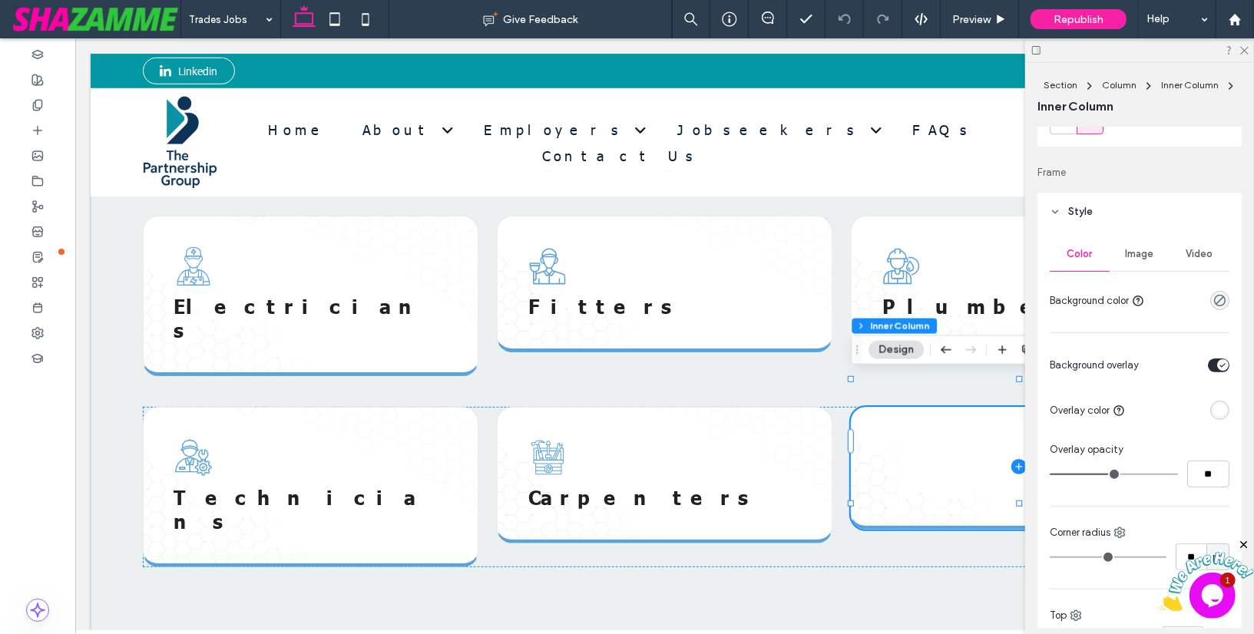
type input "**"
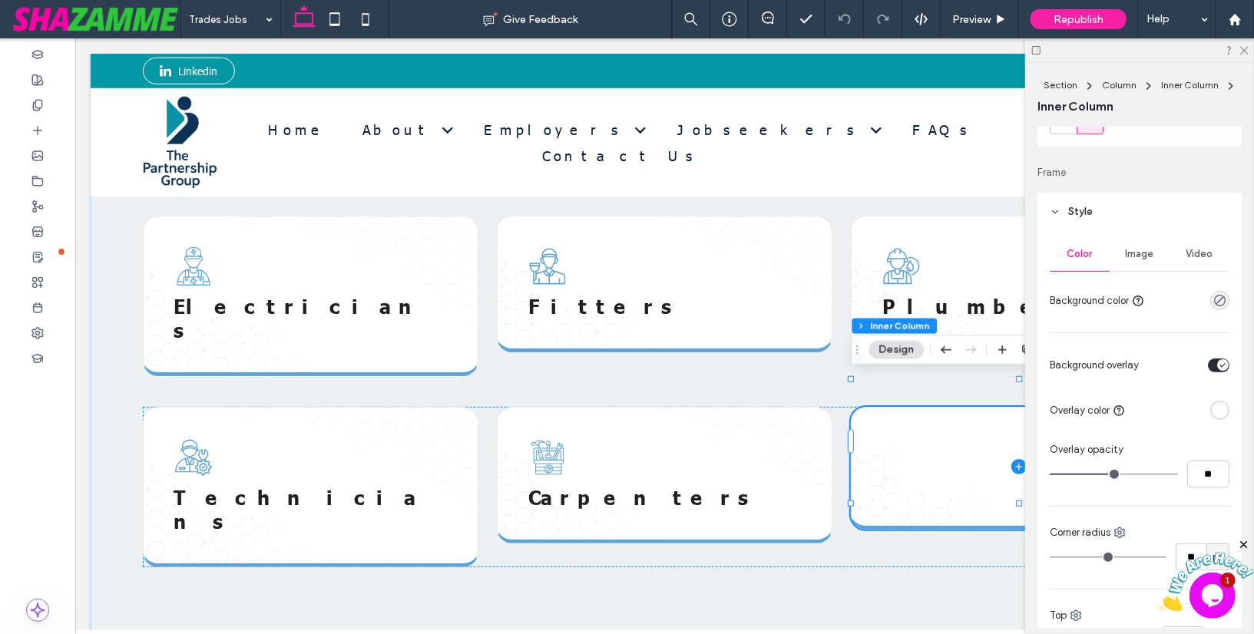
type input "*"
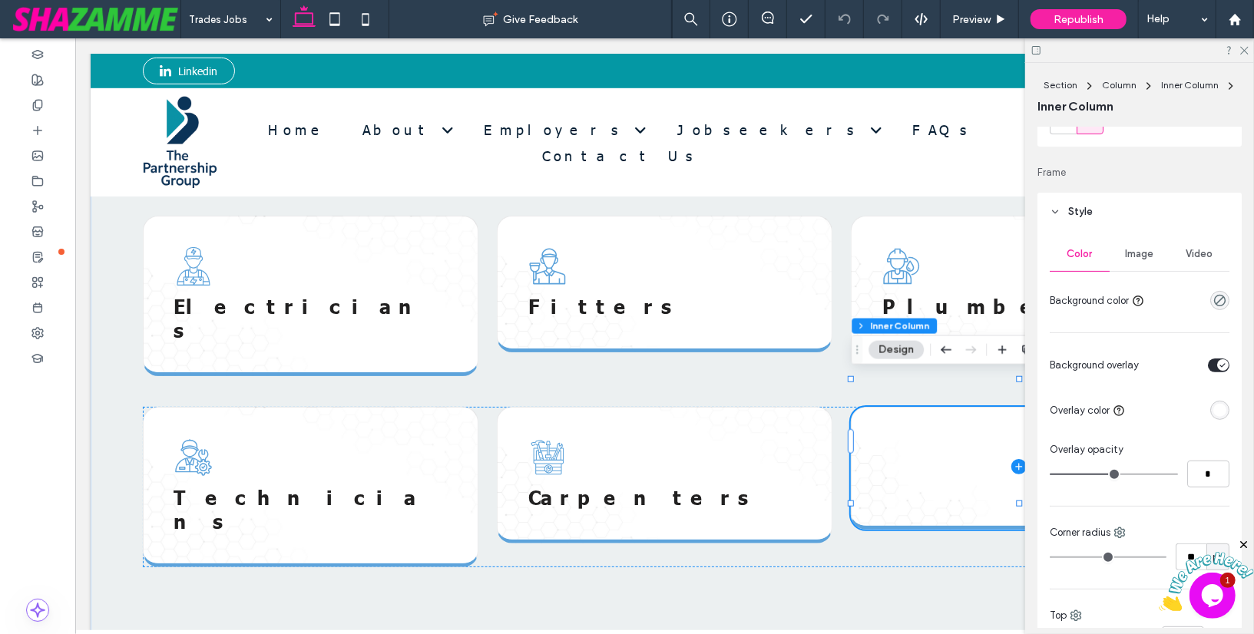
type input "*"
drag, startPoint x: 1115, startPoint y: 472, endPoint x: 1057, endPoint y: 464, distance: 58.2
type input "*"
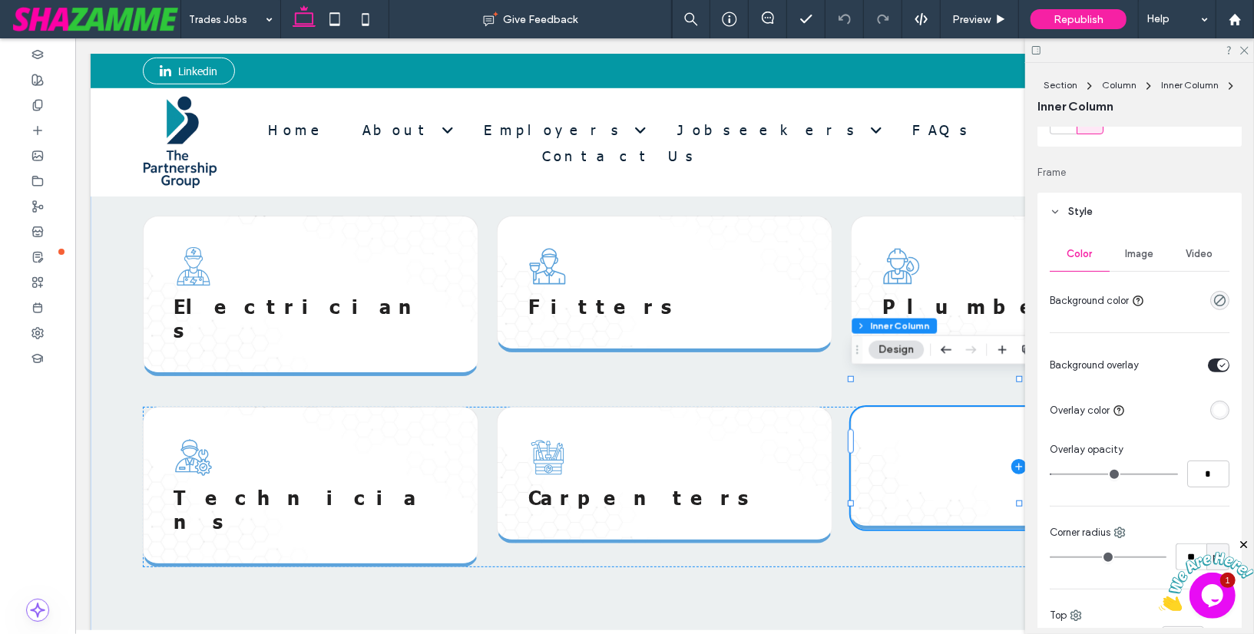
click at [1057, 474] on input "range" at bounding box center [1113, 475] width 128 height 2
type input "**"
type input "*"
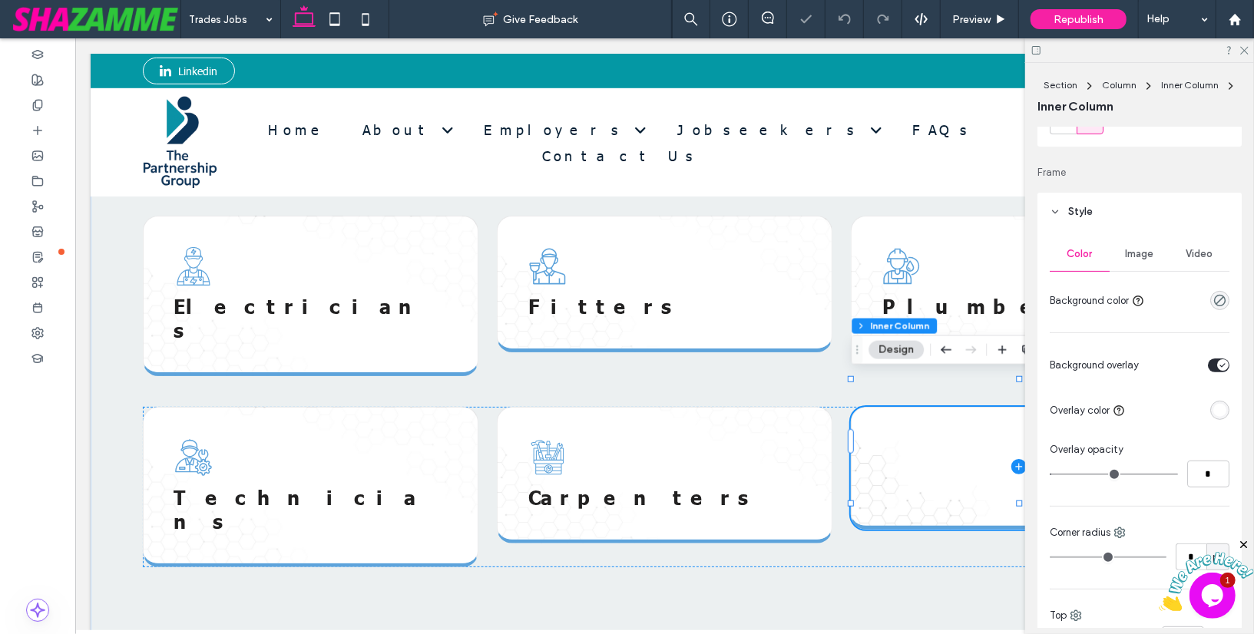
type input "*"
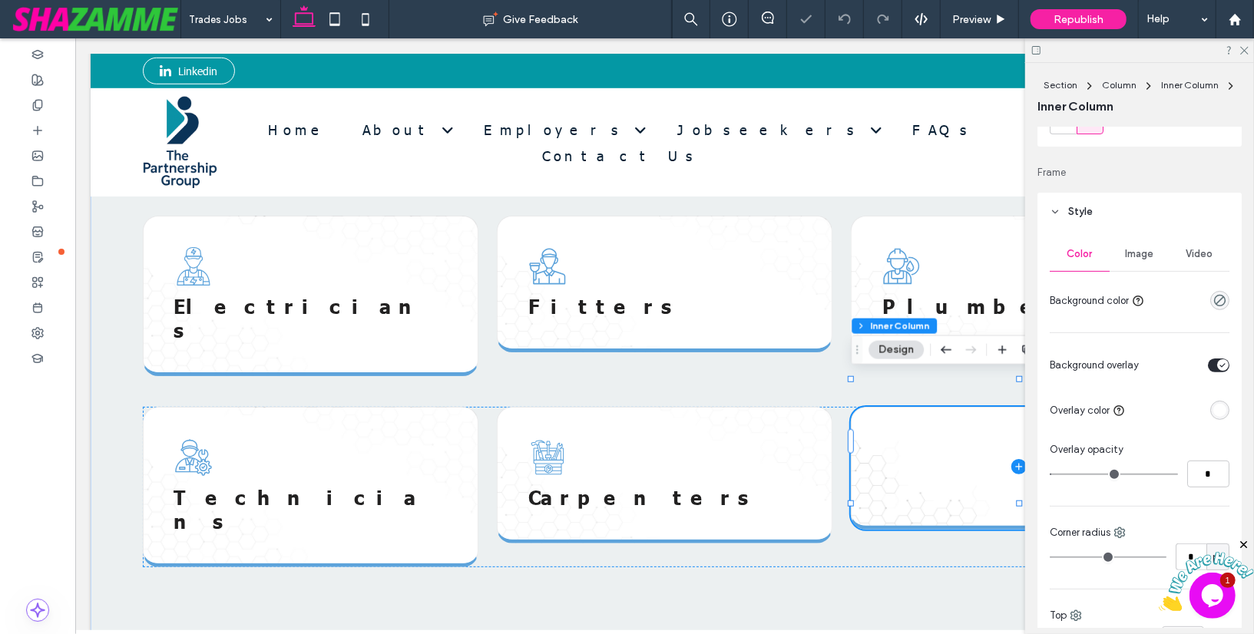
type input "*"
drag, startPoint x: 1072, startPoint y: 554, endPoint x: 1033, endPoint y: 553, distance: 38.4
type input "*"
click at [1049, 557] on input "range" at bounding box center [1107, 558] width 117 height 2
click at [1135, 254] on span "Image" at bounding box center [1139, 254] width 28 height 12
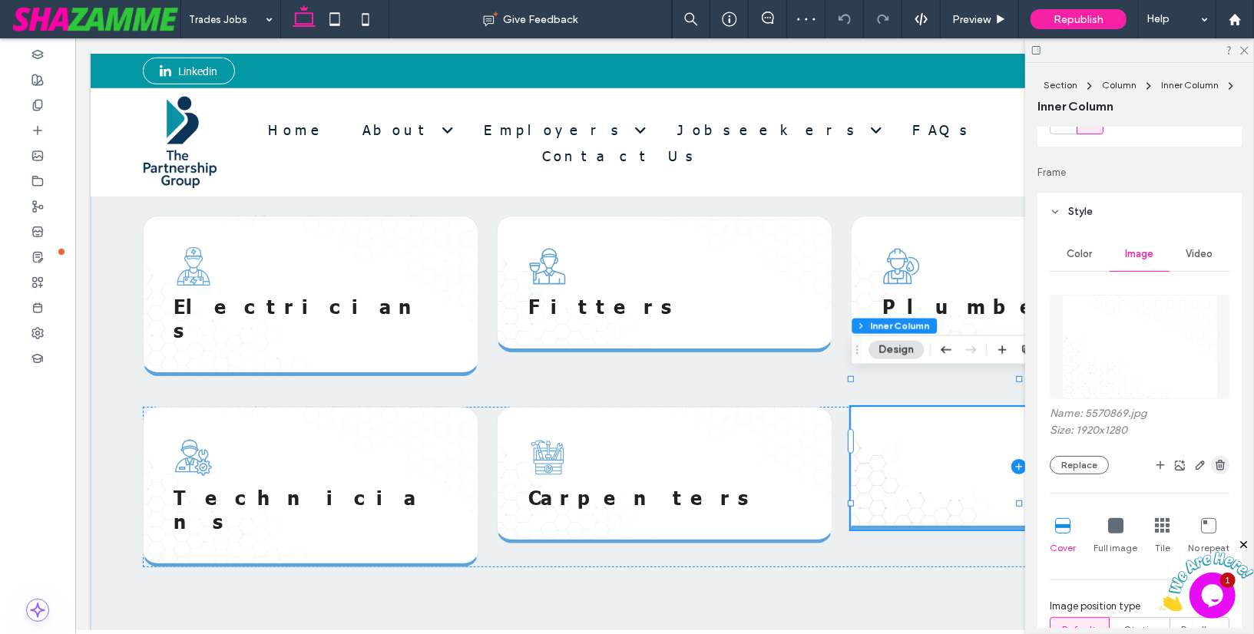
click at [1221, 463] on use "button" at bounding box center [1219, 465] width 9 height 10
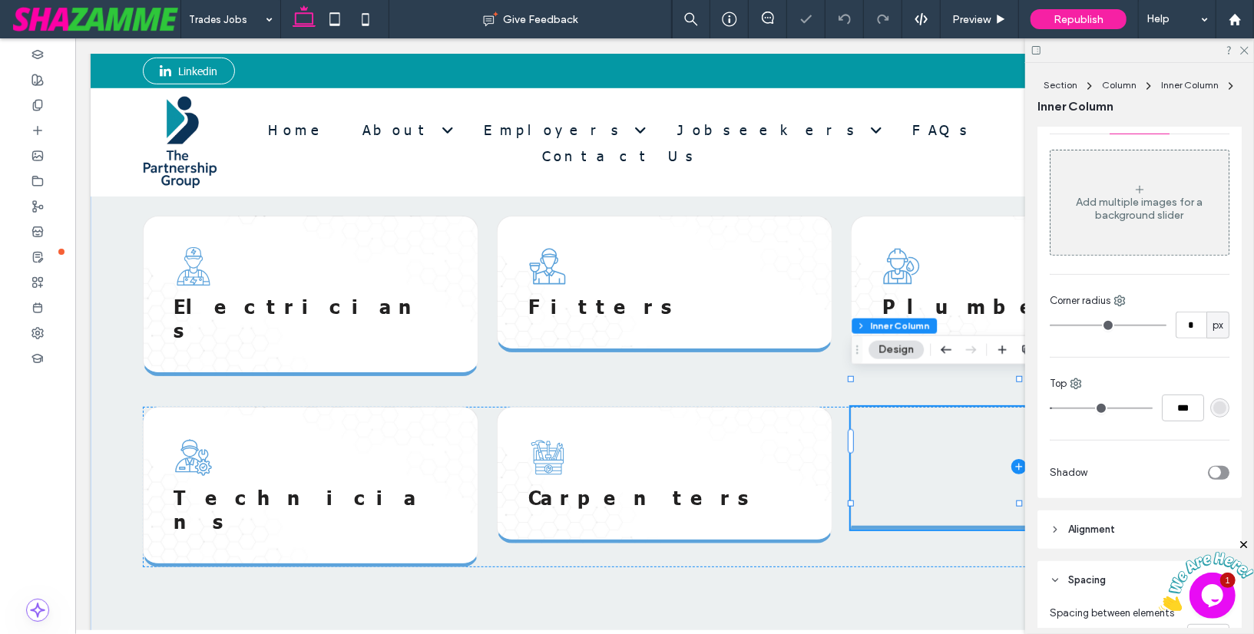
scroll to position [367, 0]
type input "*"
type input "***"
drag, startPoint x: 1058, startPoint y: 400, endPoint x: 1044, endPoint y: 398, distance: 13.9
click at [1049, 404] on input "range" at bounding box center [1100, 405] width 103 height 2
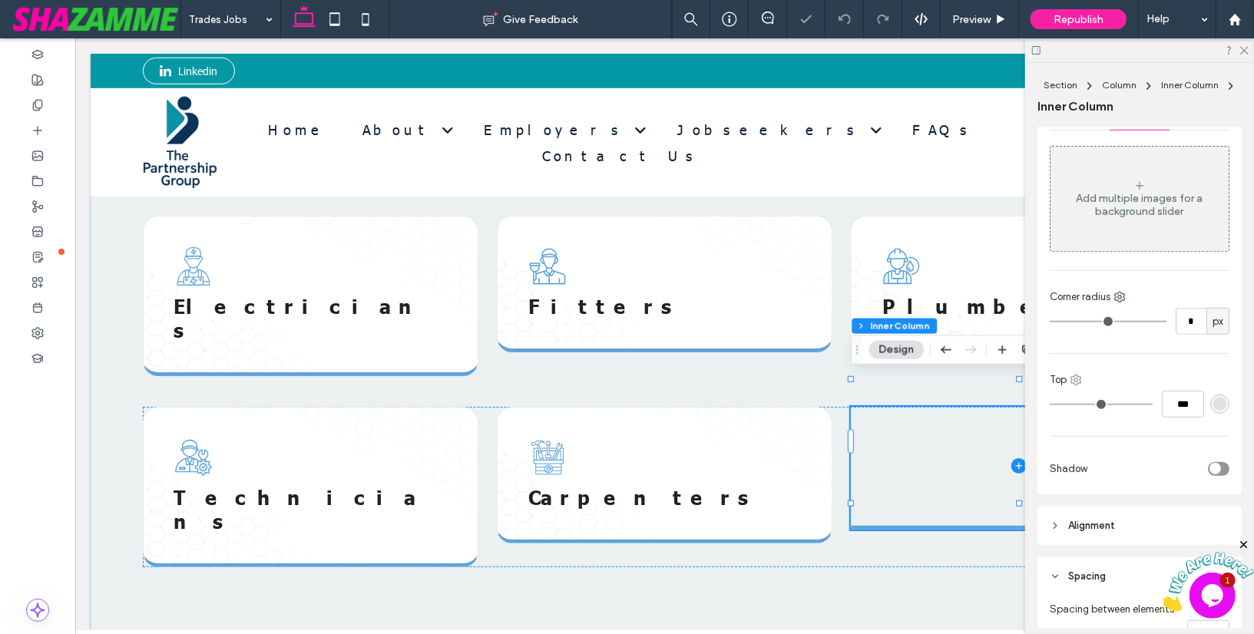
click at [1076, 376] on use at bounding box center [1076, 380] width 10 height 10
click at [1089, 411] on use at bounding box center [1089, 411] width 12 height 12
click at [1086, 377] on icon at bounding box center [1088, 380] width 12 height 12
click at [1108, 466] on span at bounding box center [1105, 469] width 18 height 17
type input "*"
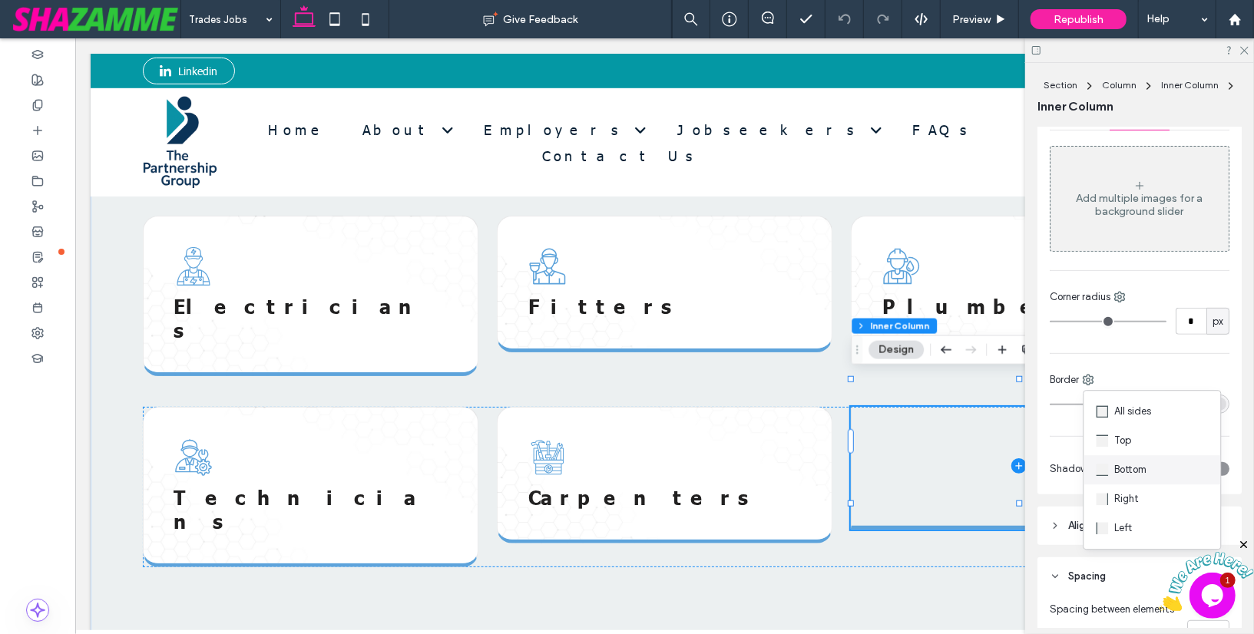
type input "***"
type input "*"
type input "***"
drag, startPoint x: 1060, startPoint y: 398, endPoint x: 1039, endPoint y: 402, distance: 21.8
click at [1049, 404] on input "range" at bounding box center [1100, 405] width 103 height 2
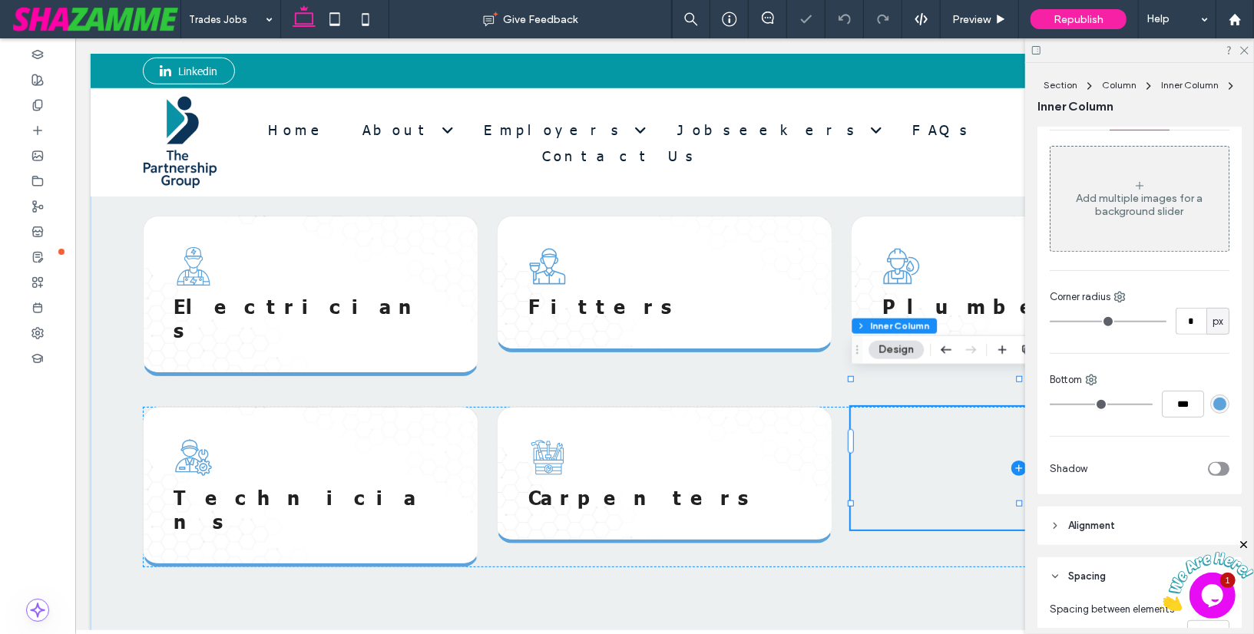
click at [1075, 418] on div "Color Image Video Add multiple images for a background slider Corner radius * p…" at bounding box center [1139, 292] width 204 height 405
click at [1091, 378] on icon at bounding box center [1091, 380] width 12 height 12
click at [1122, 488] on div "Right" at bounding box center [1154, 498] width 137 height 29
type input "*"
type input "***"
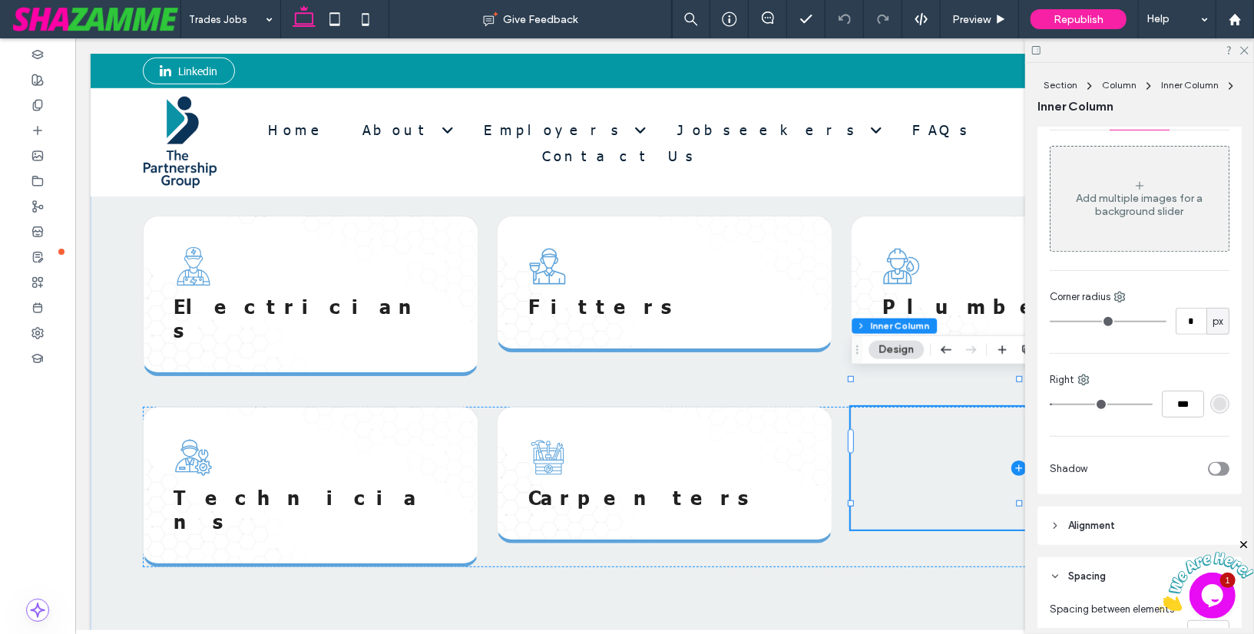
type input "*"
type input "***"
click at [1049, 404] on input "range" at bounding box center [1100, 405] width 103 height 2
click at [1083, 377] on icon at bounding box center [1083, 380] width 12 height 12
click at [1119, 521] on span "Left" at bounding box center [1118, 528] width 18 height 15
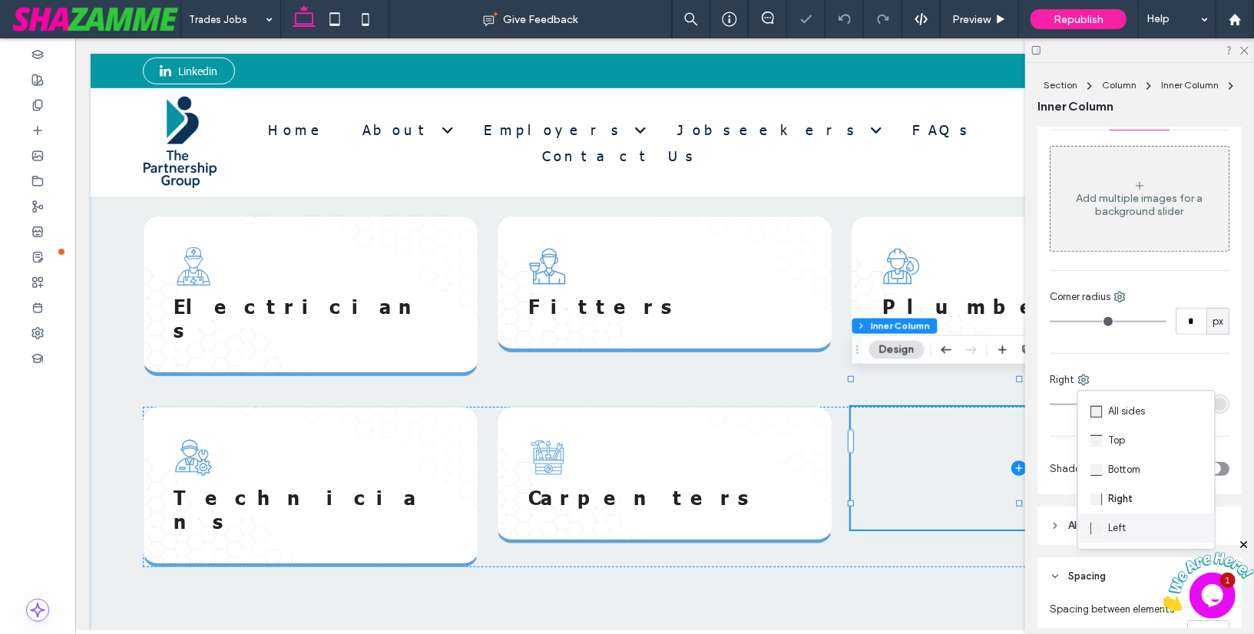
type input "*"
type input "***"
type input "*"
type input "***"
drag, startPoint x: 1059, startPoint y: 401, endPoint x: 1048, endPoint y: 402, distance: 11.5
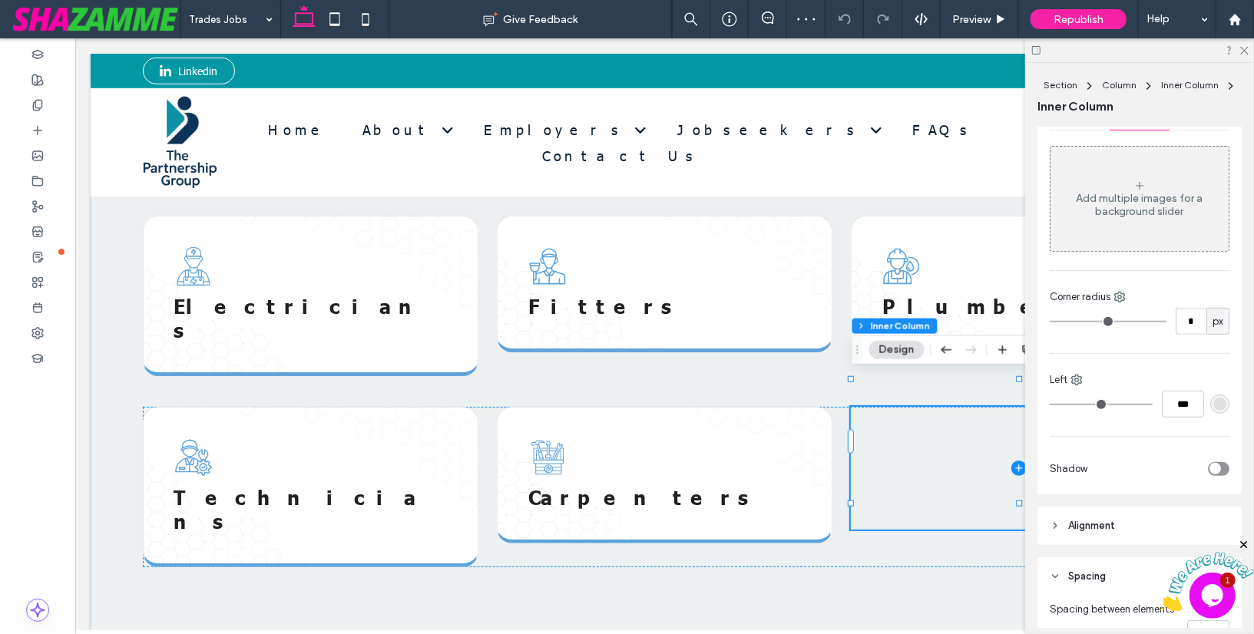
type input "*"
click at [1049, 404] on input "range" at bounding box center [1100, 405] width 103 height 2
click at [1073, 438] on div "Color Image Video Add multiple images for a background slider Corner radius * p…" at bounding box center [1139, 292] width 204 height 405
click at [951, 515] on div "Trades roles we recruit for Below are examples of trades jobs we find for our c…" at bounding box center [663, 339] width 1105 height 608
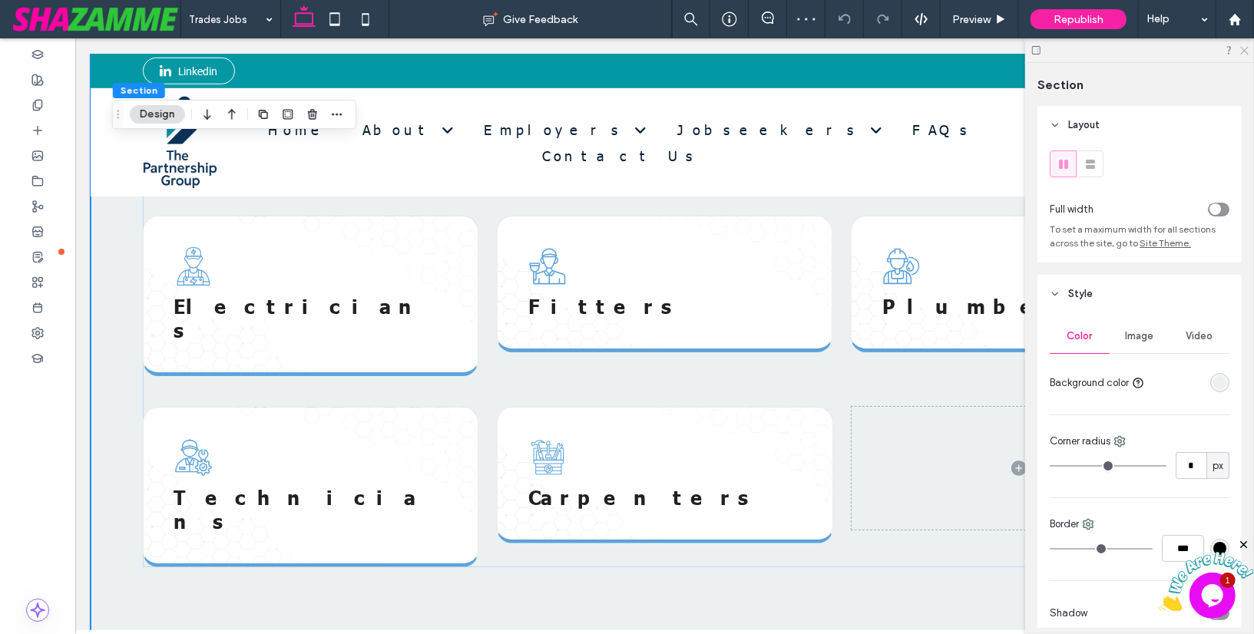
click at [1243, 46] on icon at bounding box center [1243, 50] width 10 height 10
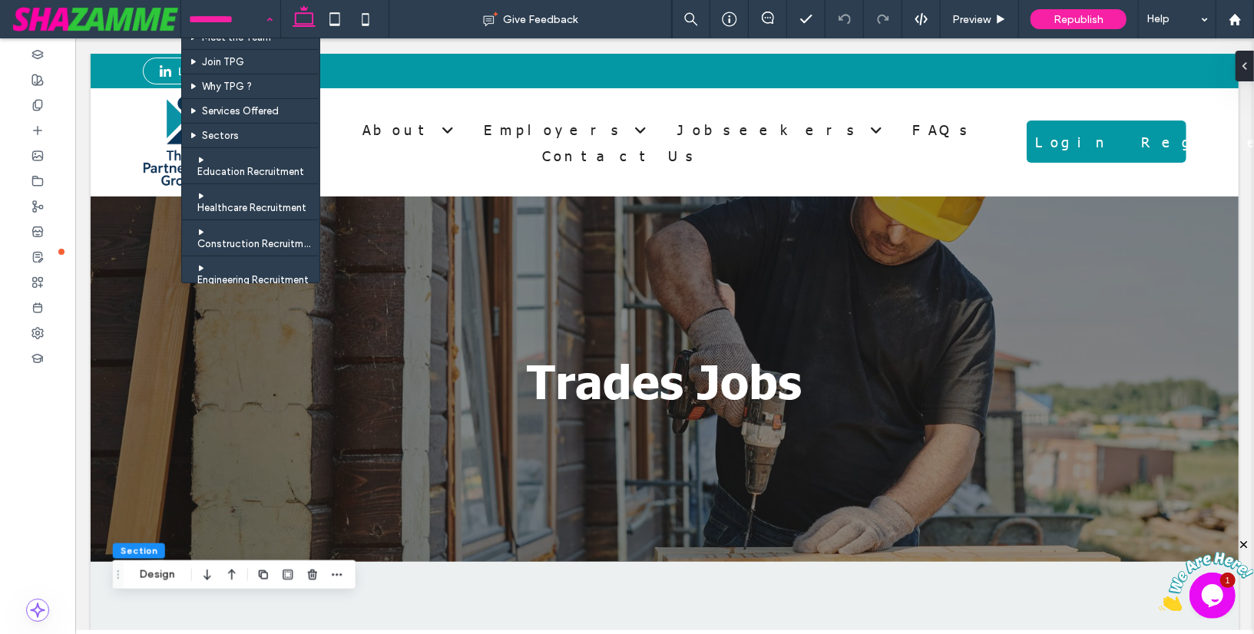
scroll to position [64, 0]
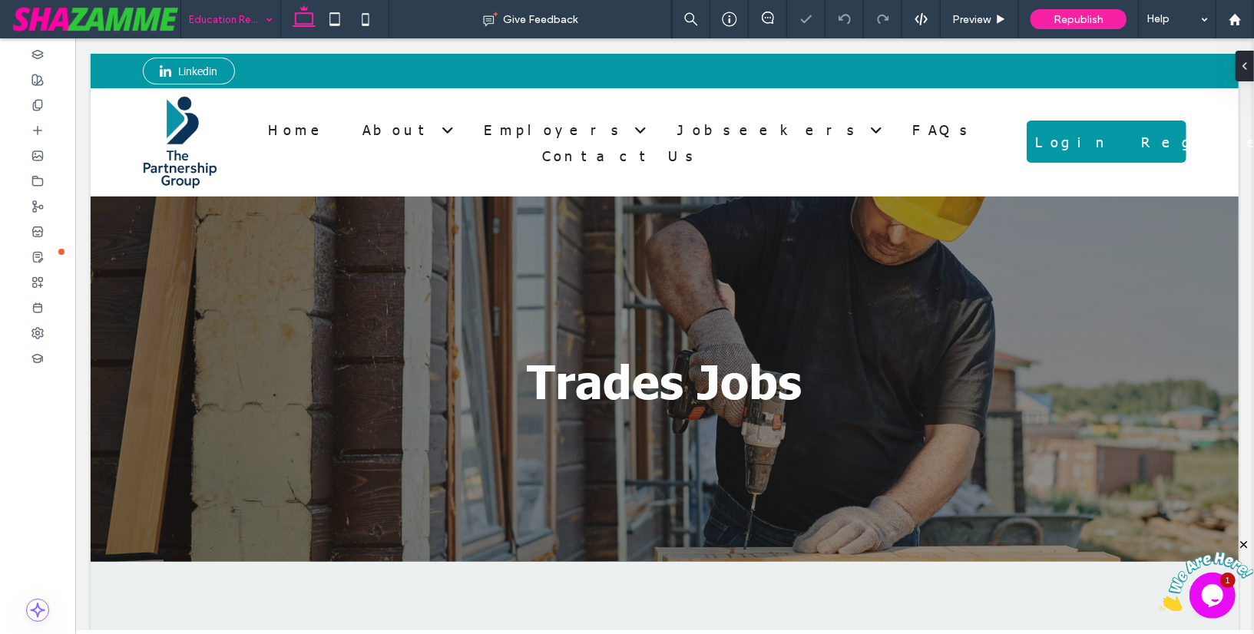
click at [252, 25] on input at bounding box center [227, 19] width 76 height 38
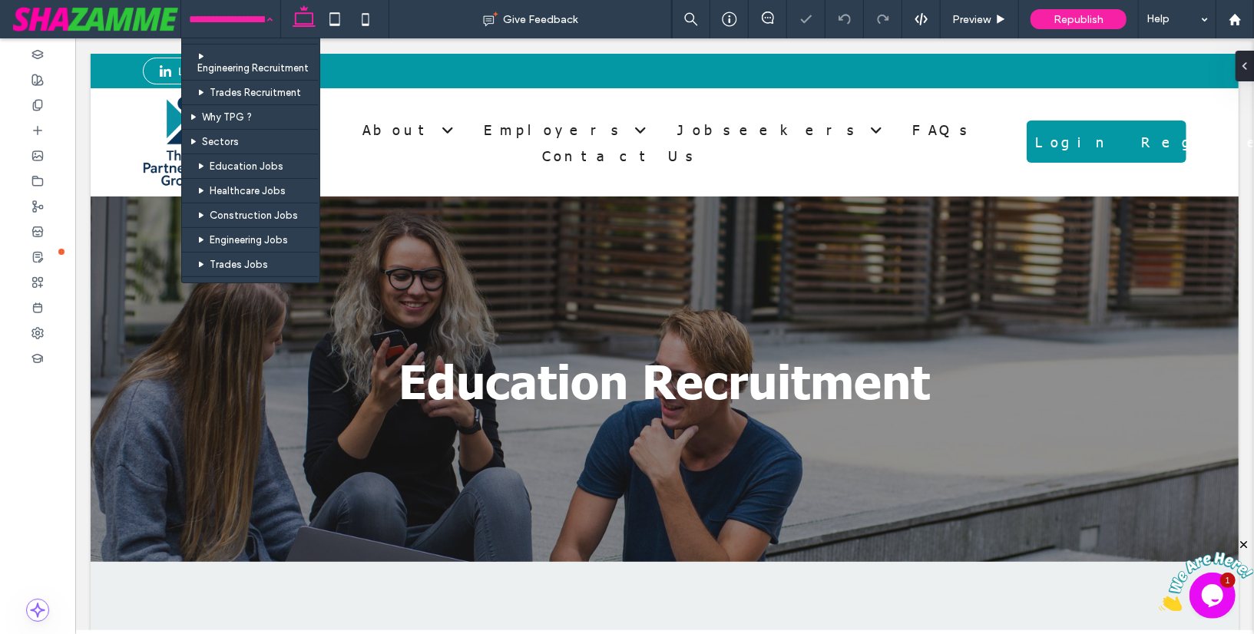
scroll to position [285, 0]
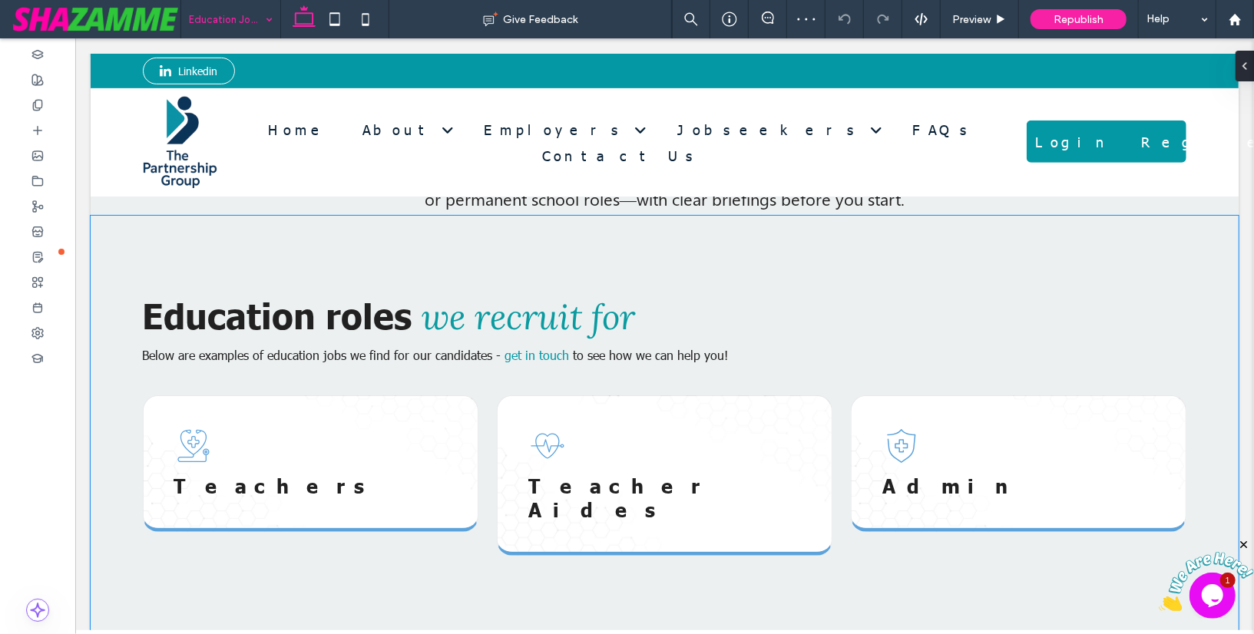
scroll to position [514, 0]
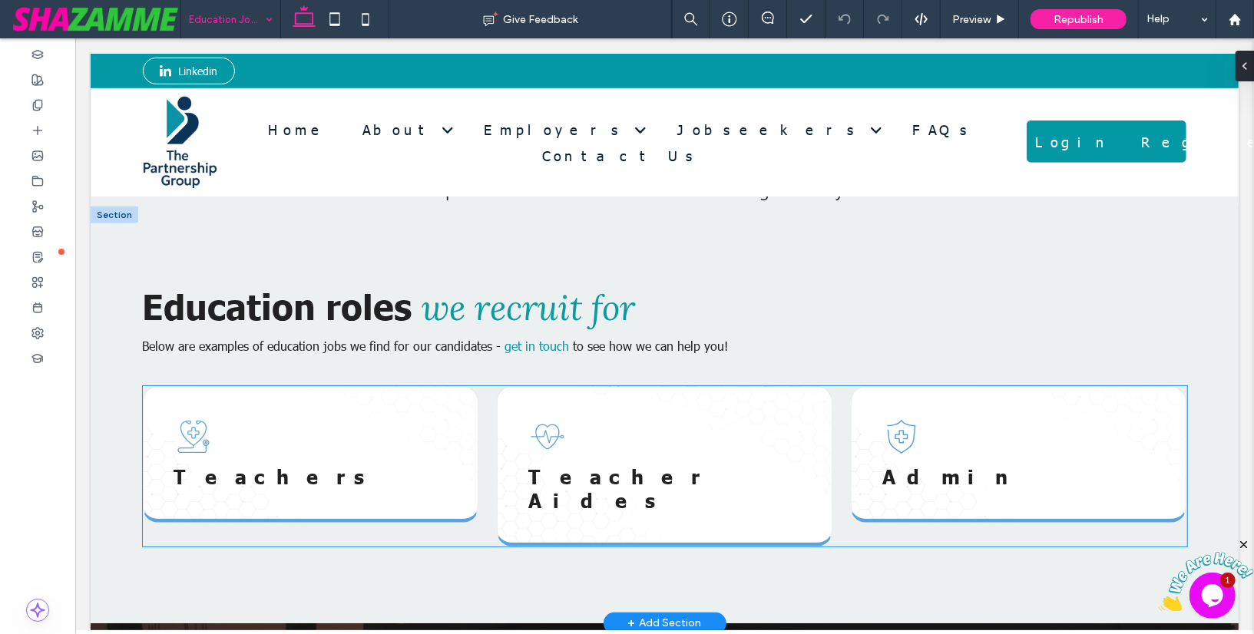
click at [216, 430] on div "Teachers" at bounding box center [309, 453] width 335 height 137
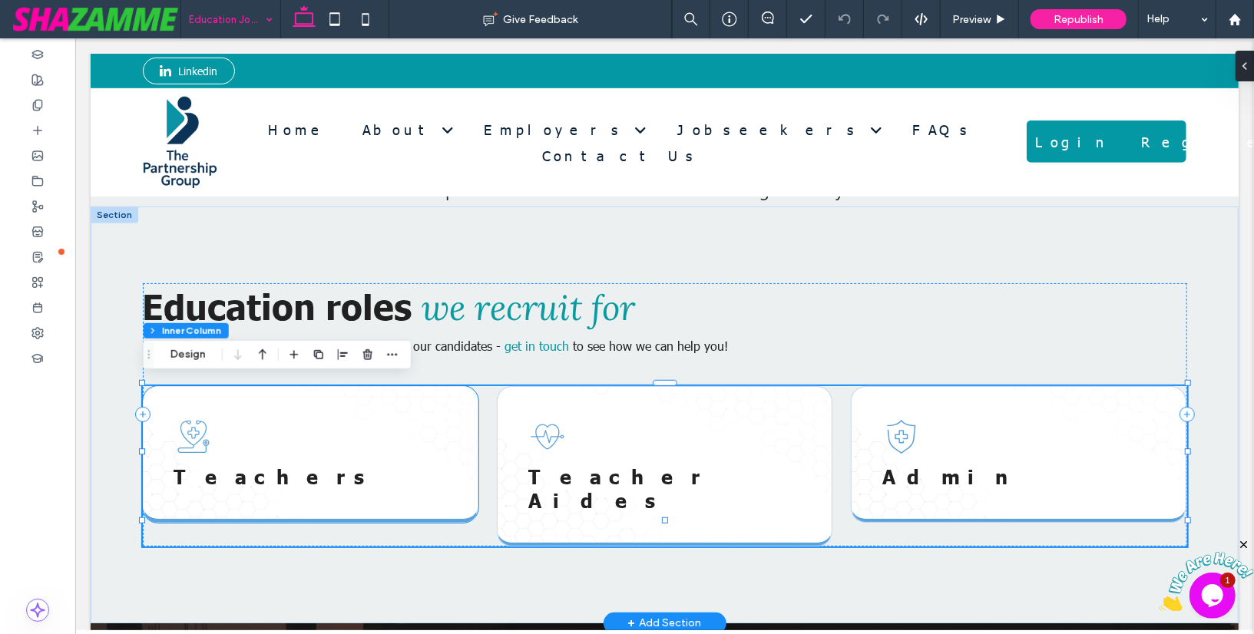
click at [201, 430] on icon at bounding box center [192, 436] width 31 height 32
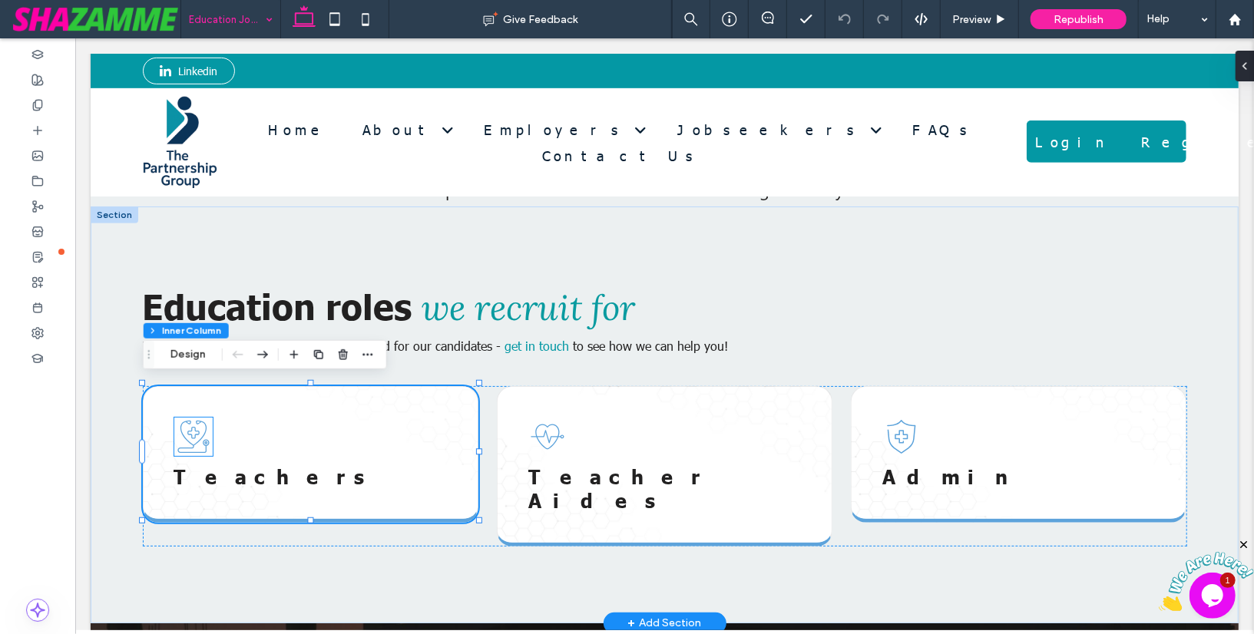
click at [197, 425] on icon at bounding box center [192, 436] width 31 height 32
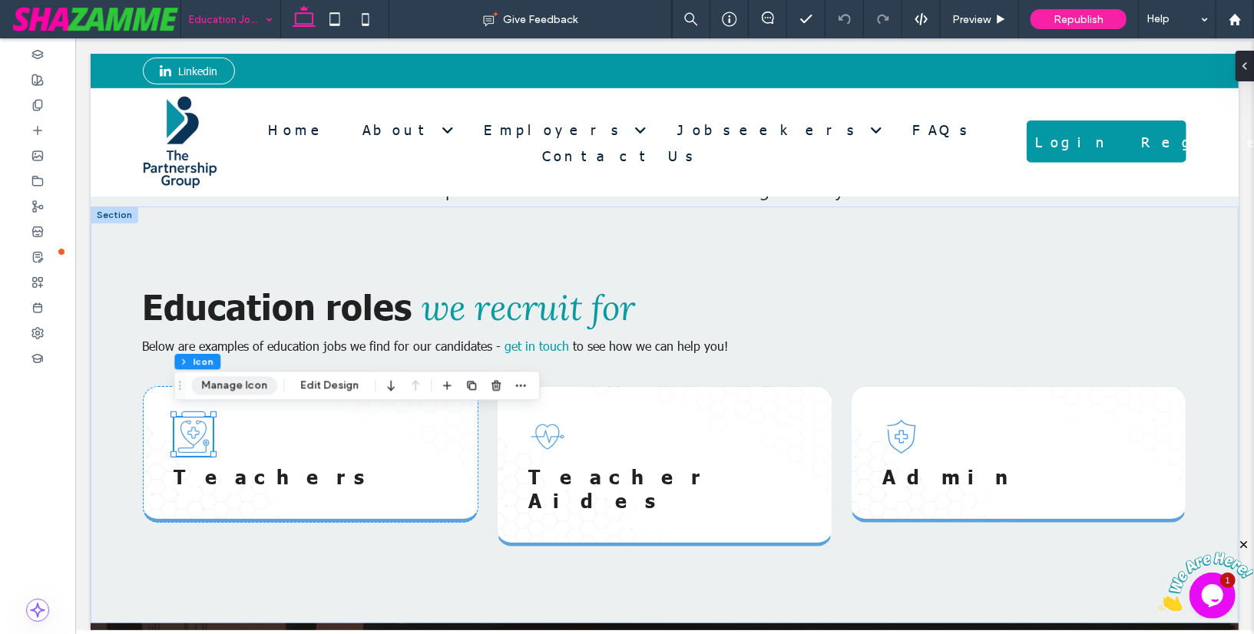
click at [230, 388] on button "Manage Icon" at bounding box center [234, 385] width 86 height 18
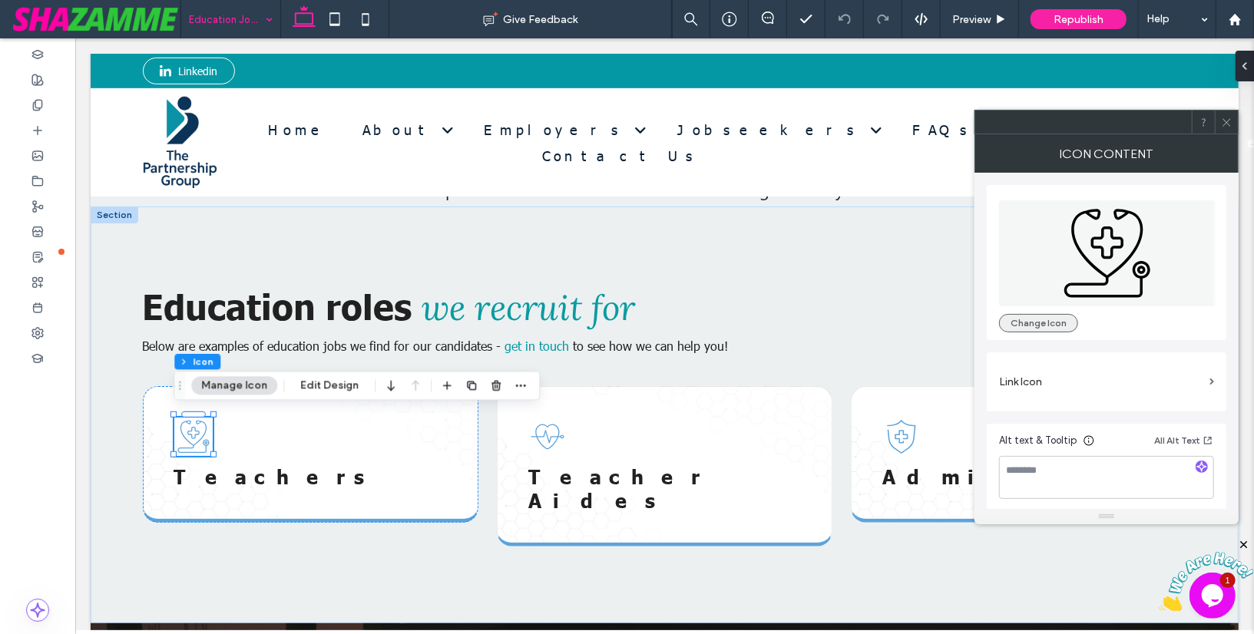
click at [1039, 326] on button "Change Icon" at bounding box center [1038, 323] width 79 height 18
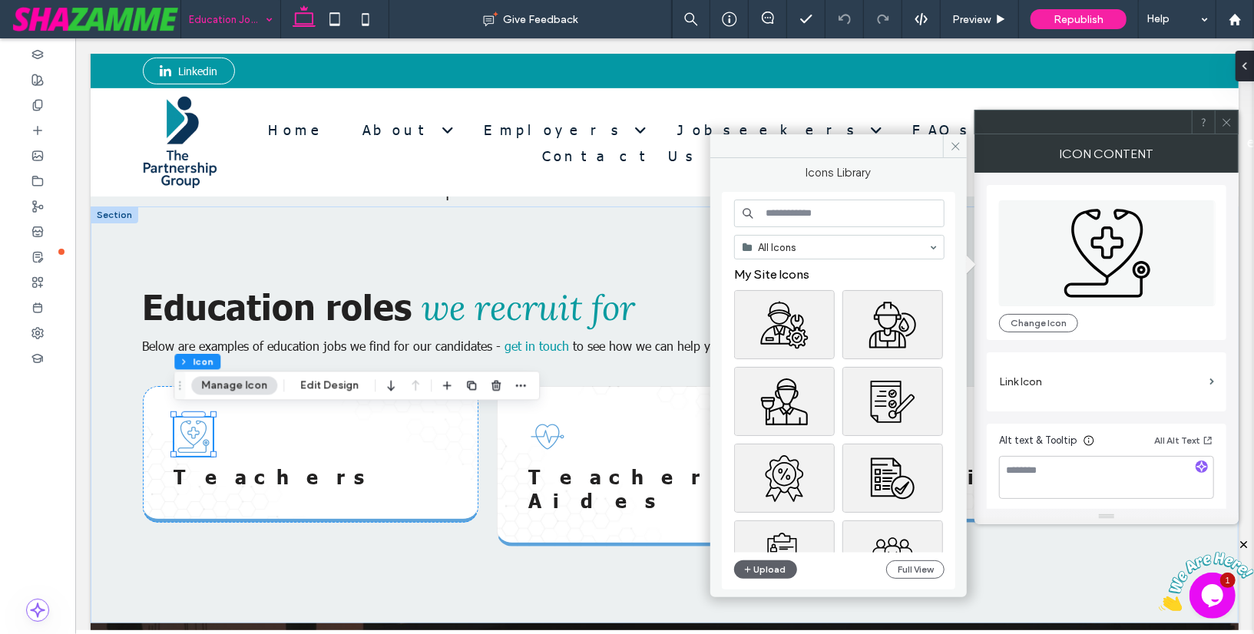
click at [909, 214] on input at bounding box center [839, 214] width 210 height 28
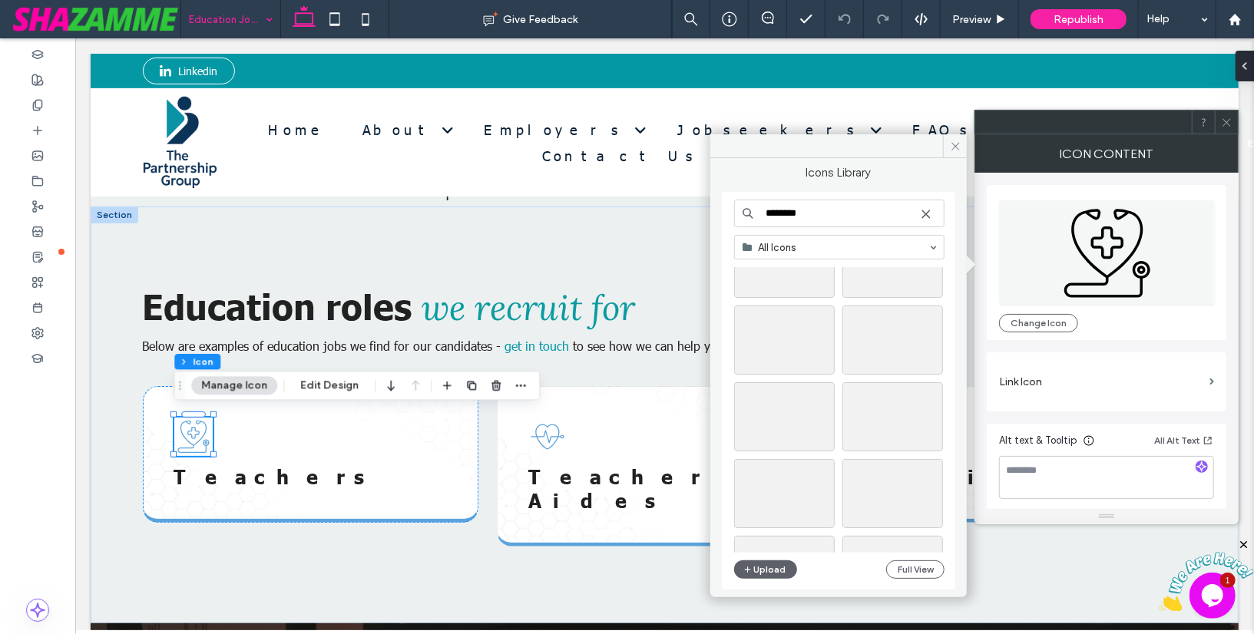
scroll to position [1310, 0]
type input "********"
click at [809, 477] on div "Select" at bounding box center [784, 473] width 101 height 69
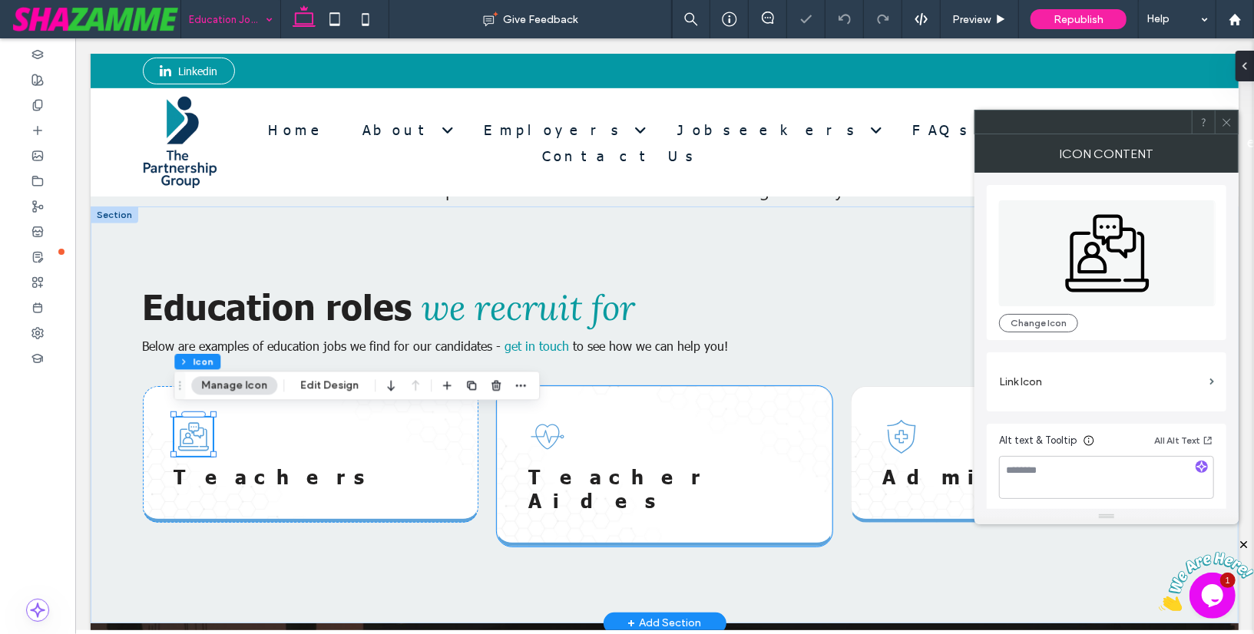
click at [537, 428] on icon at bounding box center [546, 436] width 38 height 38
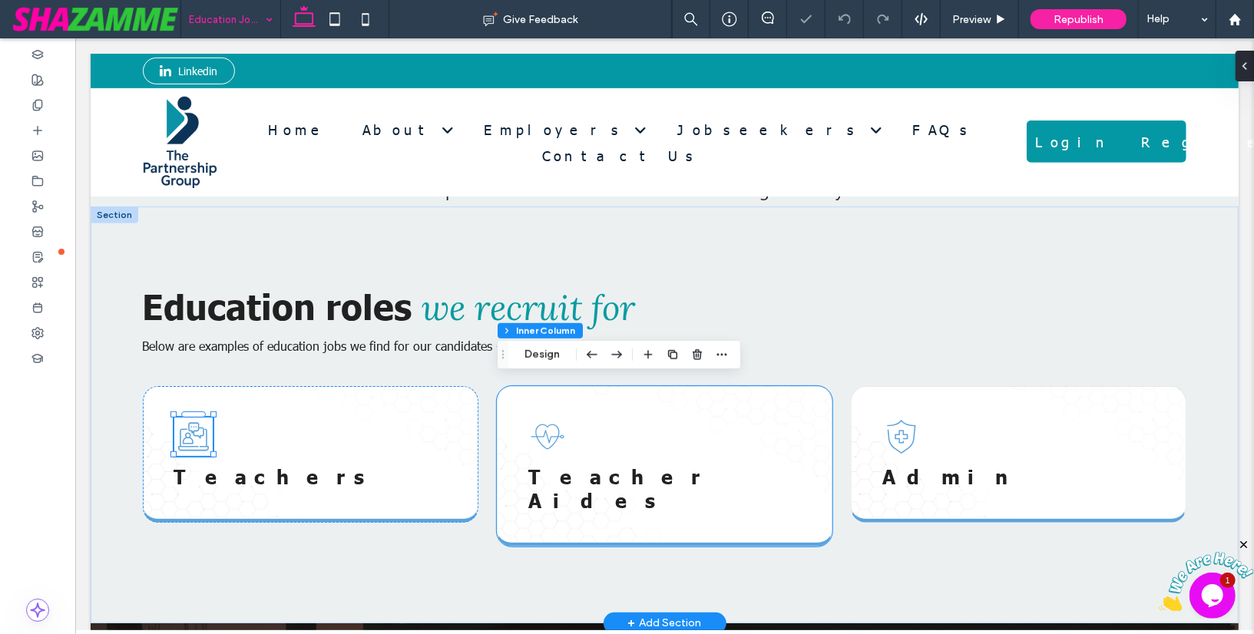
click at [537, 428] on icon at bounding box center [546, 436] width 38 height 38
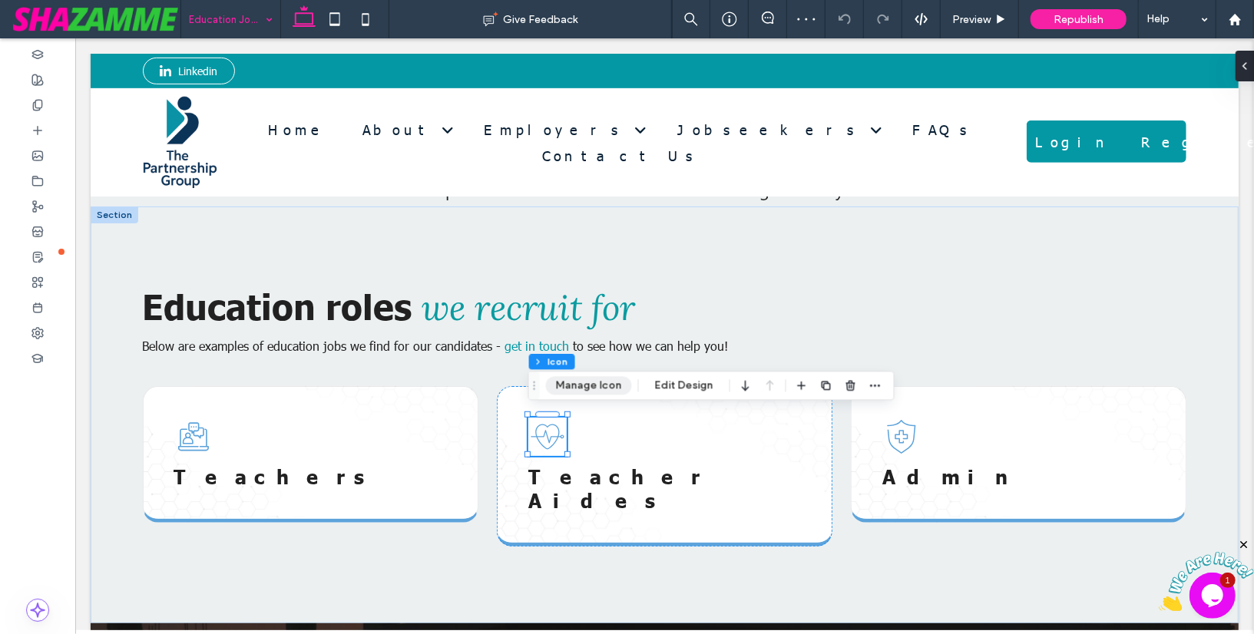
click at [564, 393] on button "Manage Icon" at bounding box center [589, 385] width 86 height 18
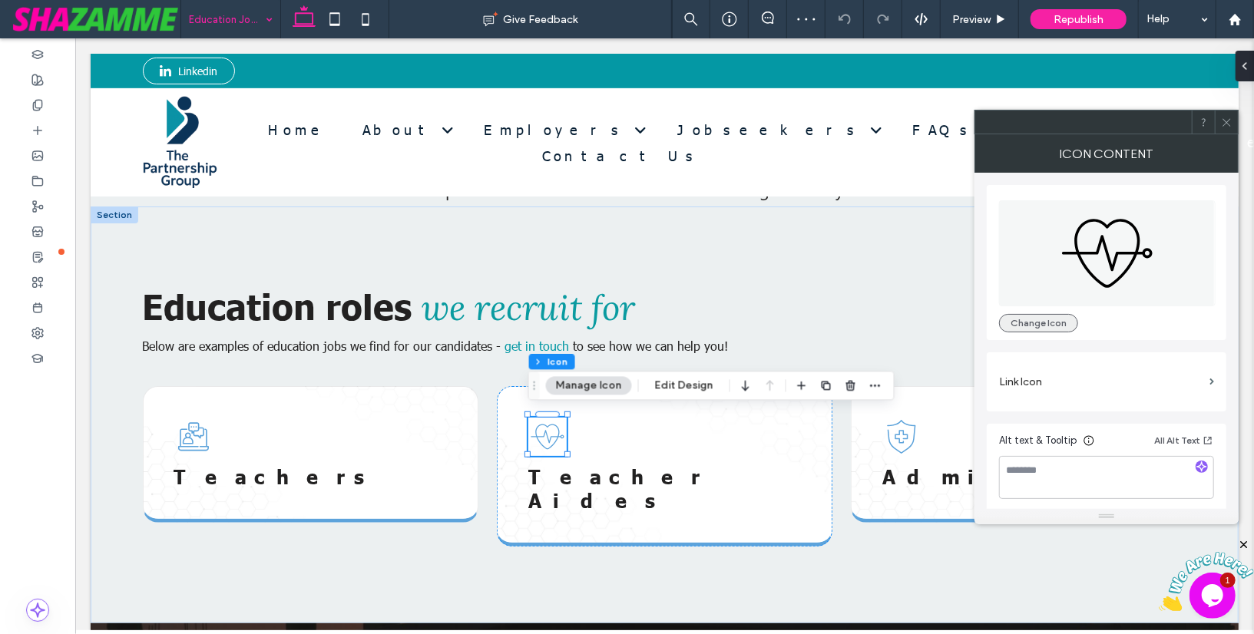
click at [1028, 325] on button "Change Icon" at bounding box center [1038, 323] width 79 height 18
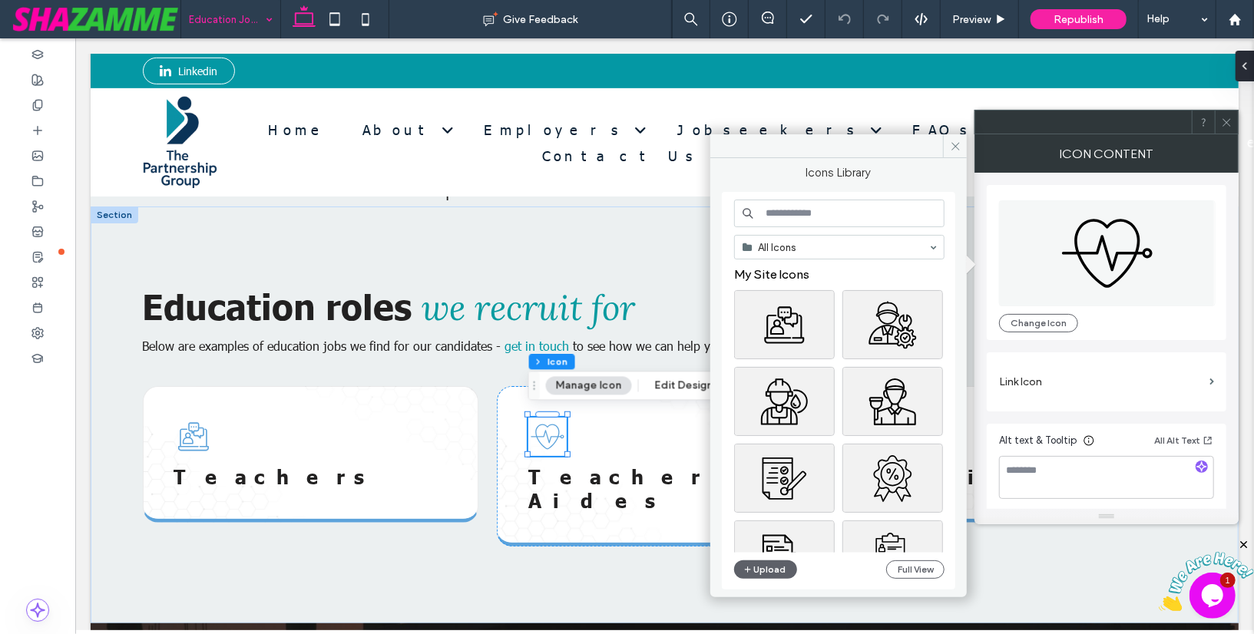
click at [871, 216] on input at bounding box center [839, 214] width 210 height 28
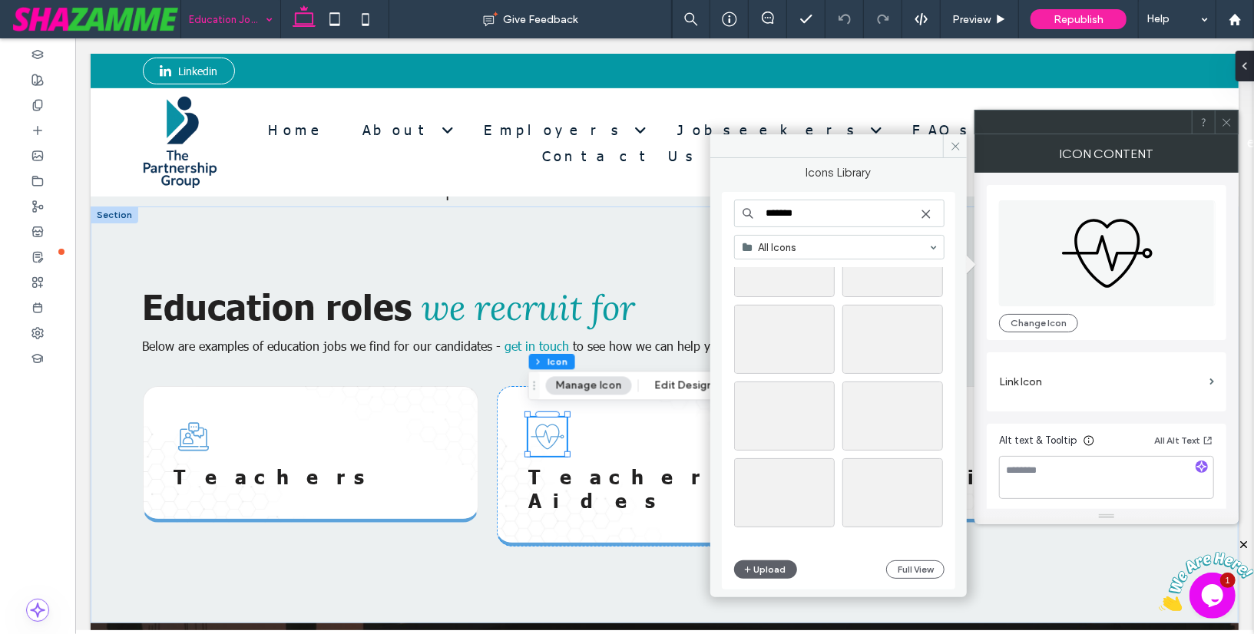
scroll to position [0, 0]
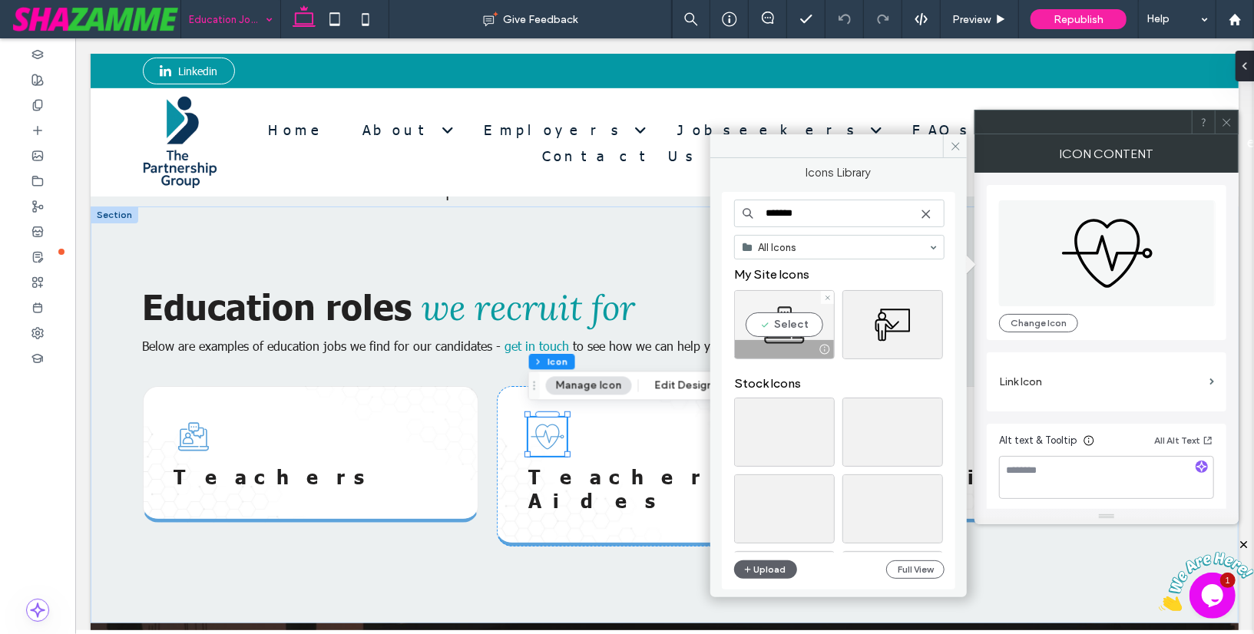
type input "*******"
click at [795, 324] on div "Select" at bounding box center [784, 324] width 101 height 69
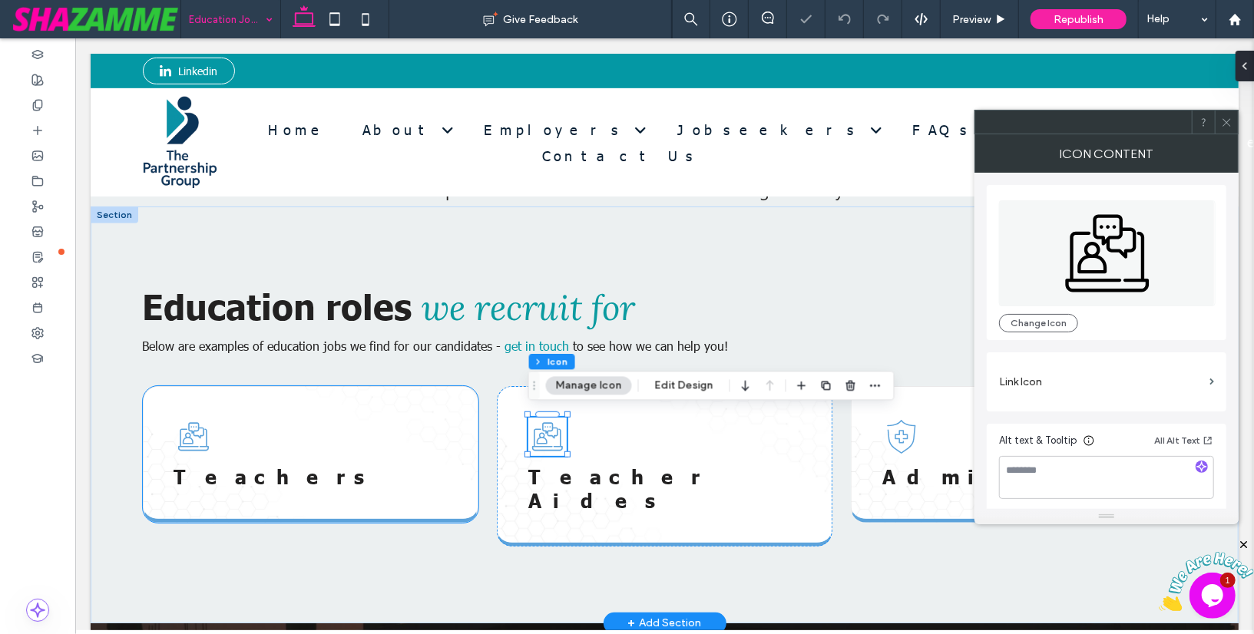
click at [203, 437] on icon at bounding box center [193, 436] width 38 height 38
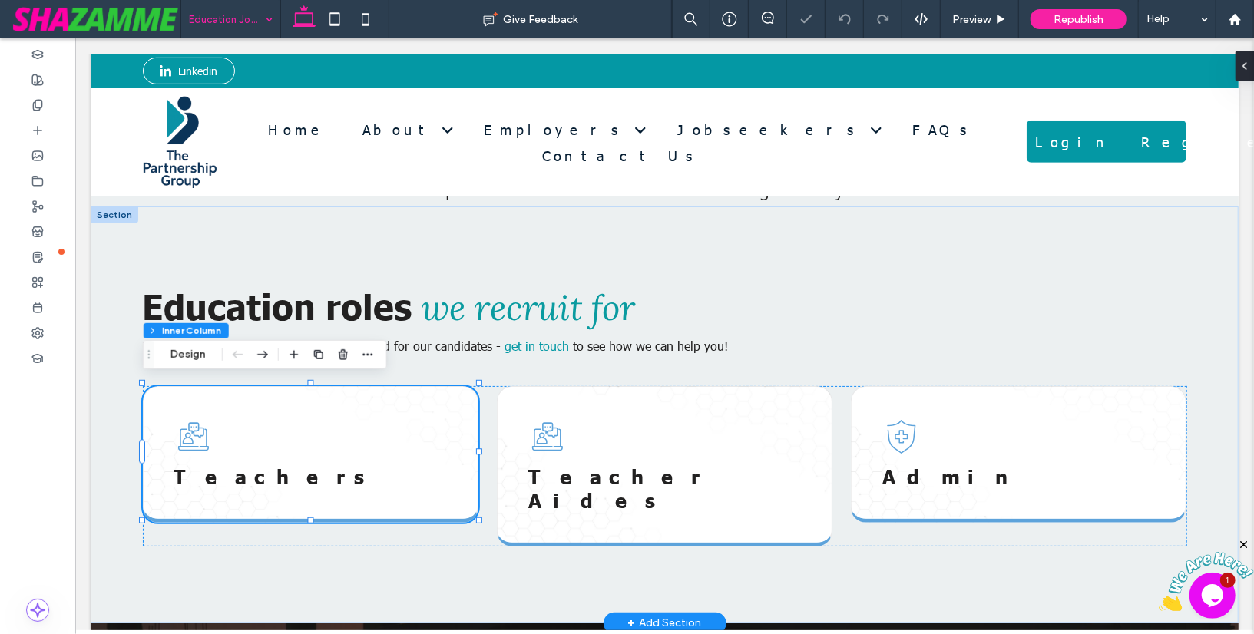
click at [203, 437] on icon at bounding box center [193, 436] width 38 height 38
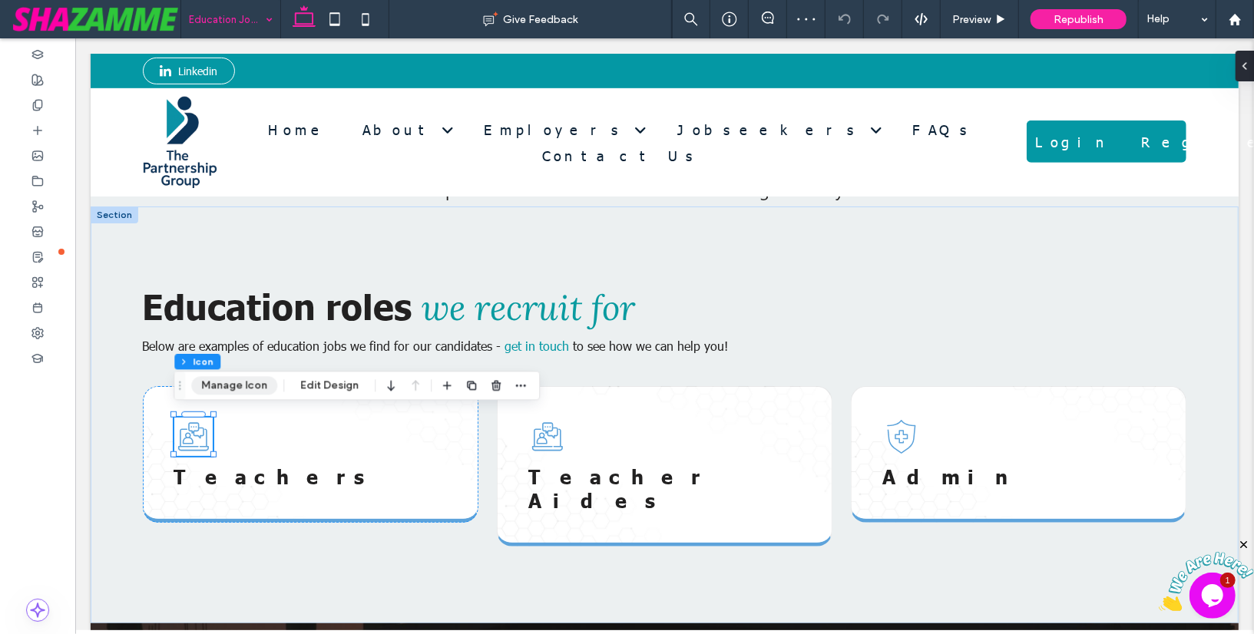
click at [233, 387] on button "Manage Icon" at bounding box center [234, 385] width 86 height 18
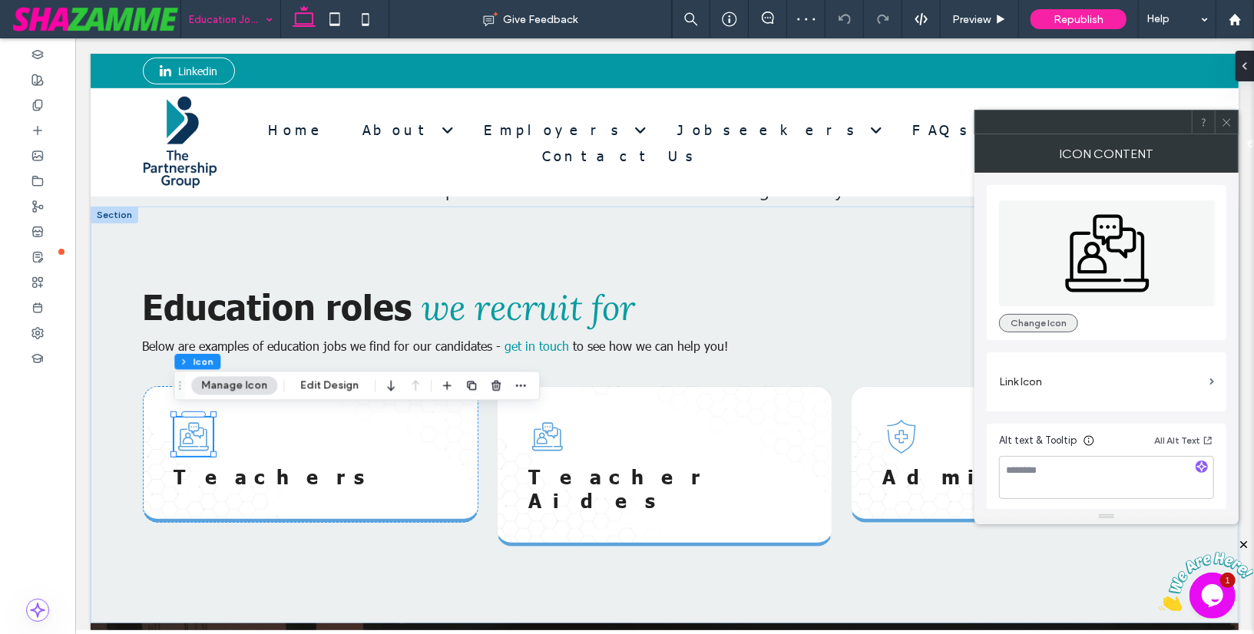
click at [1004, 320] on button "Change Icon" at bounding box center [1038, 323] width 79 height 18
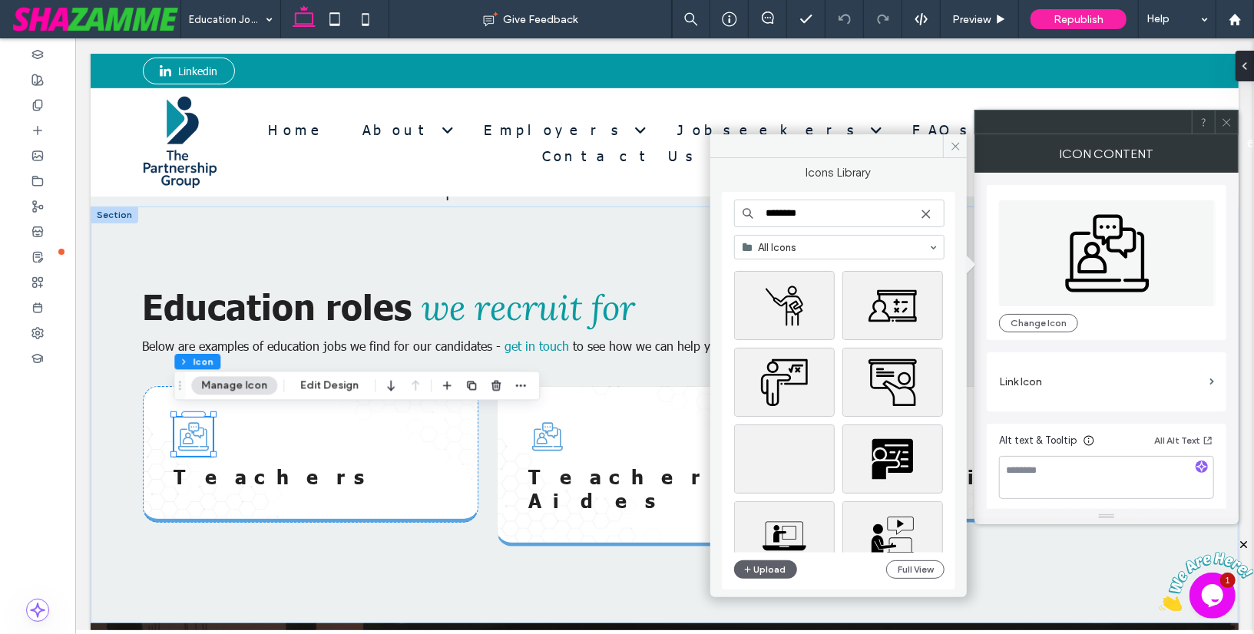
scroll to position [339, 0]
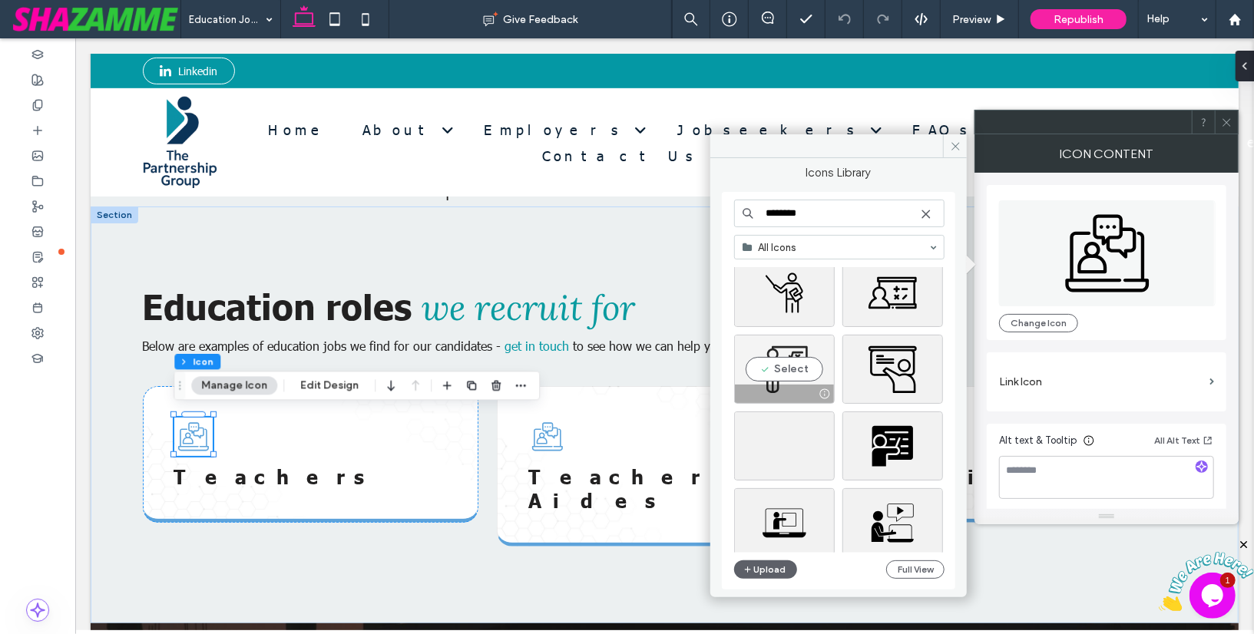
type input "********"
click at [792, 362] on div "Select" at bounding box center [784, 369] width 101 height 69
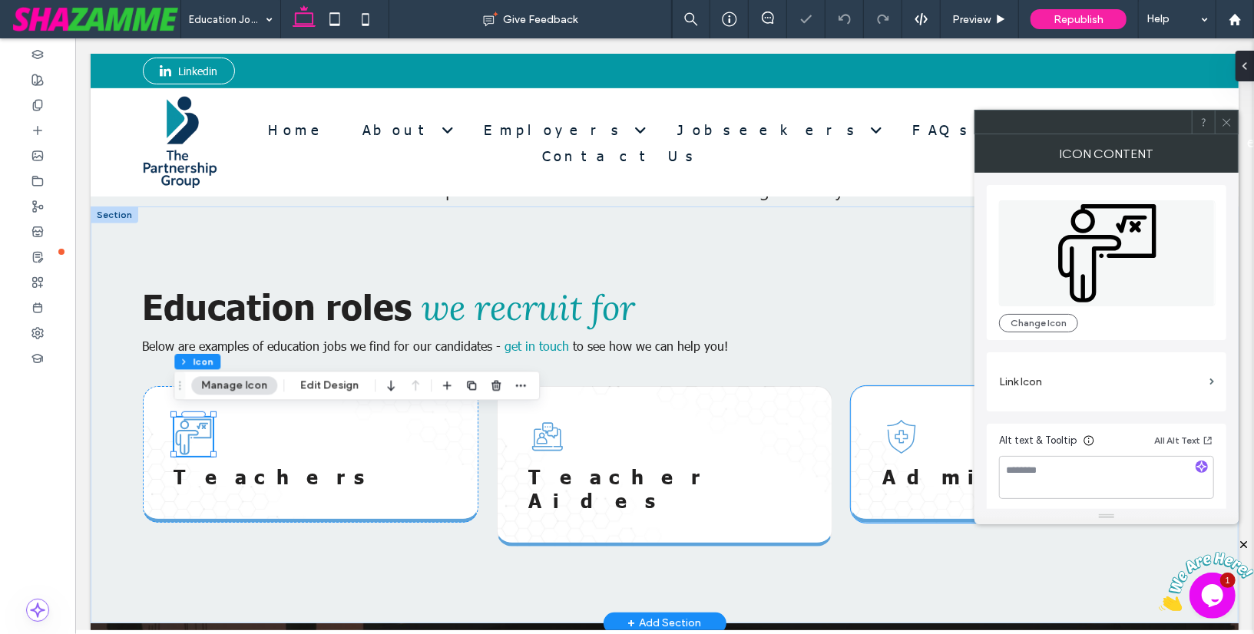
click at [897, 431] on icon at bounding box center [900, 436] width 38 height 38
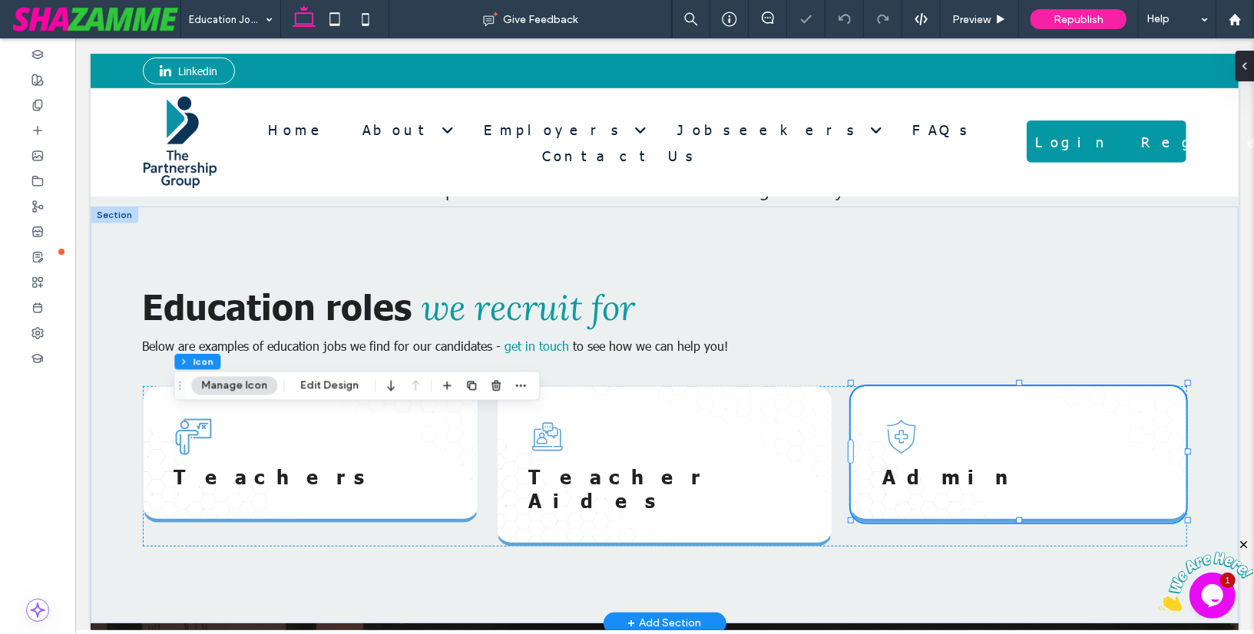
click at [897, 431] on icon at bounding box center [900, 436] width 38 height 38
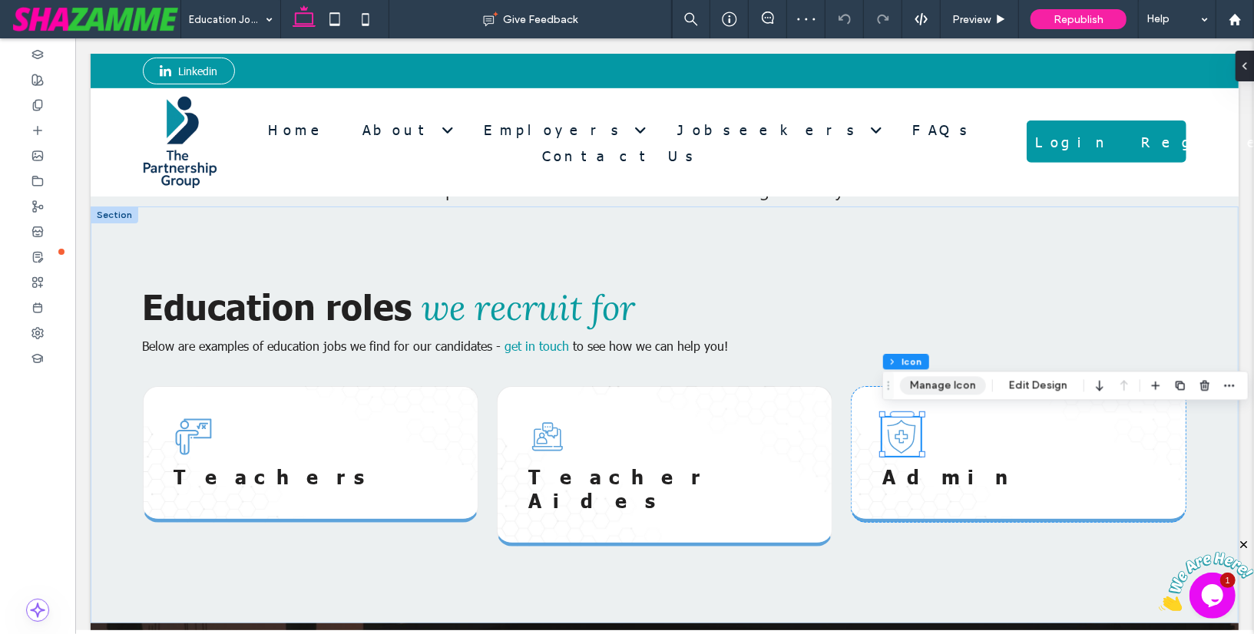
click at [941, 381] on button "Manage Icon" at bounding box center [943, 385] width 86 height 18
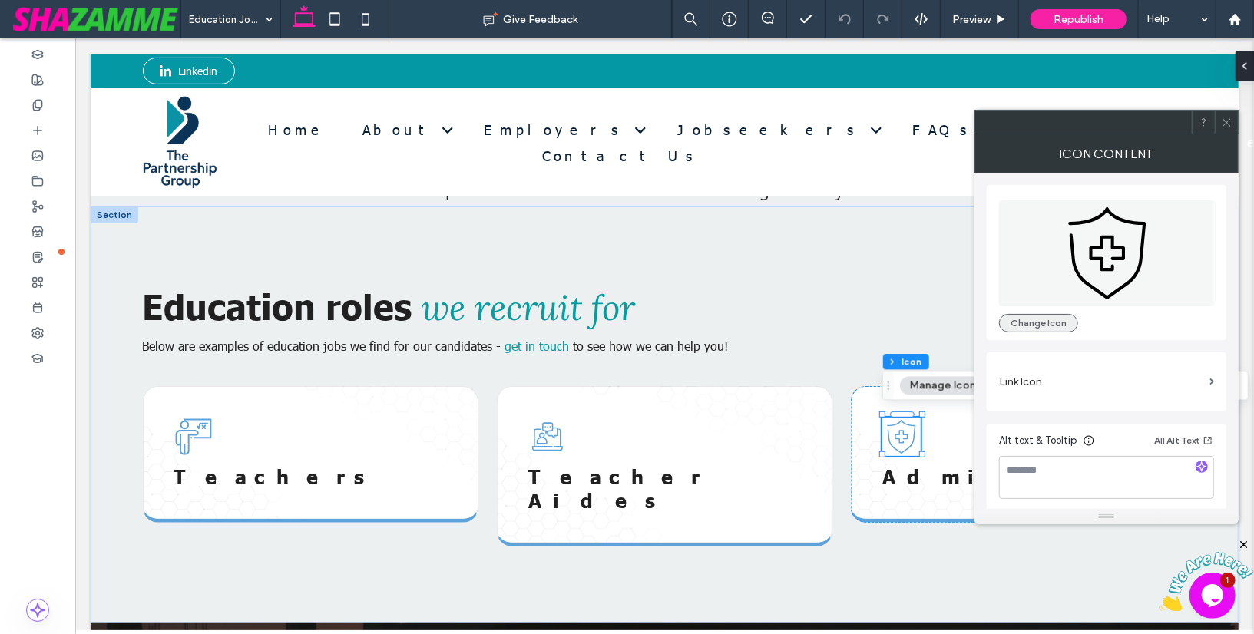
click at [1042, 314] on button "Change Icon" at bounding box center [1038, 323] width 79 height 18
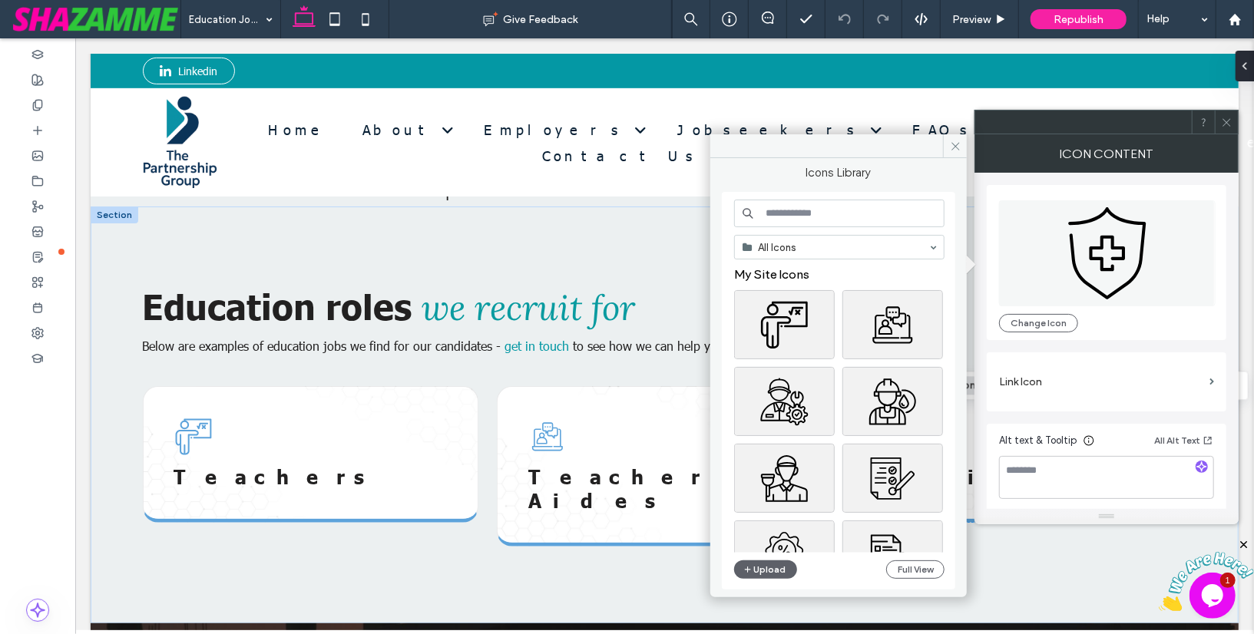
click at [818, 214] on input at bounding box center [839, 214] width 210 height 28
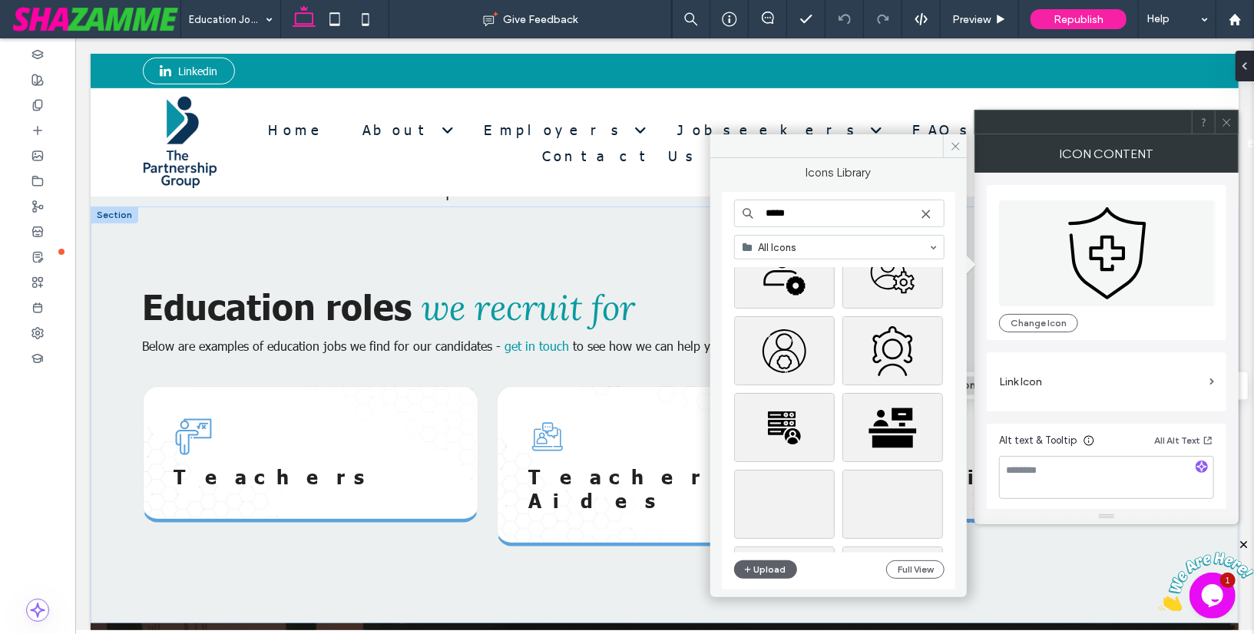
scroll to position [2592, 0]
drag, startPoint x: 803, startPoint y: 210, endPoint x: 758, endPoint y: 213, distance: 45.5
click at [758, 213] on input "*****" at bounding box center [839, 214] width 210 height 28
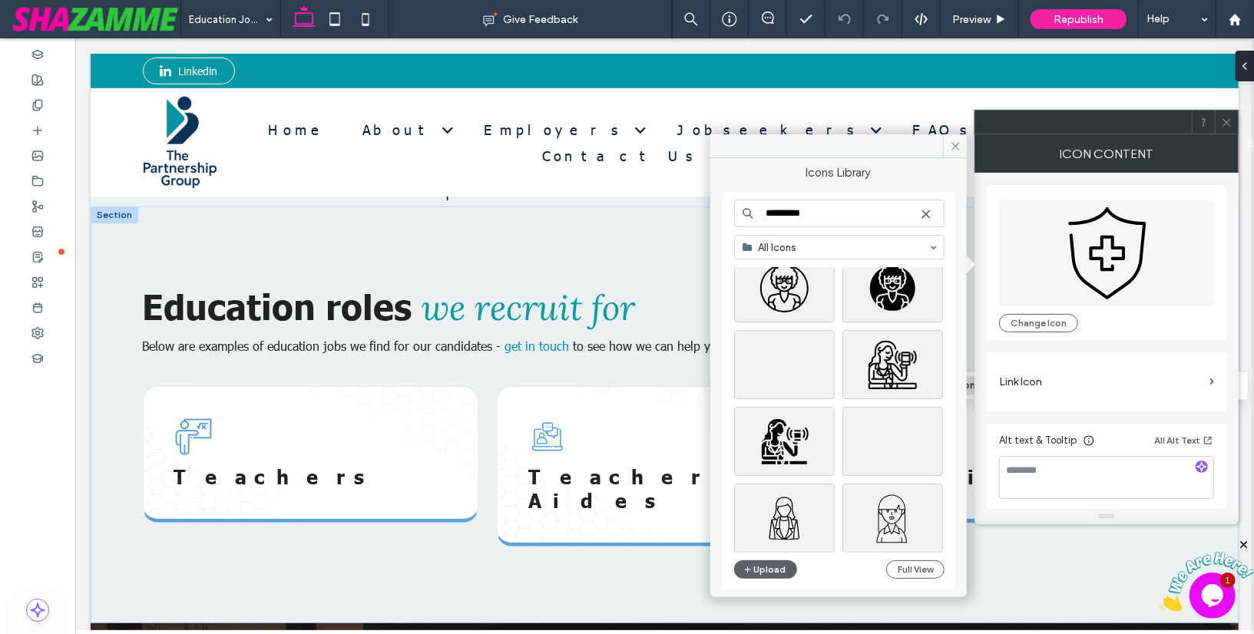
scroll to position [2887, 0]
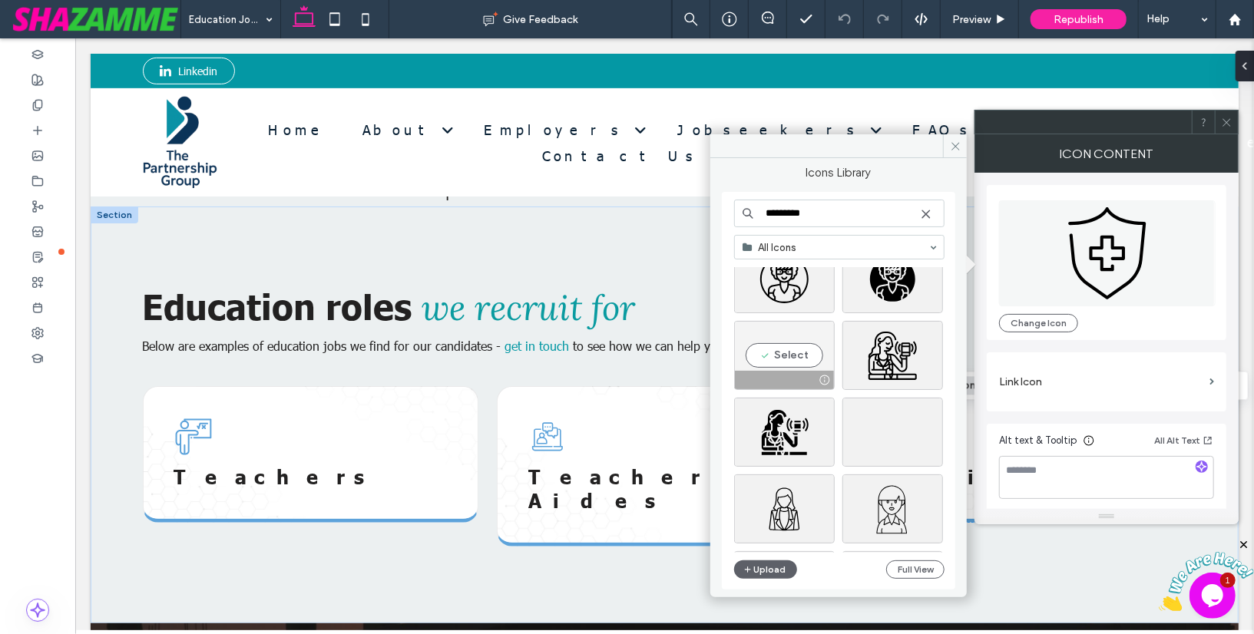
type input "*********"
click at [799, 353] on div "Select" at bounding box center [784, 355] width 101 height 69
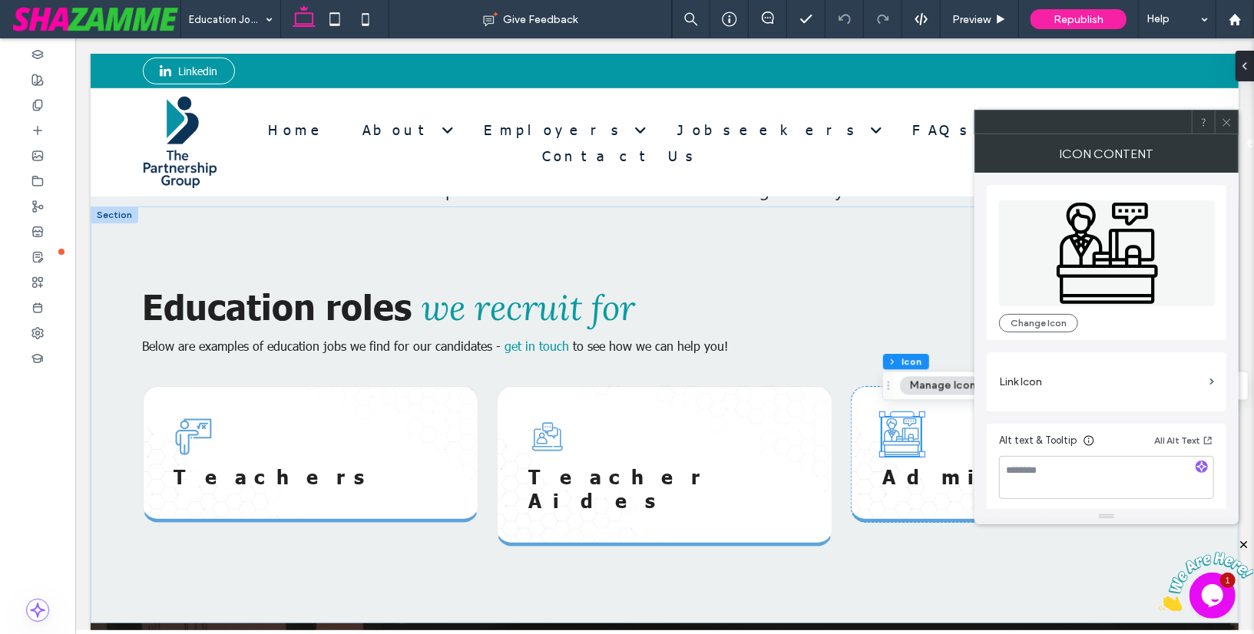
click at [1225, 125] on icon at bounding box center [1227, 123] width 12 height 12
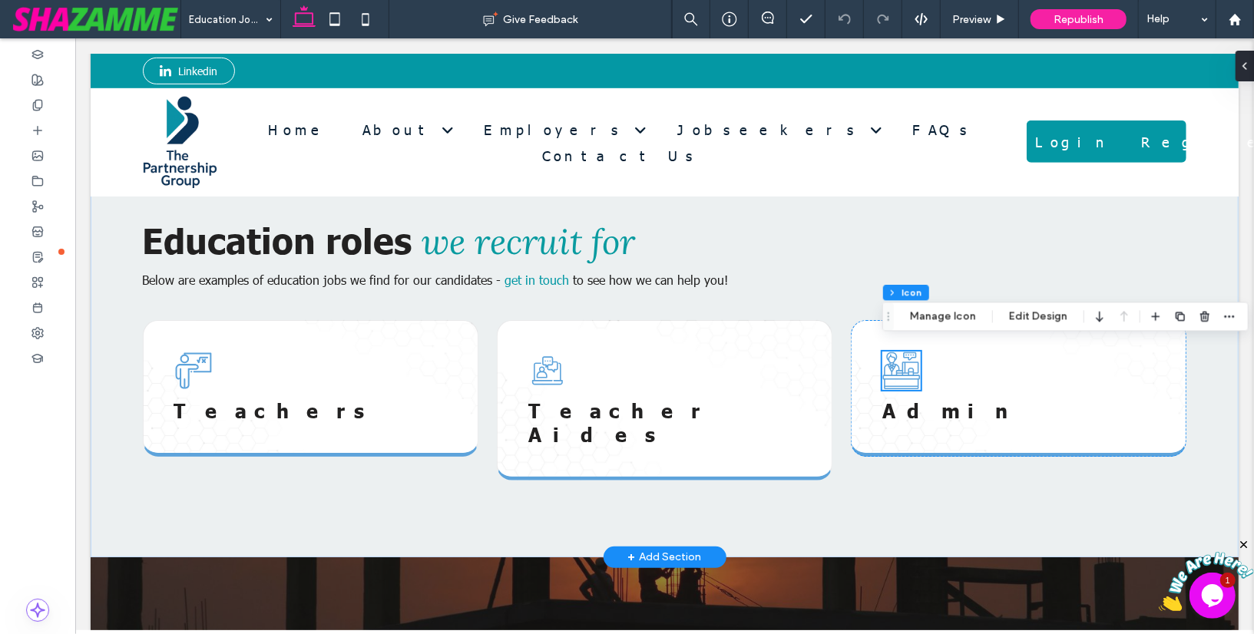
scroll to position [583, 0]
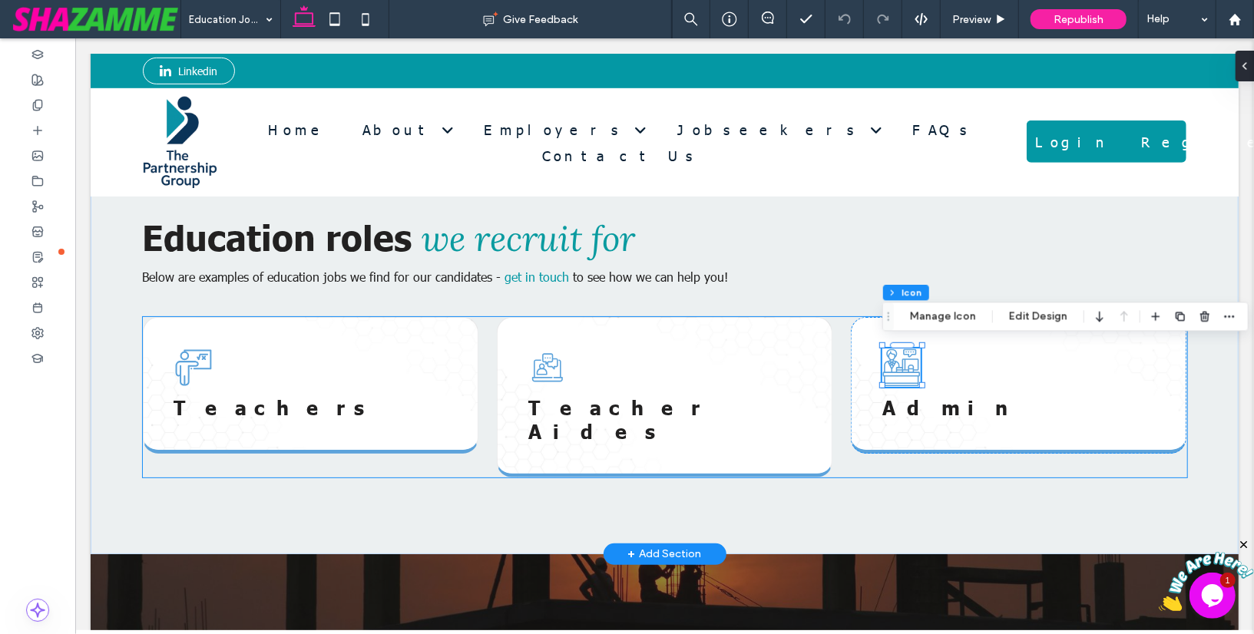
click at [484, 344] on div "Teachers Teacher Aides Admin" at bounding box center [664, 396] width 1044 height 160
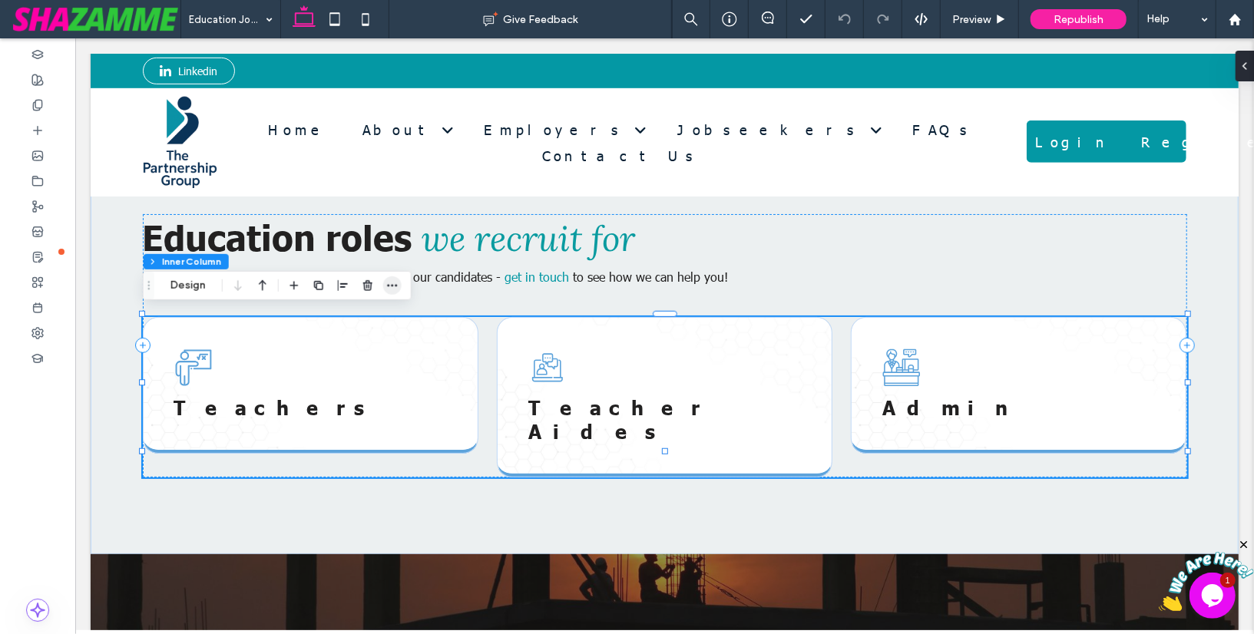
click at [393, 292] on span "button" at bounding box center [392, 285] width 18 height 18
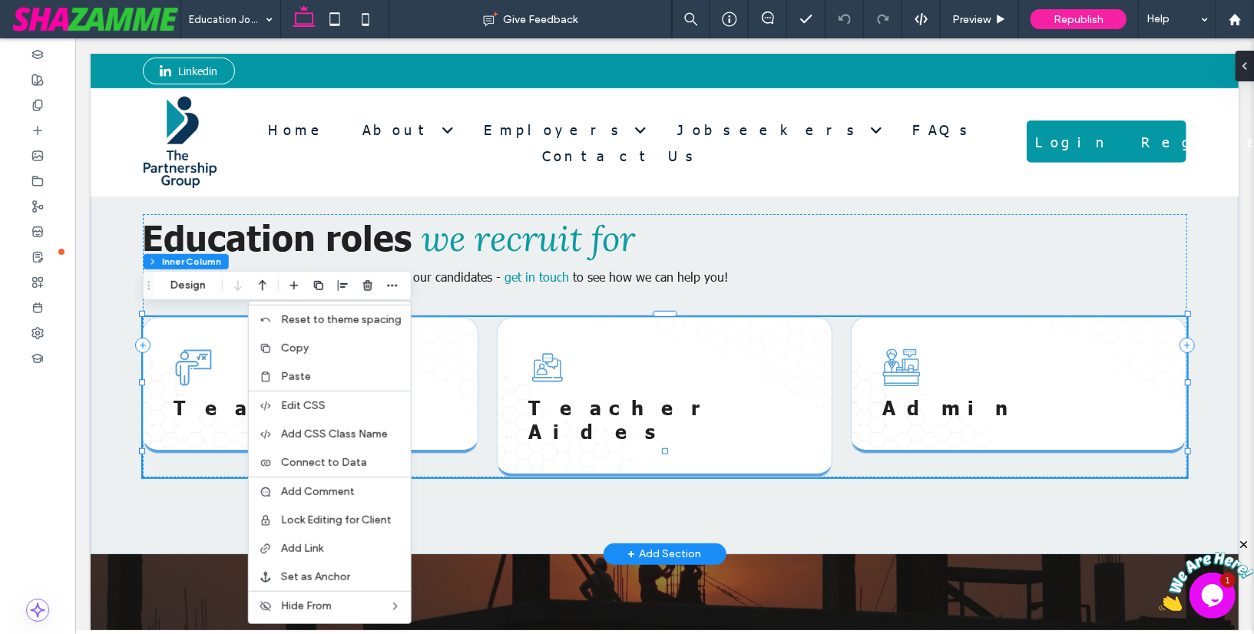
click at [487, 331] on div "Teachers Teacher Aides Admin" at bounding box center [664, 396] width 1044 height 160
click at [441, 359] on div "Teachers" at bounding box center [309, 384] width 335 height 137
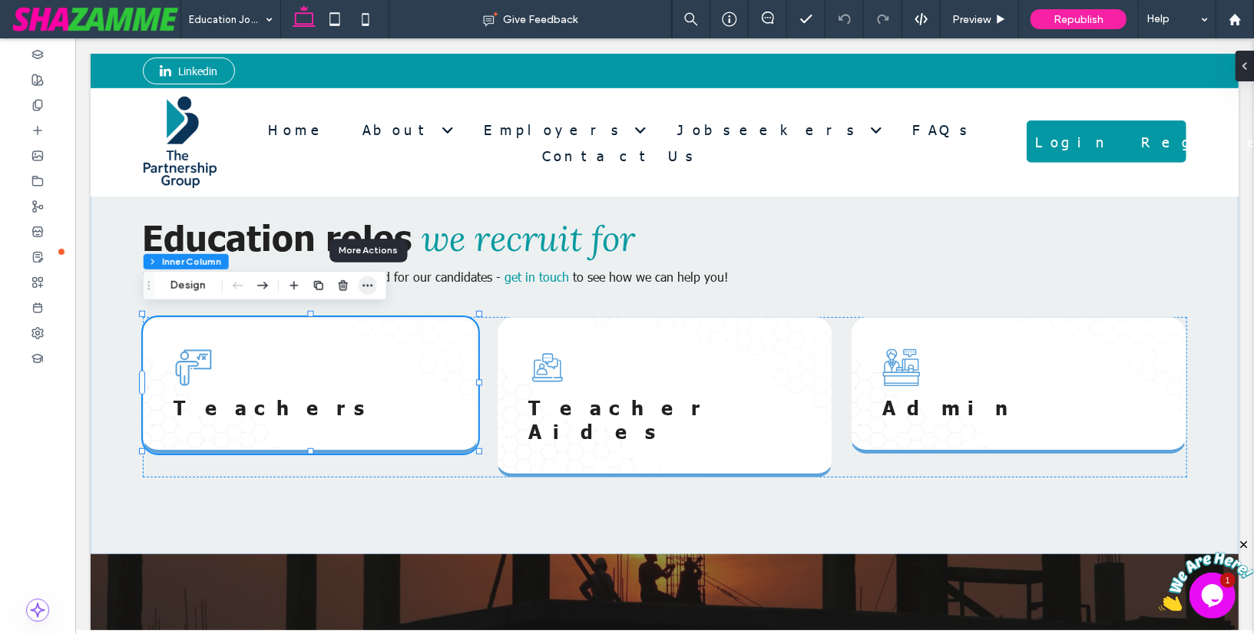
click at [368, 282] on icon "button" at bounding box center [368, 285] width 12 height 12
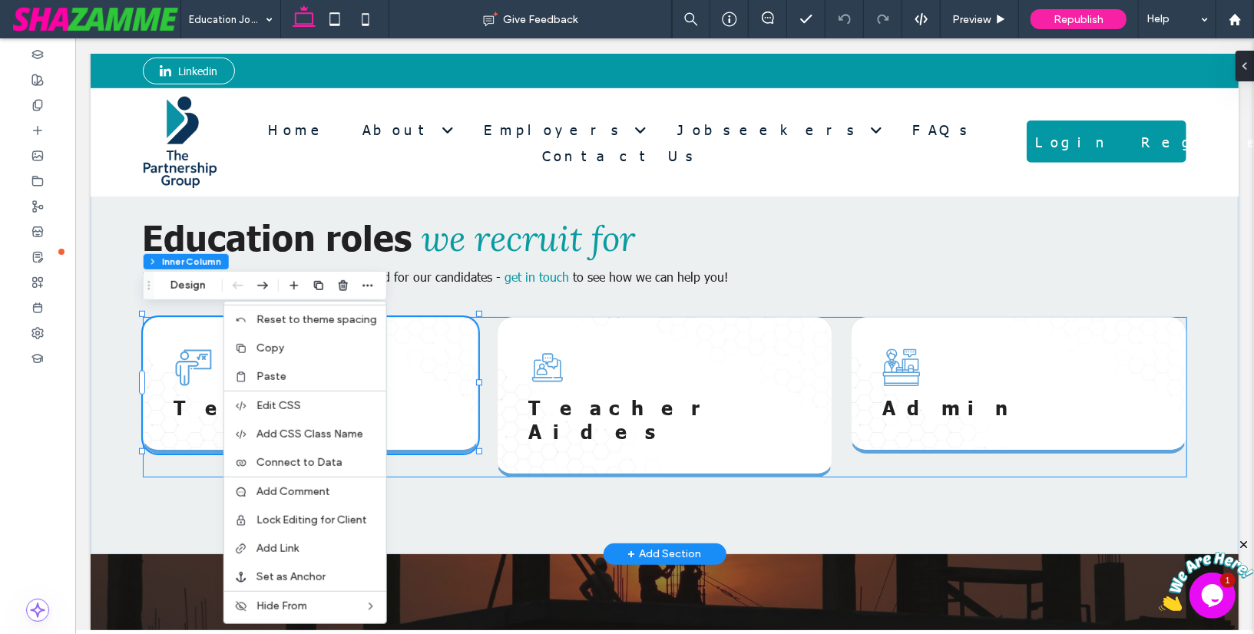
click at [490, 375] on div "Teachers Teacher Aides Admin" at bounding box center [664, 396] width 1044 height 160
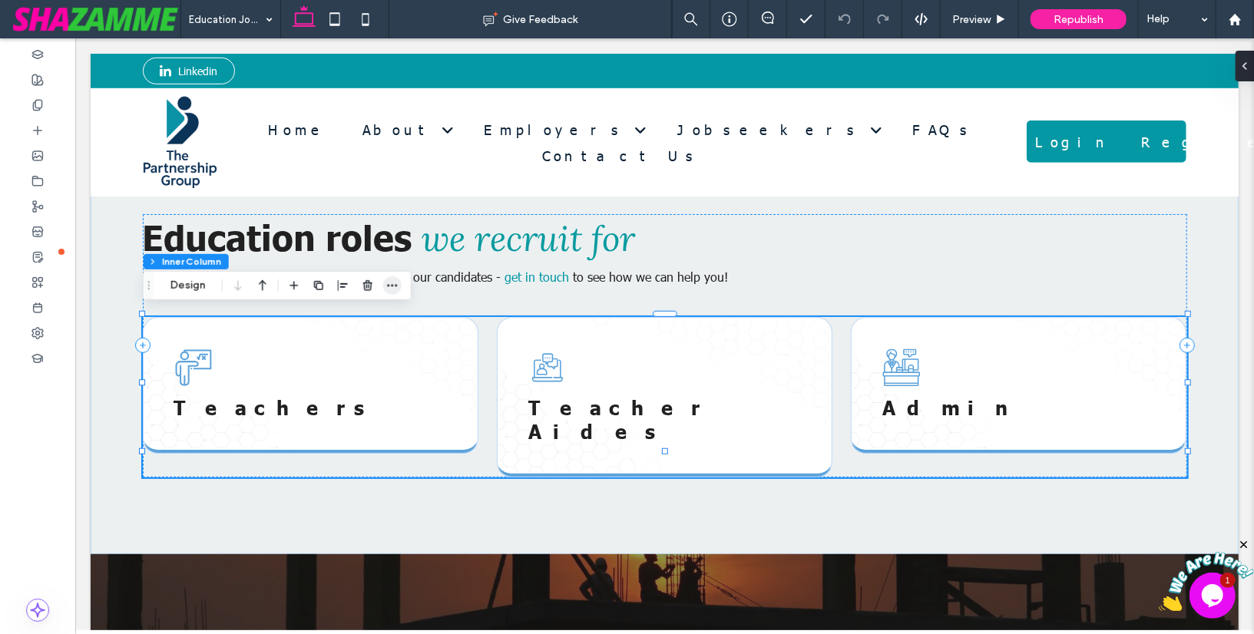
click at [396, 285] on use "button" at bounding box center [392, 285] width 10 height 2
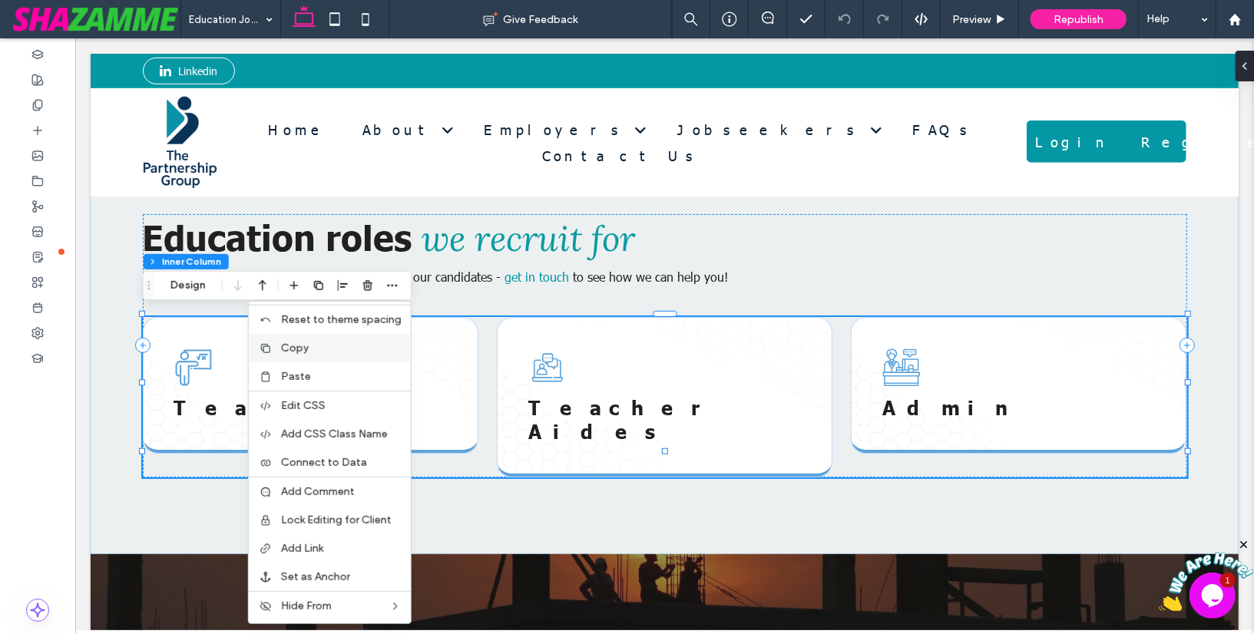
click at [360, 342] on label "Copy" at bounding box center [341, 348] width 121 height 13
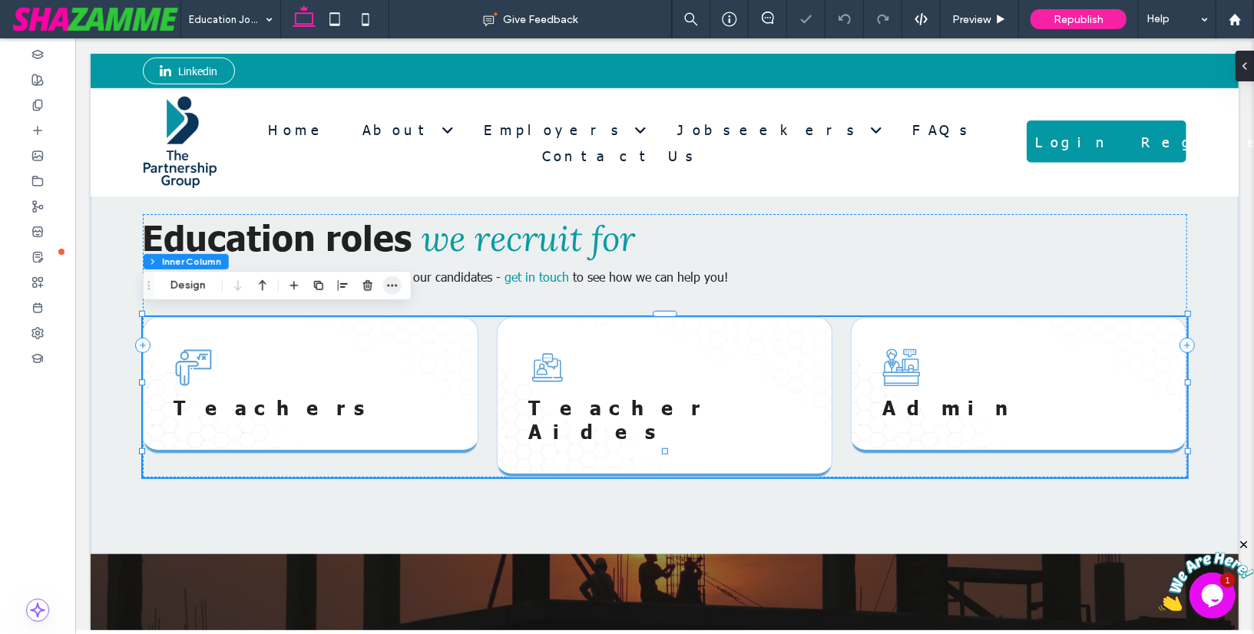
click at [392, 286] on use "button" at bounding box center [392, 285] width 10 height 2
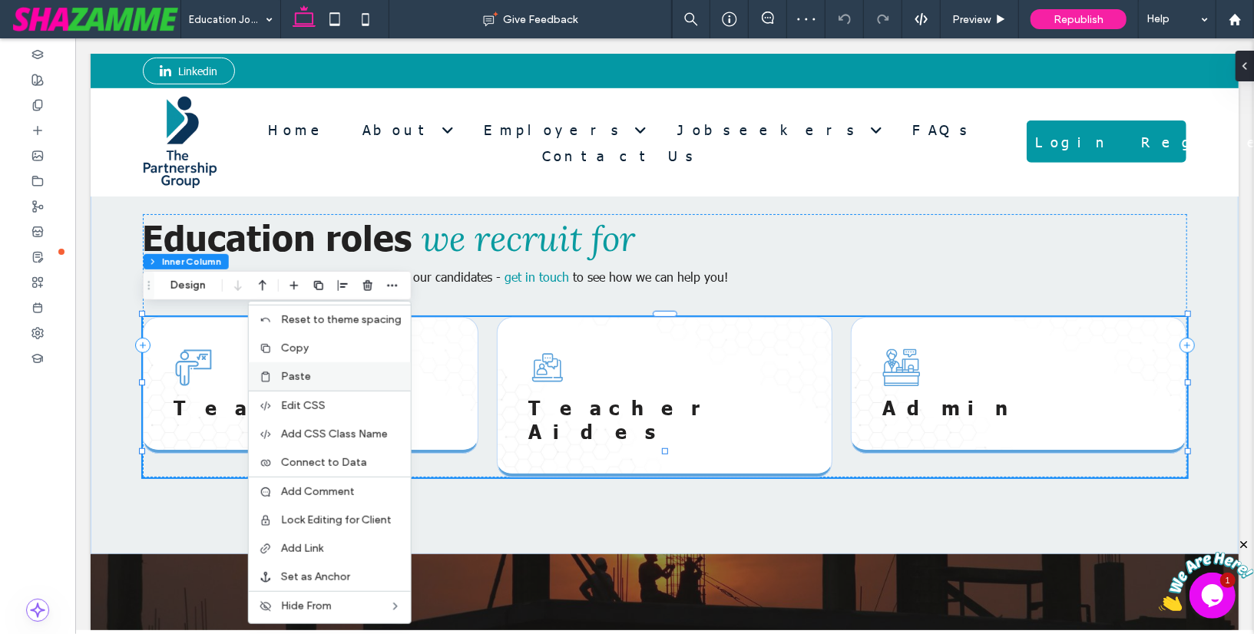
click at [359, 364] on div "Paste" at bounding box center [330, 376] width 162 height 28
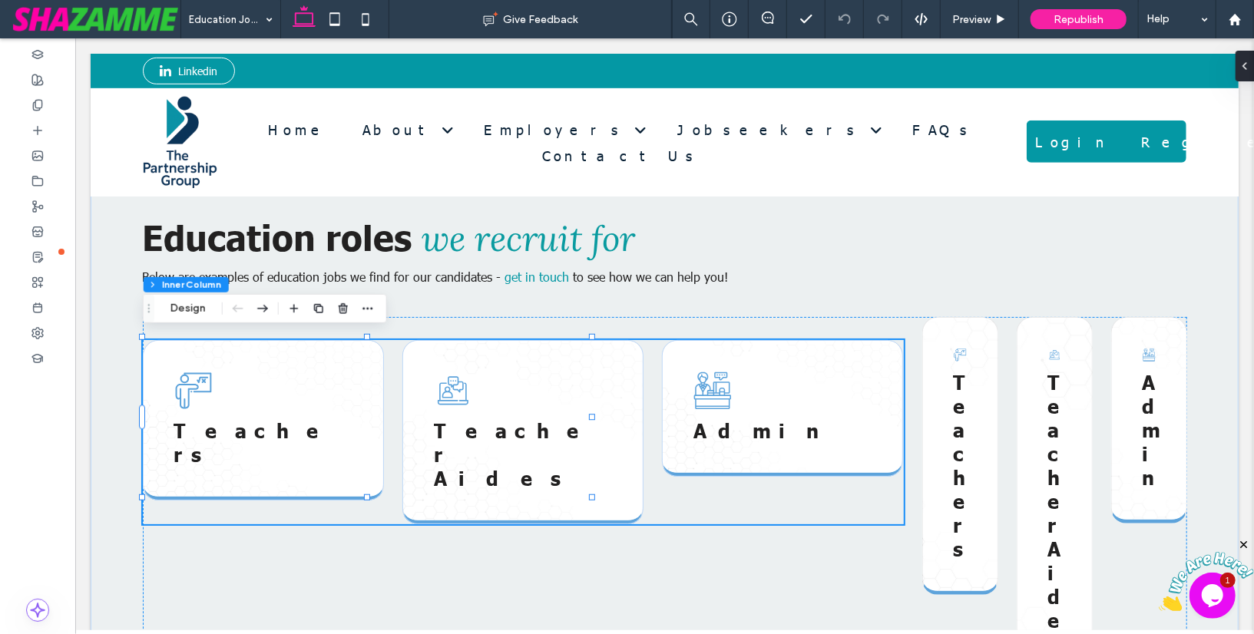
click at [402, 363] on div "Teacher Aides" at bounding box center [522, 431] width 241 height 184
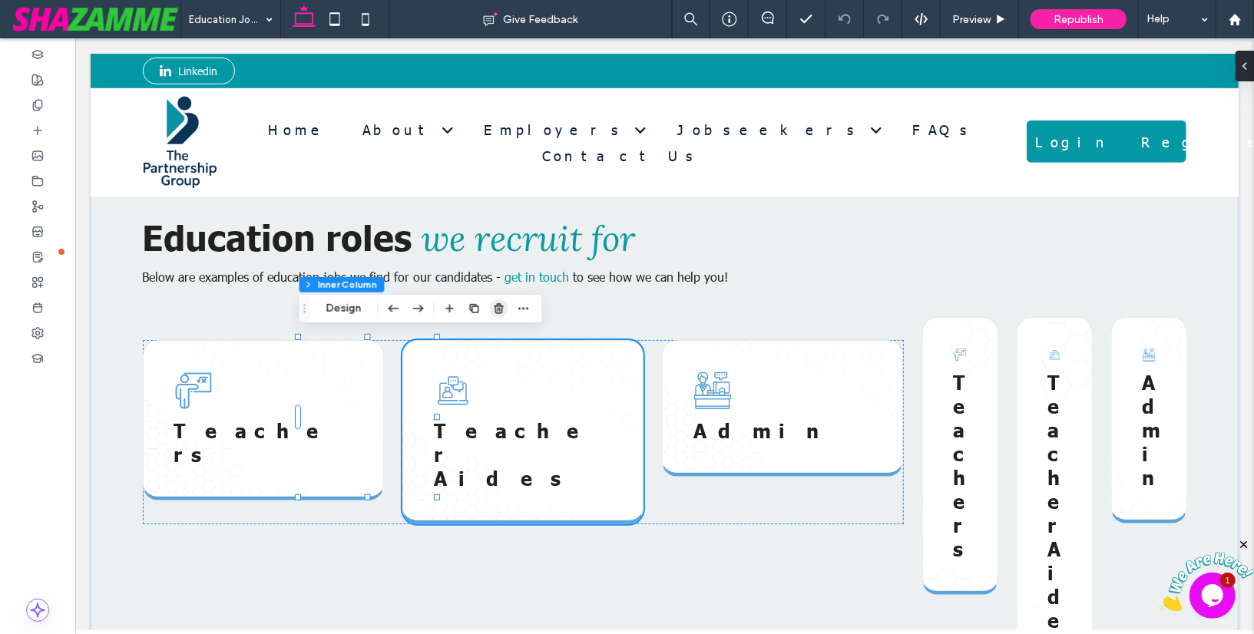
click at [499, 310] on use "button" at bounding box center [498, 308] width 9 height 10
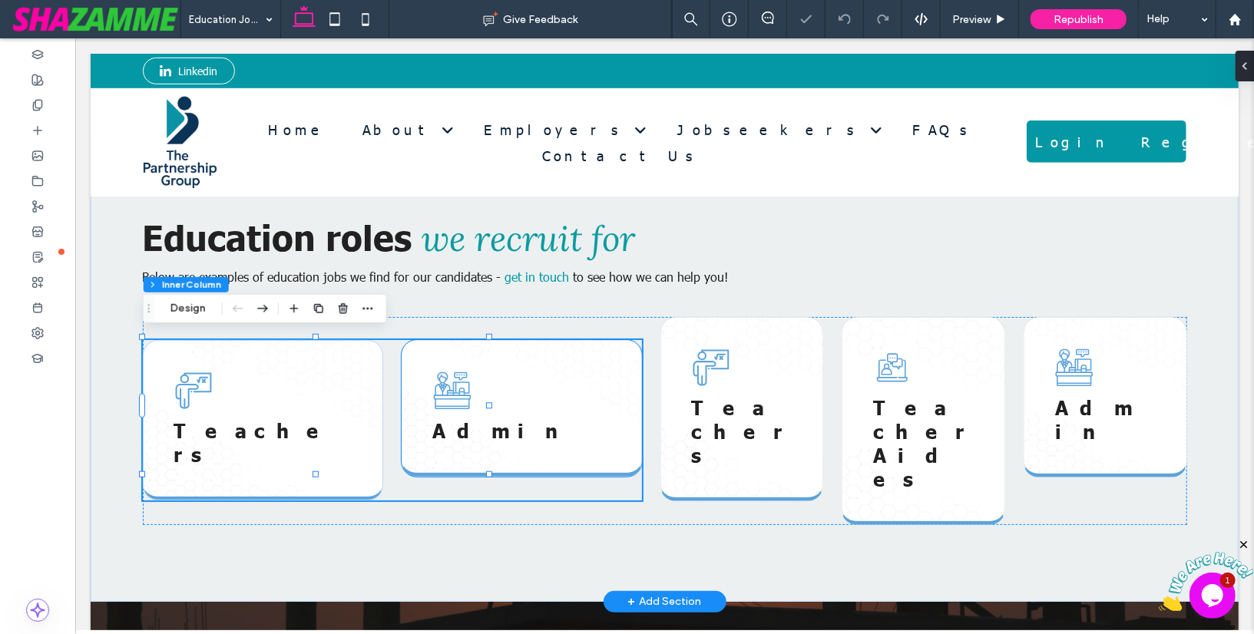
click at [452, 345] on div "Admin" at bounding box center [521, 407] width 240 height 137
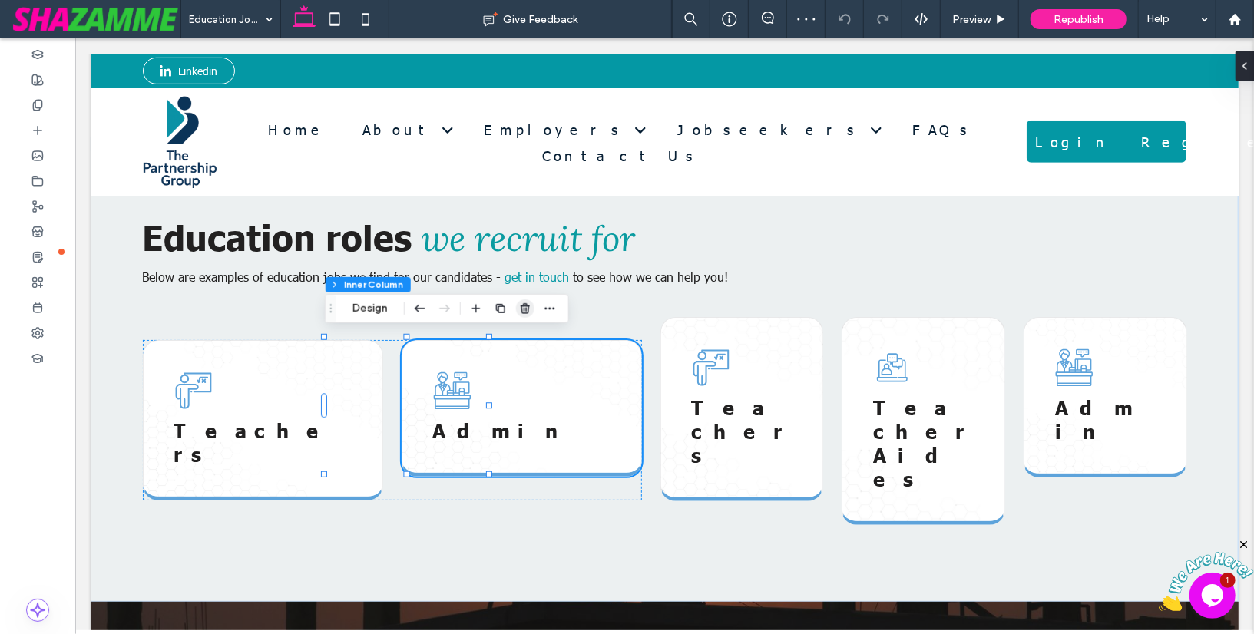
click at [525, 310] on use "button" at bounding box center [525, 308] width 9 height 10
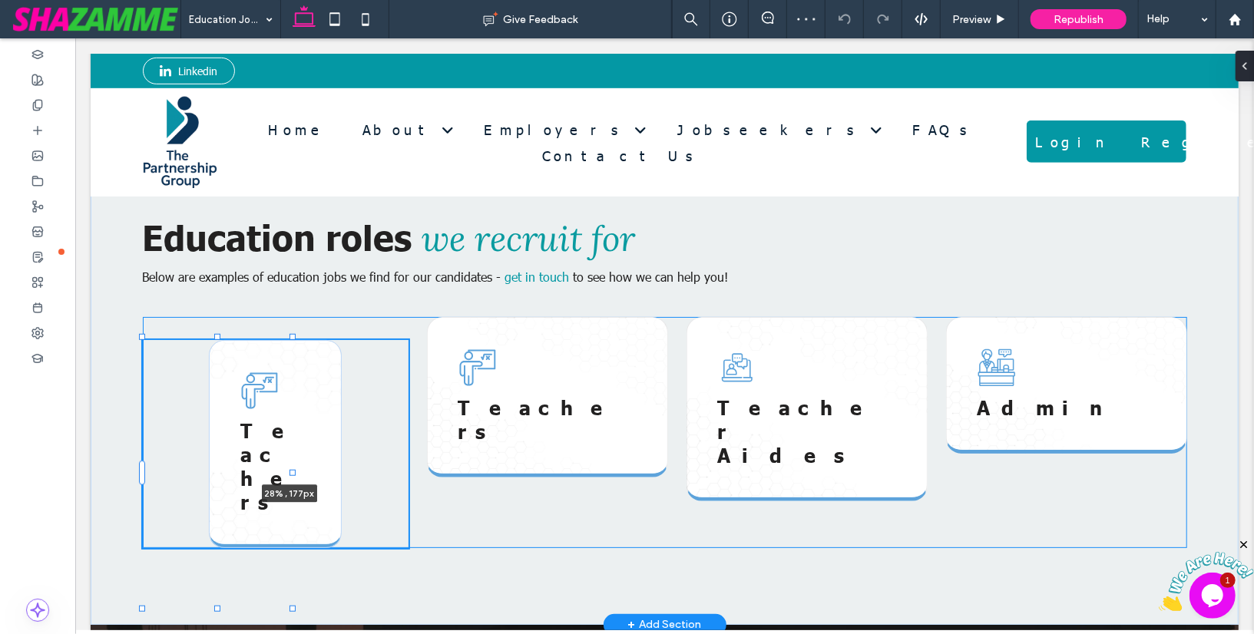
scroll to position [729, 0]
drag, startPoint x: 468, startPoint y: 399, endPoint x: 577, endPoint y: 399, distance: 109.0
click at [577, 399] on div "Education roles we recruit for Below are examples of education jobs we find for…" at bounding box center [663, 380] width 1105 height 487
type input "**"
type input "****"
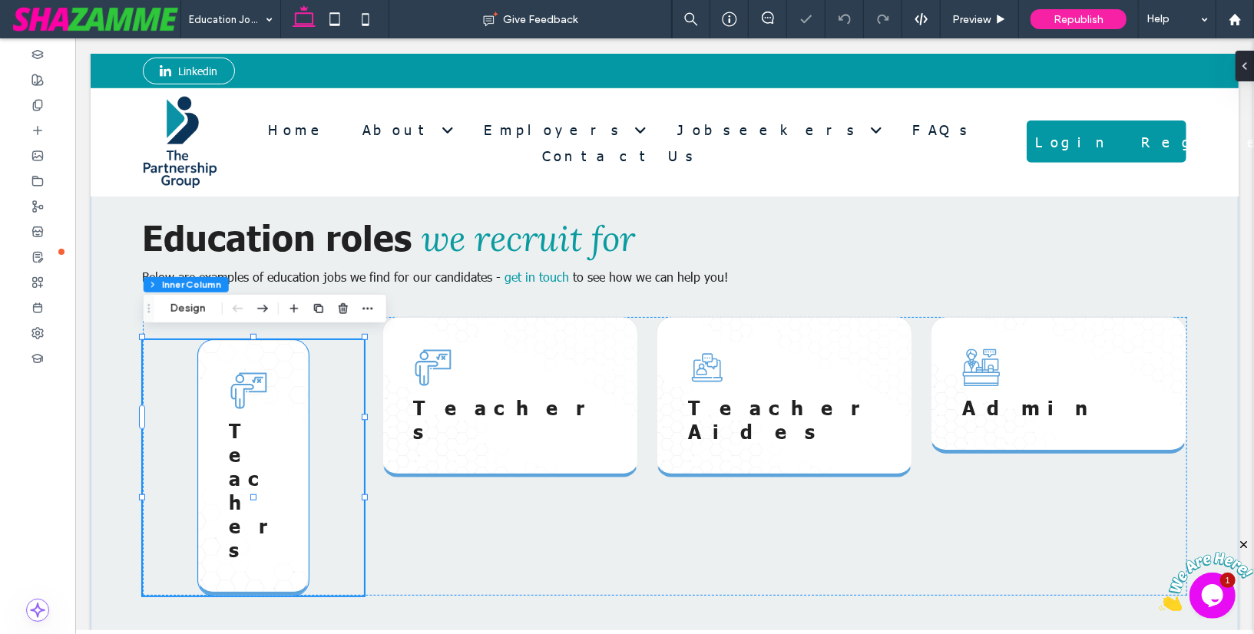
click at [299, 387] on div "Teachers" at bounding box center [252, 467] width 111 height 256
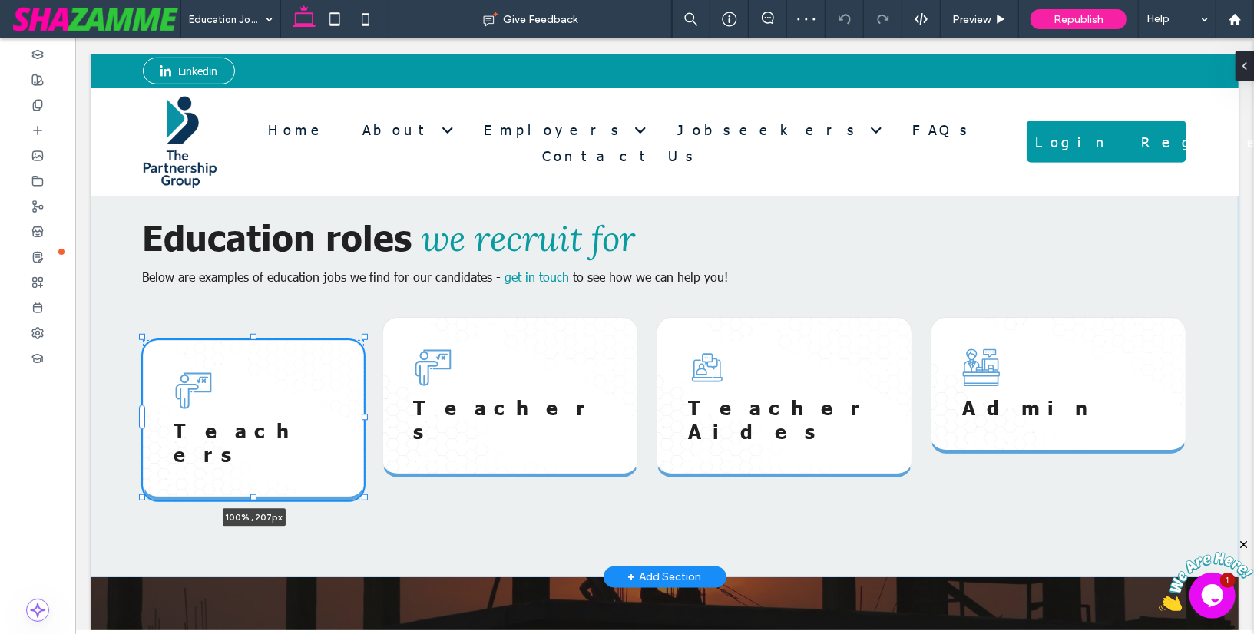
scroll to position [838, 0]
drag, startPoint x: 308, startPoint y: 413, endPoint x: 365, endPoint y: 413, distance: 56.8
click at [365, 413] on div at bounding box center [364, 416] width 6 height 6
type input "***"
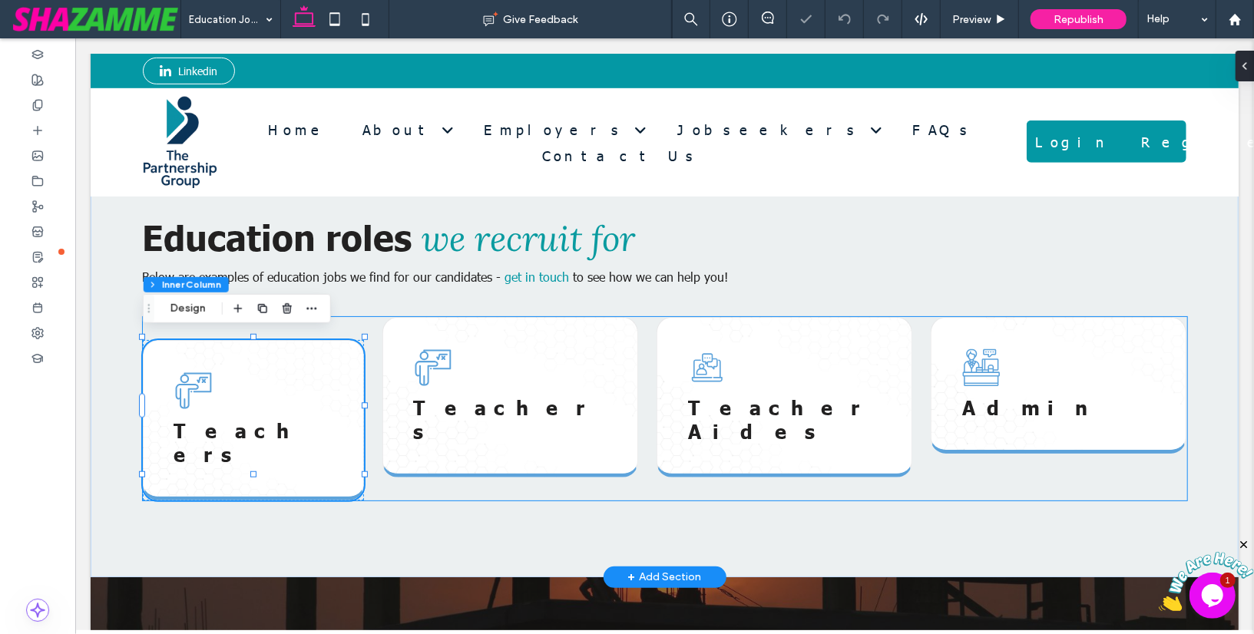
click at [368, 355] on div "Teachers 101% , 207px Teachers Teacher Aides Admin" at bounding box center [664, 407] width 1044 height 183
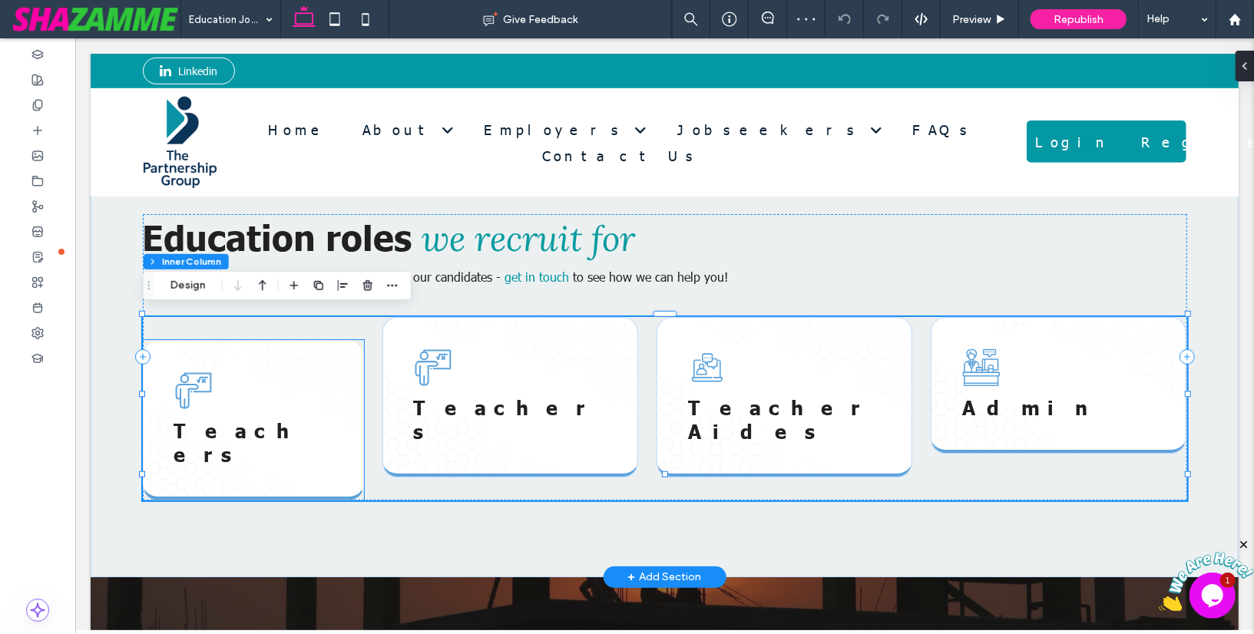
click at [355, 339] on div "Teachers" at bounding box center [252, 419] width 221 height 160
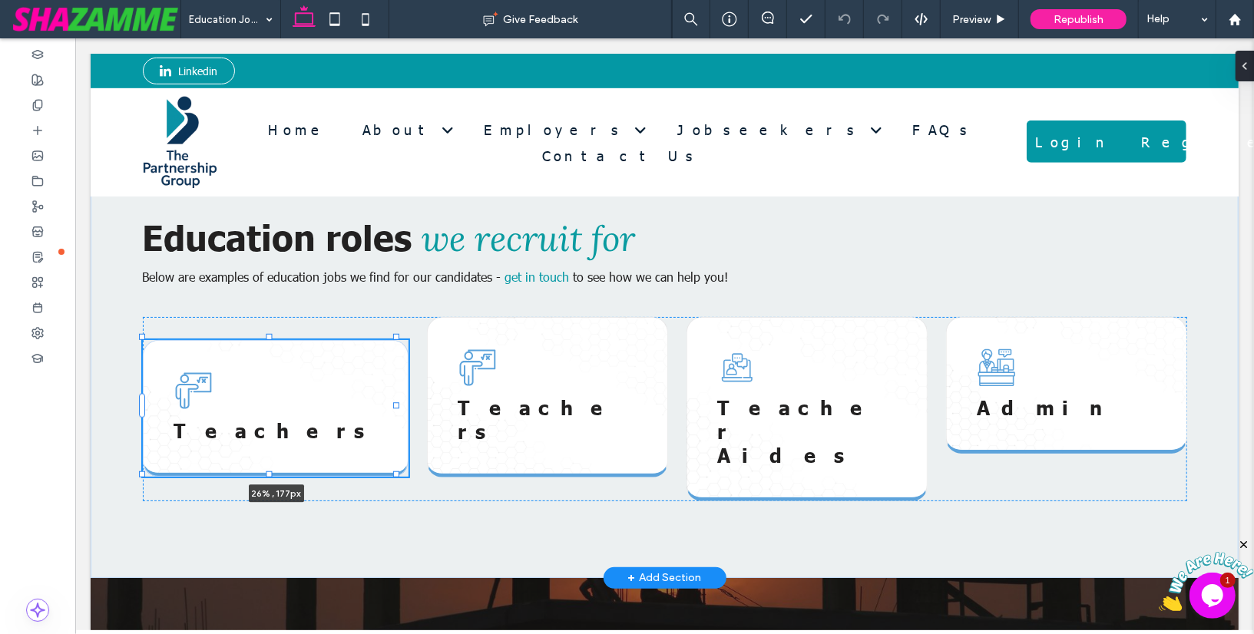
scroll to position [729, 0]
drag, startPoint x: 362, startPoint y: 402, endPoint x: 385, endPoint y: 402, distance: 23.0
click at [385, 402] on div "Education roles we recruit for Below are examples of education jobs we find for…" at bounding box center [663, 357] width 1105 height 441
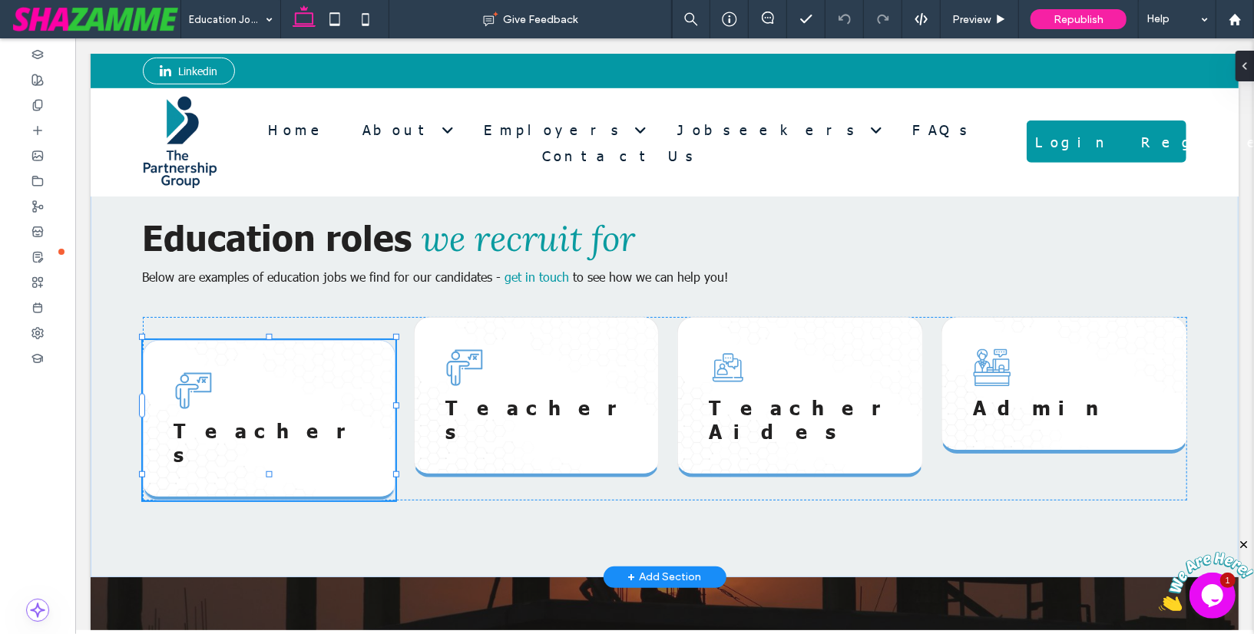
type input "**"
type input "****"
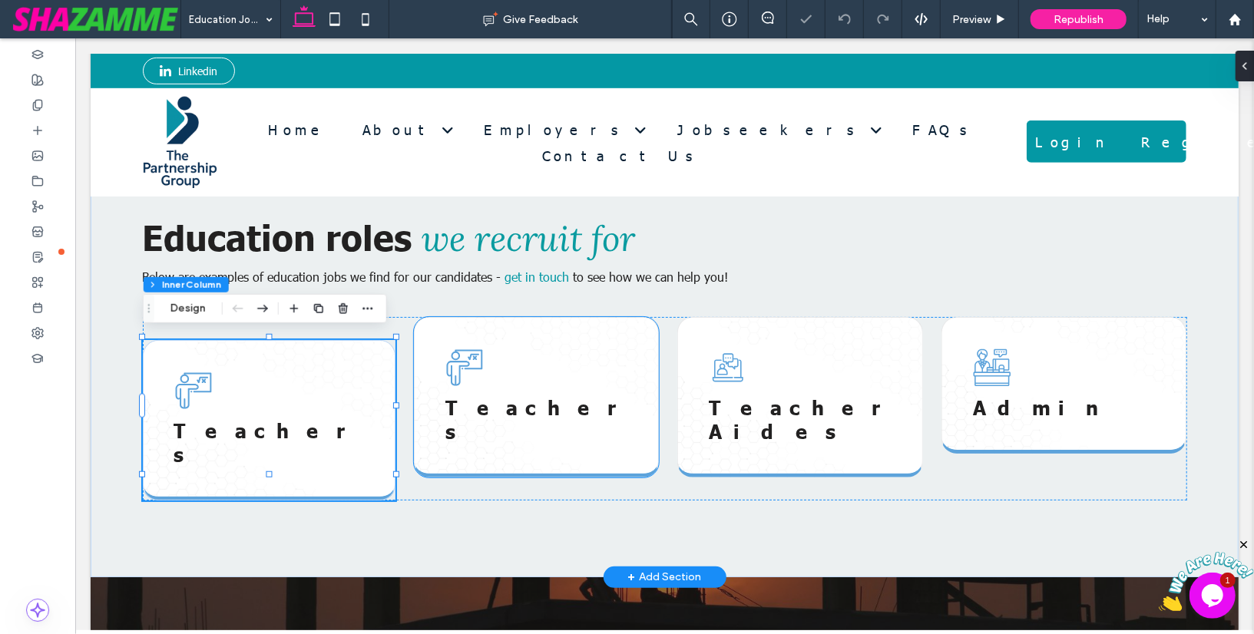
click at [627, 375] on div "Teachers" at bounding box center [536, 396] width 246 height 160
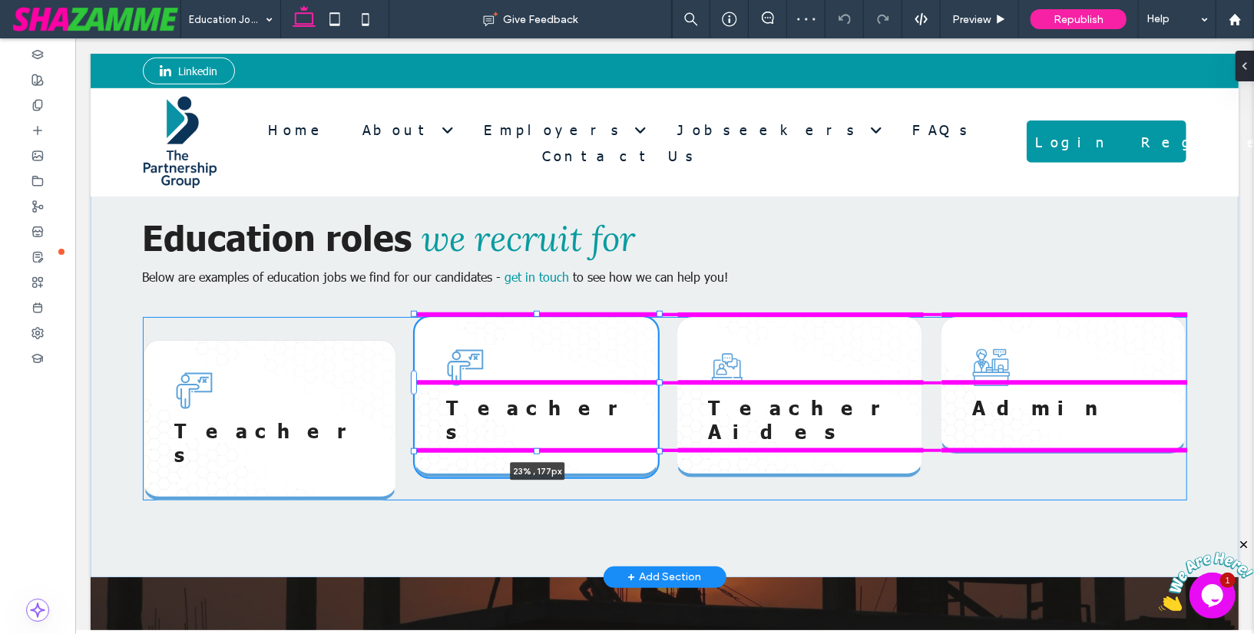
scroll to position [838, 0]
click at [657, 378] on div at bounding box center [659, 381] width 6 height 6
type input "****"
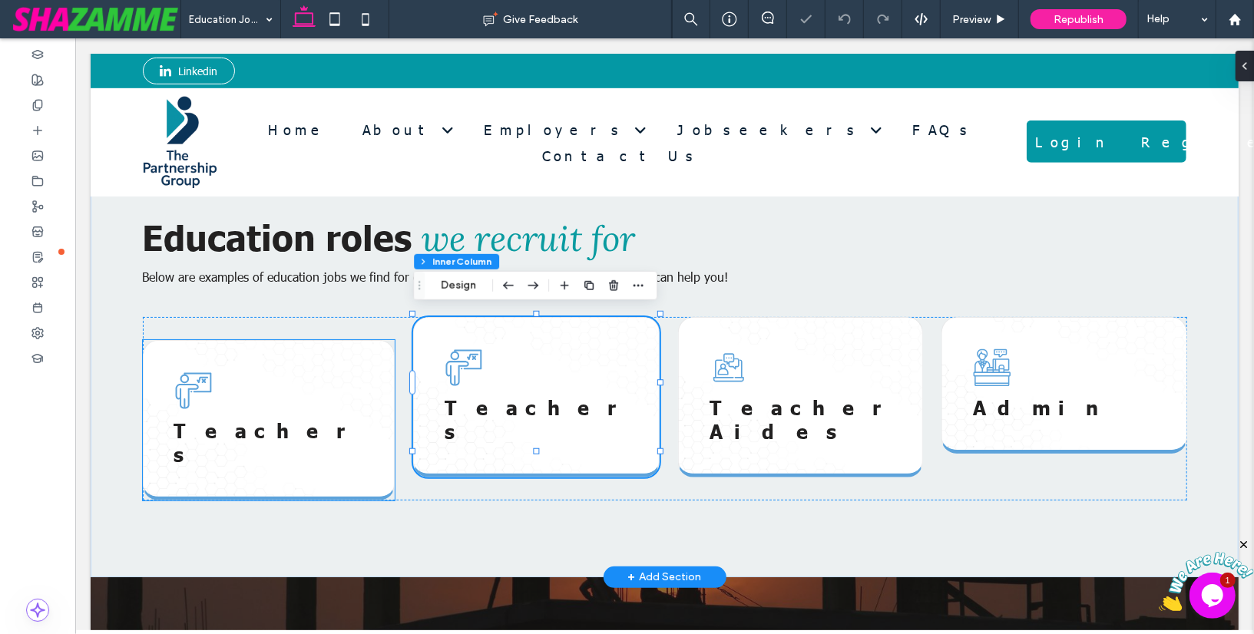
click at [356, 373] on div "Teachers" at bounding box center [268, 419] width 252 height 160
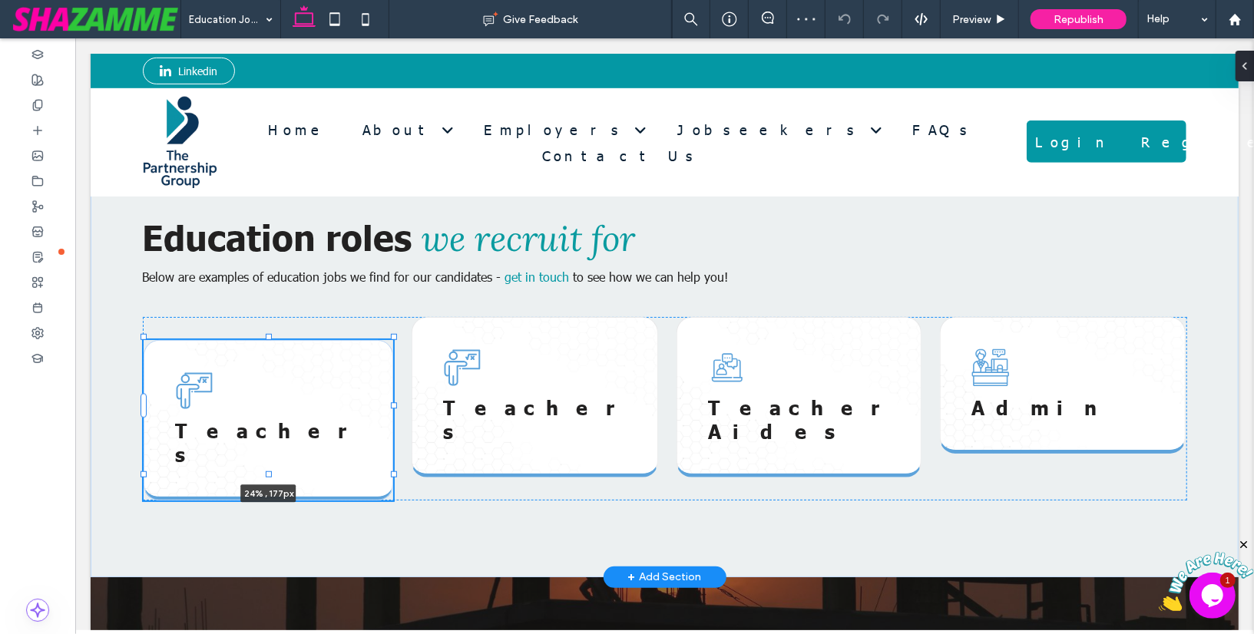
scroll to position [729, 0]
click at [389, 402] on div "Education roles we recruit for Below are examples of education jobs we find for…" at bounding box center [663, 357] width 1105 height 440
type input "****"
click at [269, 333] on div at bounding box center [268, 335] width 6 height 6
type input "***"
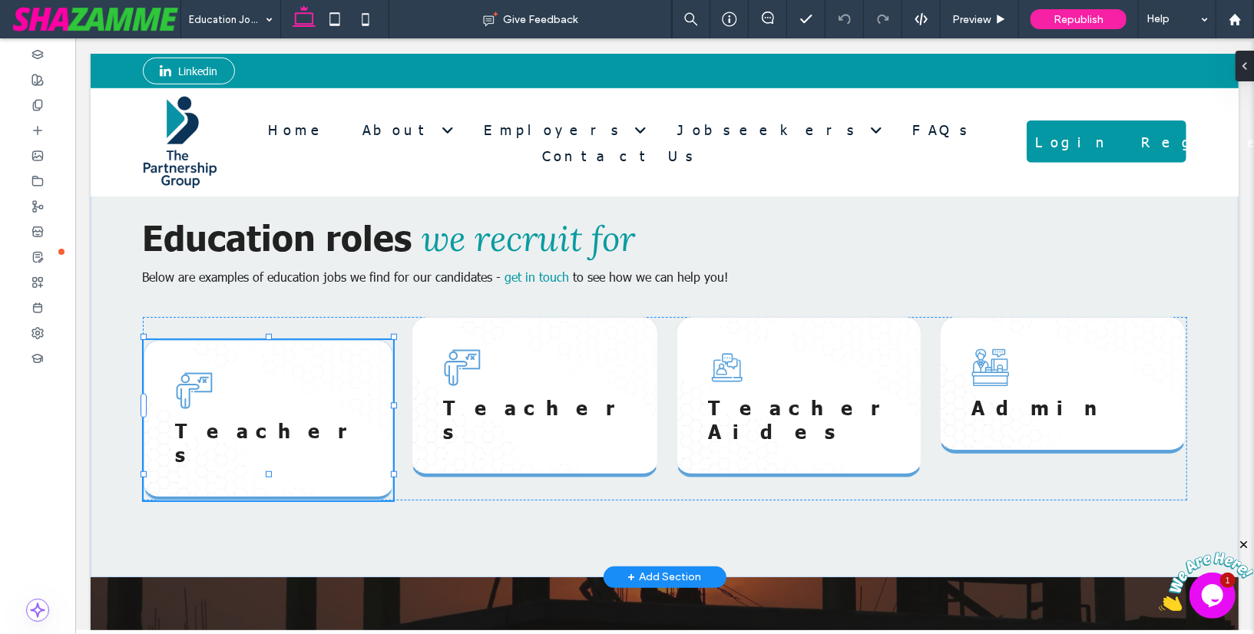
type input "***"
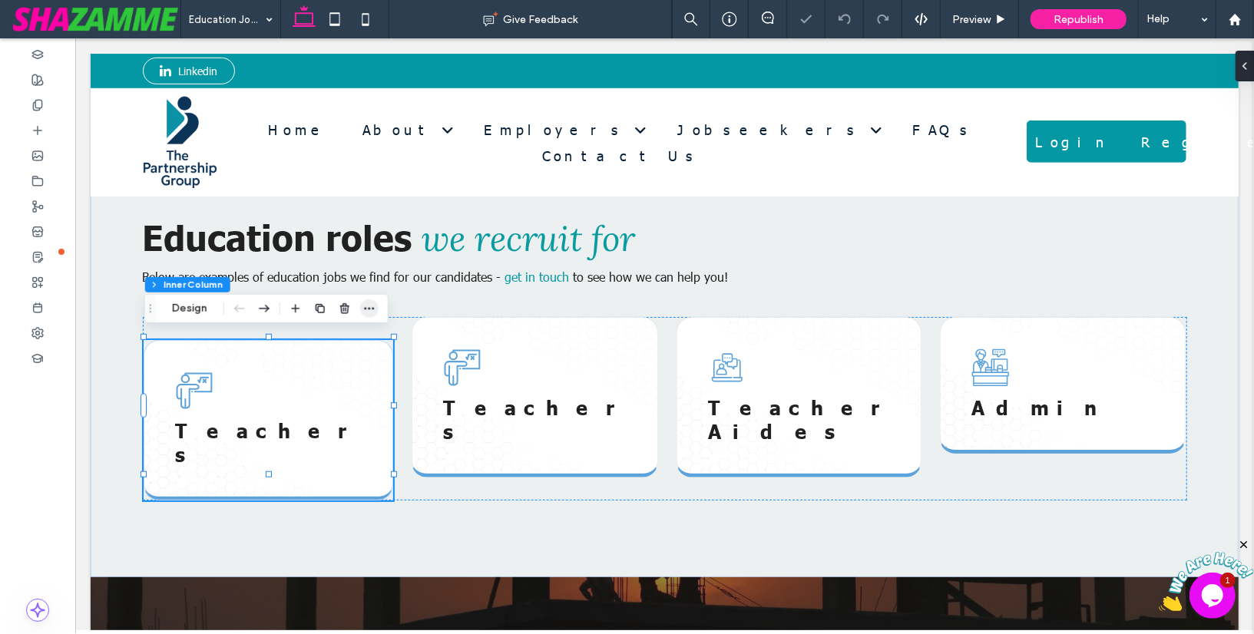
click at [366, 306] on icon "button" at bounding box center [369, 308] width 12 height 12
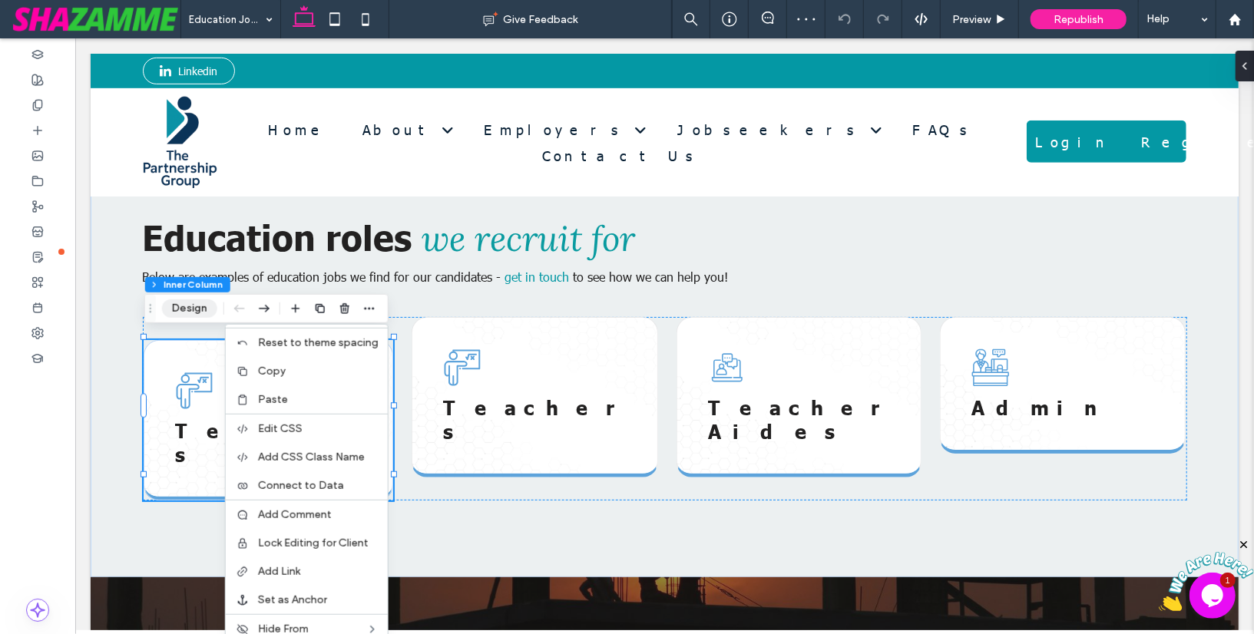
click at [188, 302] on button "Design" at bounding box center [189, 308] width 55 height 18
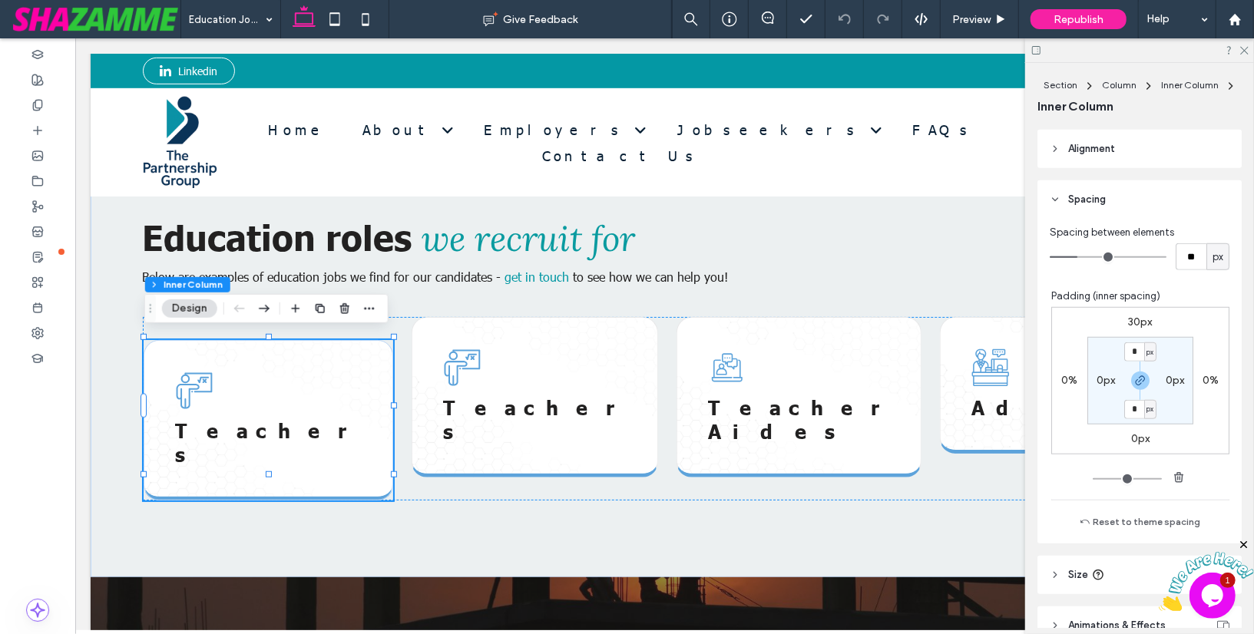
click at [1072, 147] on span "Alignment" at bounding box center [1091, 148] width 47 height 15
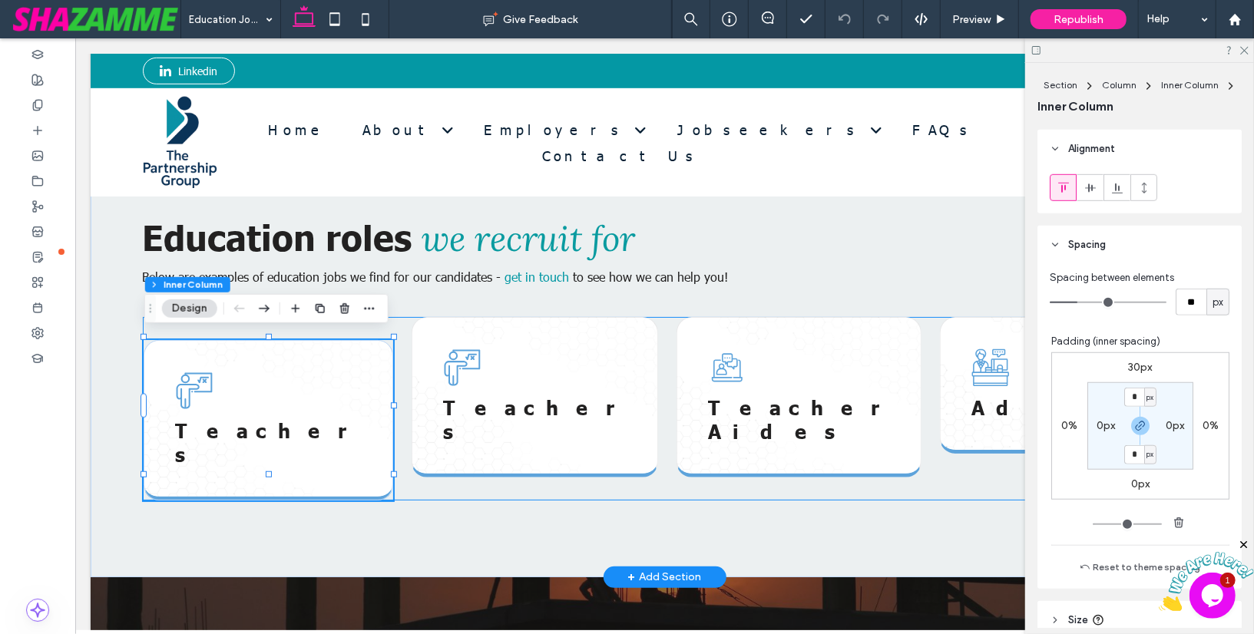
click at [400, 438] on div "Teachers 24% , 177px Teachers Teacher Aides Admin" at bounding box center [664, 407] width 1044 height 183
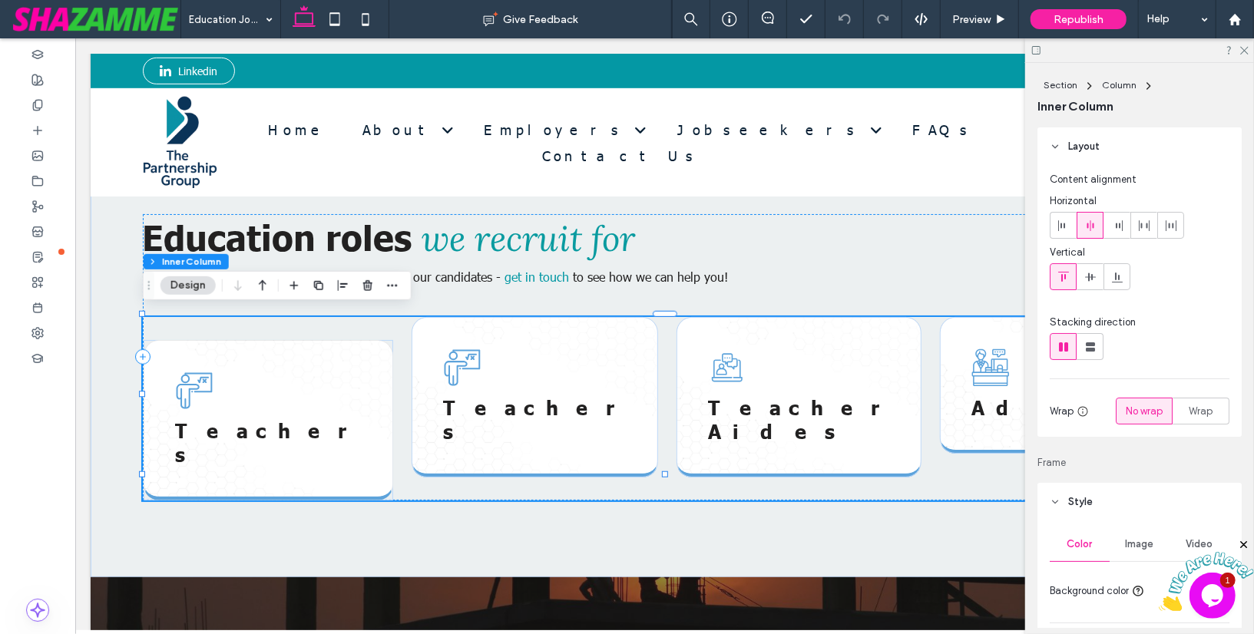
click at [1063, 268] on span at bounding box center [1063, 276] width 12 height 25
click at [280, 328] on div "Teachers Teachers Teacher Aides Admin" at bounding box center [664, 407] width 1044 height 183
click at [283, 349] on div "Teachers" at bounding box center [267, 419] width 249 height 160
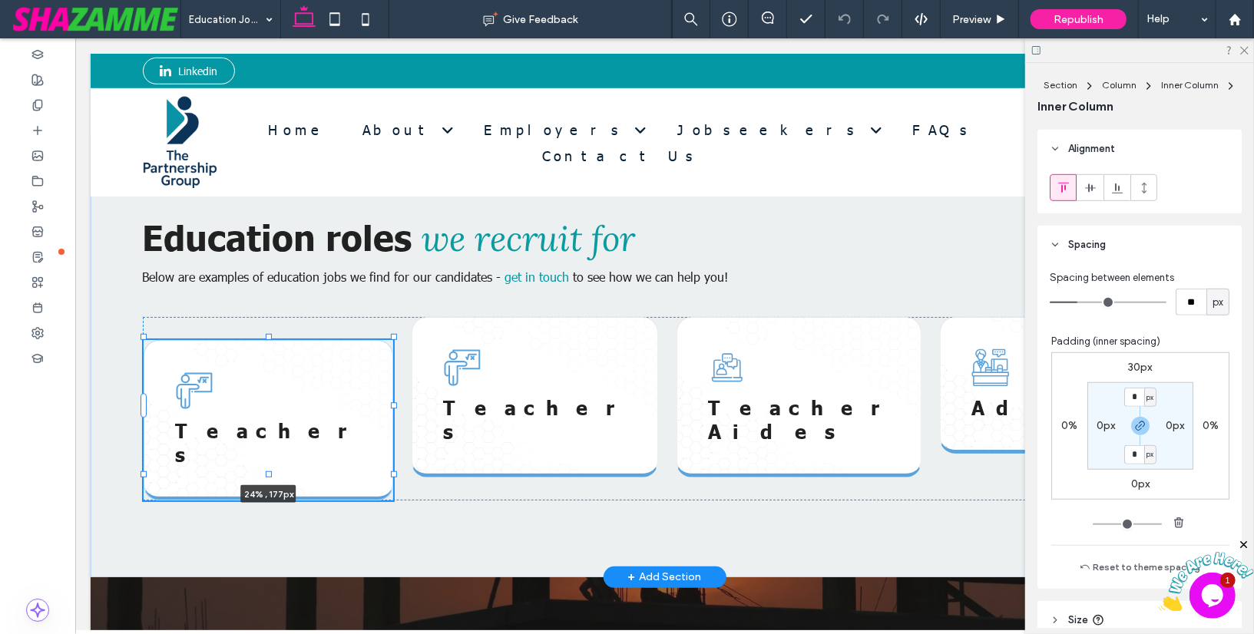
click at [269, 337] on div "Education roles we recruit for Below are examples of education jobs we find for…" at bounding box center [663, 357] width 1105 height 440
click at [380, 408] on div "Teachers" at bounding box center [267, 419] width 249 height 160
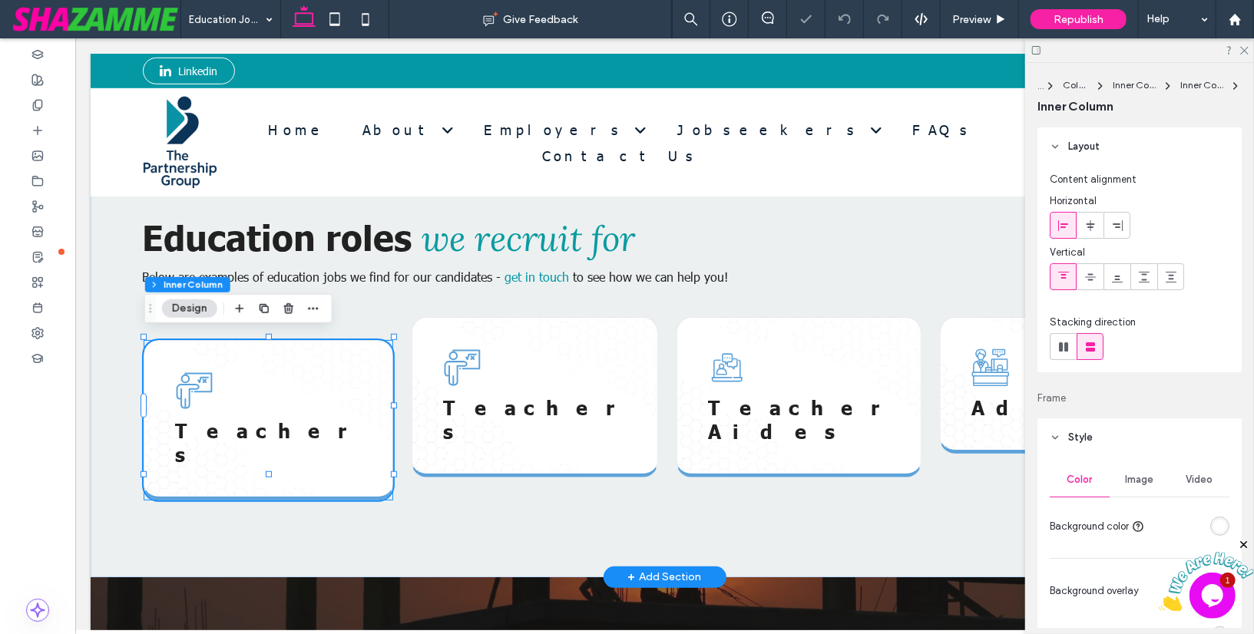
click at [379, 407] on div "Teachers" at bounding box center [267, 419] width 249 height 160
click at [1066, 273] on icon at bounding box center [1063, 277] width 12 height 12
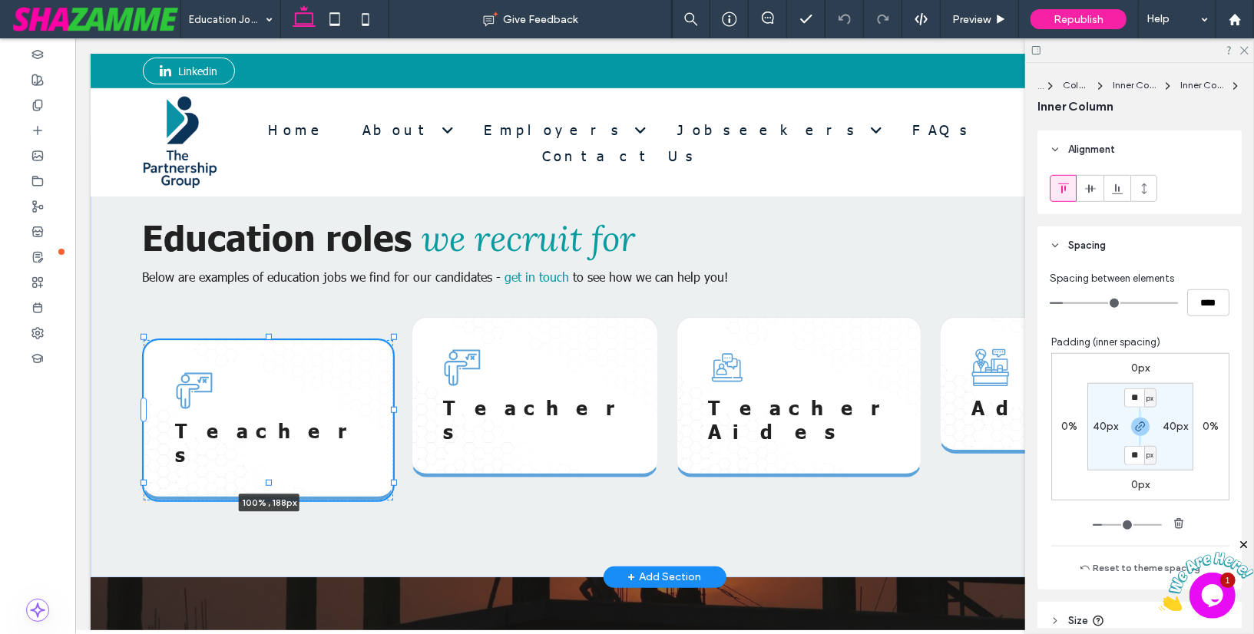
scroll to position [838, 0]
click at [273, 338] on div "Education roles we recruit for Below are examples of education jobs we find for…" at bounding box center [663, 357] width 1105 height 440
type input "***"
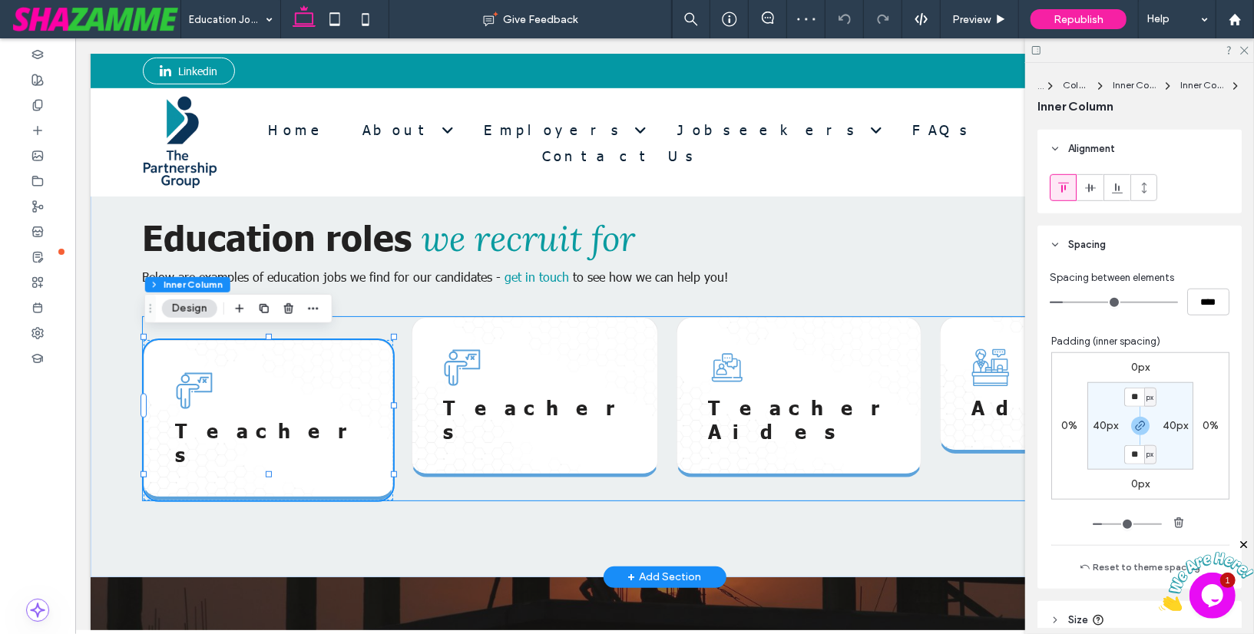
click at [400, 447] on div "Teachers 100% , 177px Teachers Teacher Aides Admin" at bounding box center [664, 407] width 1044 height 183
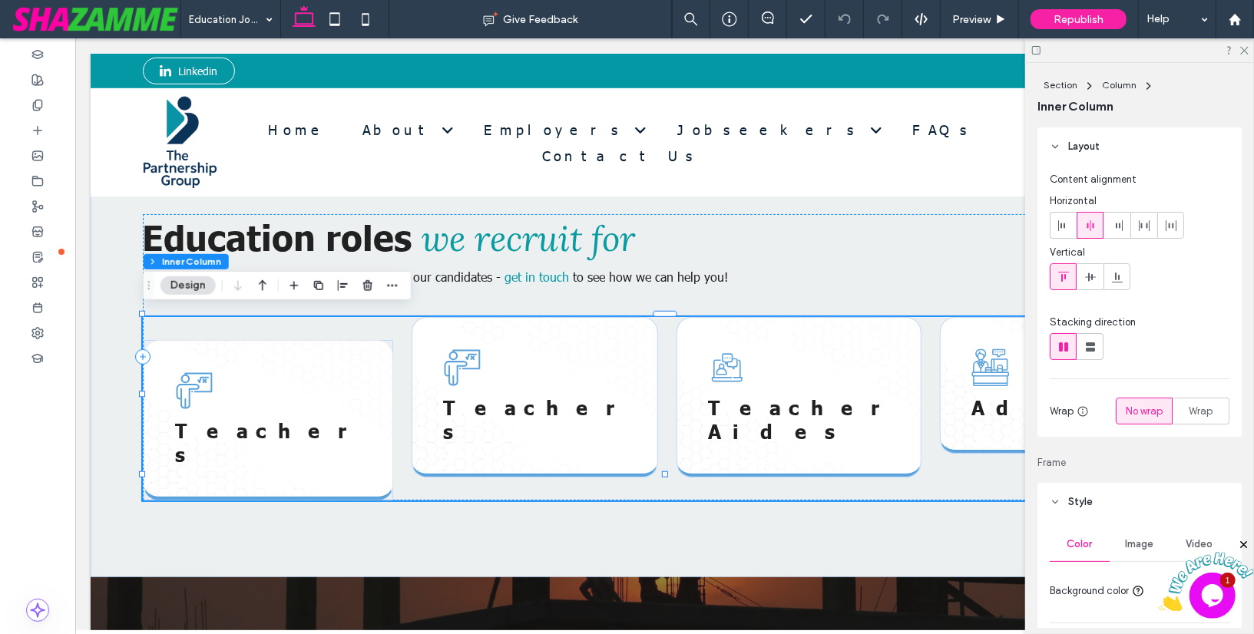
click at [1066, 271] on icon at bounding box center [1063, 277] width 12 height 12
click at [1075, 273] on div at bounding box center [1062, 276] width 25 height 25
click at [1093, 275] on icon at bounding box center [1090, 277] width 12 height 12
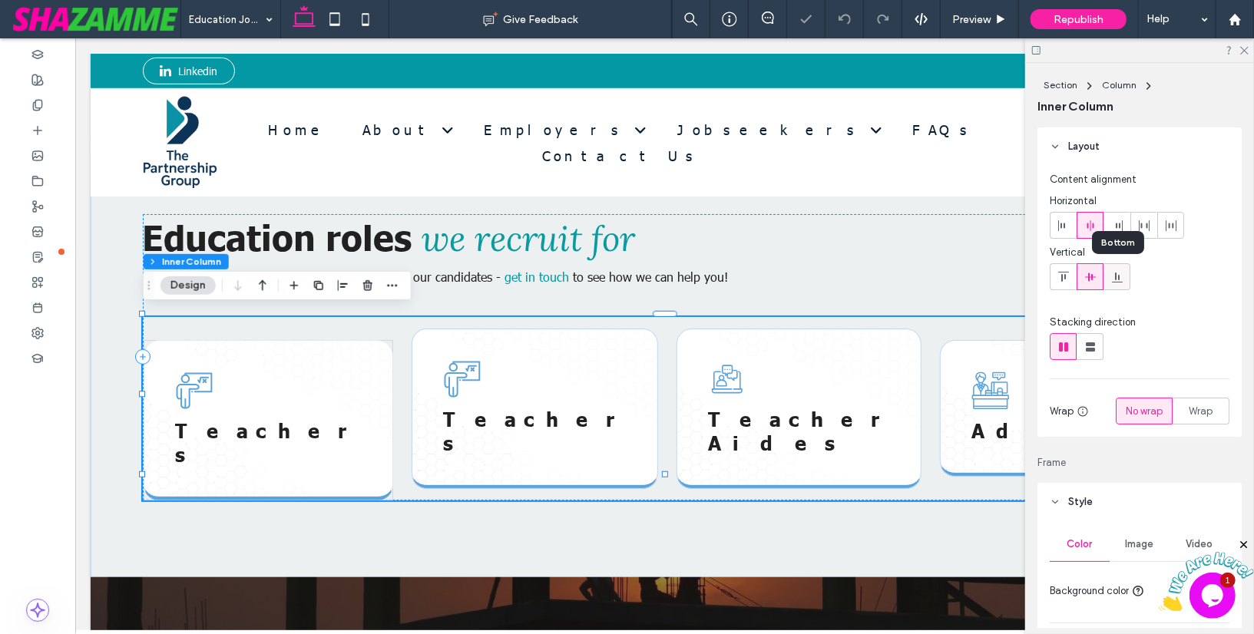
click at [1108, 275] on div at bounding box center [1116, 276] width 25 height 25
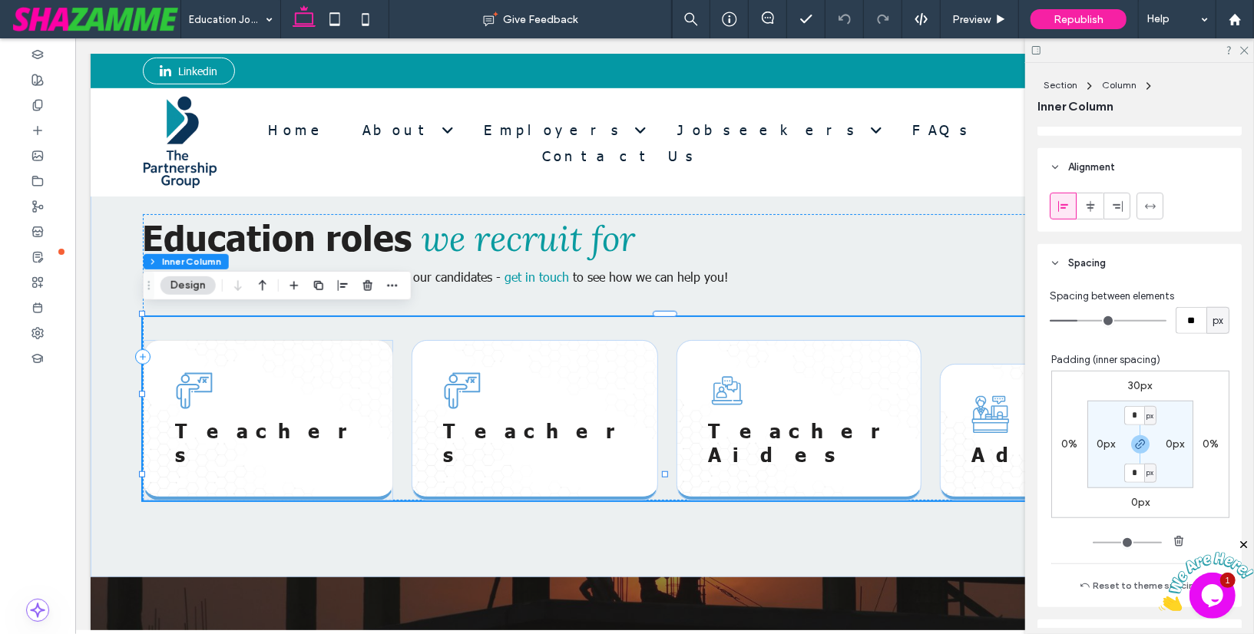
scroll to position [727, 0]
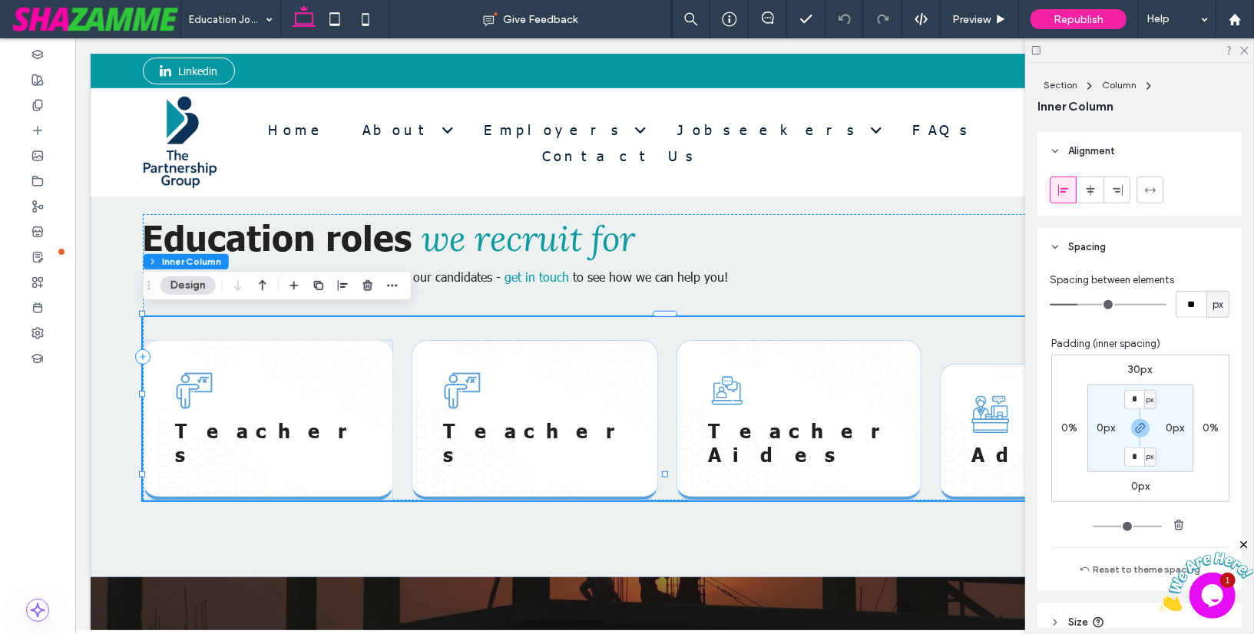
click at [1139, 363] on label "30px" at bounding box center [1141, 369] width 24 height 13
type input "**"
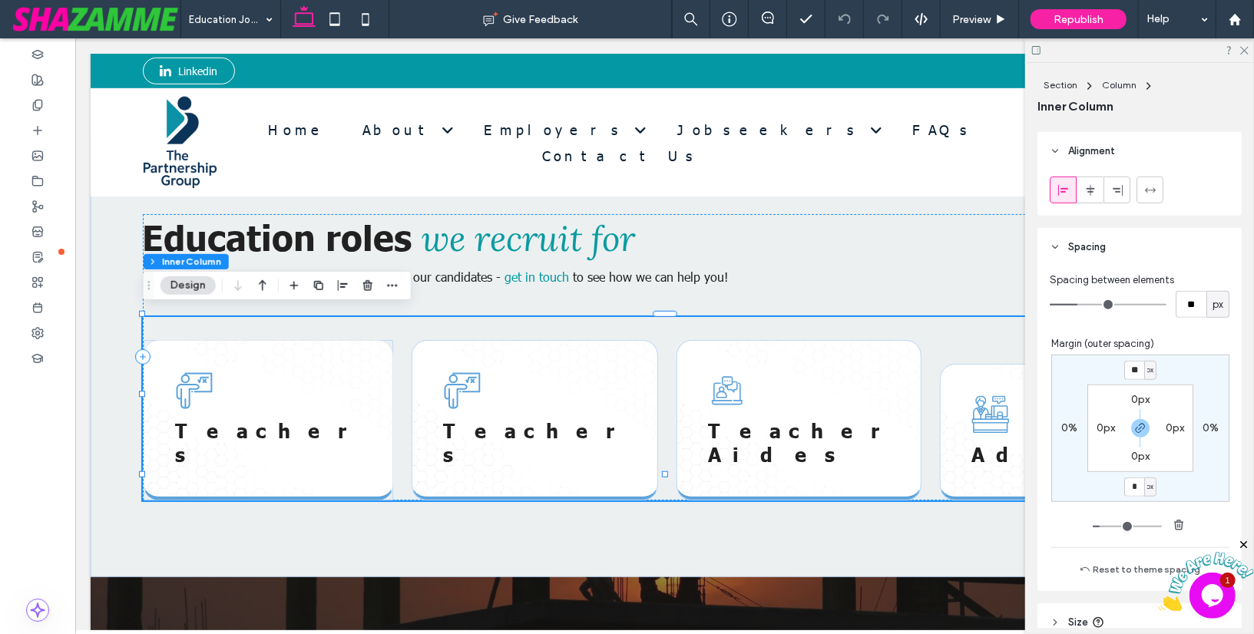
click at [1101, 374] on div "** px 0% * px 0% 0px 0px 0px 0px" at bounding box center [1140, 428] width 178 height 147
click at [1133, 368] on input "**" at bounding box center [1134, 370] width 20 height 19
type input "*"
click at [1101, 366] on div "* px 0% * px 0% 0px 0px 0px 0px" at bounding box center [1140, 428] width 178 height 147
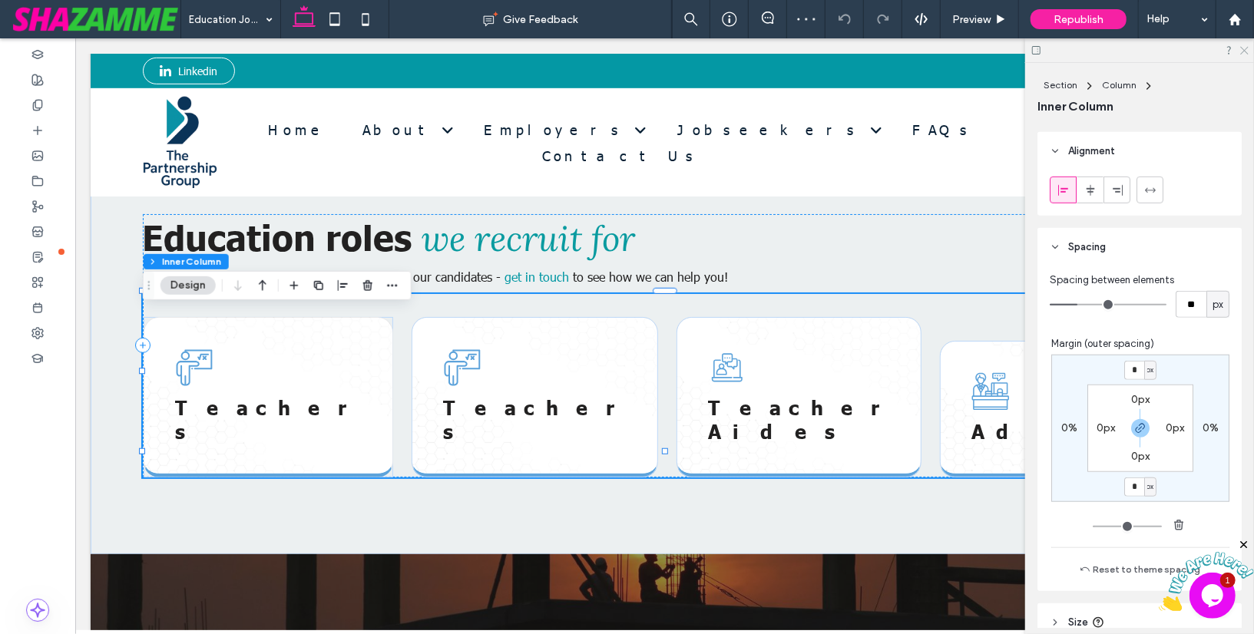
click at [1244, 50] on use at bounding box center [1244, 51] width 8 height 8
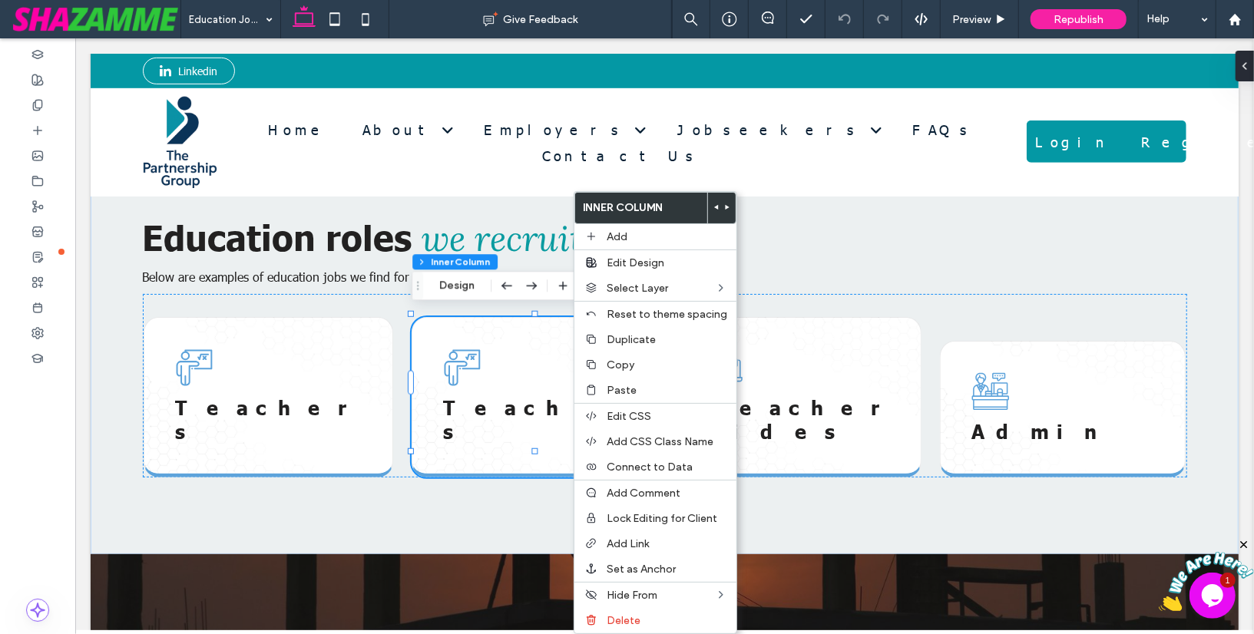
click at [725, 204] on icon at bounding box center [727, 207] width 6 height 6
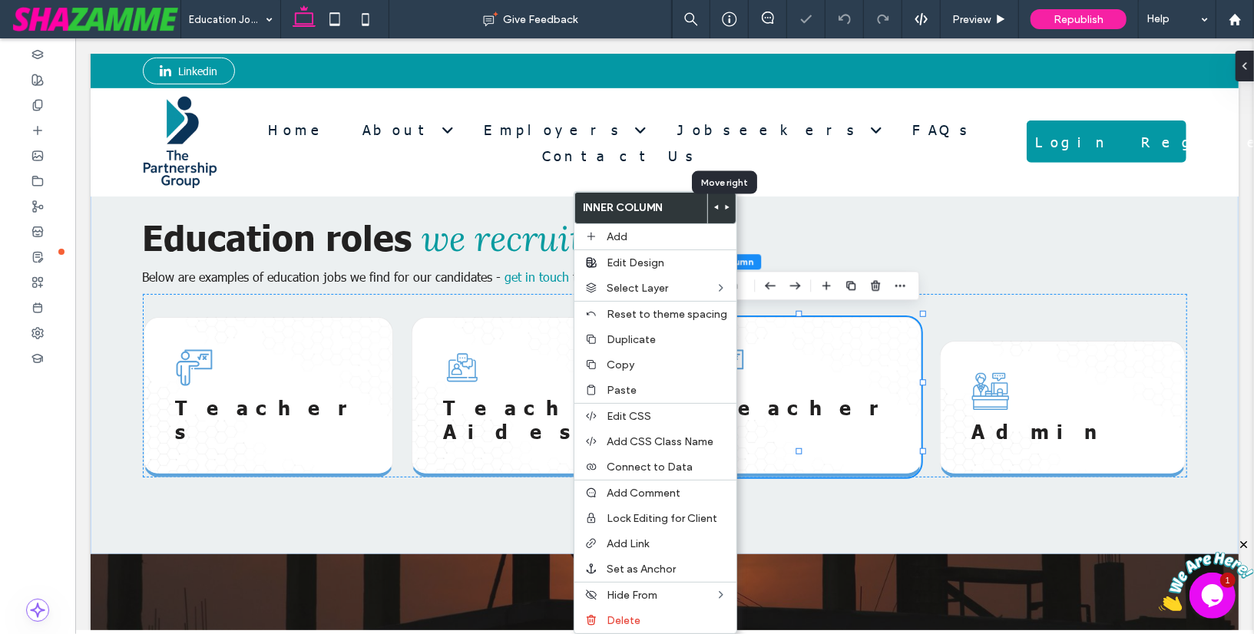
click at [725, 204] on icon at bounding box center [727, 207] width 6 height 6
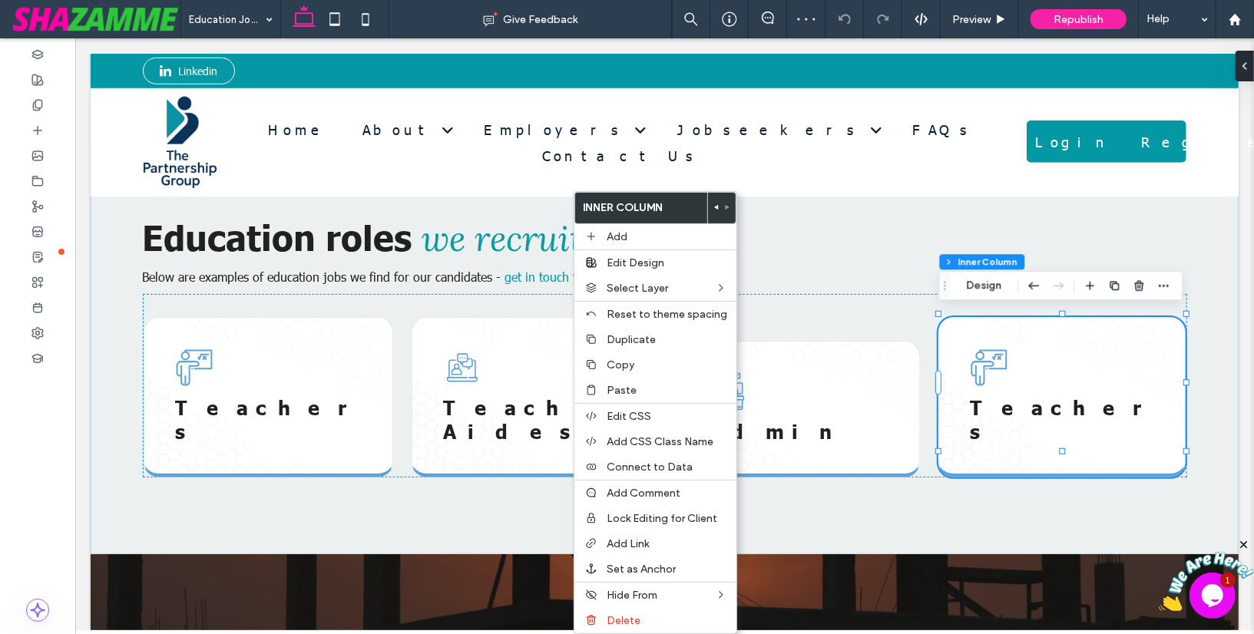
click at [1009, 413] on div "Teachers" at bounding box center [1060, 396] width 246 height 160
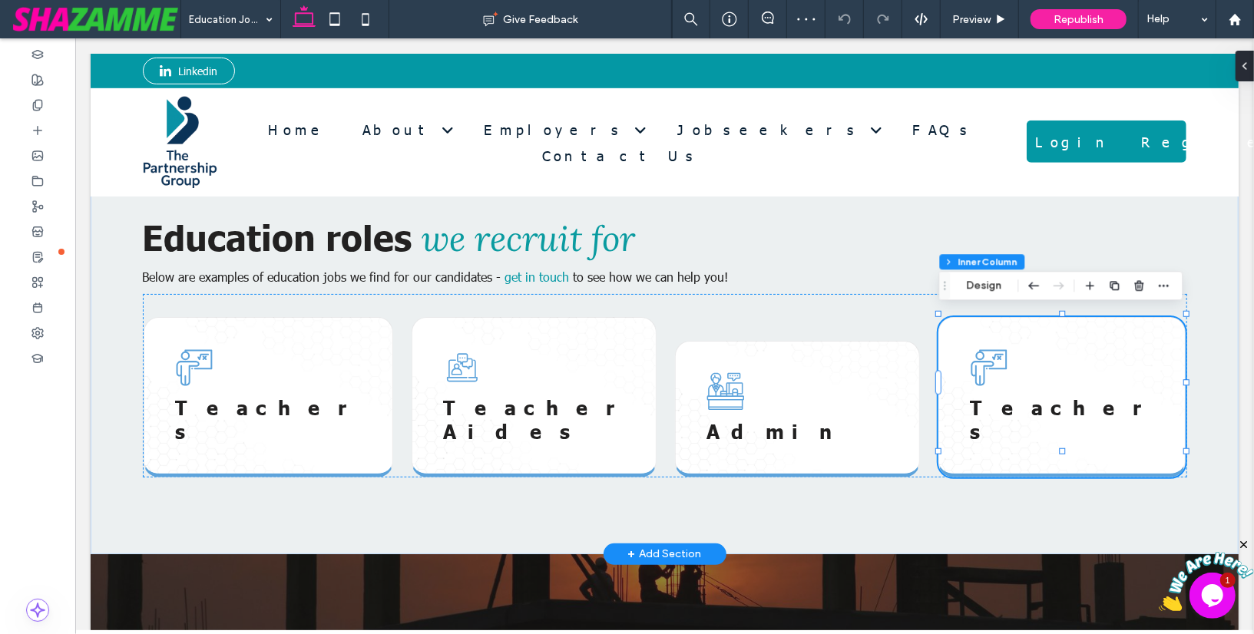
click at [1009, 413] on div "Teachers" at bounding box center [1060, 396] width 246 height 160
click at [1010, 410] on span "Teachers" at bounding box center [1059, 419] width 180 height 48
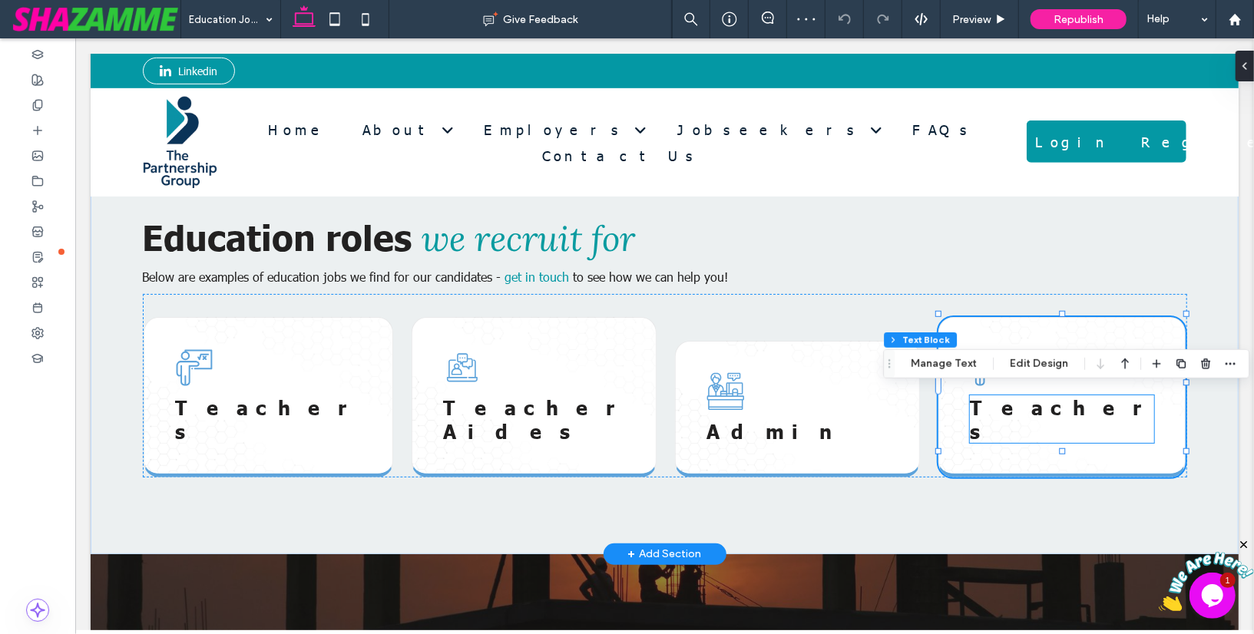
click at [1010, 410] on span "Teachers" at bounding box center [1059, 419] width 180 height 48
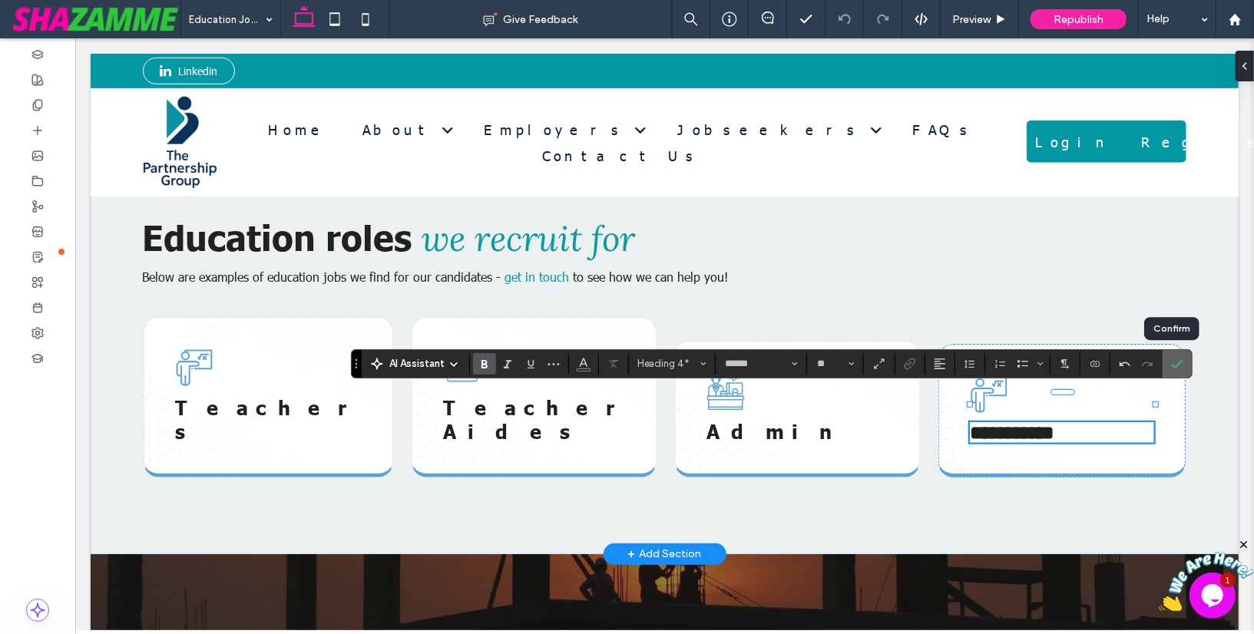
click at [1173, 363] on use "Confirm" at bounding box center [1177, 363] width 12 height 9
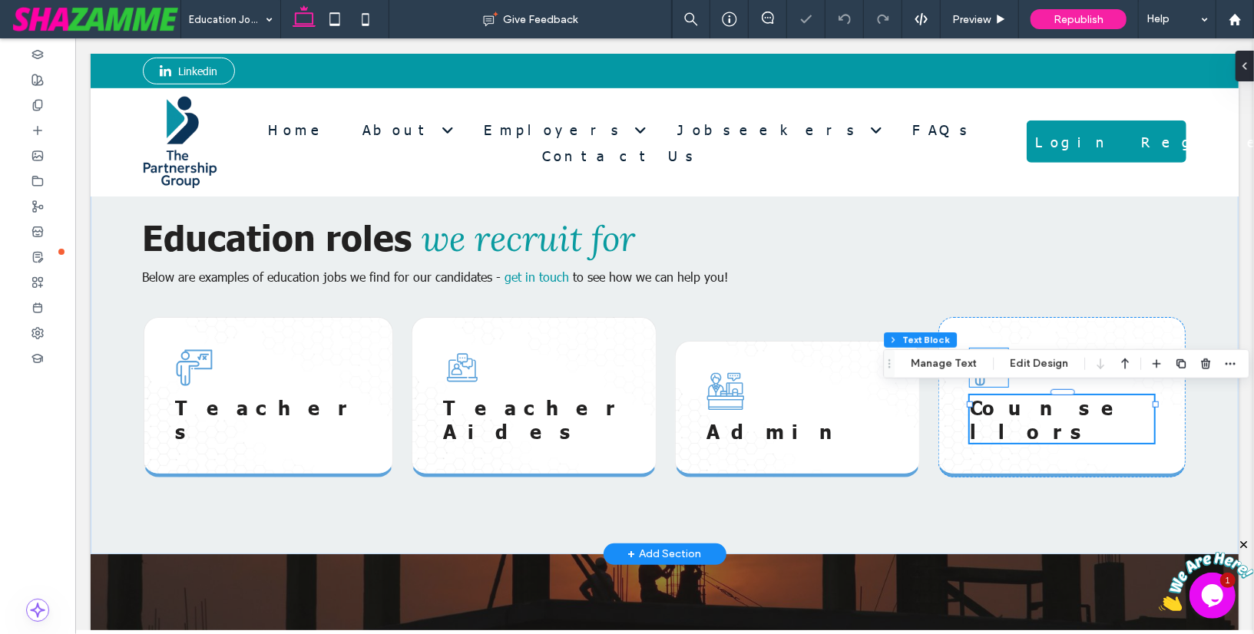
click at [1000, 348] on icon at bounding box center [988, 367] width 38 height 38
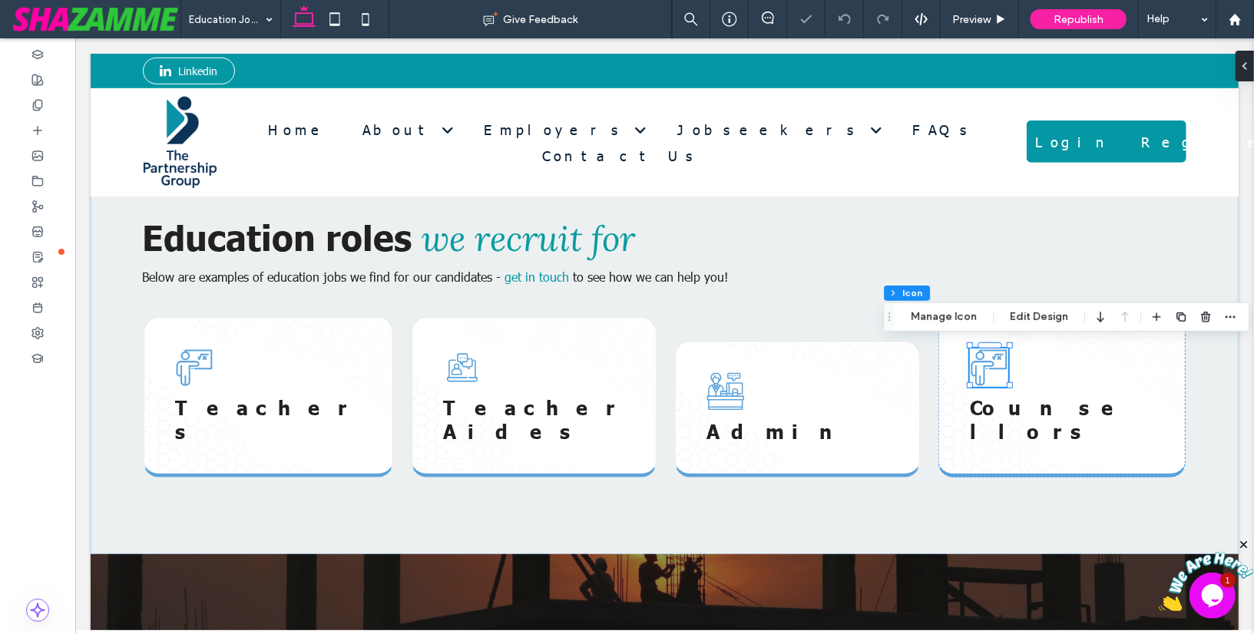
drag, startPoint x: 950, startPoint y: 313, endPoint x: 916, endPoint y: 331, distance: 38.8
click at [950, 313] on button "Manage Icon" at bounding box center [944, 317] width 86 height 18
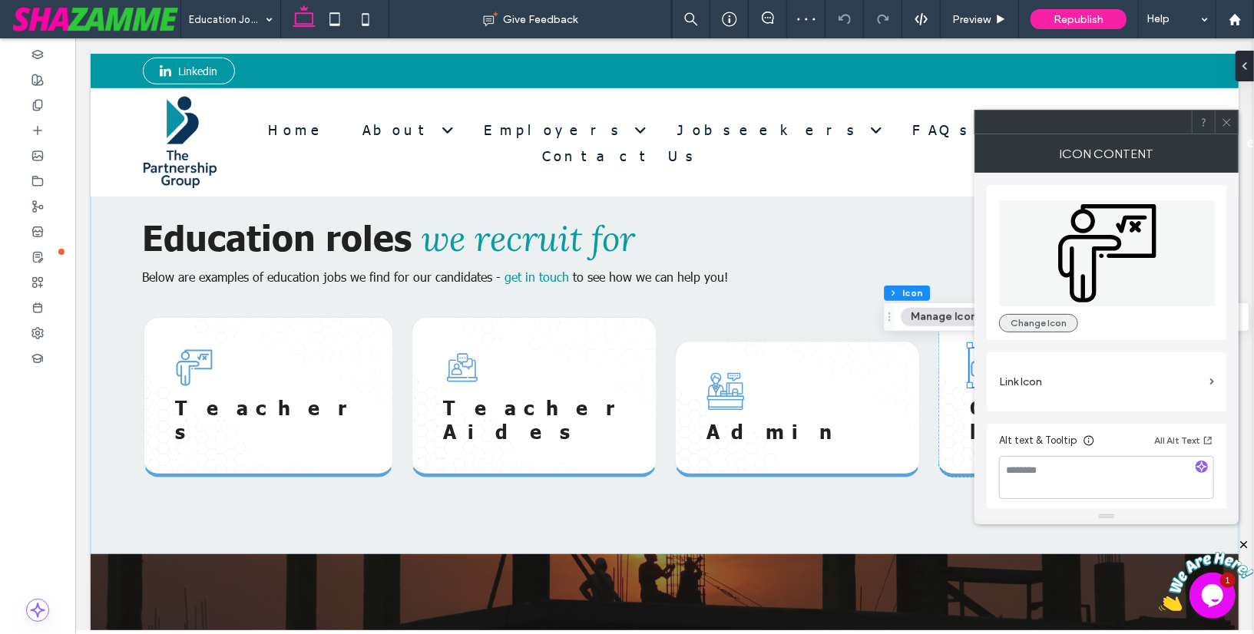
click at [1045, 320] on button "Change Icon" at bounding box center [1038, 323] width 79 height 18
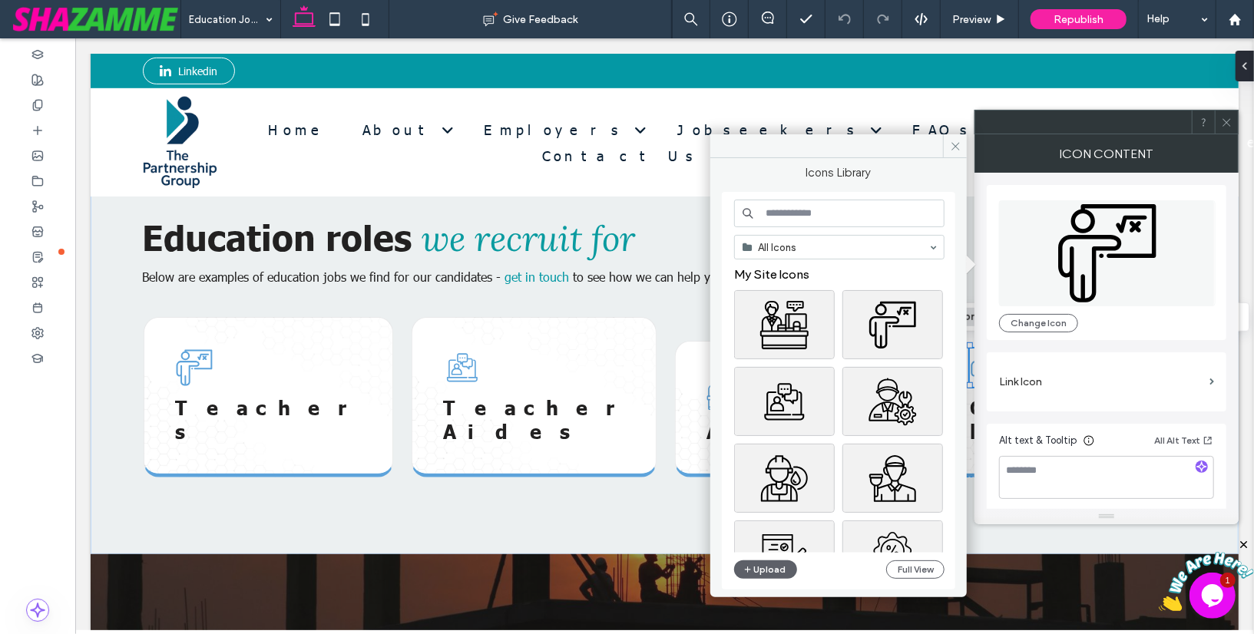
click at [776, 210] on input at bounding box center [839, 214] width 210 height 28
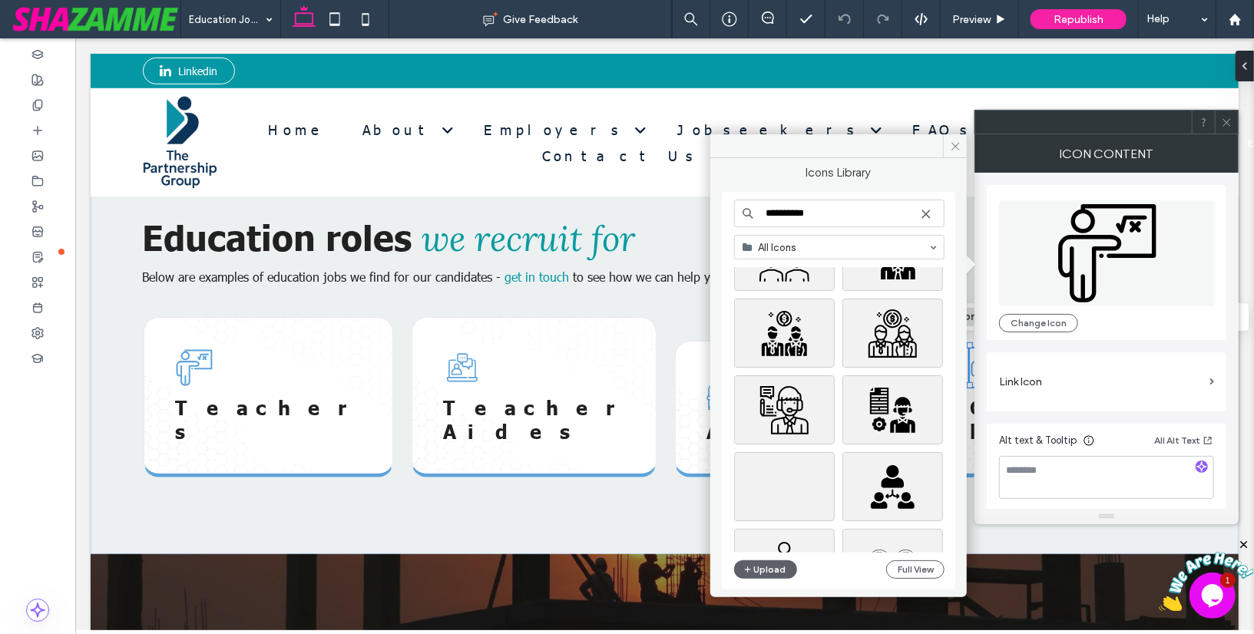
scroll to position [527, 0]
type input "**********"
click at [904, 332] on div "Select" at bounding box center [892, 335] width 101 height 69
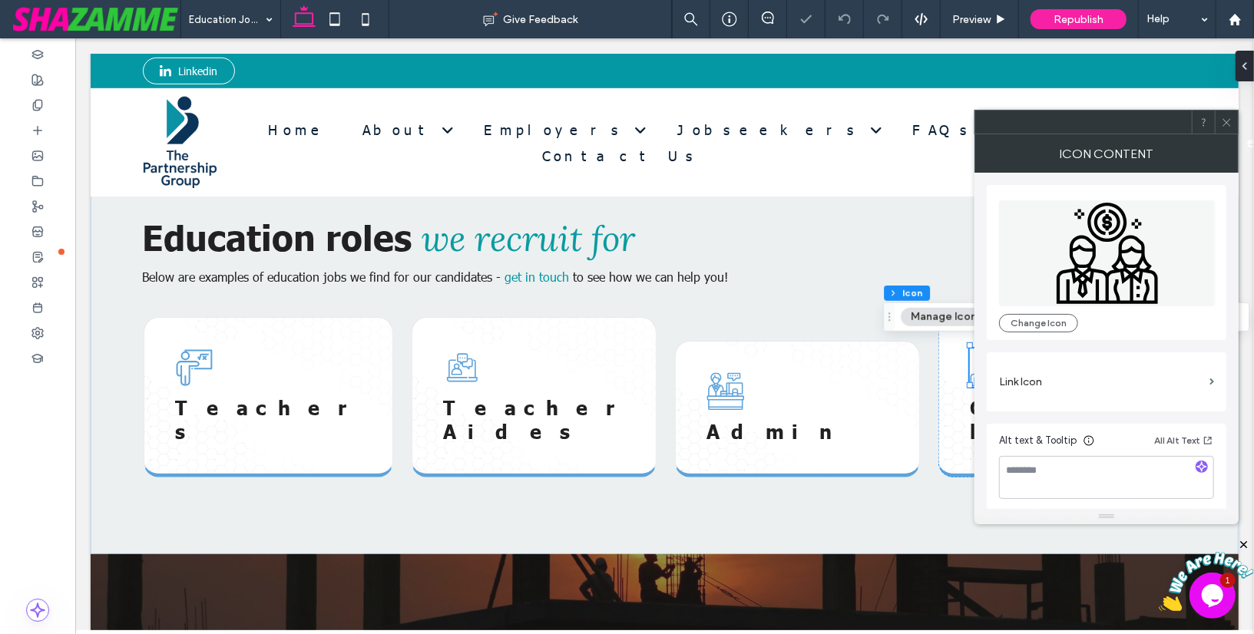
click at [1226, 119] on icon at bounding box center [1227, 123] width 12 height 12
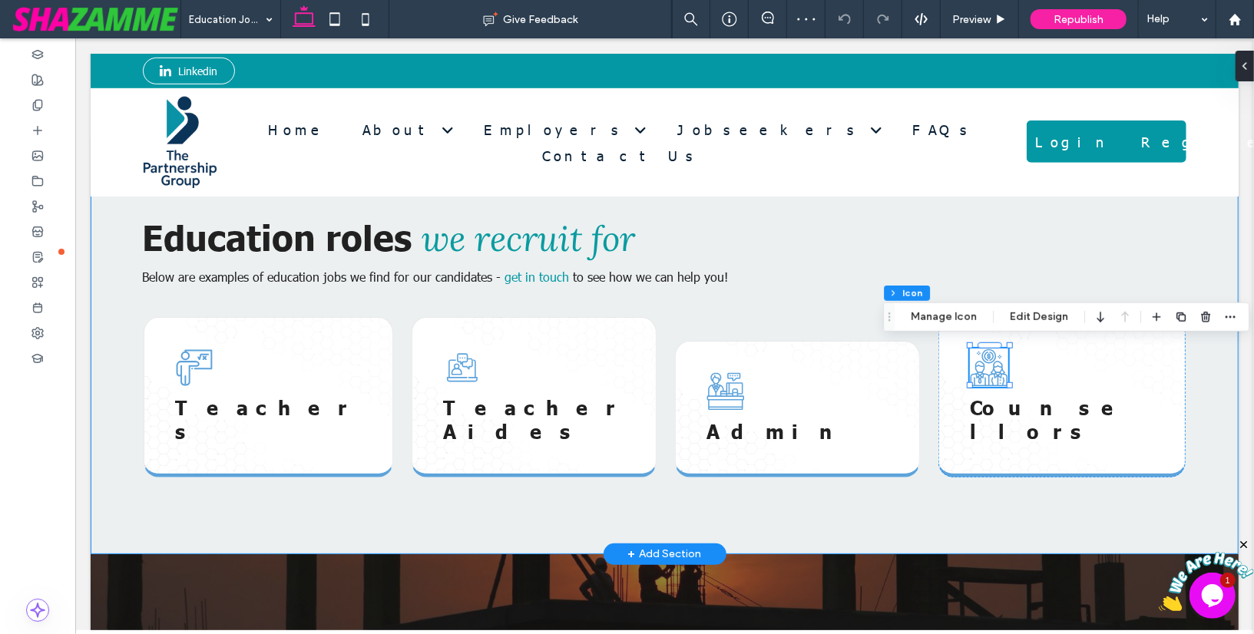
click at [1211, 213] on div "Education roles we recruit for Below are examples of education jobs we find for…" at bounding box center [663, 345] width 1105 height 417
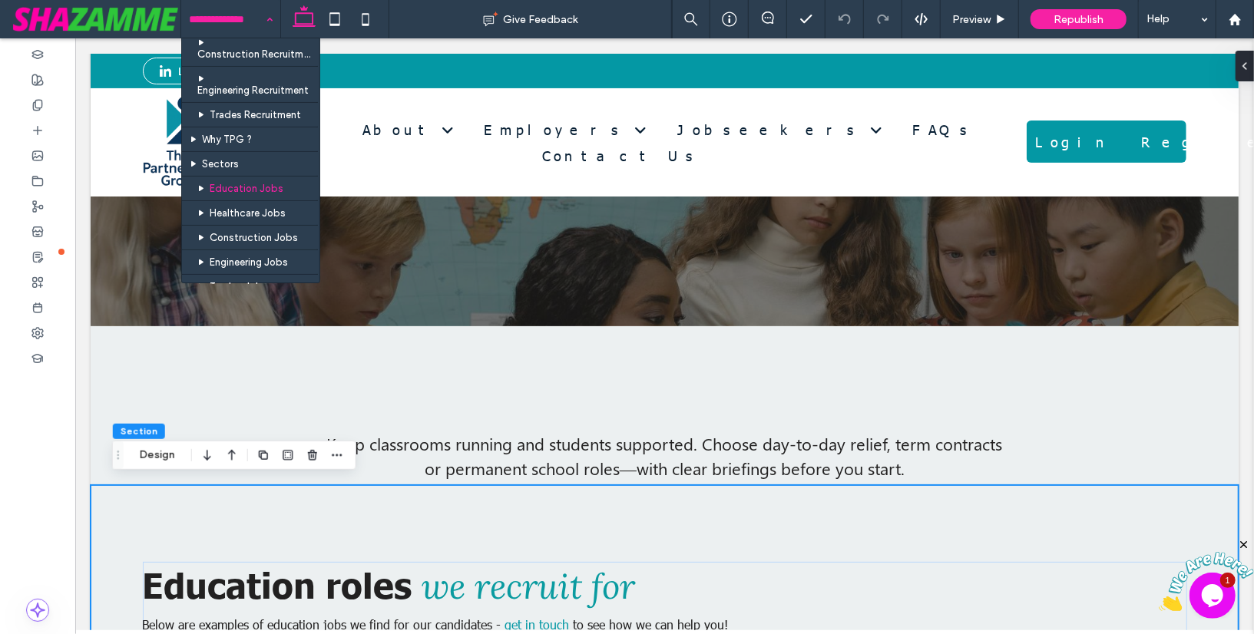
scroll to position [259, 0]
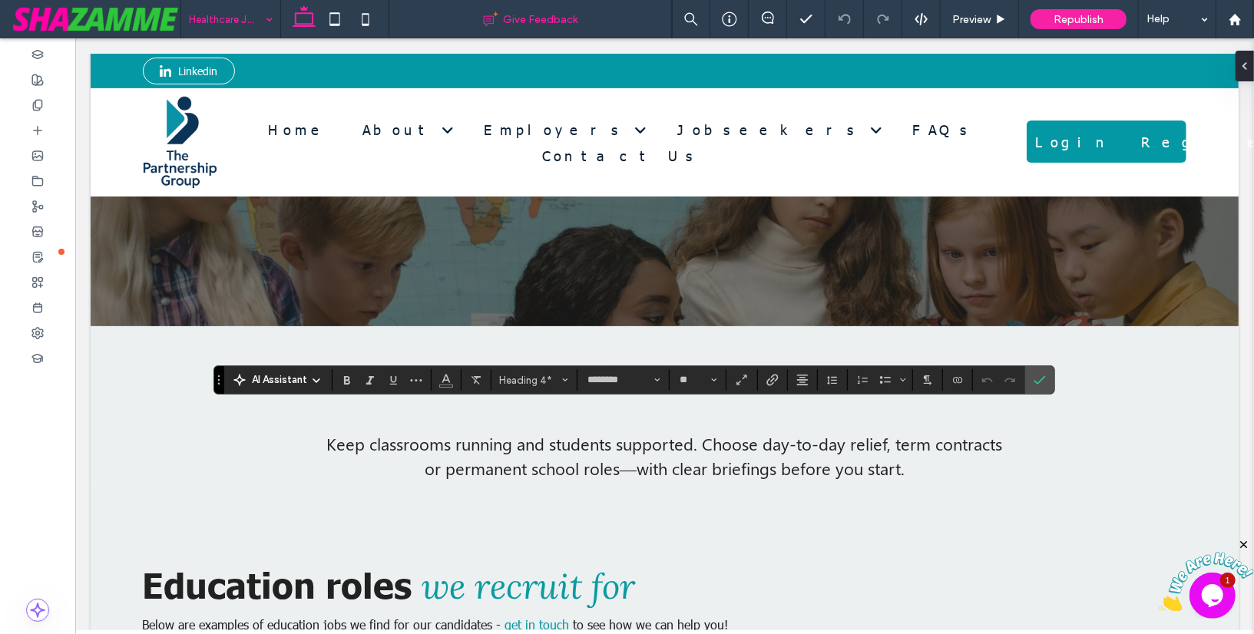
type input "******"
type input "**"
type input "********"
type input "**"
click at [797, 380] on use "Alignment" at bounding box center [802, 380] width 11 height 11
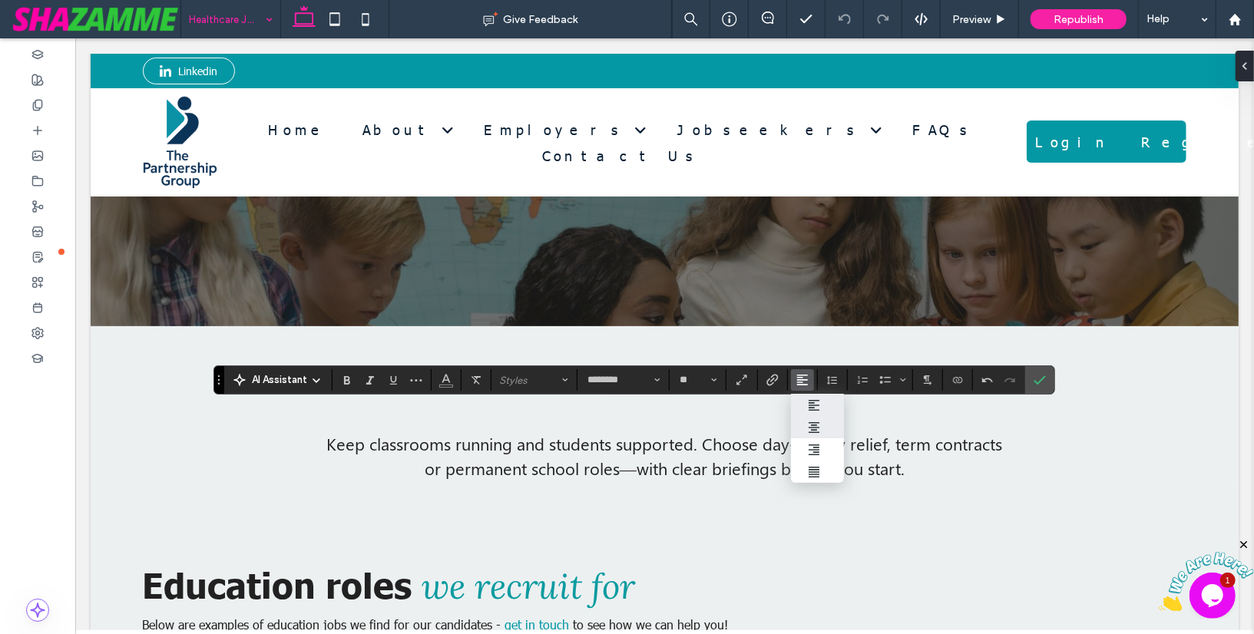
click at [814, 425] on icon "ui.textEditor.alignment.center" at bounding box center [814, 427] width 12 height 12
click at [1034, 376] on icon "Confirm" at bounding box center [1039, 380] width 12 height 12
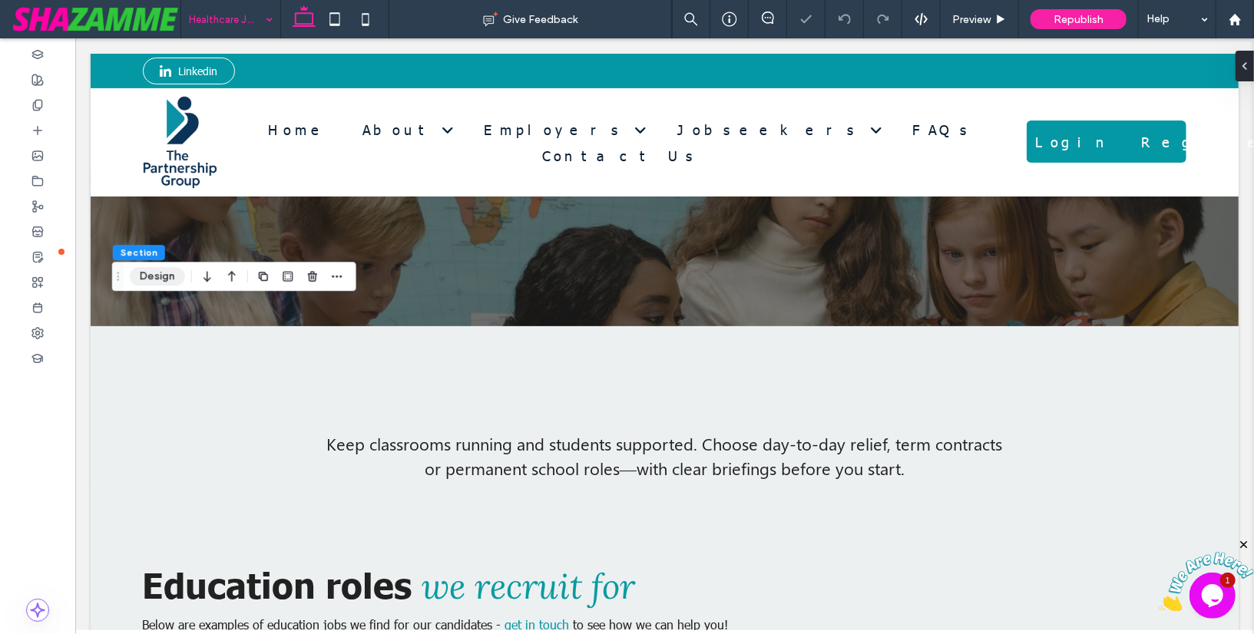
click at [151, 276] on button "Design" at bounding box center [157, 276] width 55 height 18
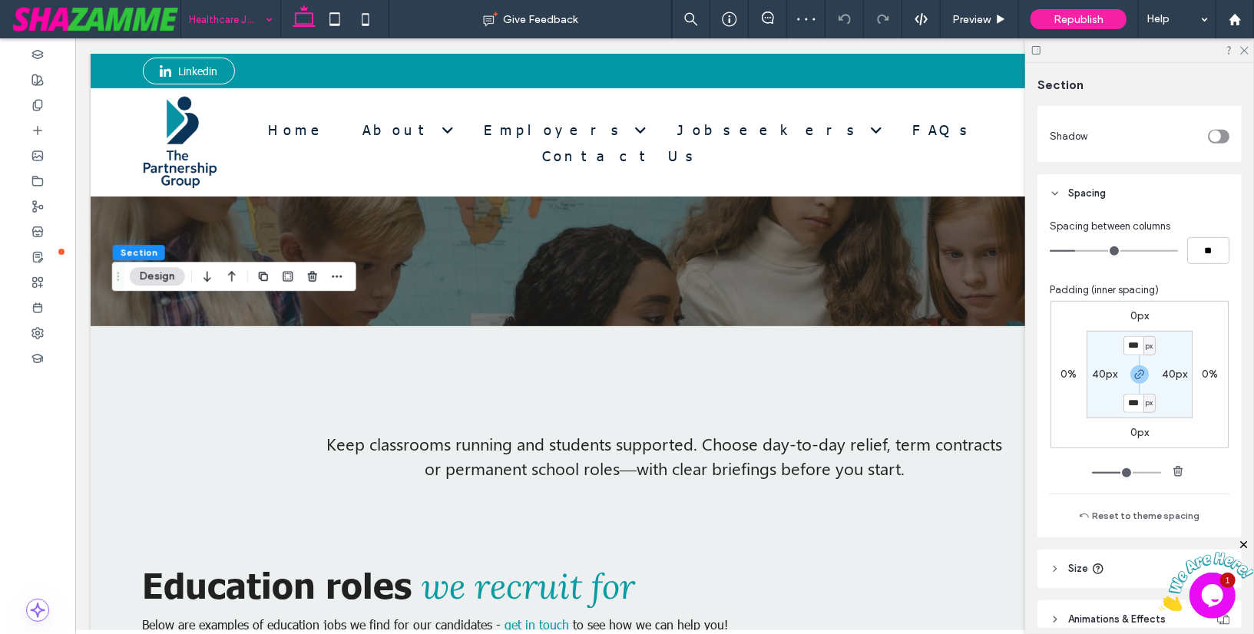
scroll to position [480, 0]
click at [1133, 400] on input "***" at bounding box center [1133, 400] width 20 height 19
click at [1138, 365] on icon "button" at bounding box center [1139, 371] width 12 height 12
click at [1138, 401] on label "250px" at bounding box center [1139, 399] width 31 height 13
type input "***"
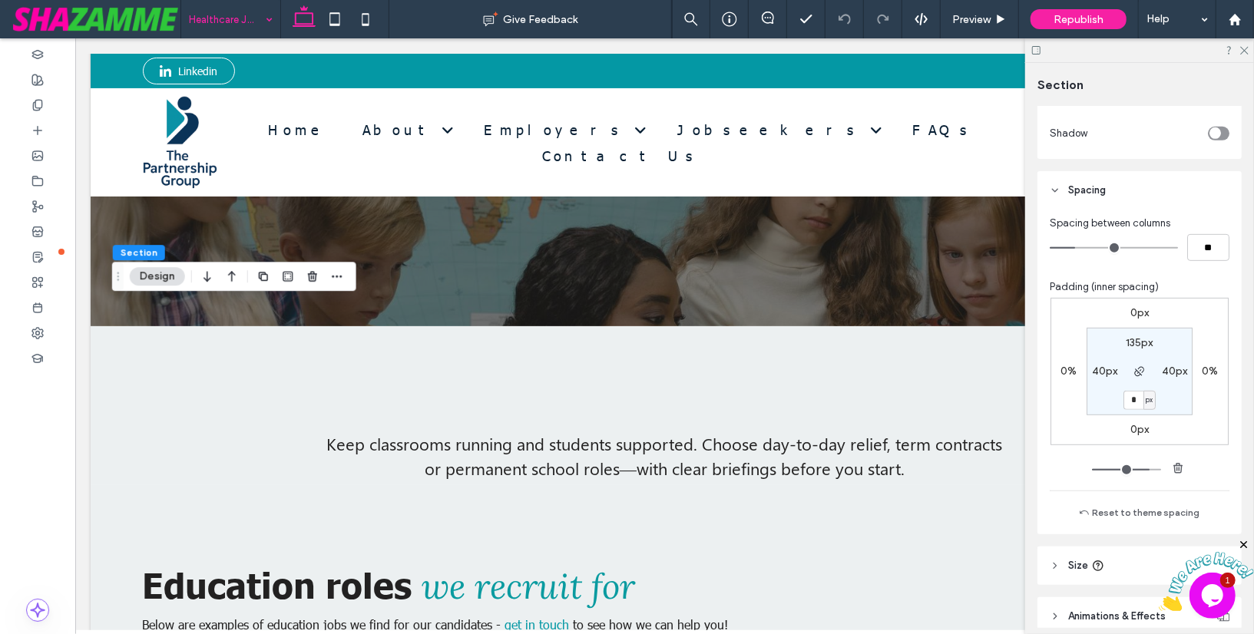
type input "*"
click at [1112, 407] on section "135px 40px * px 40px" at bounding box center [1139, 372] width 106 height 88
type input "*"
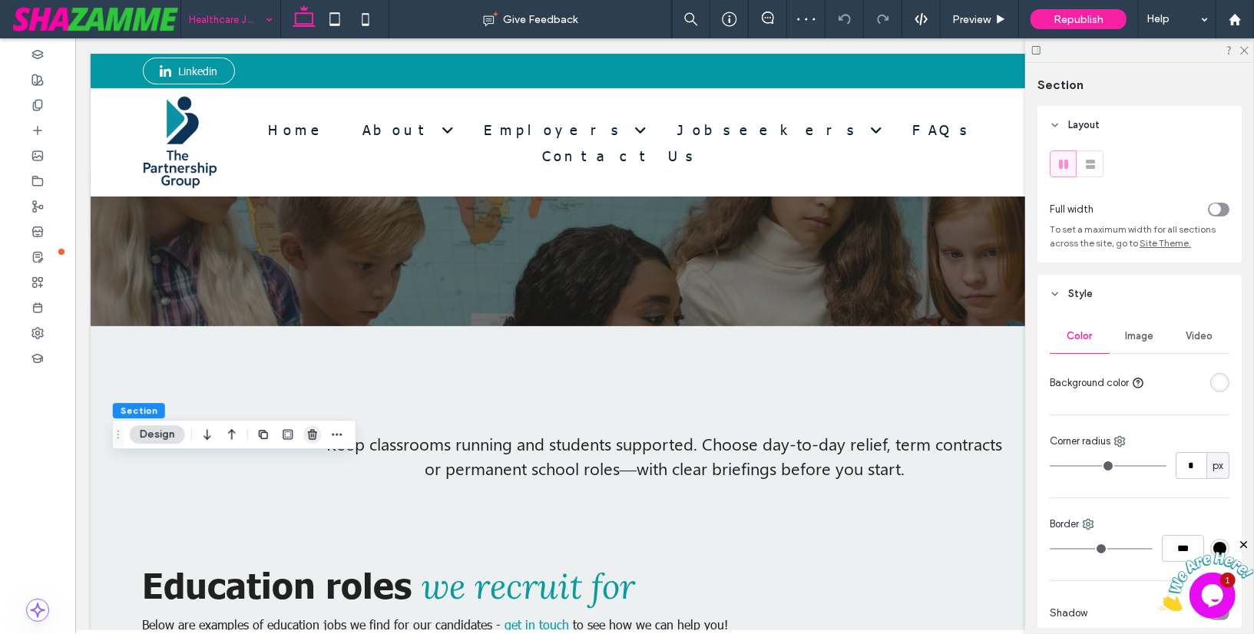
click at [314, 435] on icon "button" at bounding box center [312, 434] width 12 height 12
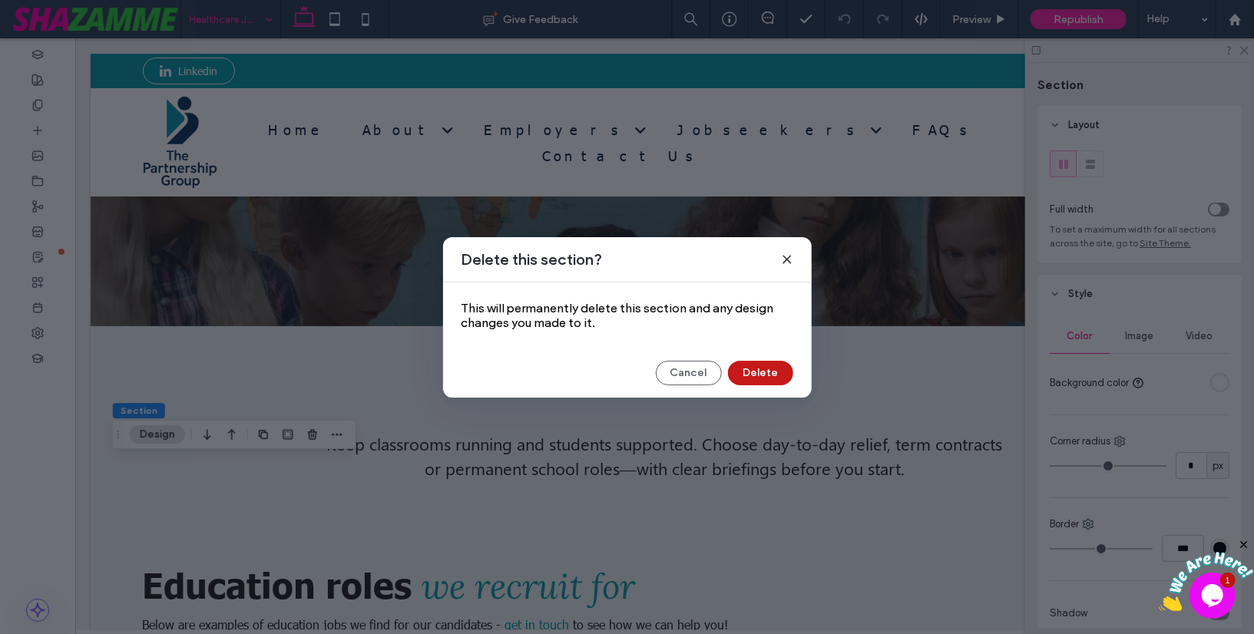
click at [758, 369] on button "Delete" at bounding box center [760, 373] width 65 height 25
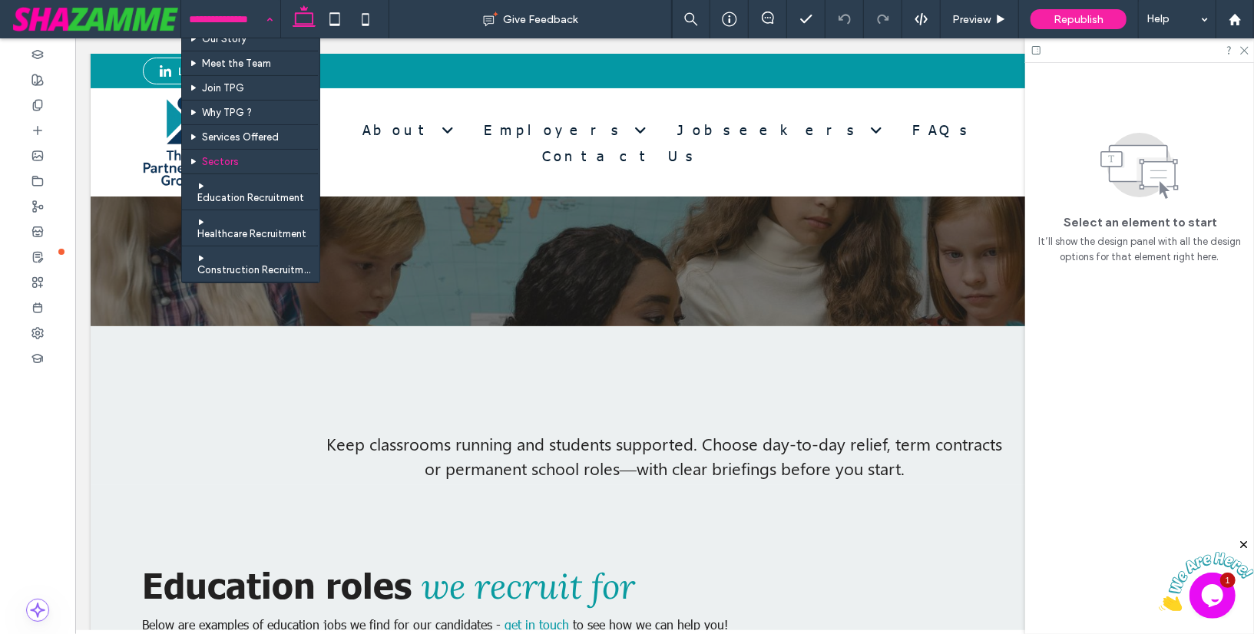
scroll to position [39, 0]
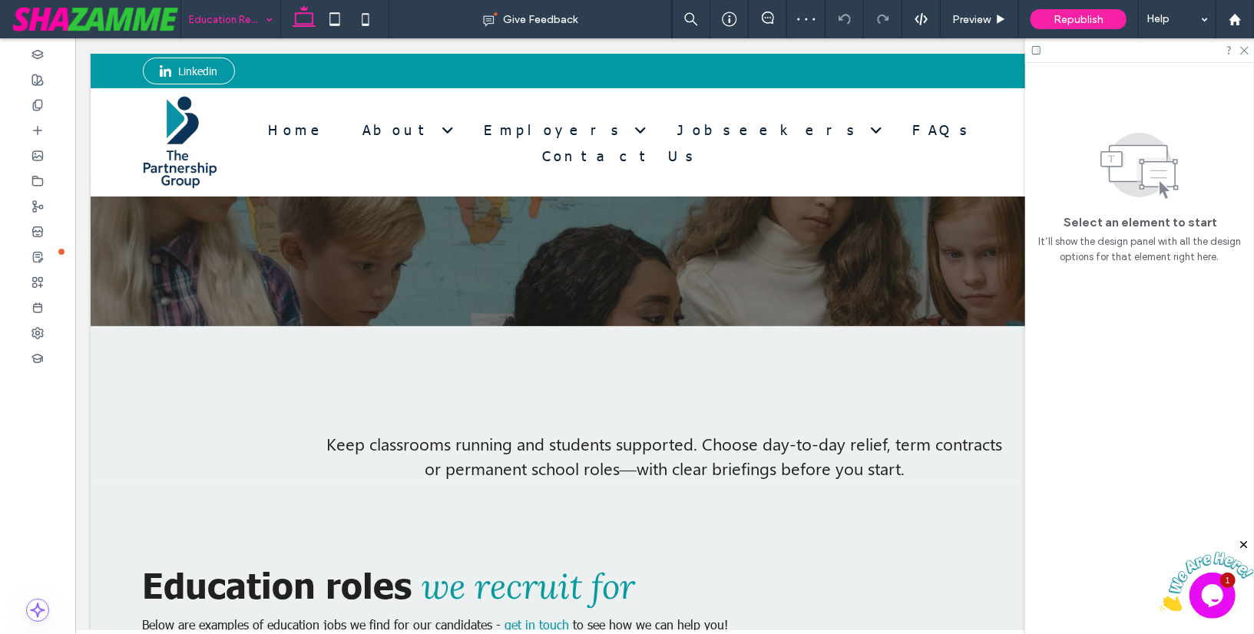
click at [228, 11] on input at bounding box center [227, 19] width 76 height 38
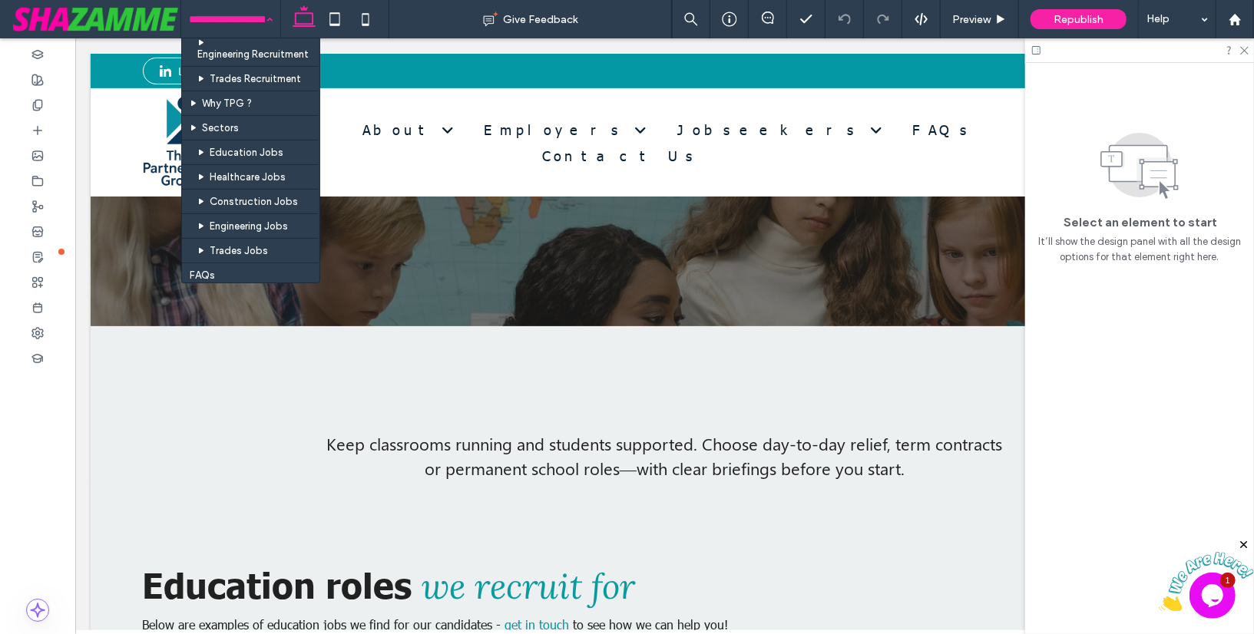
scroll to position [298, 0]
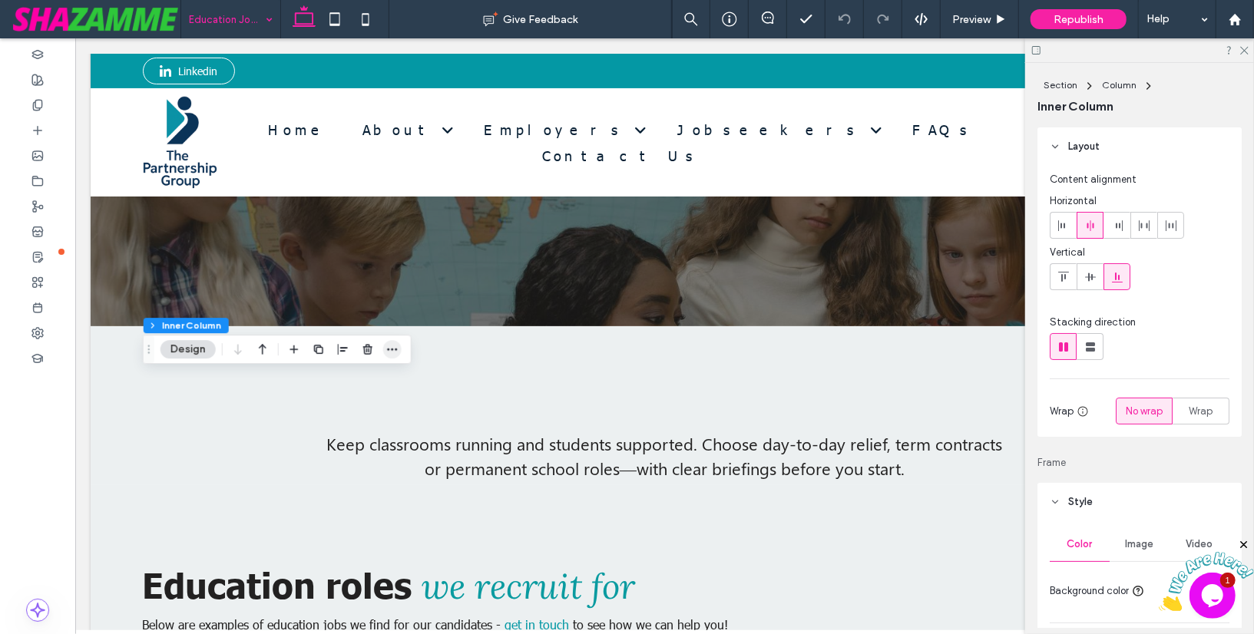
click at [391, 352] on icon "button" at bounding box center [392, 349] width 12 height 12
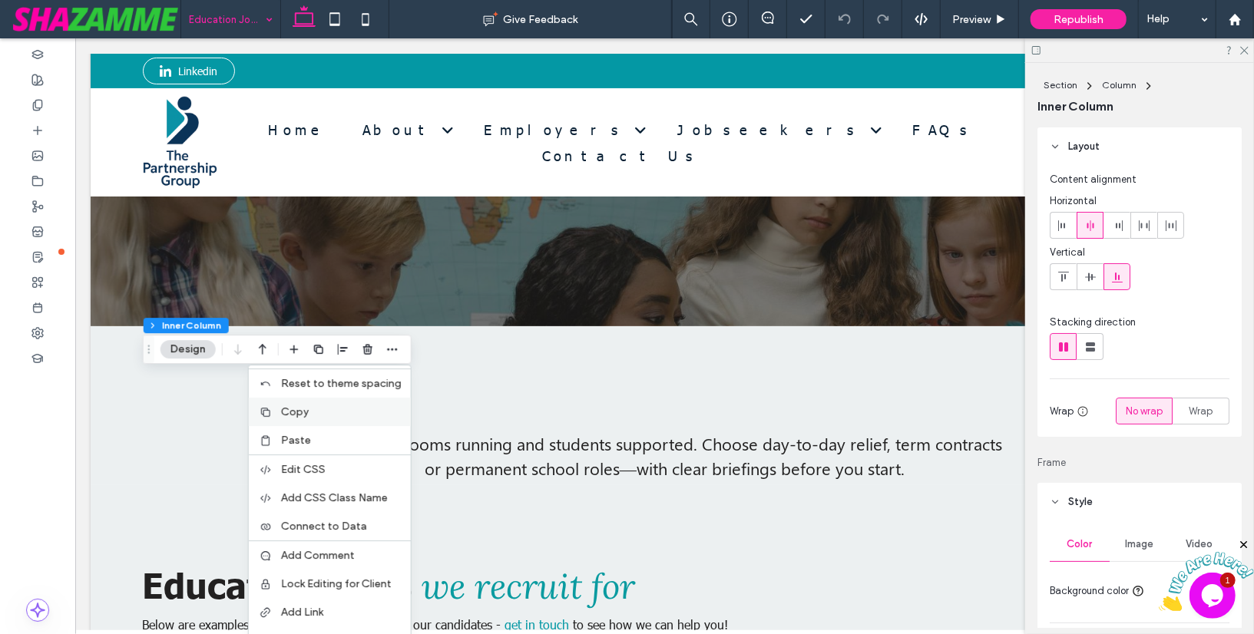
click at [342, 410] on label "Copy" at bounding box center [341, 411] width 121 height 13
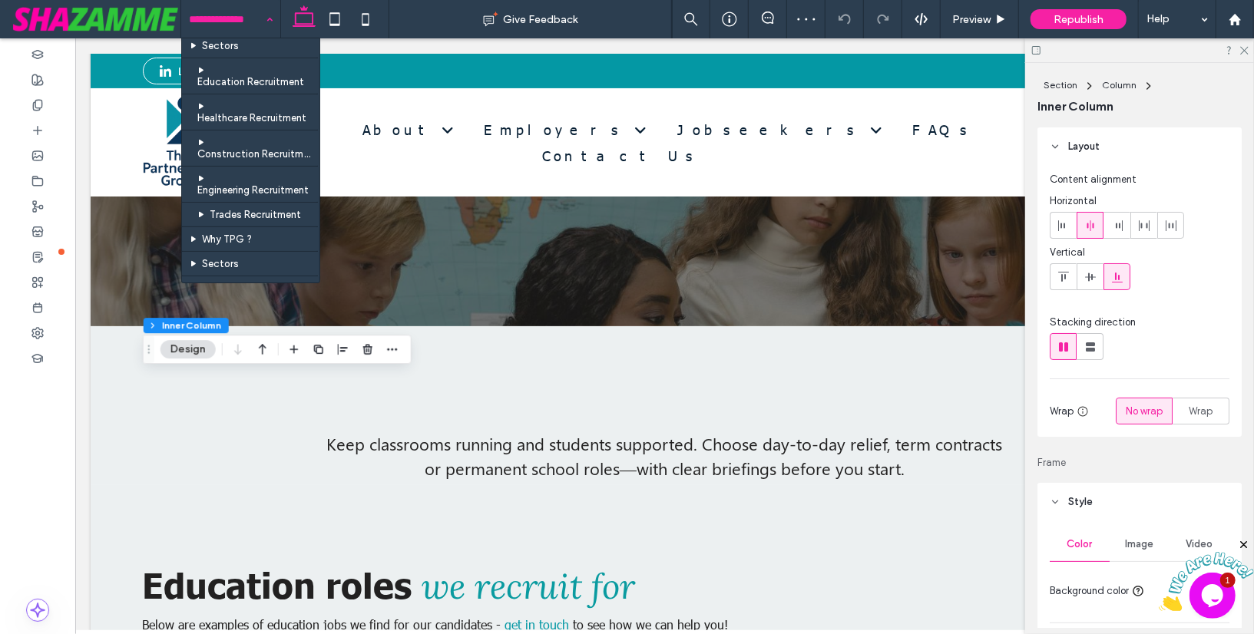
scroll to position [150, 0]
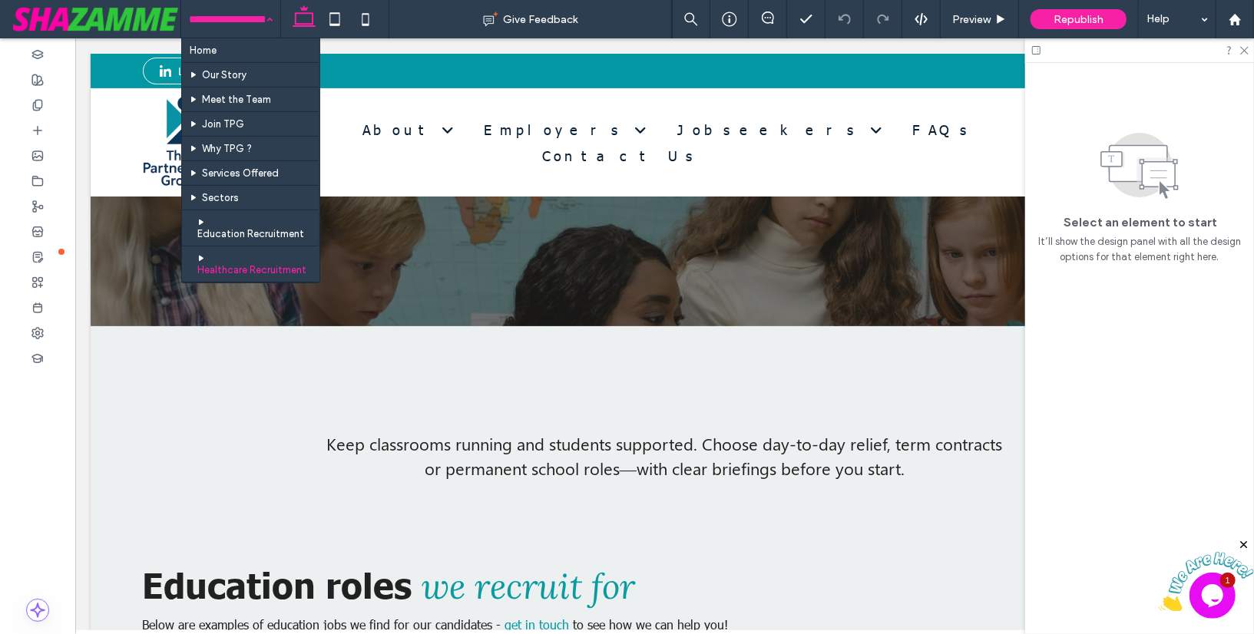
click at [265, 26] on div "Home Our Story Meet the Team Join TPG Why TPG ? Services Offered Sectors Educat…" at bounding box center [230, 19] width 99 height 38
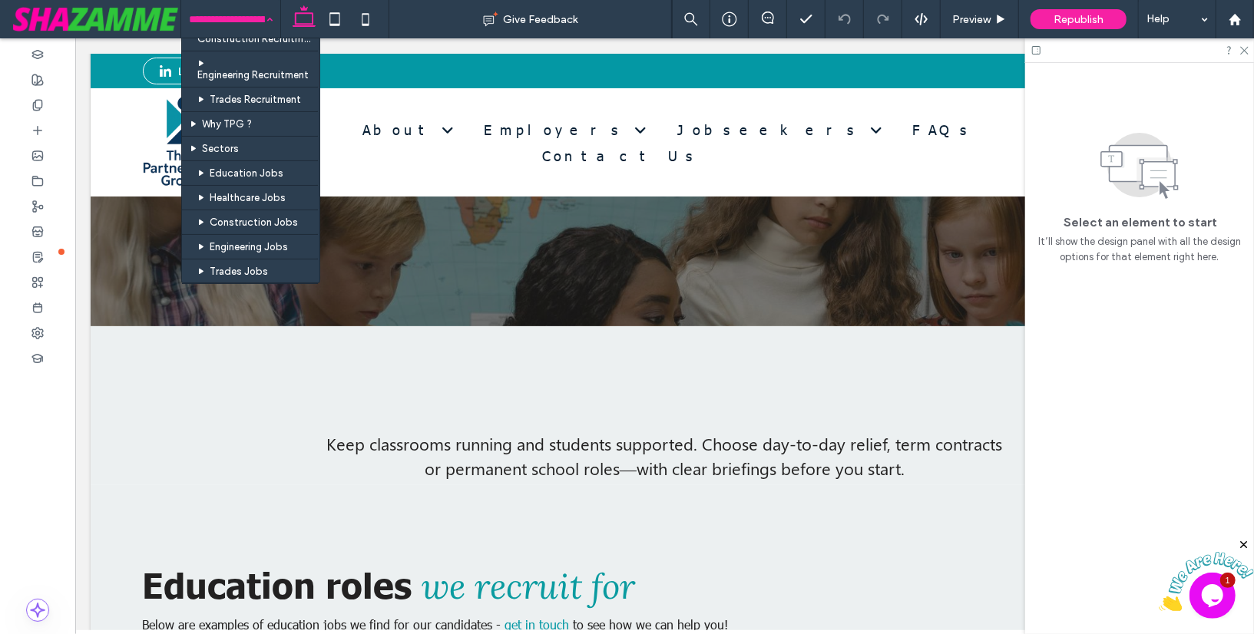
scroll to position [269, 0]
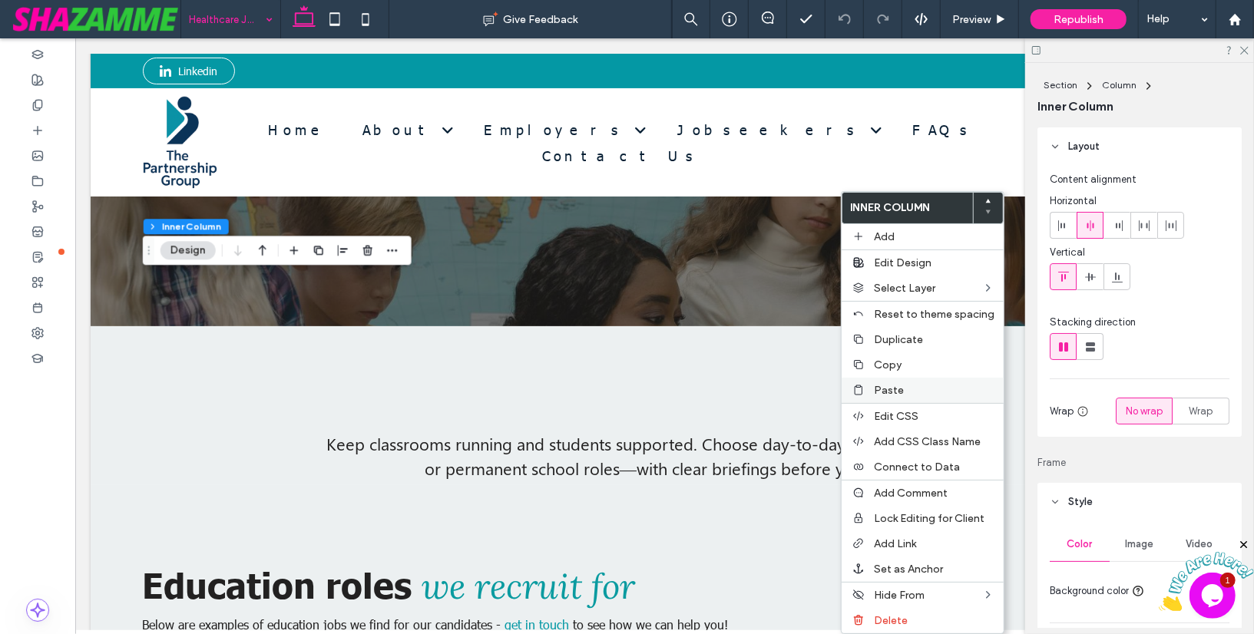
click at [887, 384] on span "Paste" at bounding box center [889, 390] width 30 height 13
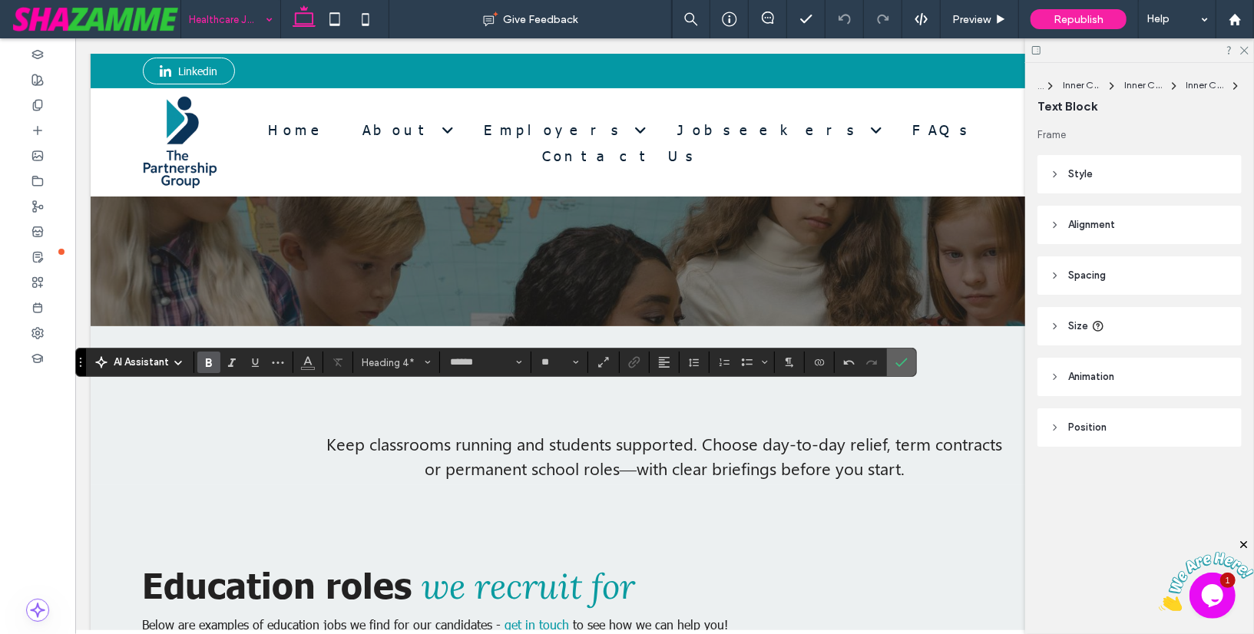
click at [897, 357] on icon "Confirm" at bounding box center [901, 362] width 12 height 12
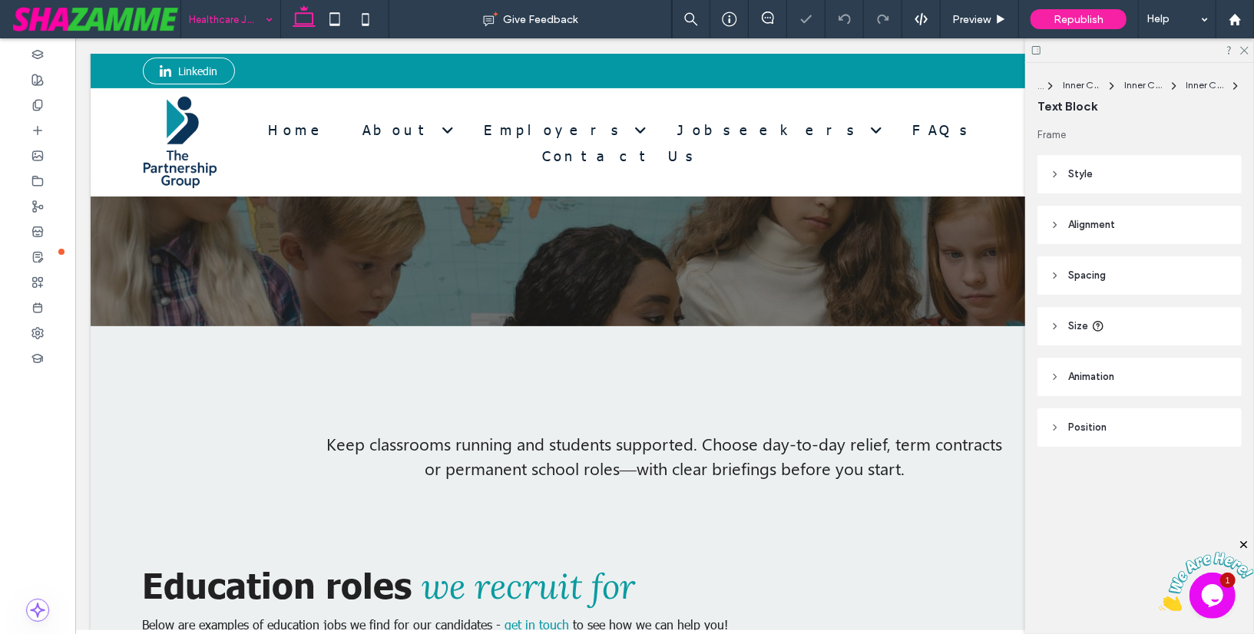
type input "******"
type input "**"
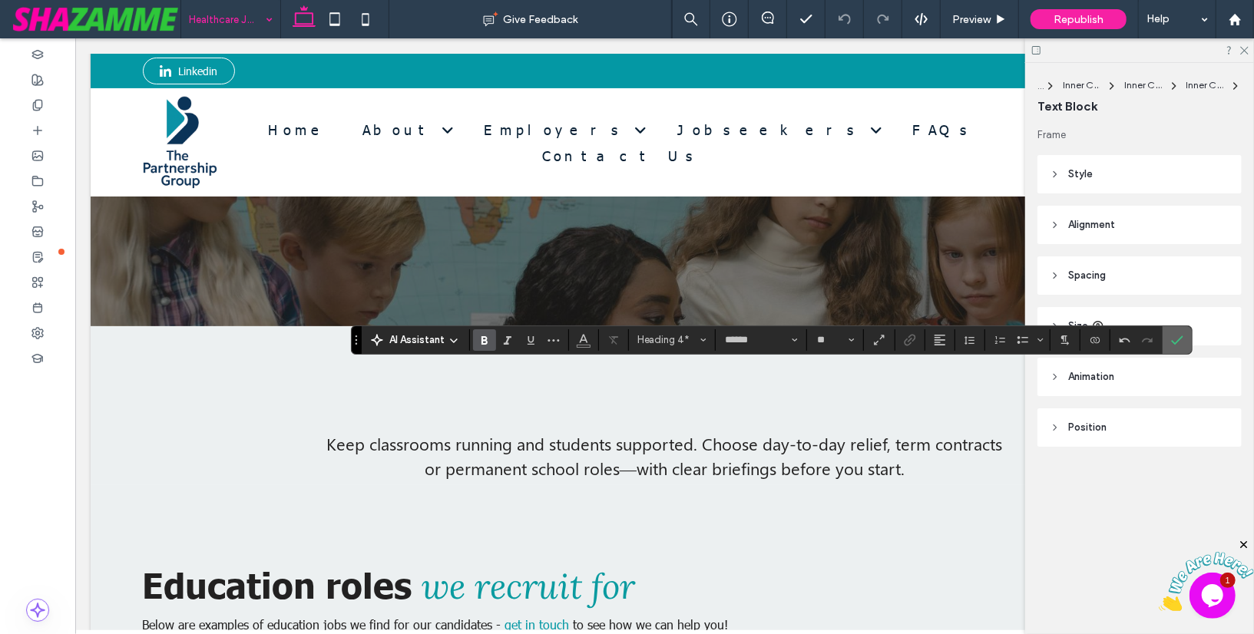
click at [1165, 342] on label "Confirm" at bounding box center [1176, 340] width 23 height 28
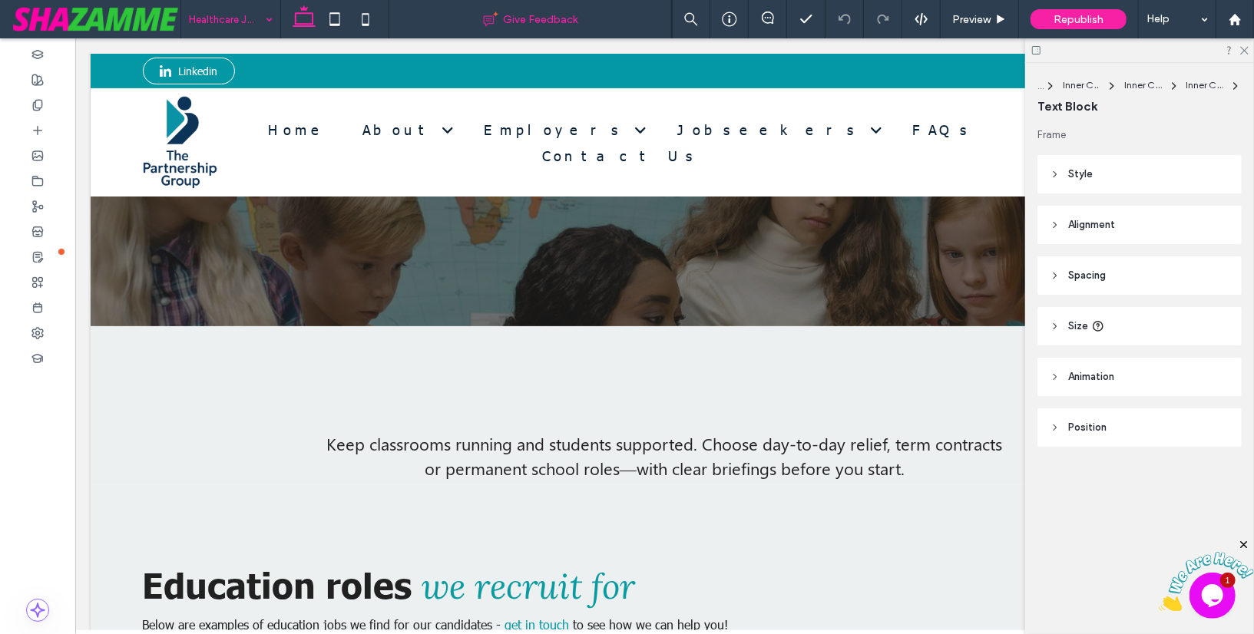
type input "******"
type input "**"
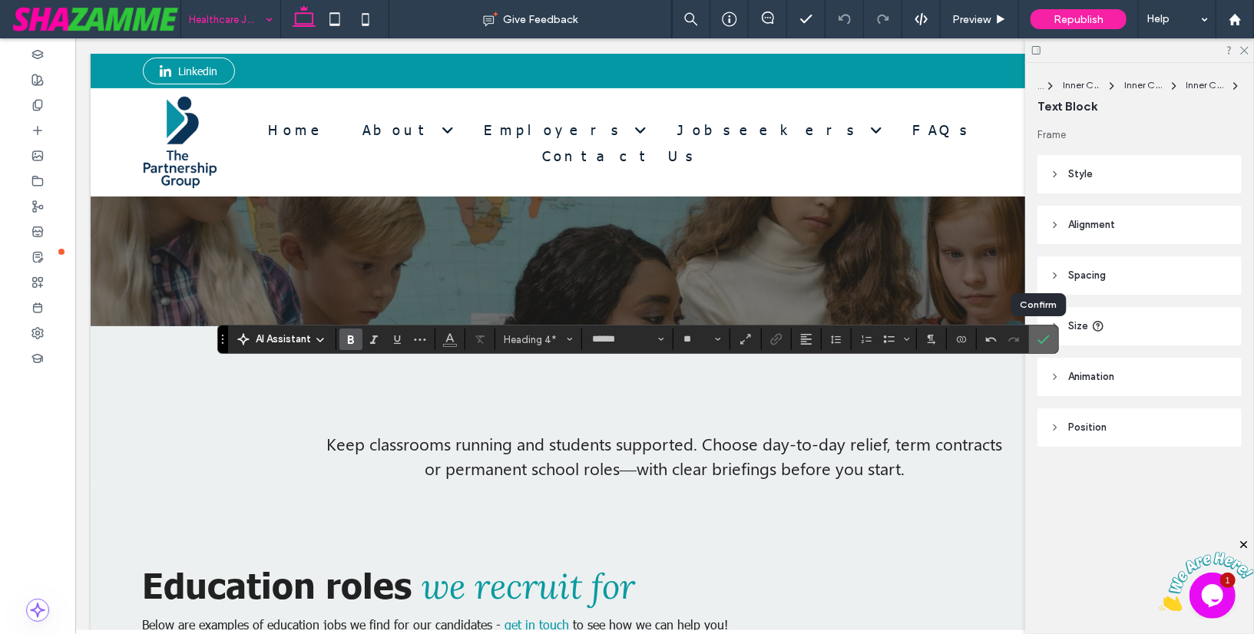
click at [1037, 342] on icon "Confirm" at bounding box center [1043, 339] width 12 height 12
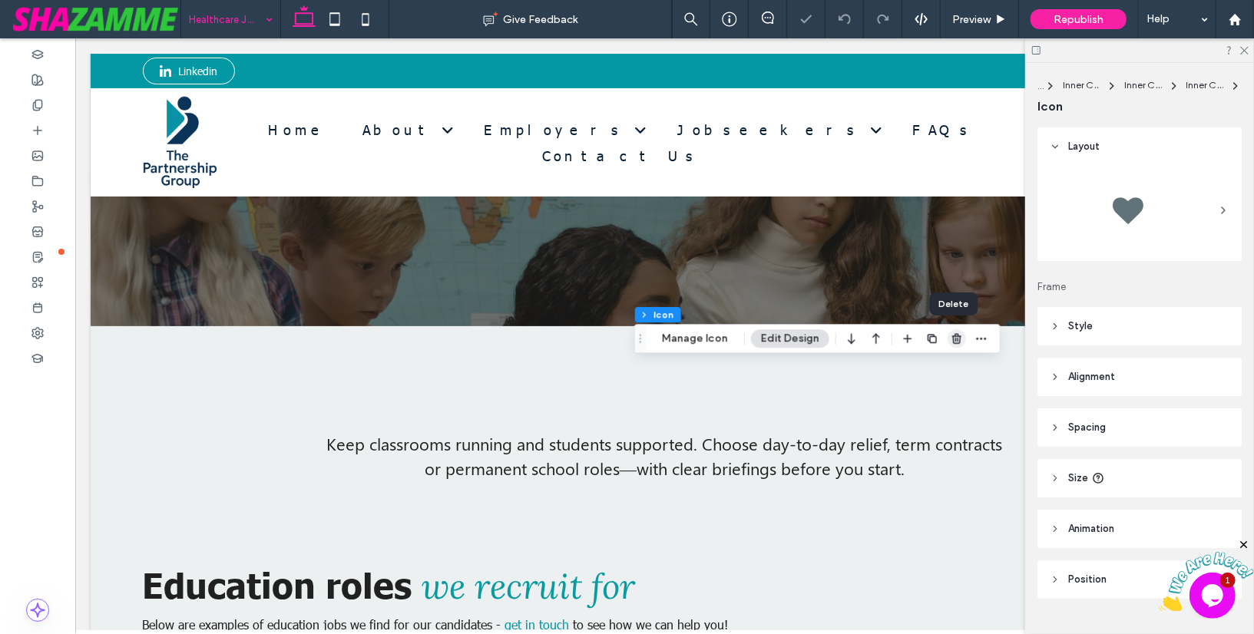
click at [953, 336] on use "button" at bounding box center [956, 339] width 9 height 10
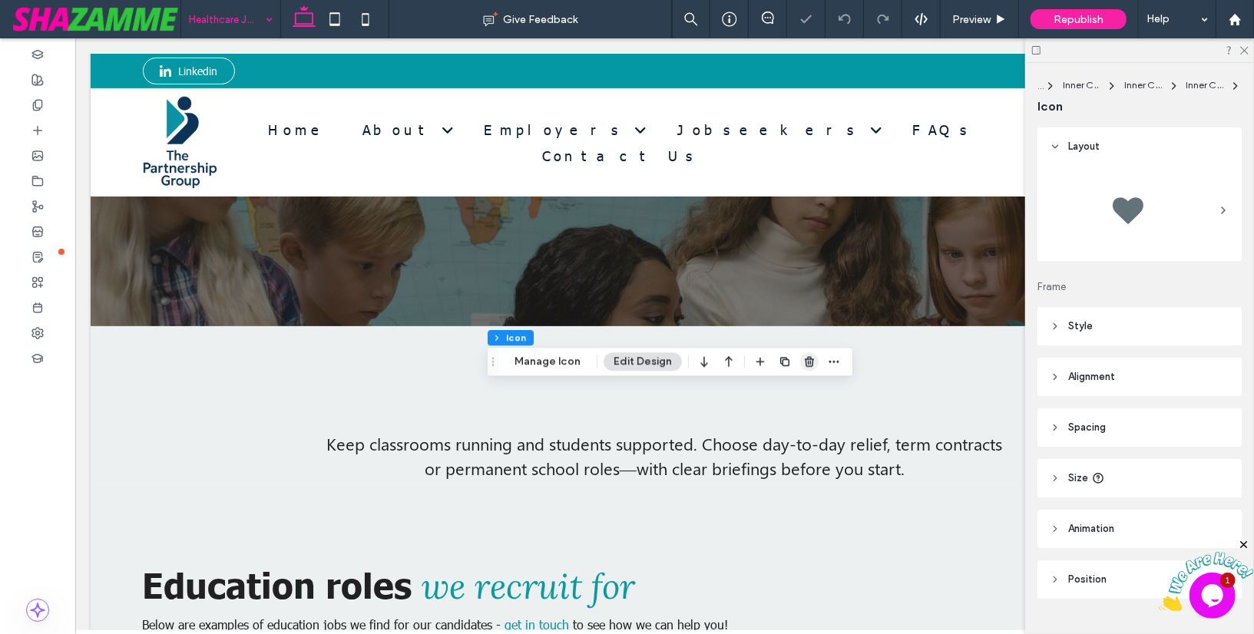
click at [804, 362] on icon "button" at bounding box center [809, 361] width 12 height 12
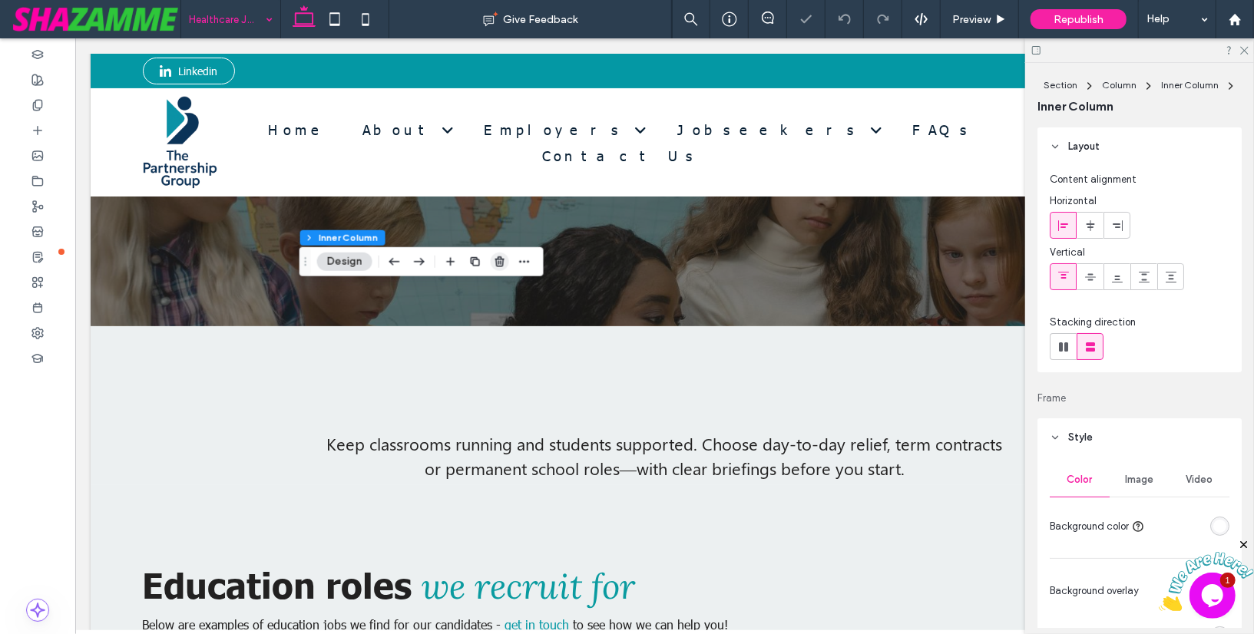
click at [499, 262] on icon "button" at bounding box center [500, 262] width 12 height 12
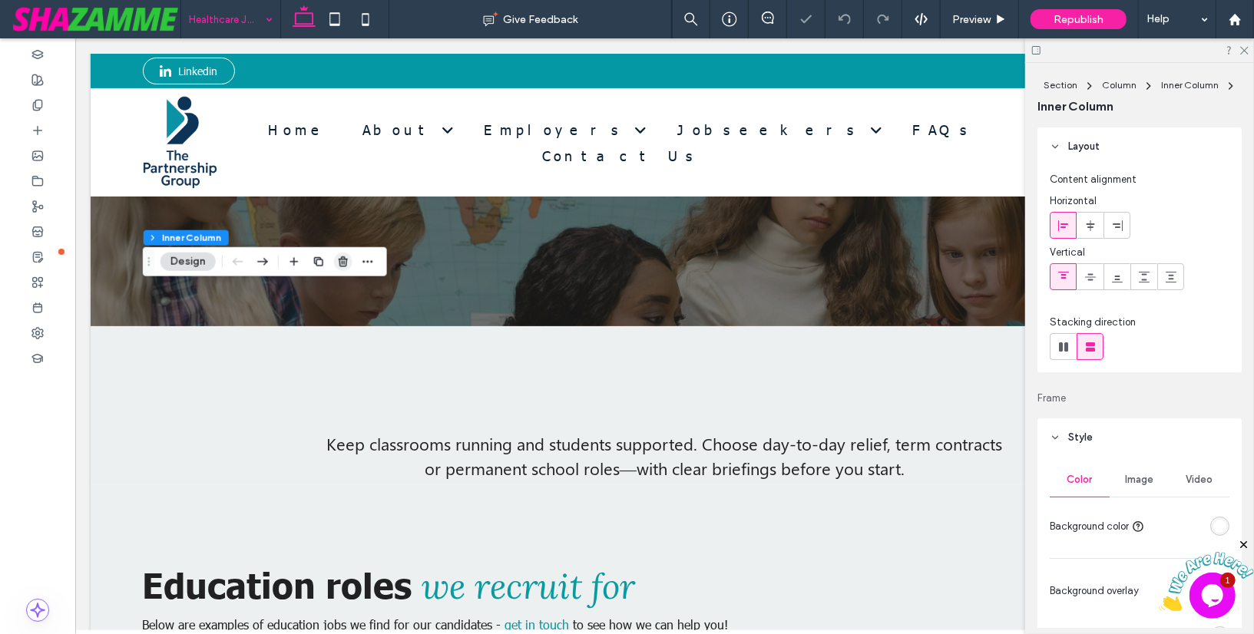
click at [344, 263] on use "button" at bounding box center [343, 261] width 9 height 10
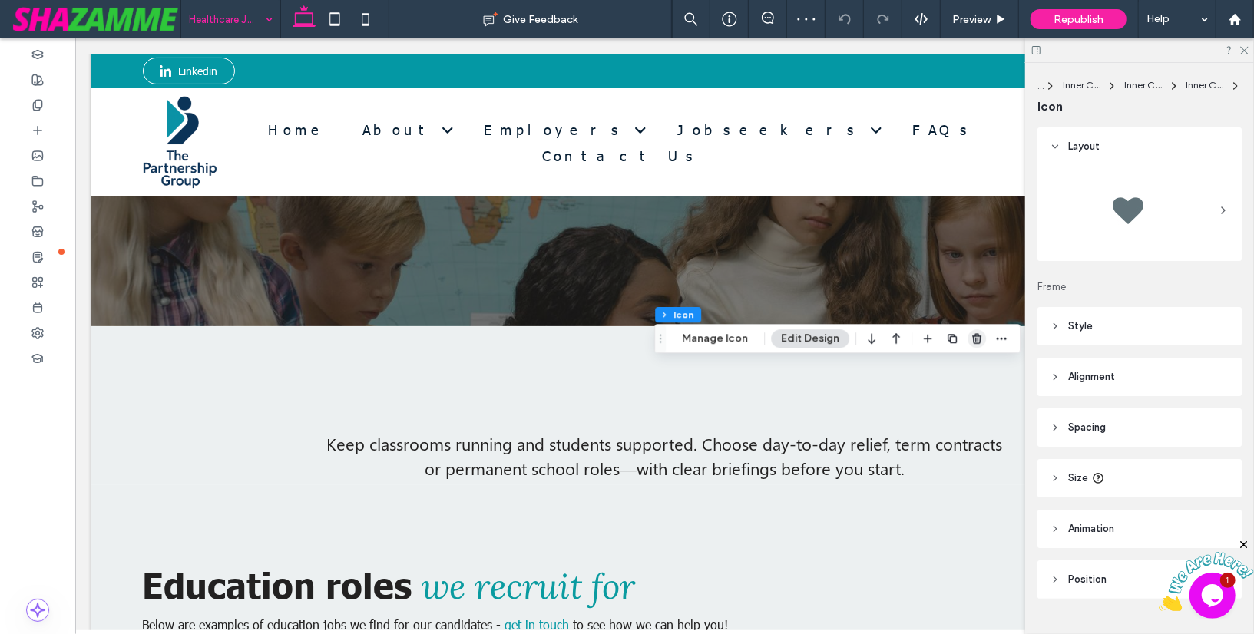
click at [973, 335] on use "button" at bounding box center [976, 339] width 9 height 10
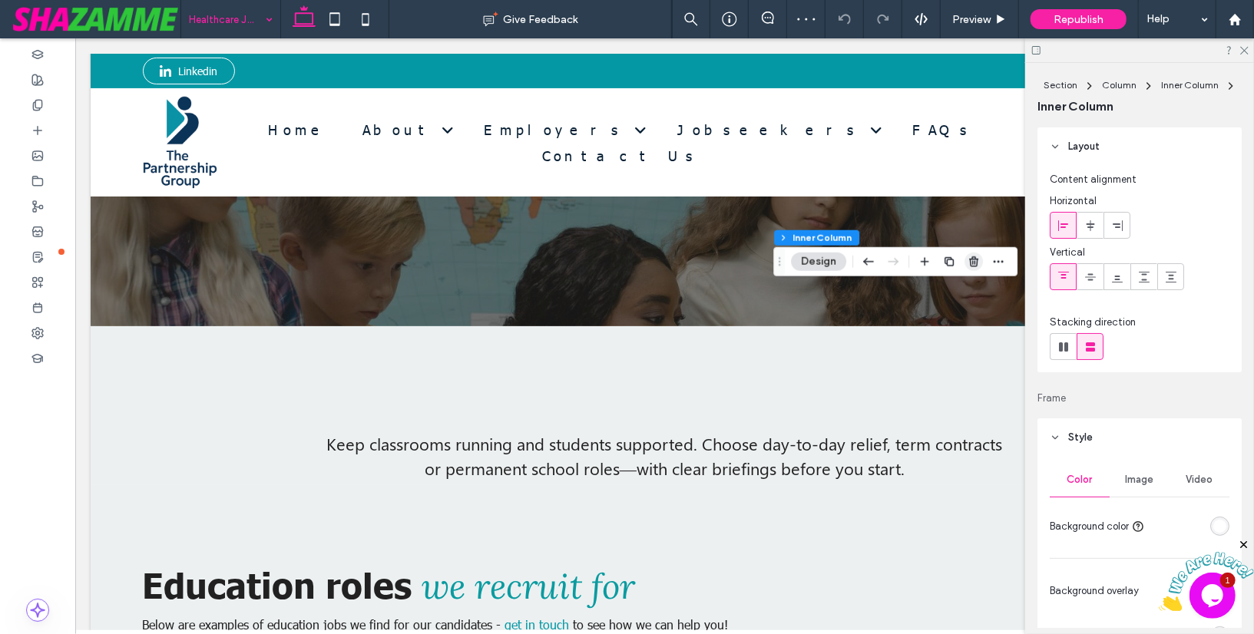
click at [970, 260] on use "button" at bounding box center [973, 261] width 9 height 10
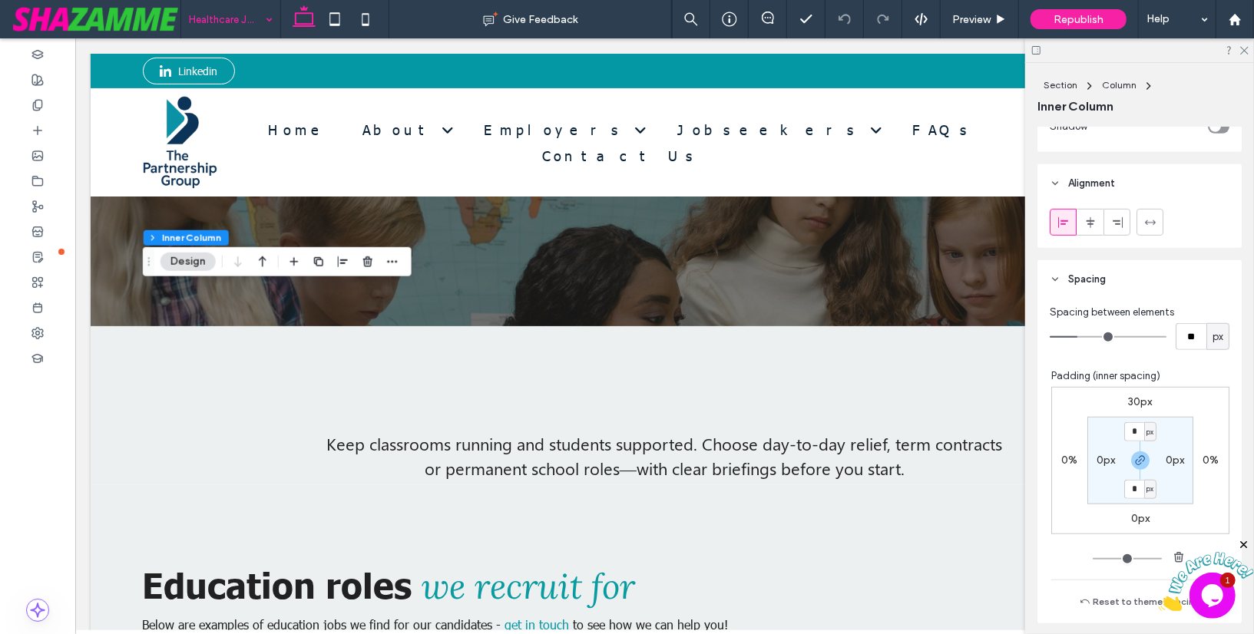
scroll to position [700, 0]
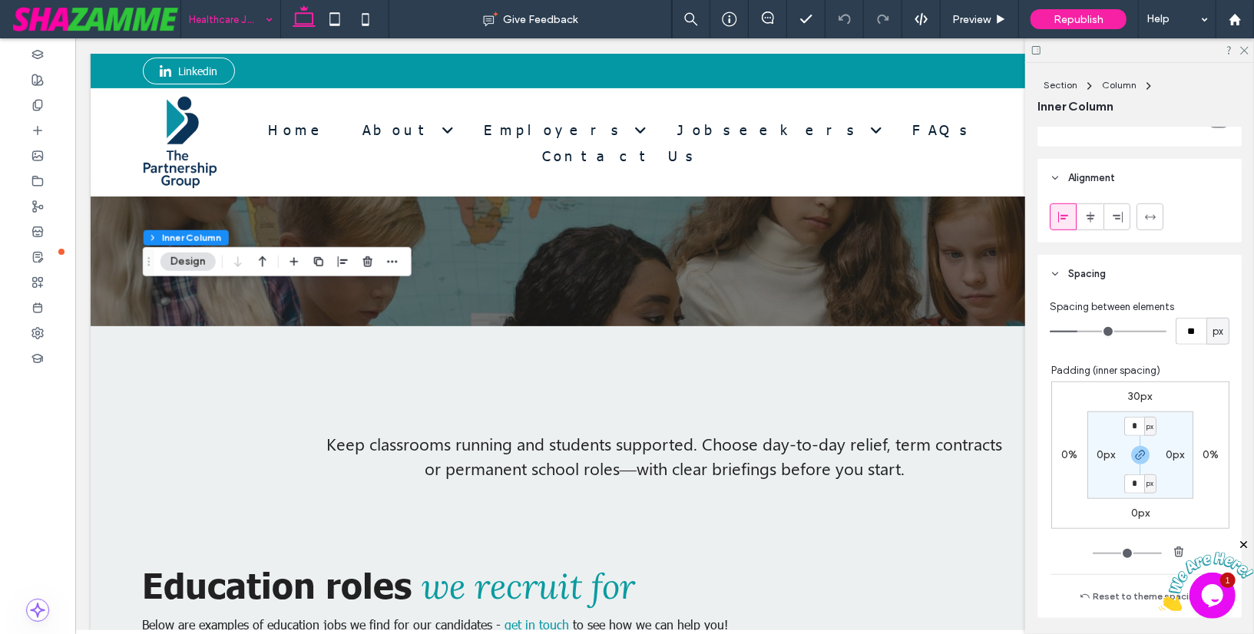
click at [1135, 392] on label "30px" at bounding box center [1141, 396] width 24 height 13
type input "**"
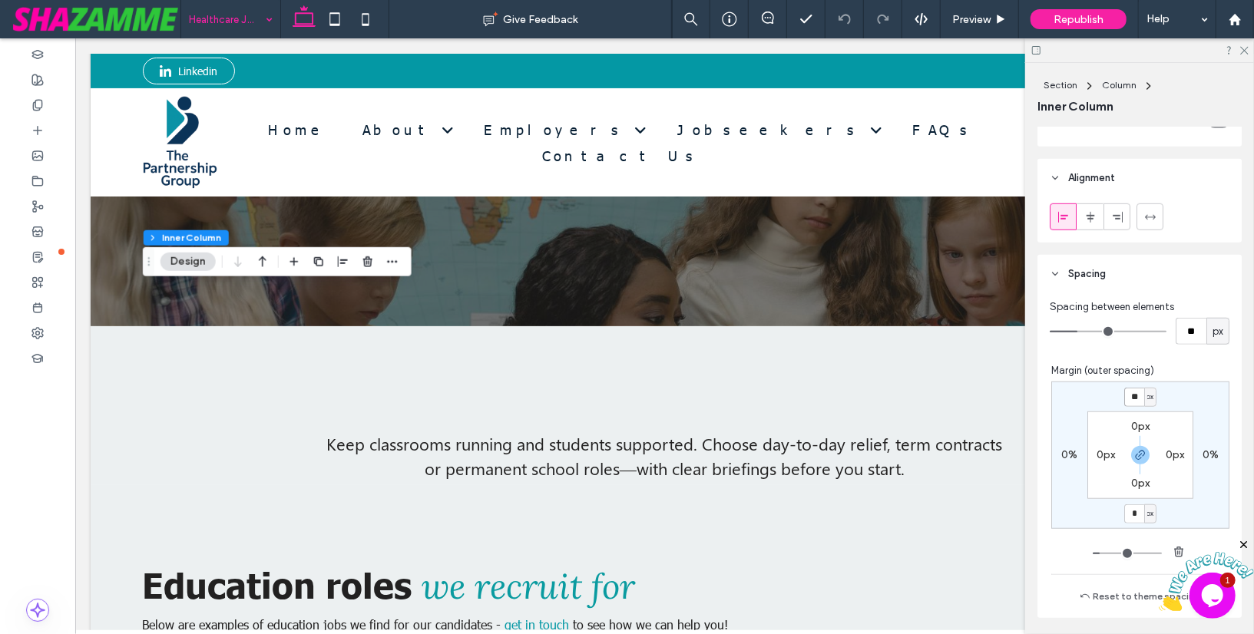
click at [1135, 392] on input "**" at bounding box center [1134, 397] width 20 height 19
type input "*"
click at [1101, 392] on div "* px 0% * px 0% 0px 0px 0px 0px" at bounding box center [1140, 455] width 178 height 147
click at [1246, 48] on use at bounding box center [1244, 51] width 8 height 8
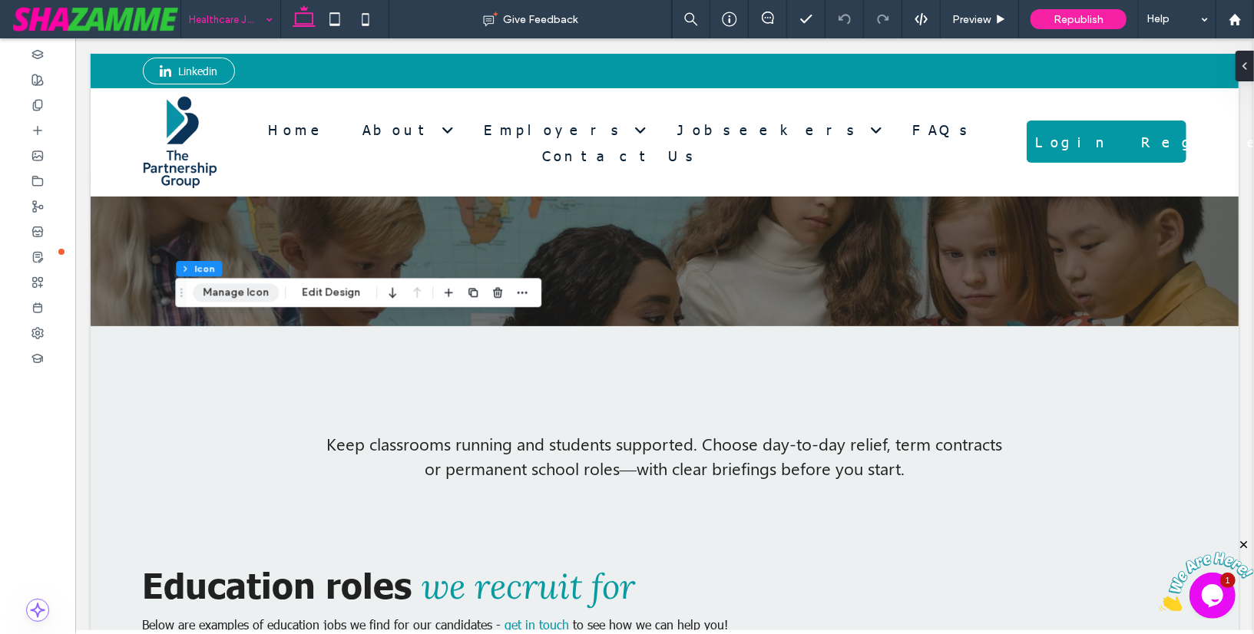
click at [224, 300] on button "Manage Icon" at bounding box center [236, 292] width 86 height 18
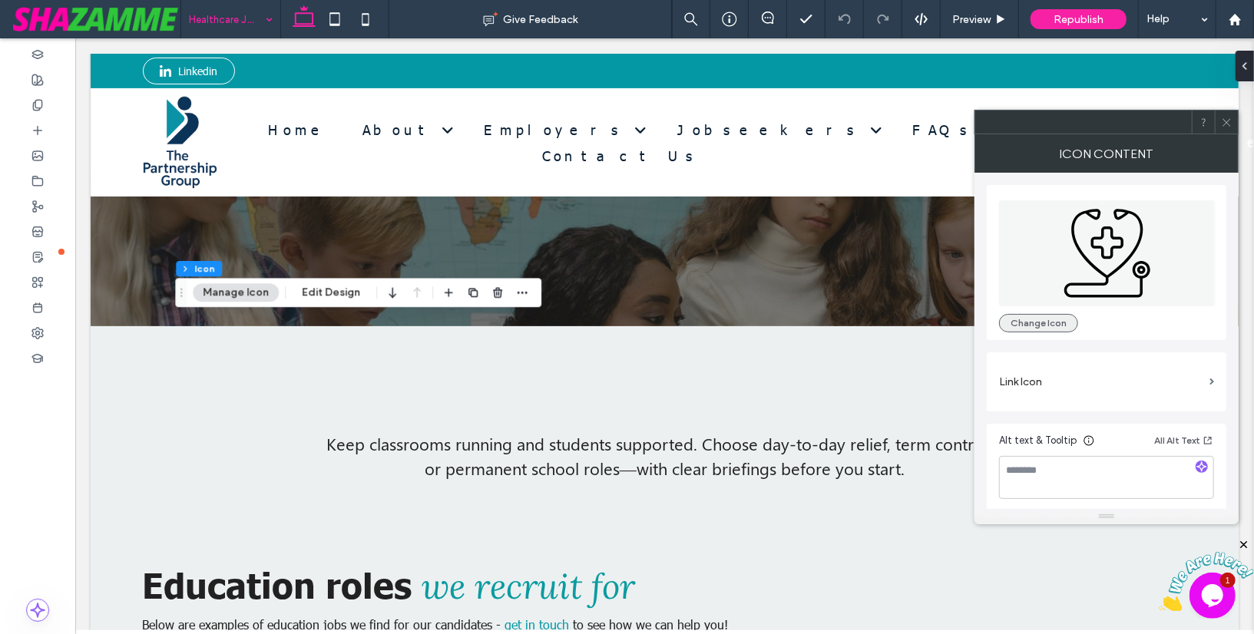
click at [1043, 323] on button "Change Icon" at bounding box center [1038, 323] width 79 height 18
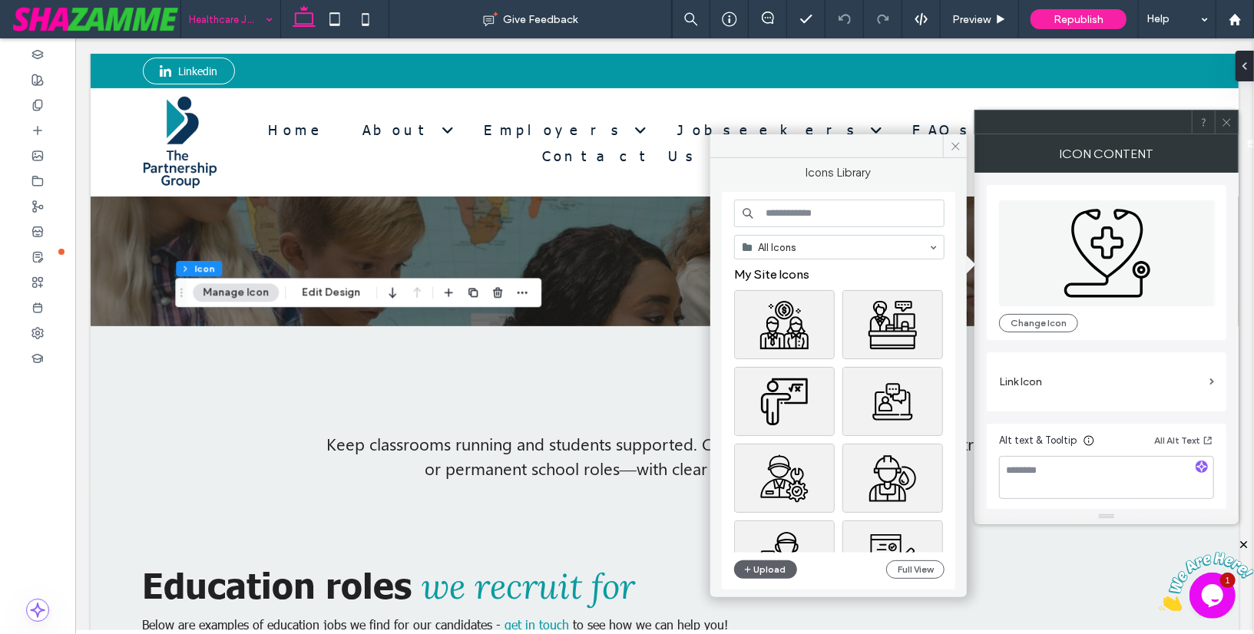
click at [793, 197] on div "All Icons My Site Icons Upload Full View" at bounding box center [838, 391] width 233 height 398
click at [792, 214] on input at bounding box center [839, 214] width 210 height 28
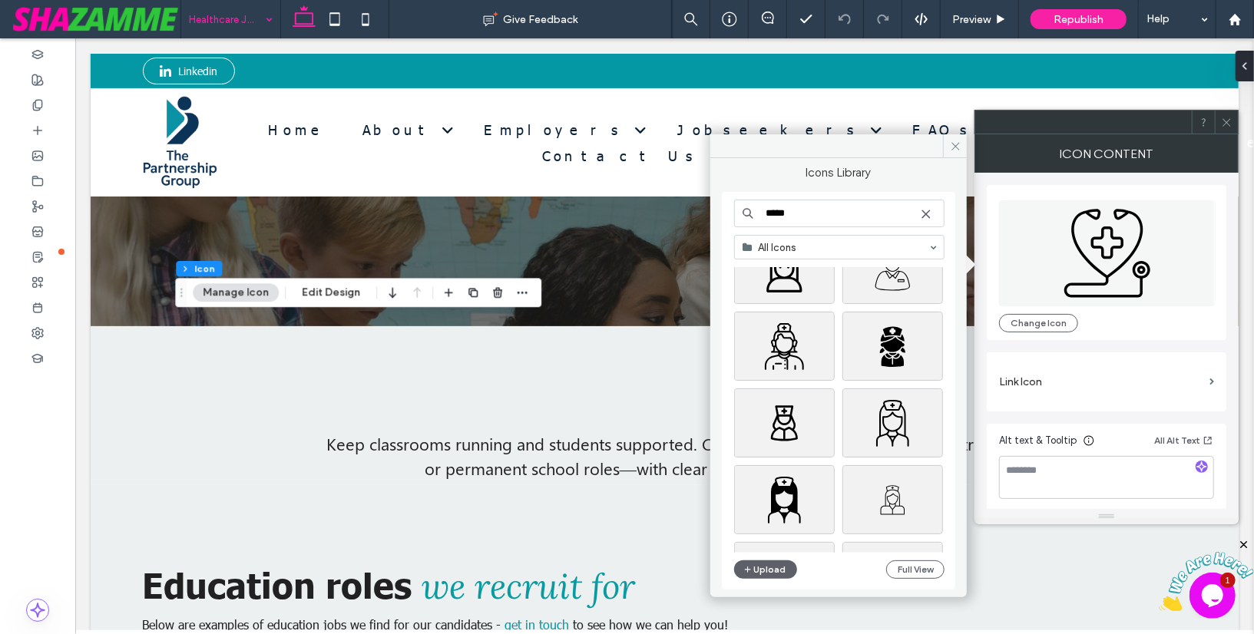
scroll to position [134, 0]
type input "*****"
click at [823, 341] on div "Select" at bounding box center [784, 344] width 101 height 69
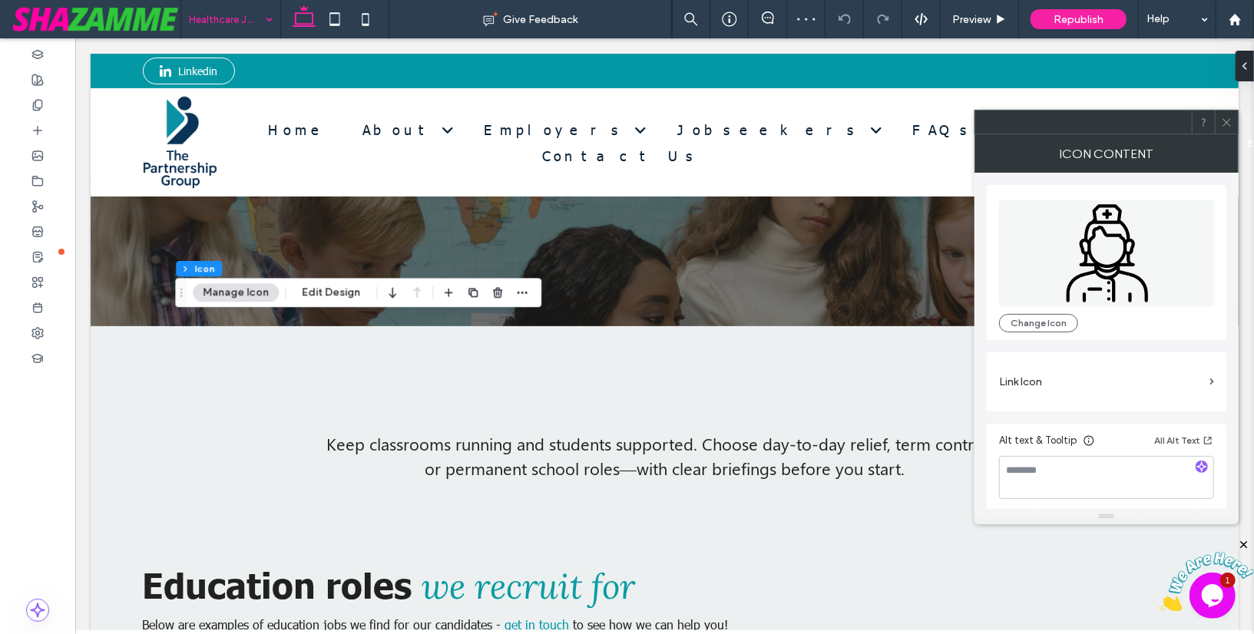
click at [1223, 123] on icon at bounding box center [1227, 123] width 12 height 12
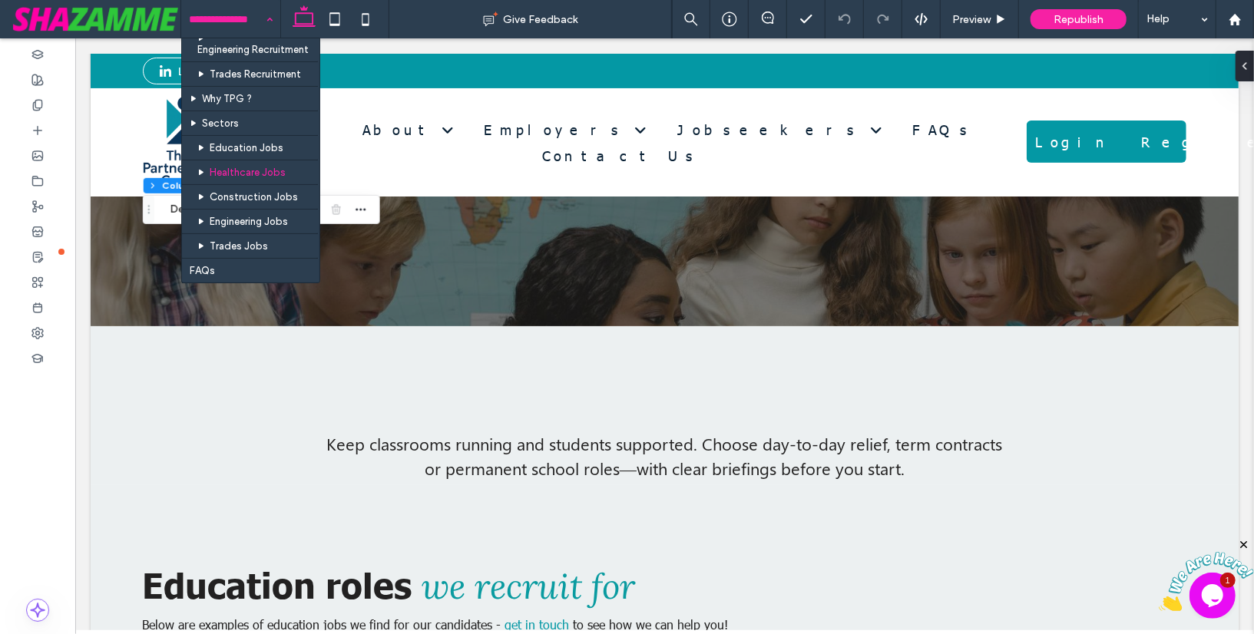
scroll to position [330, 0]
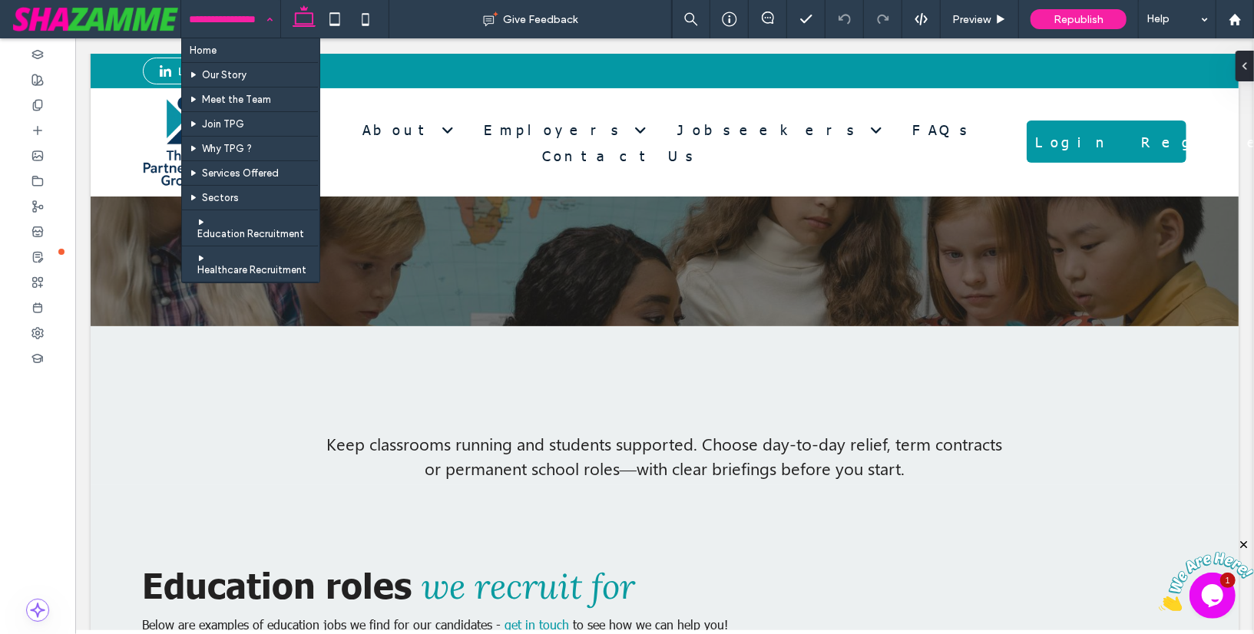
click at [240, 11] on input at bounding box center [227, 19] width 76 height 38
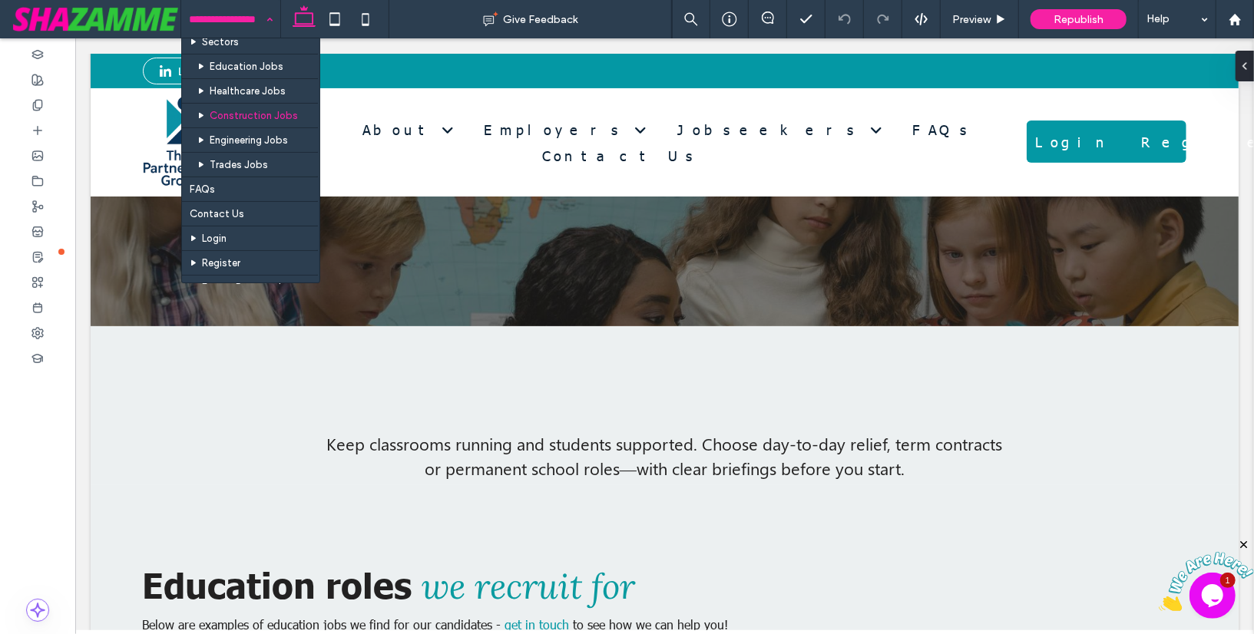
scroll to position [375, 0]
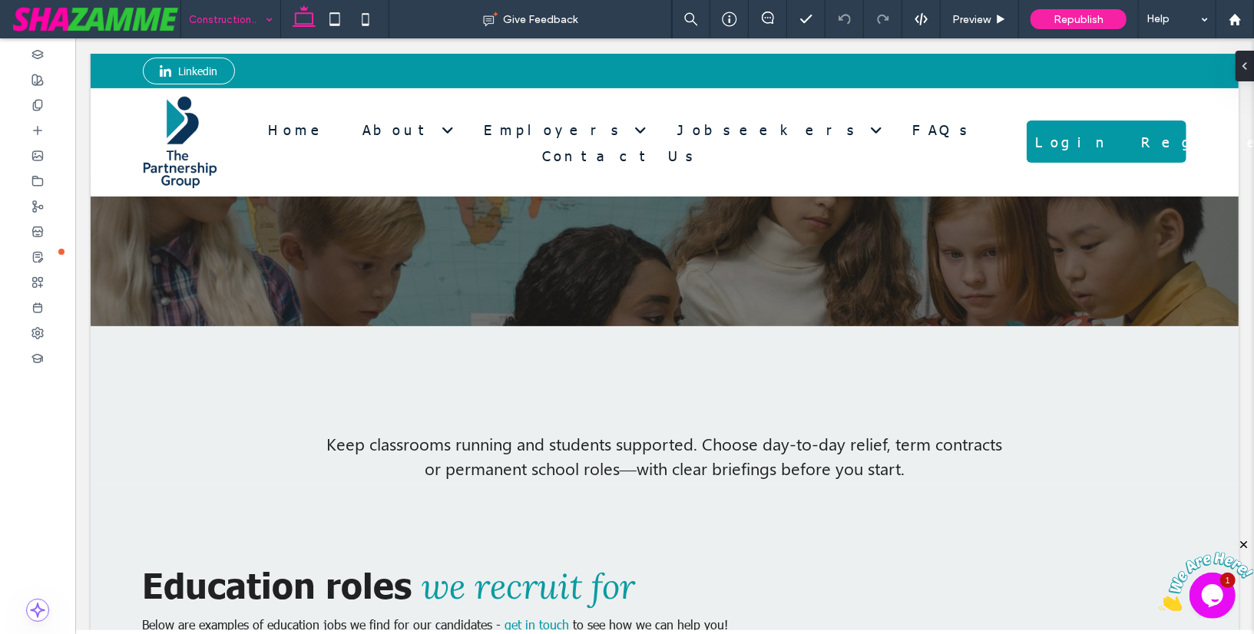
click at [229, 12] on input at bounding box center [227, 19] width 76 height 38
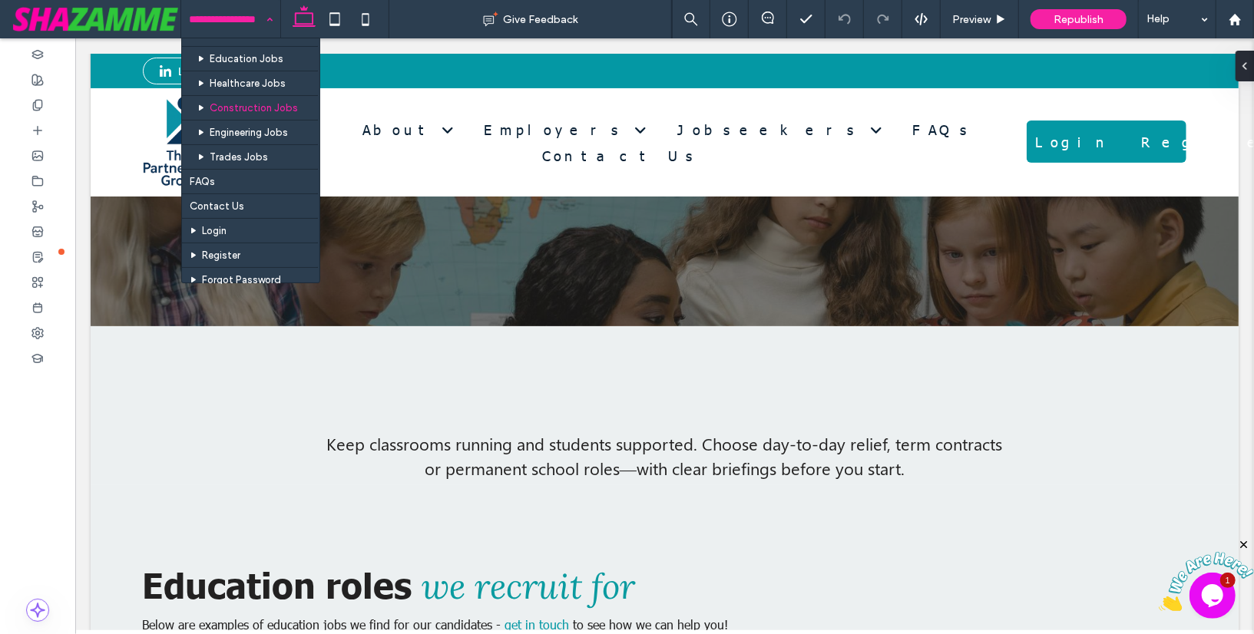
scroll to position [379, 0]
